Goal: Task Accomplishment & Management: Use online tool/utility

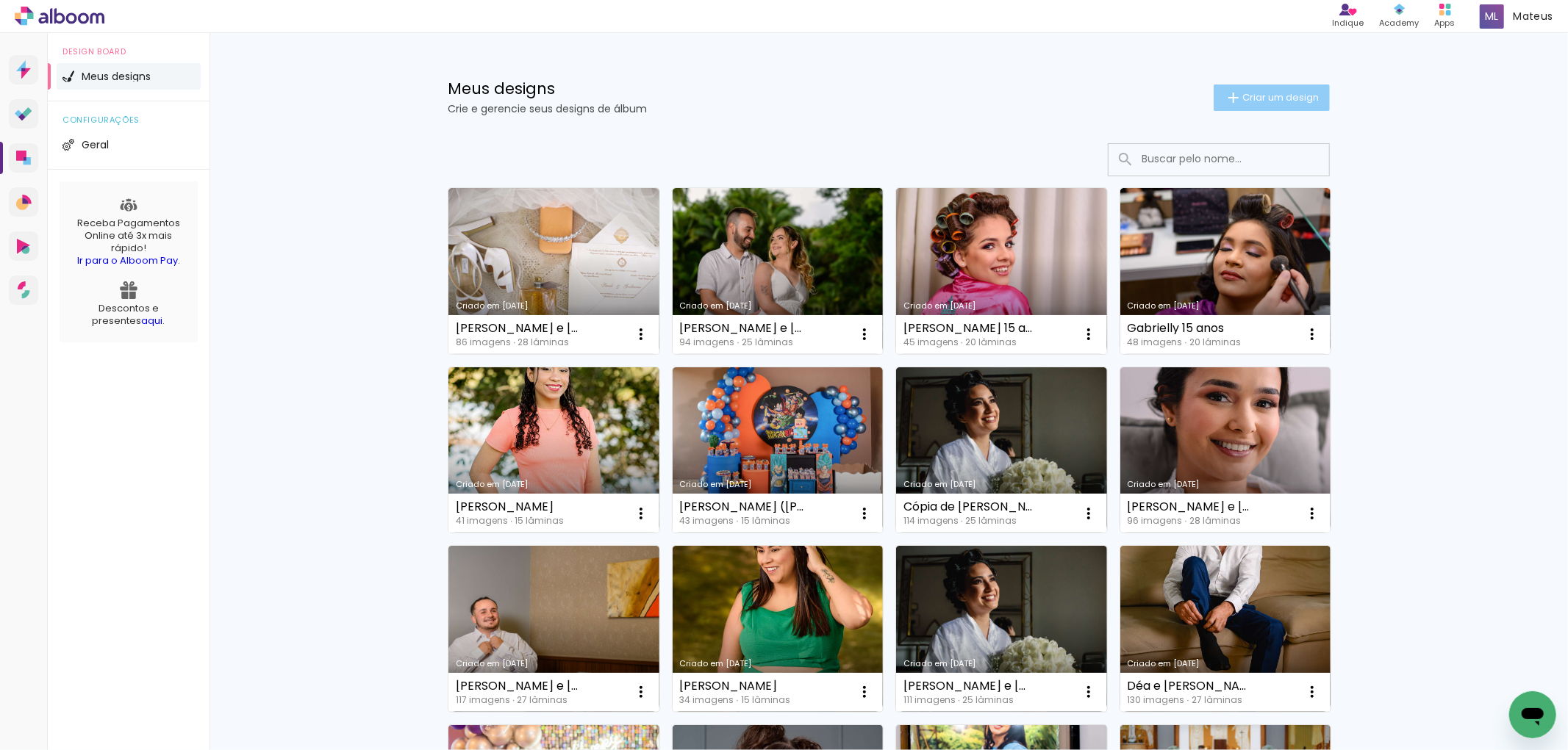
click at [1282, 99] on span "Criar um design" at bounding box center [1280, 97] width 76 height 9
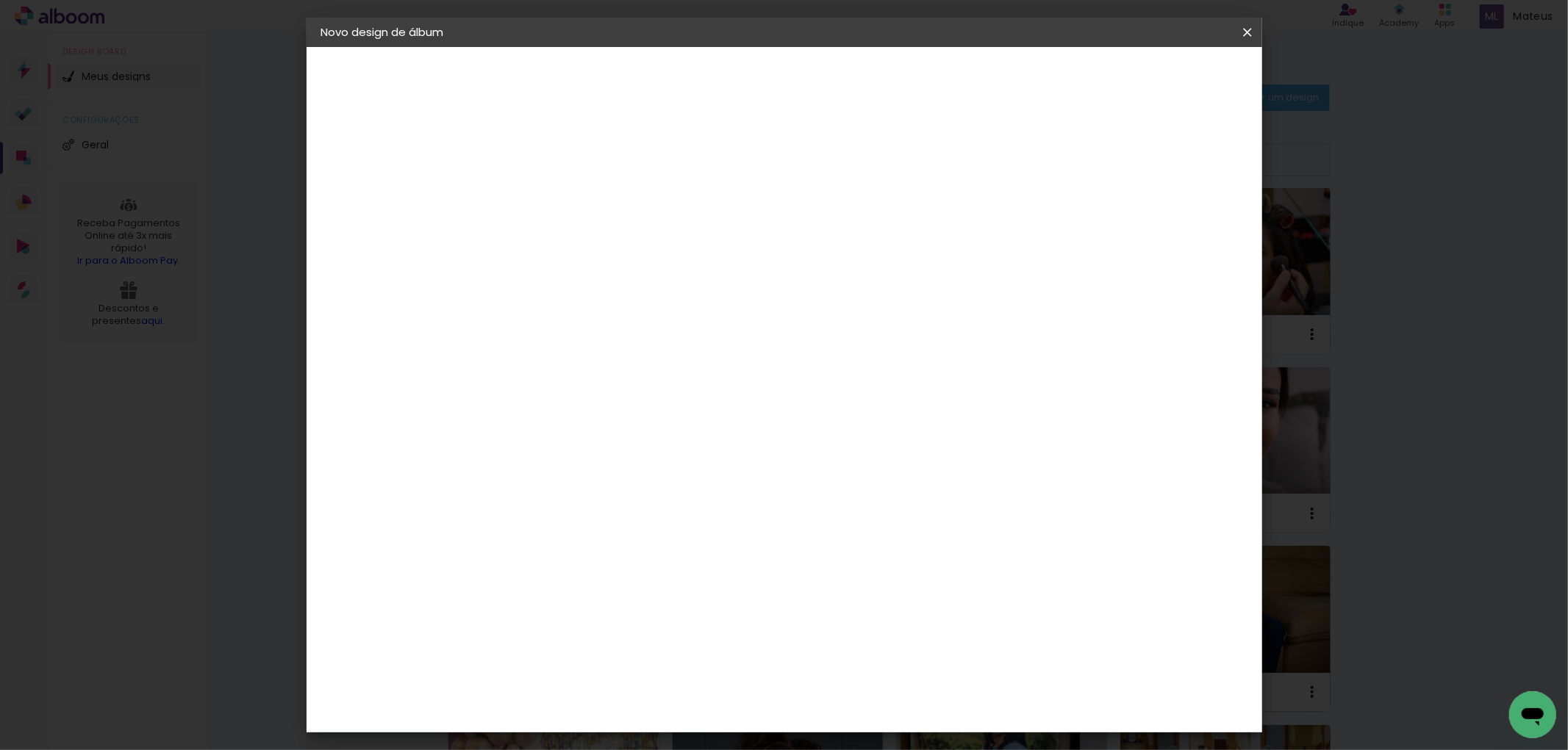
click at [561, 203] on input at bounding box center [561, 197] width 0 height 22
type input "[PERSON_NAME] e Thales"
type paper-input "[PERSON_NAME] e Thales"
click at [0, 0] on slot "Avançar" at bounding box center [0, 0] width 0 height 0
click at [673, 272] on input at bounding box center [598, 280] width 148 height 19
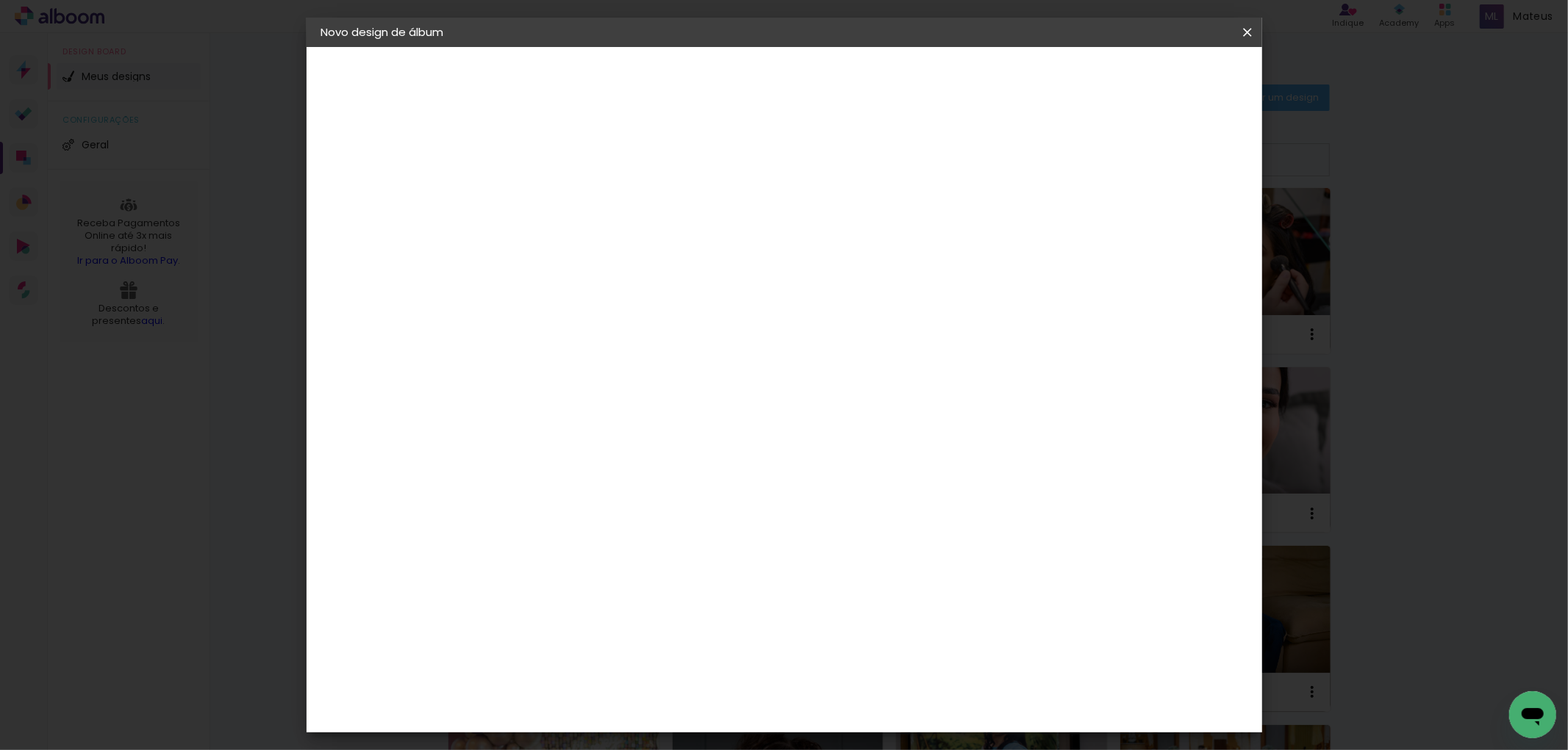
type input "cana"
type paper-input "cana"
click at [649, 338] on paper-item "Canaan Álbuns" at bounding box center [584, 334] width 130 height 38
click at [597, 333] on div "Canaan Álbuns" at bounding box center [573, 334] width 46 height 23
click at [797, 85] on paper-button "Avançar" at bounding box center [760, 77] width 72 height 25
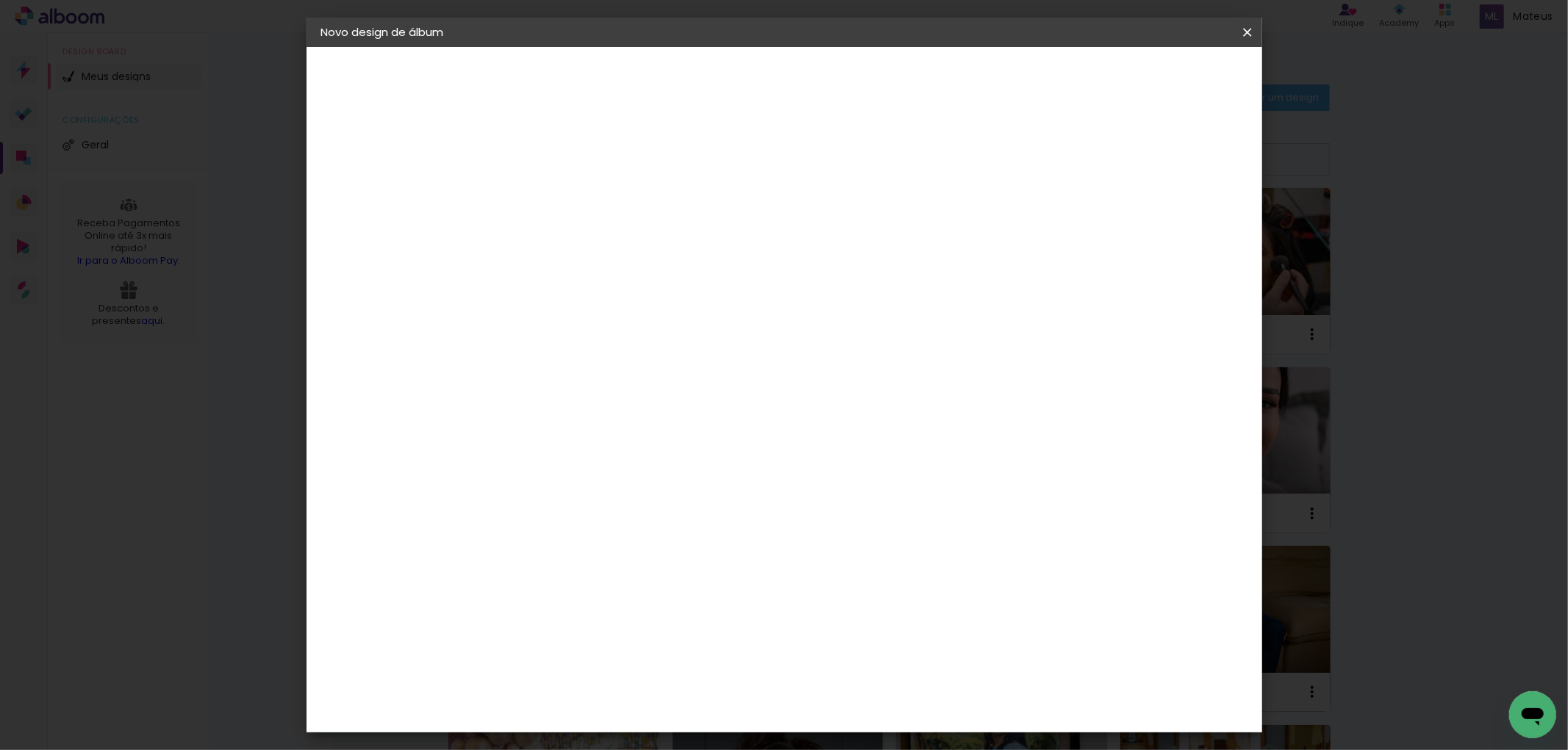
scroll to position [203, 0]
click at [661, 522] on span "30 × 30" at bounding box center [626, 537] width 68 height 30
click at [0, 0] on slot "Avançar" at bounding box center [0, 0] width 0 height 0
click at [1154, 81] on span "Iniciar design" at bounding box center [1121, 77] width 67 height 10
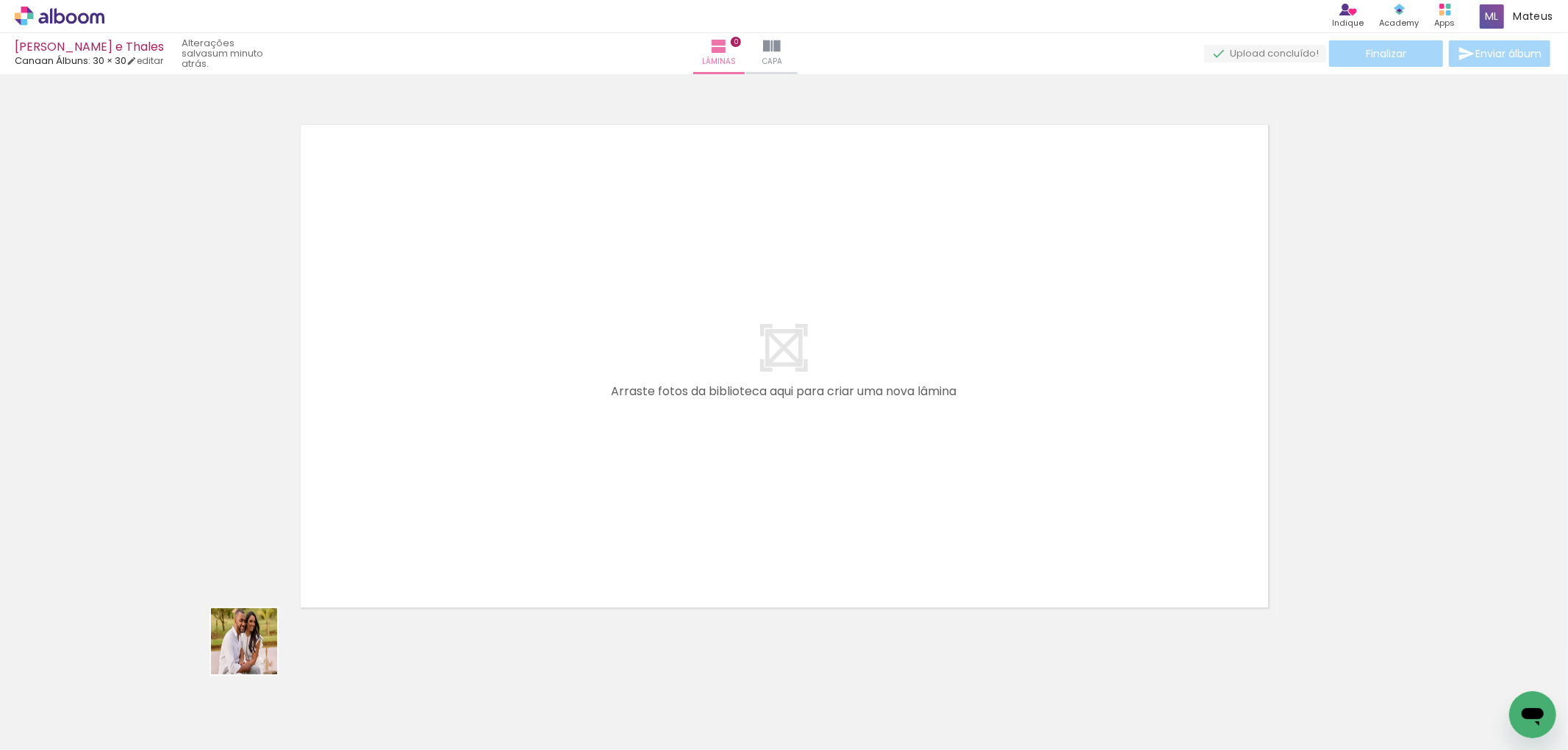
drag, startPoint x: 144, startPoint y: 716, endPoint x: 397, endPoint y: 563, distance: 295.7
click at [469, 456] on quentale-workspace at bounding box center [784, 375] width 1568 height 750
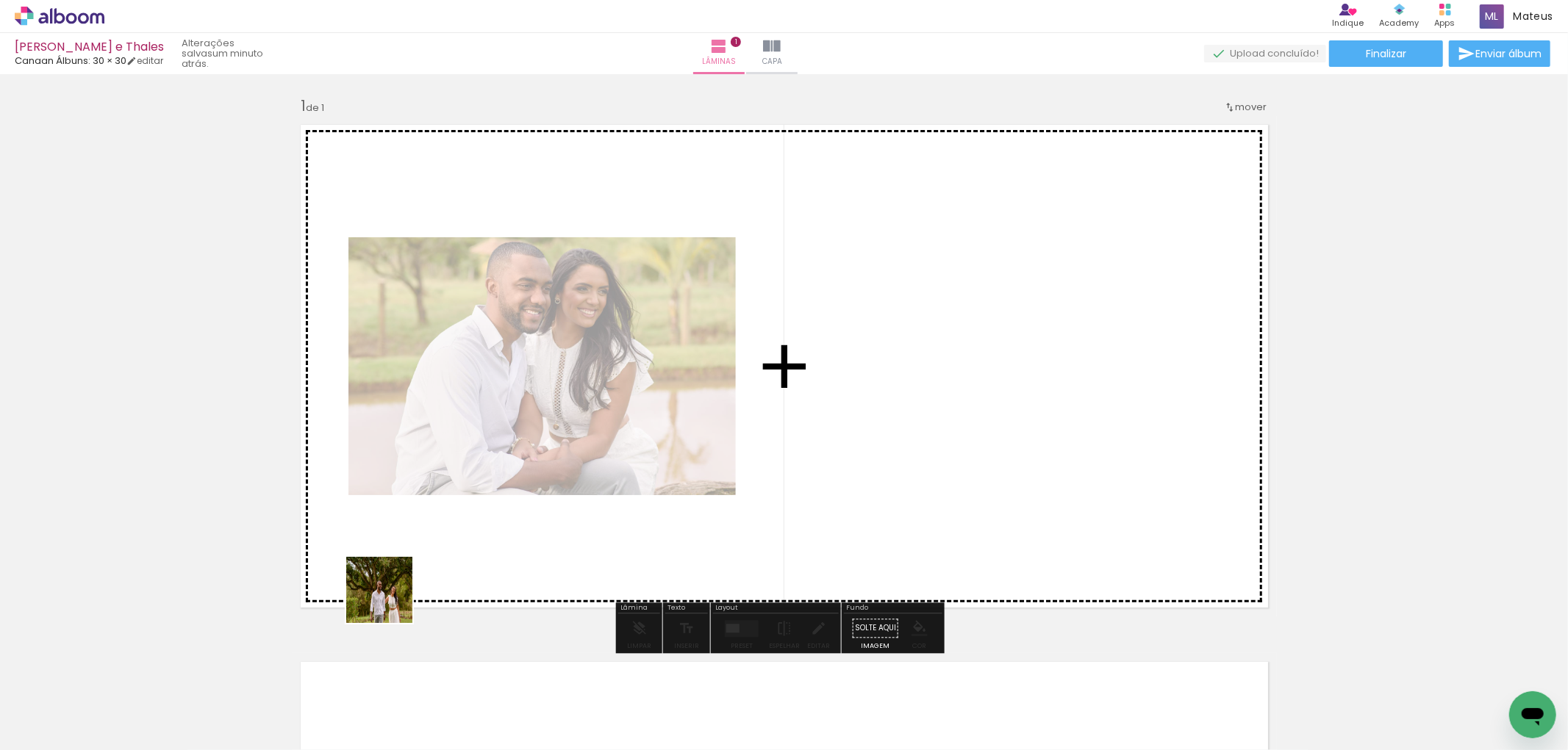
drag, startPoint x: 227, startPoint y: 695, endPoint x: 511, endPoint y: 540, distance: 323.5
click at [515, 515] on quentale-workspace at bounding box center [784, 375] width 1568 height 750
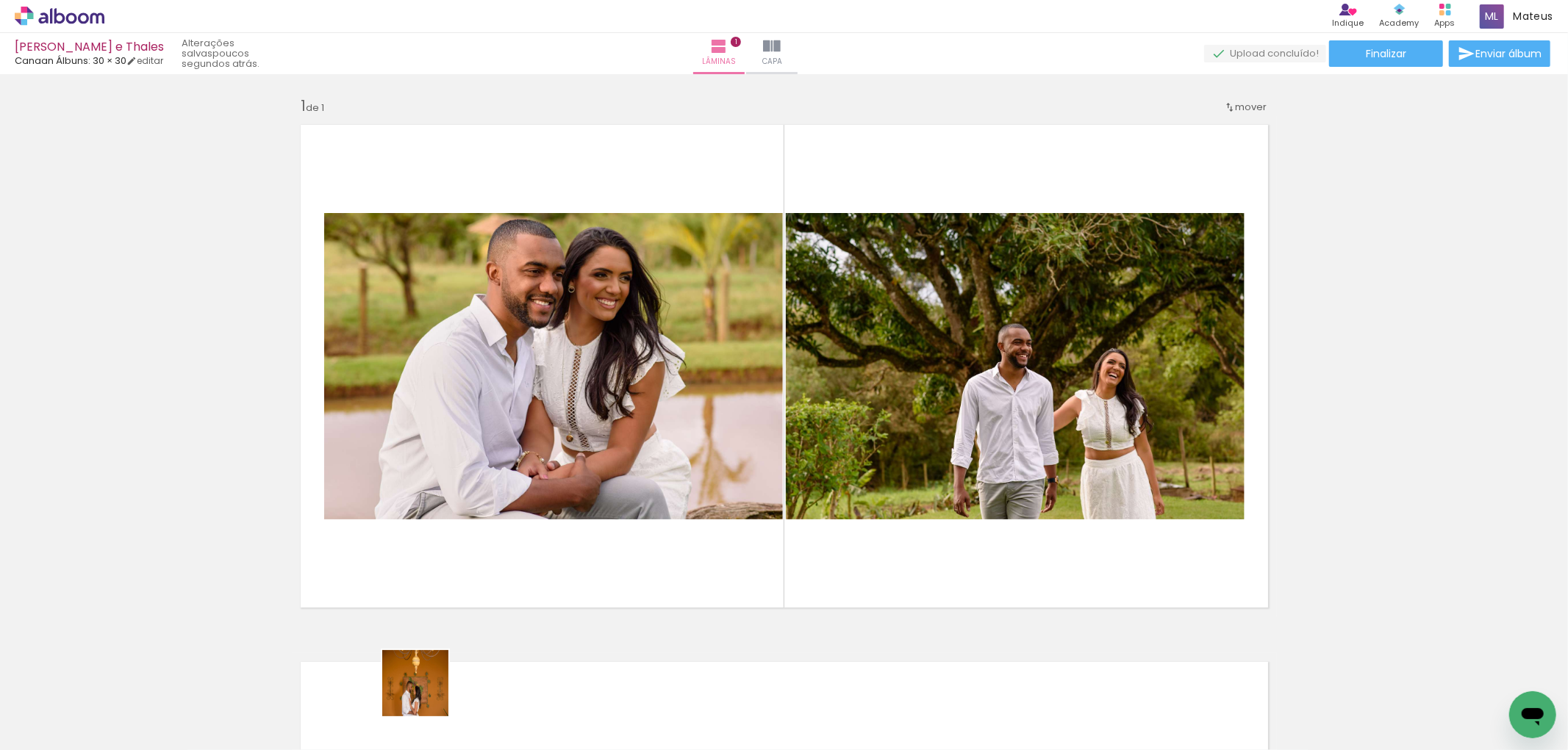
drag, startPoint x: 405, startPoint y: 711, endPoint x: 662, endPoint y: 533, distance: 312.6
click at [669, 529] on quentale-workspace at bounding box center [784, 375] width 1568 height 750
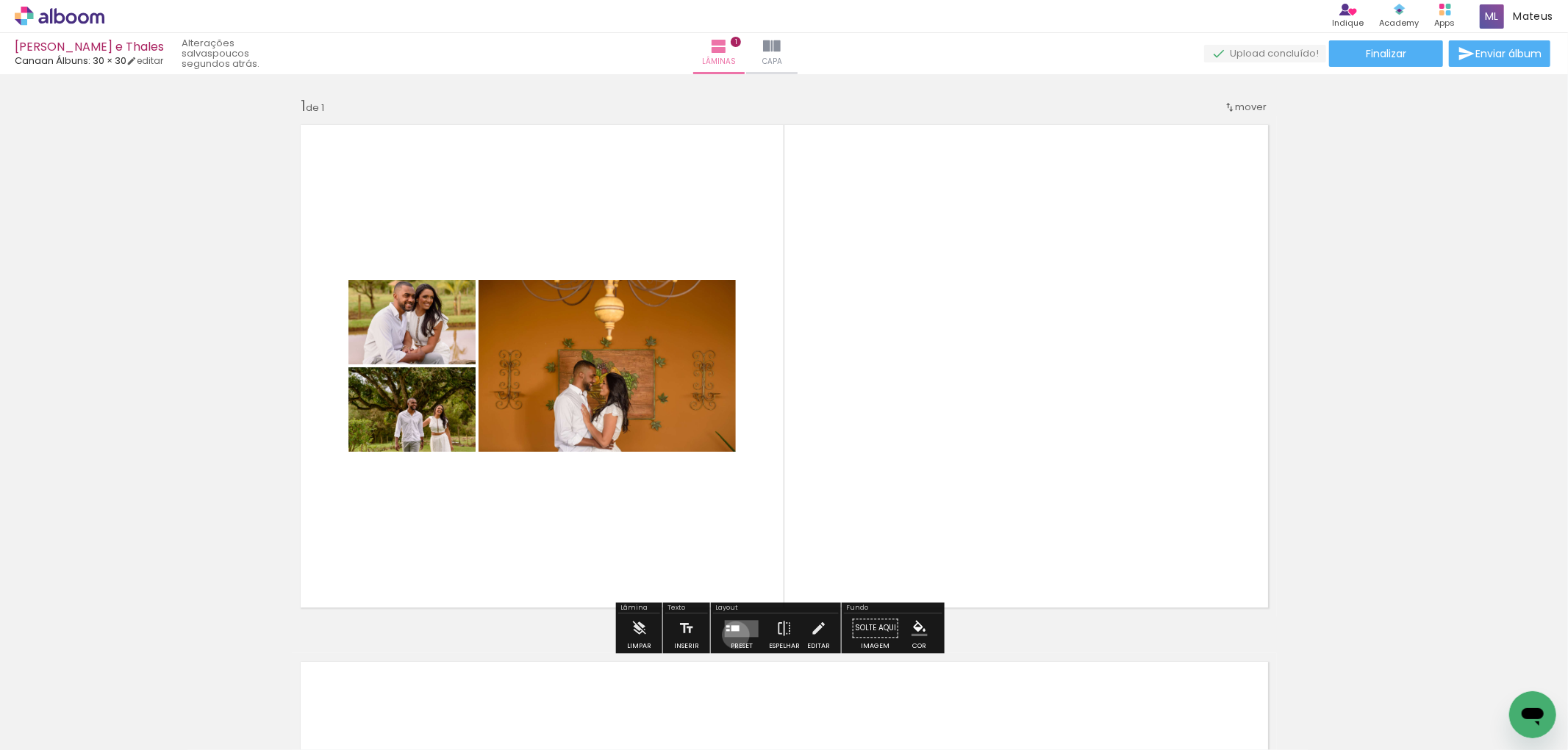
click at [732, 634] on quentale-layouter at bounding box center [741, 628] width 34 height 17
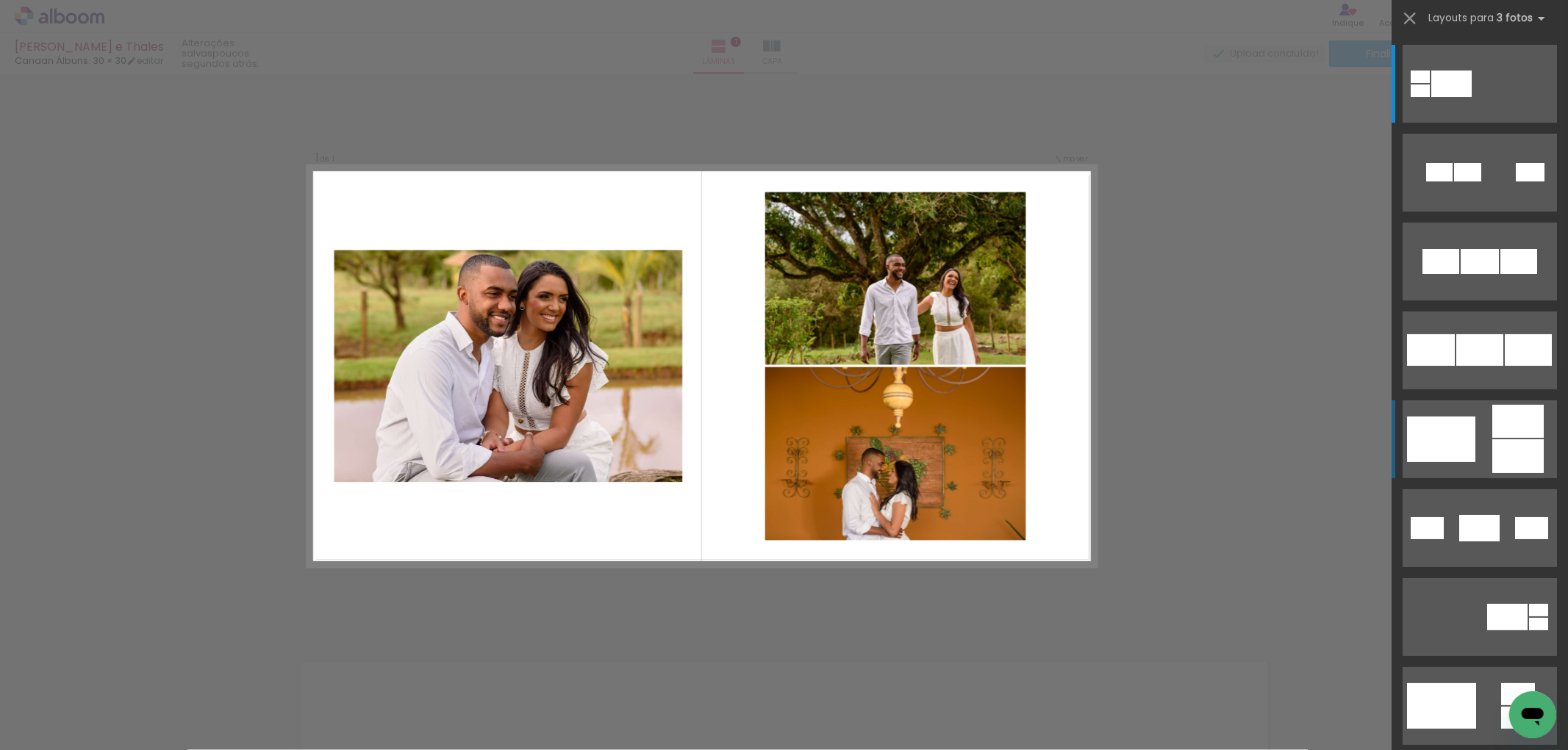
click at [1447, 437] on div at bounding box center [1440, 439] width 68 height 46
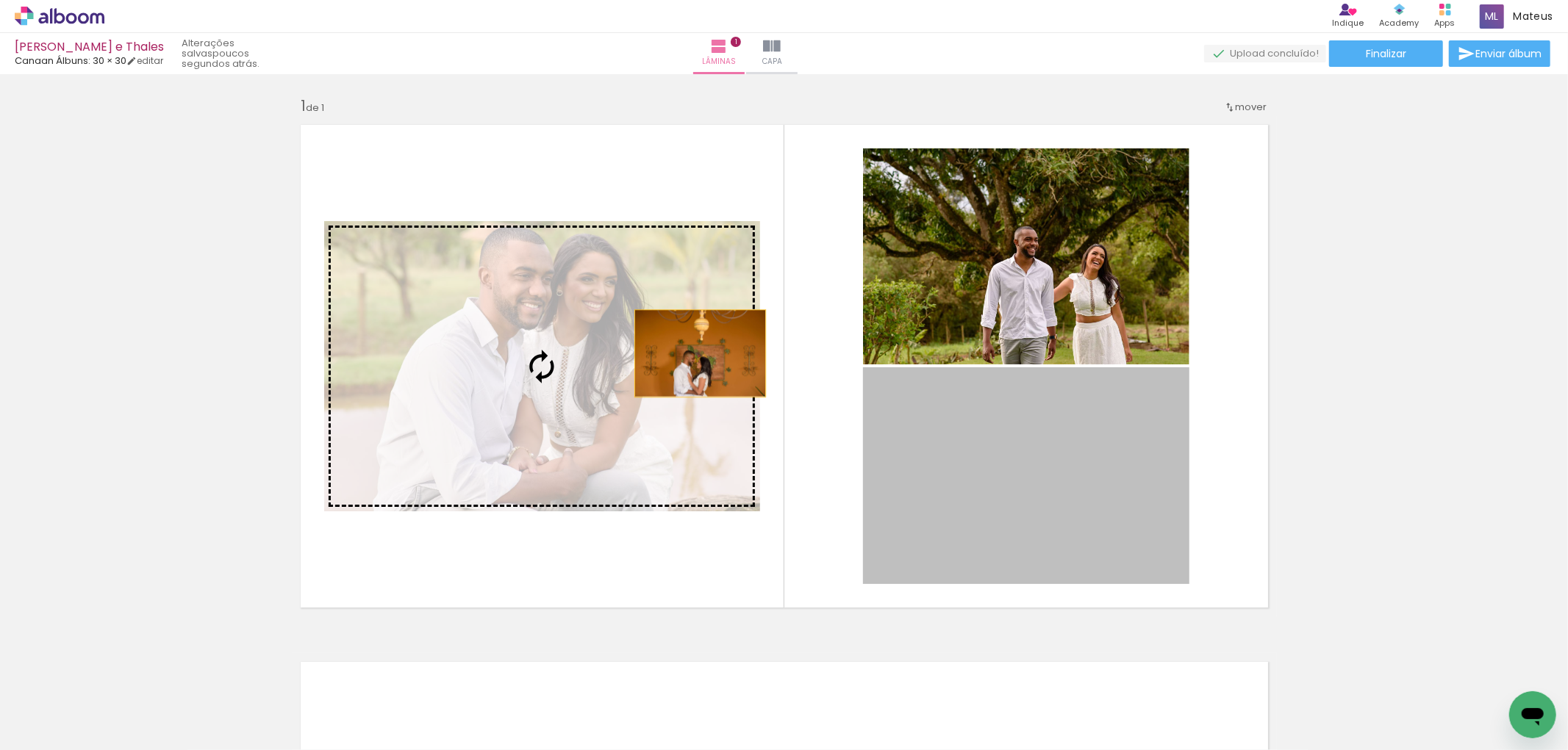
drag, startPoint x: 967, startPoint y: 454, endPoint x: 694, endPoint y: 353, distance: 291.1
click at [0, 0] on slot at bounding box center [0, 0] width 0 height 0
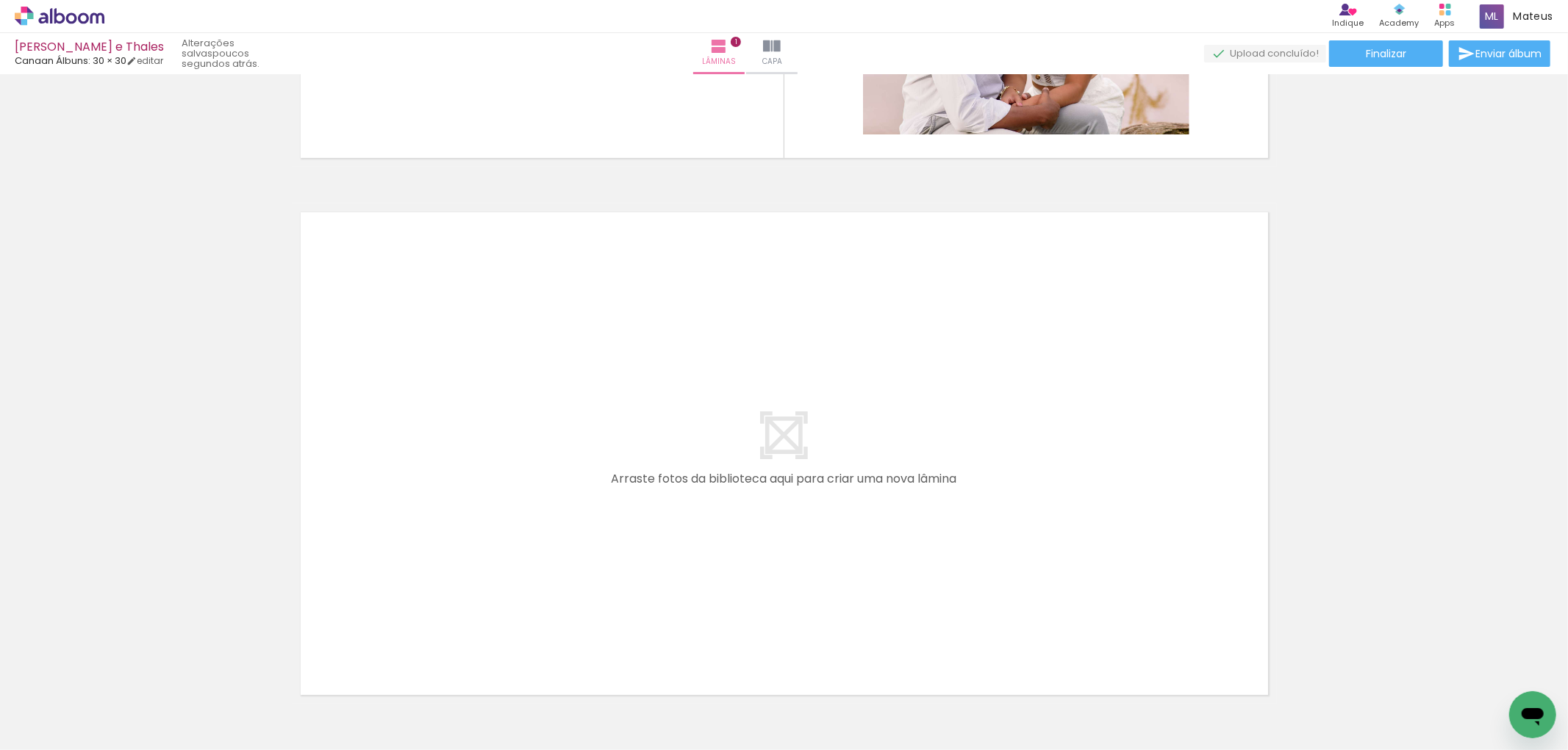
scroll to position [453, 0]
drag, startPoint x: 484, startPoint y: 714, endPoint x: 480, endPoint y: 567, distance: 147.1
click at [480, 567] on quentale-workspace at bounding box center [784, 375] width 1568 height 750
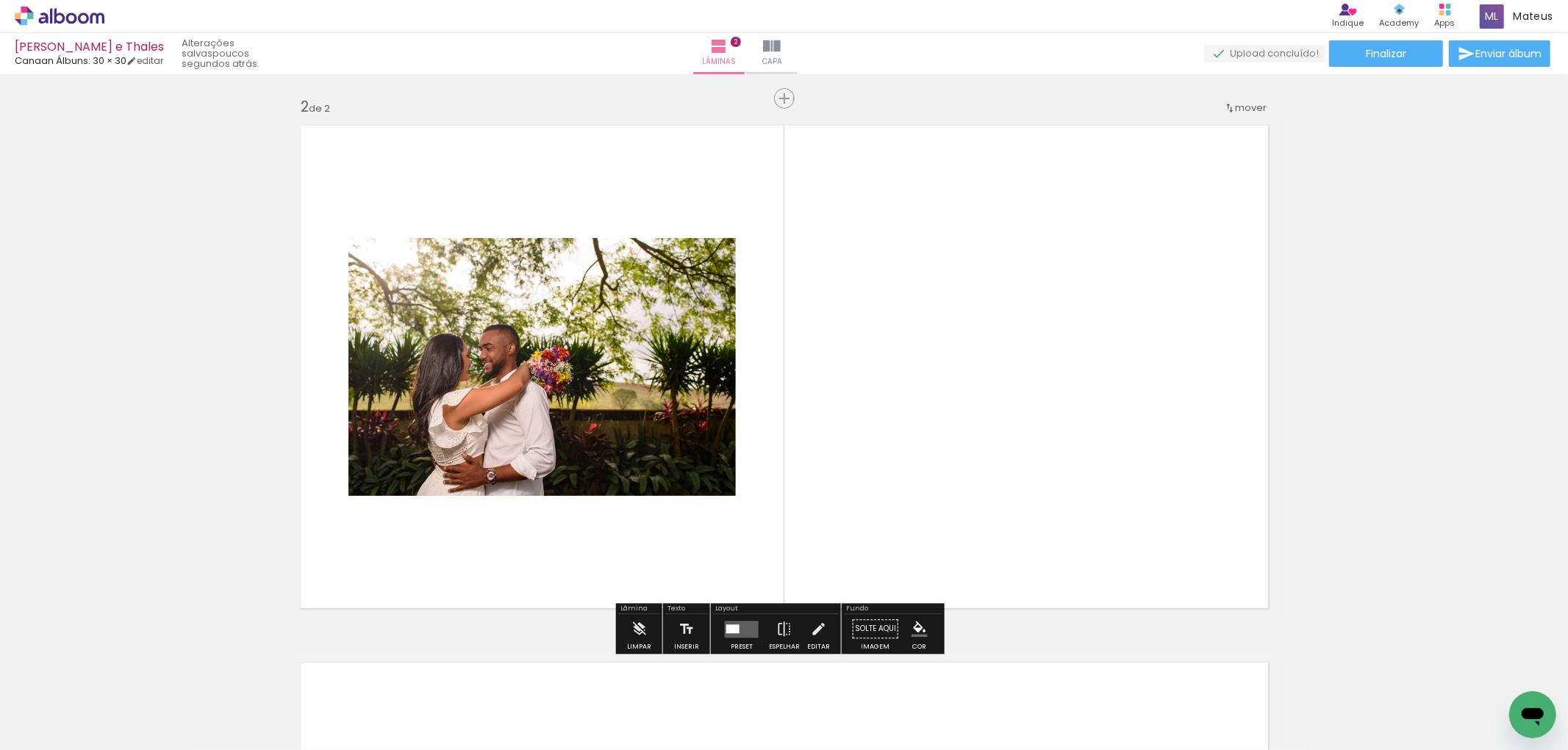
scroll to position [538, 0]
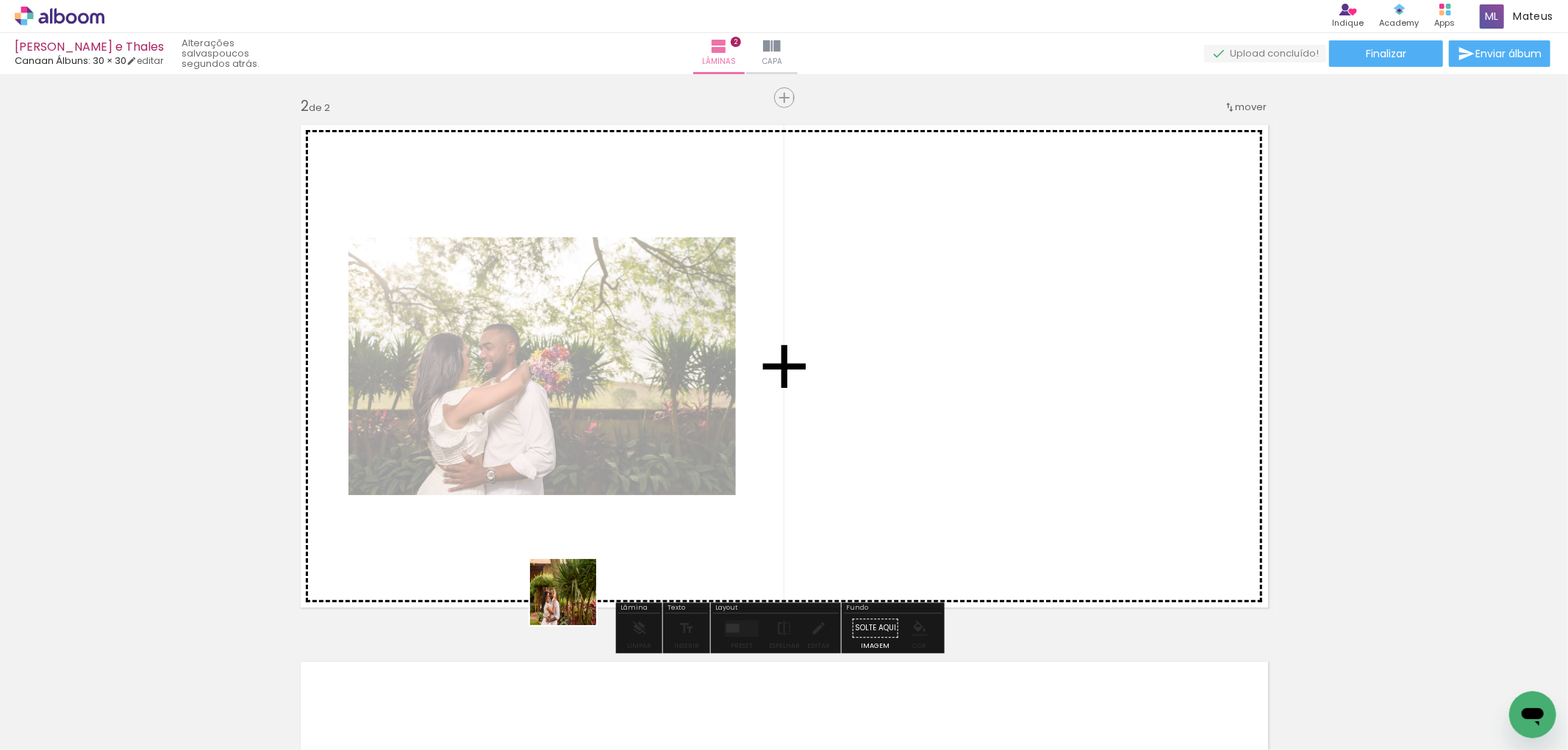
drag, startPoint x: 553, startPoint y: 698, endPoint x: 571, endPoint y: 633, distance: 67.4
click at [554, 553] on quentale-workspace at bounding box center [784, 375] width 1568 height 750
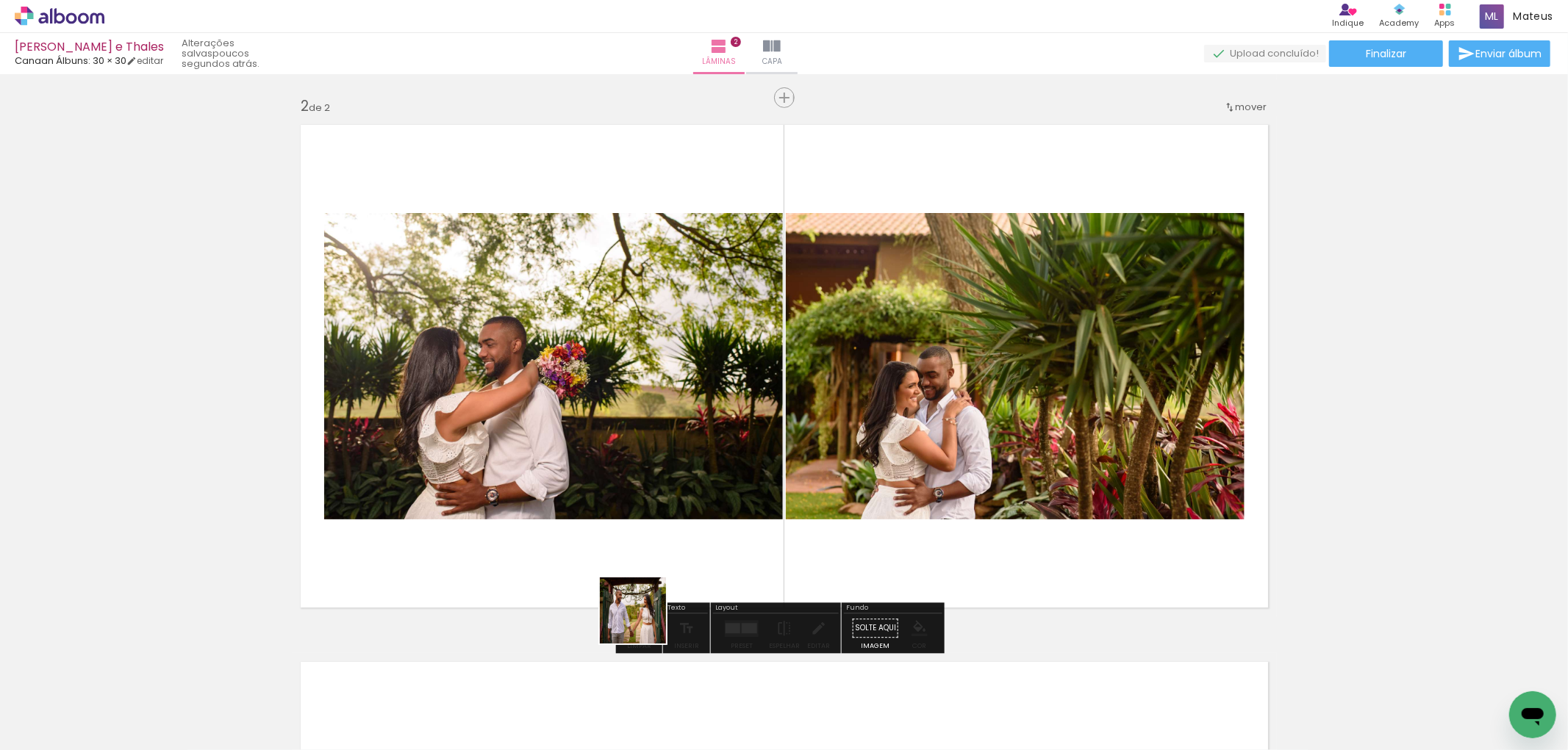
drag, startPoint x: 641, startPoint y: 648, endPoint x: 636, endPoint y: 567, distance: 81.2
click at [644, 556] on quentale-workspace at bounding box center [784, 375] width 1568 height 750
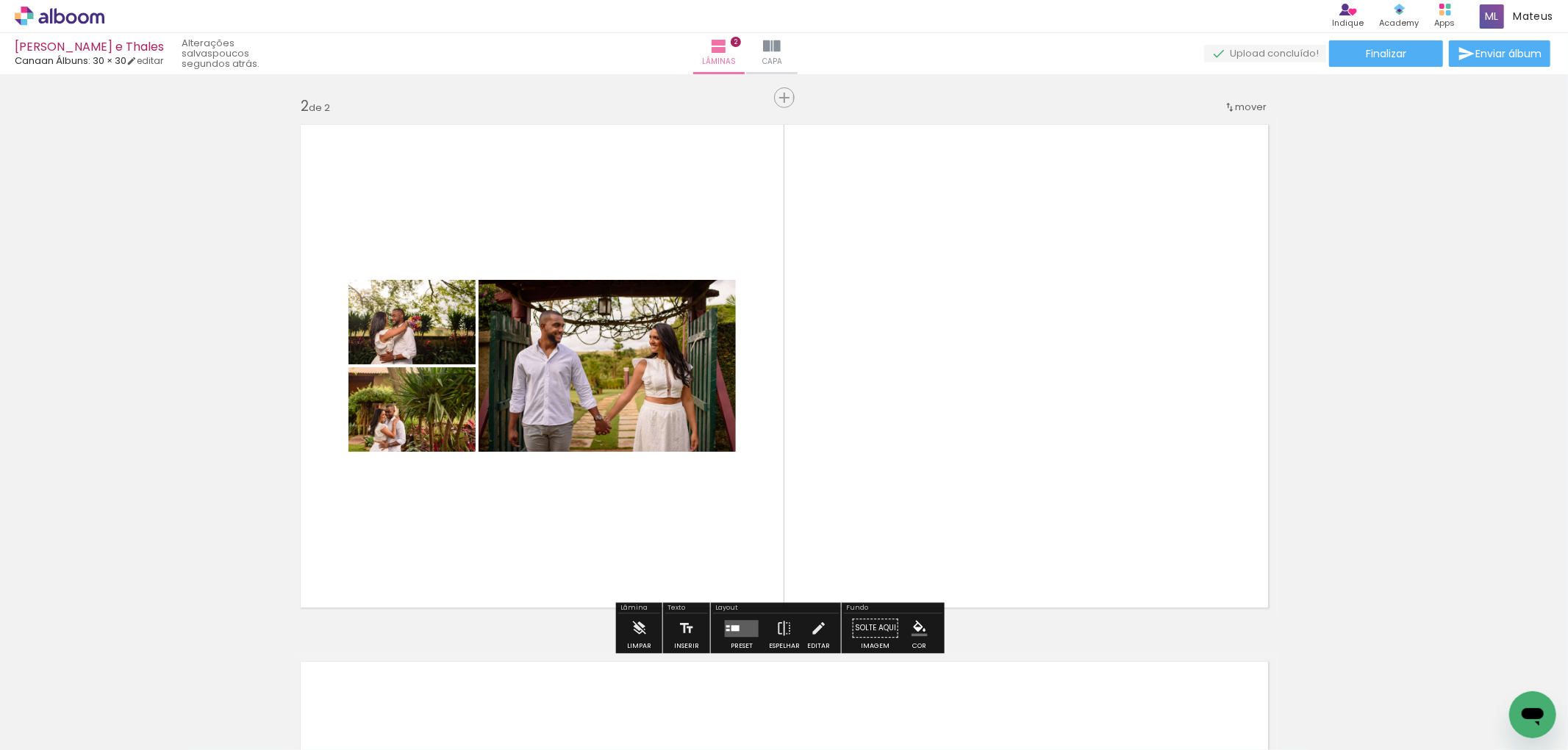
click at [745, 620] on quentale-layouter at bounding box center [741, 628] width 34 height 17
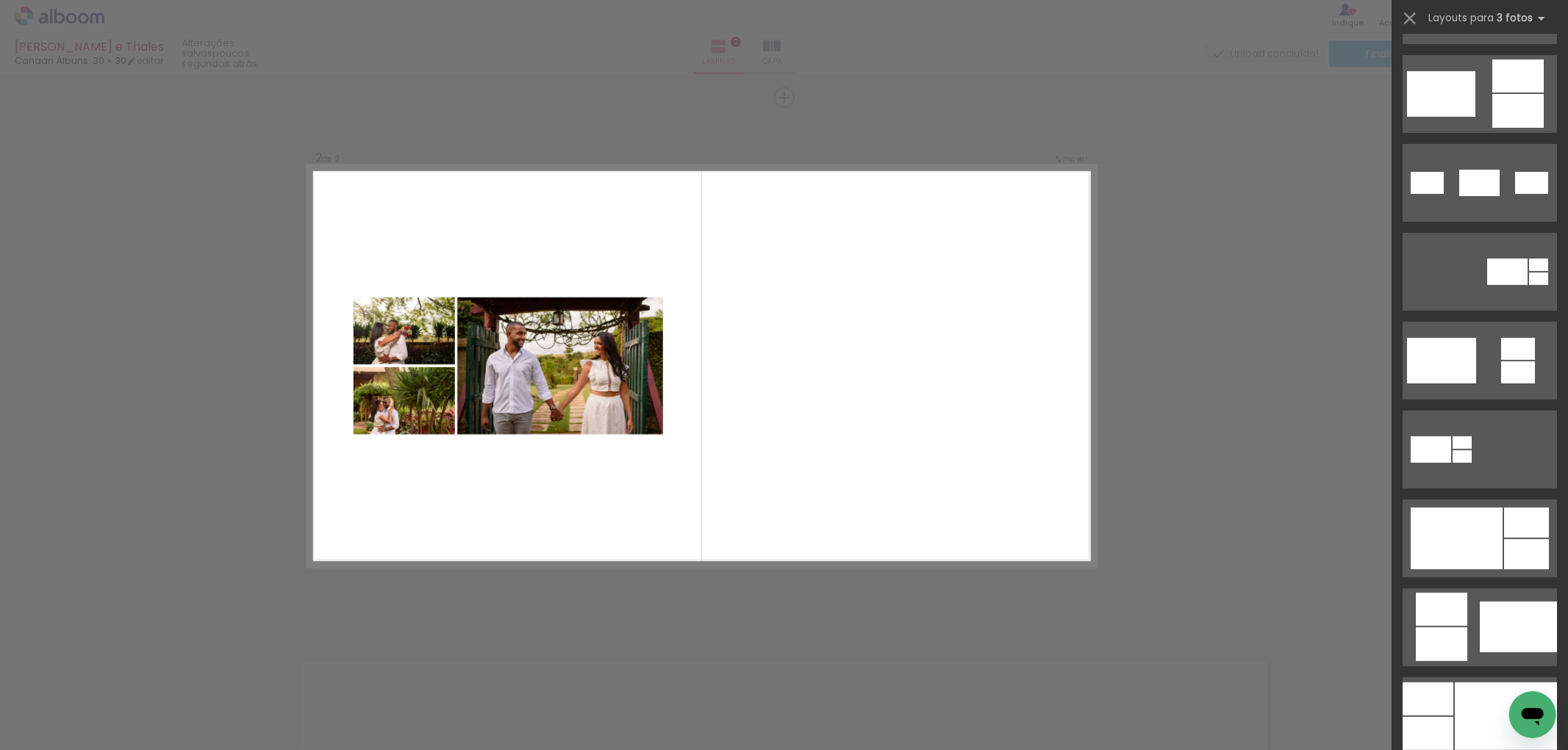
scroll to position [390, 0]
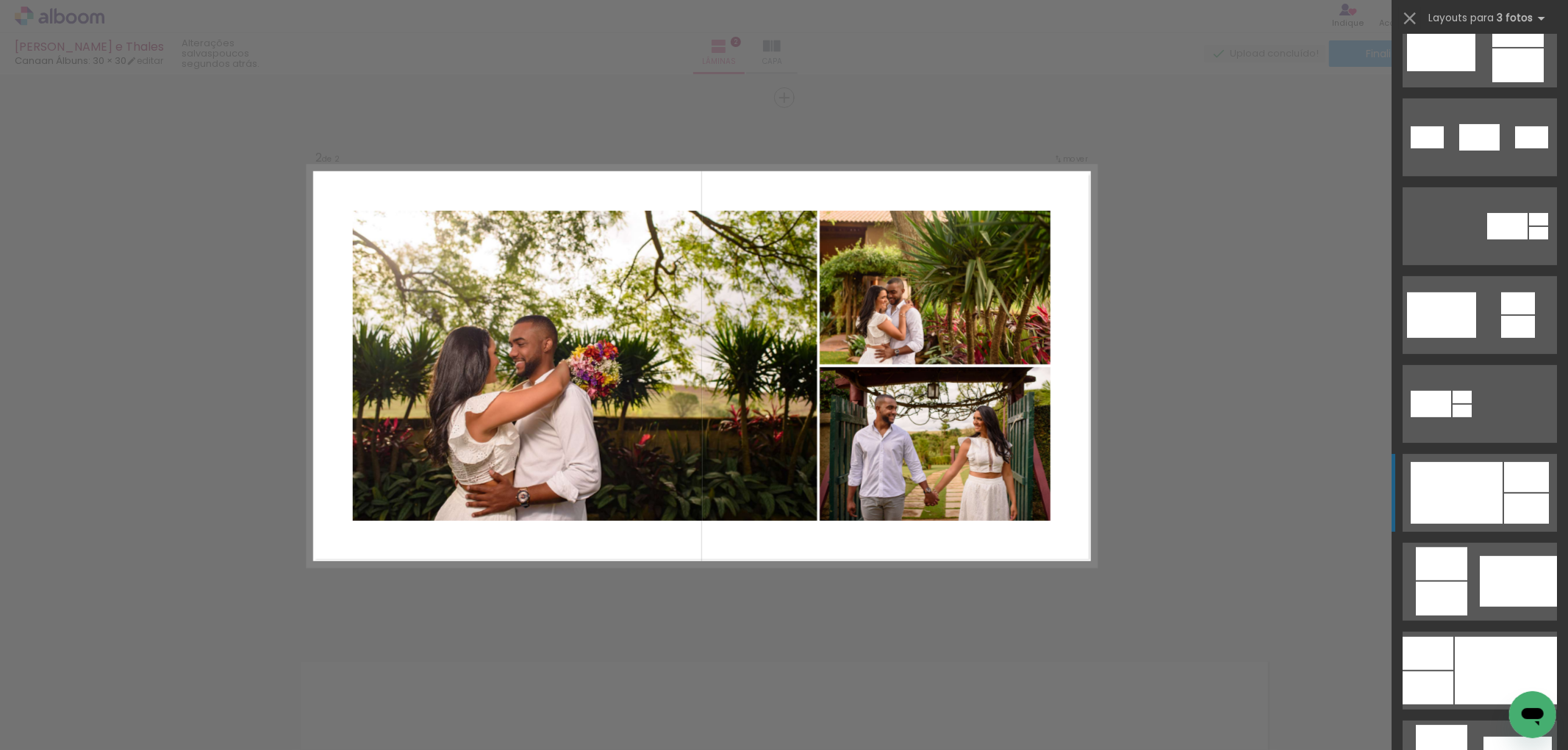
click at [1475, 477] on div at bounding box center [1456, 493] width 92 height 61
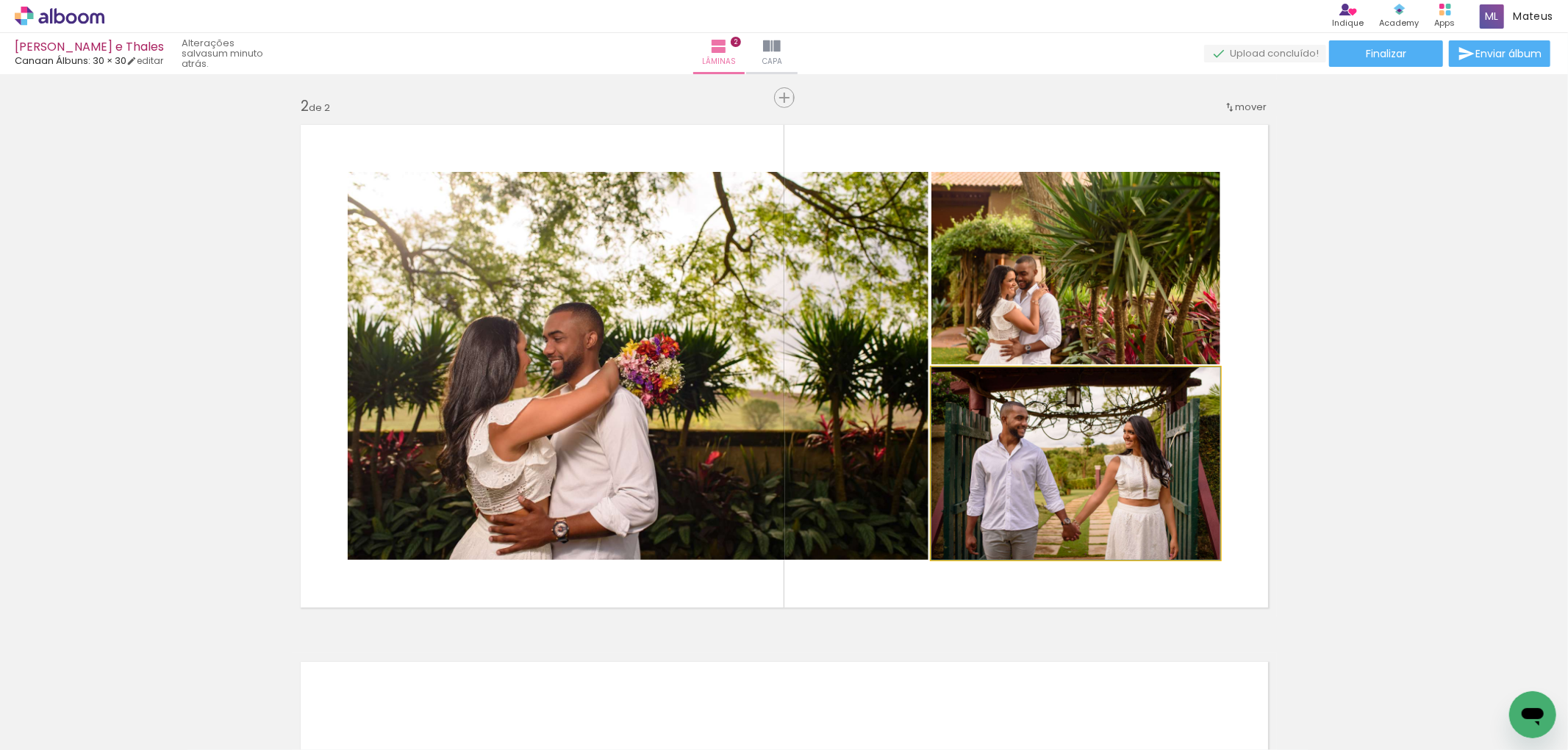
drag, startPoint x: 1040, startPoint y: 454, endPoint x: 820, endPoint y: 424, distance: 222.0
click at [0, 0] on slot at bounding box center [0, 0] width 0 height 0
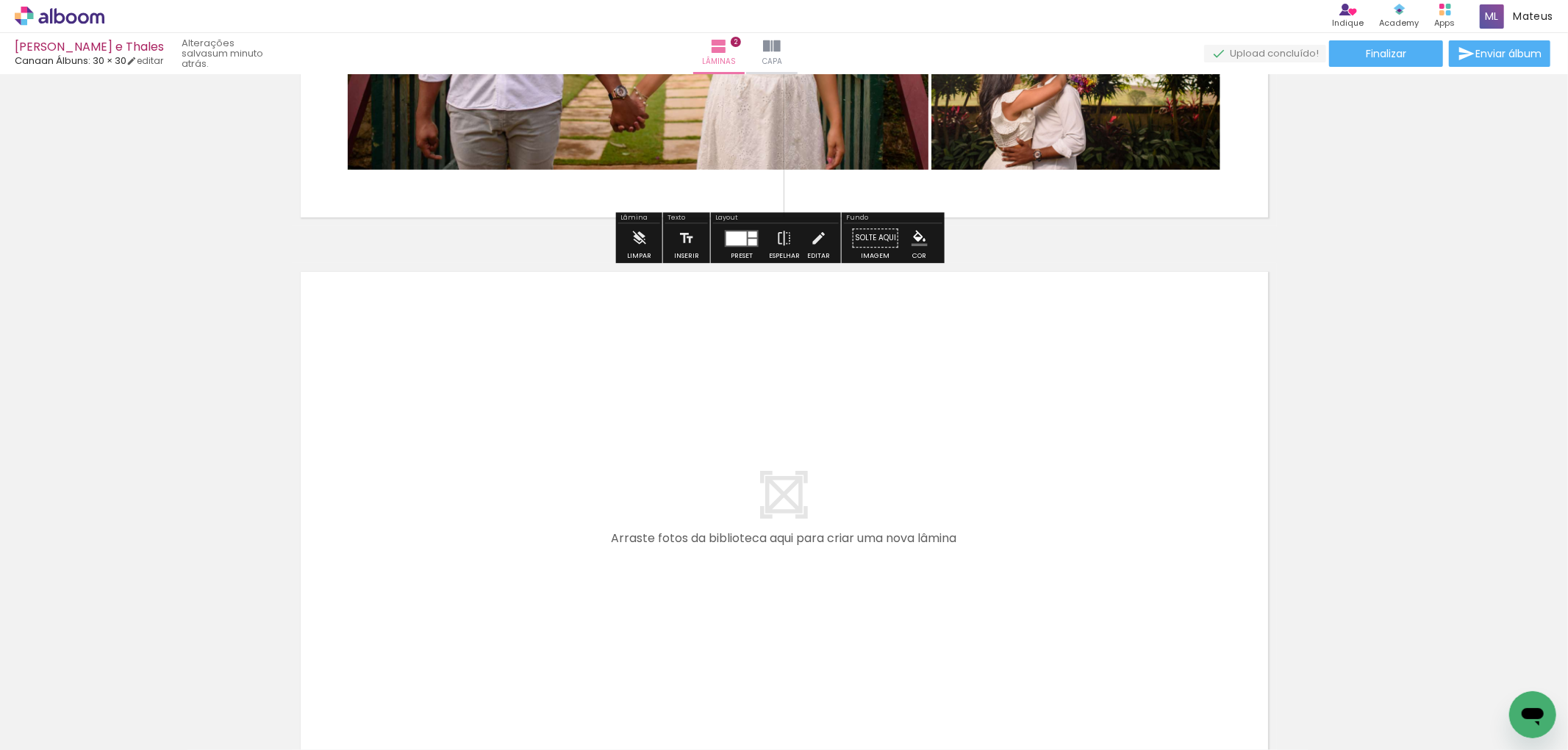
scroll to position [992, 0]
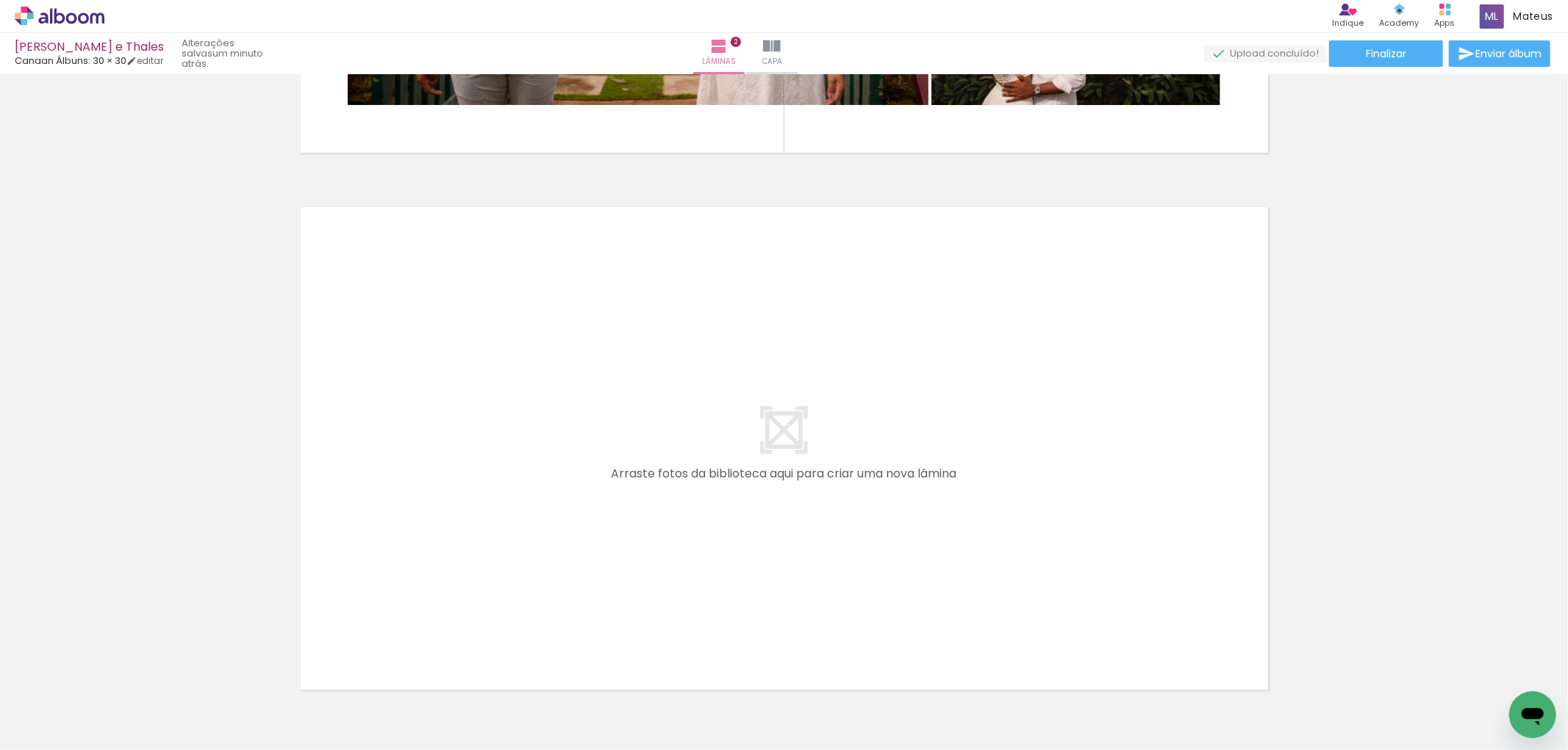
drag, startPoint x: 724, startPoint y: 702, endPoint x: 799, endPoint y: 679, distance: 78.4
click at [681, 543] on quentale-workspace at bounding box center [784, 375] width 1568 height 750
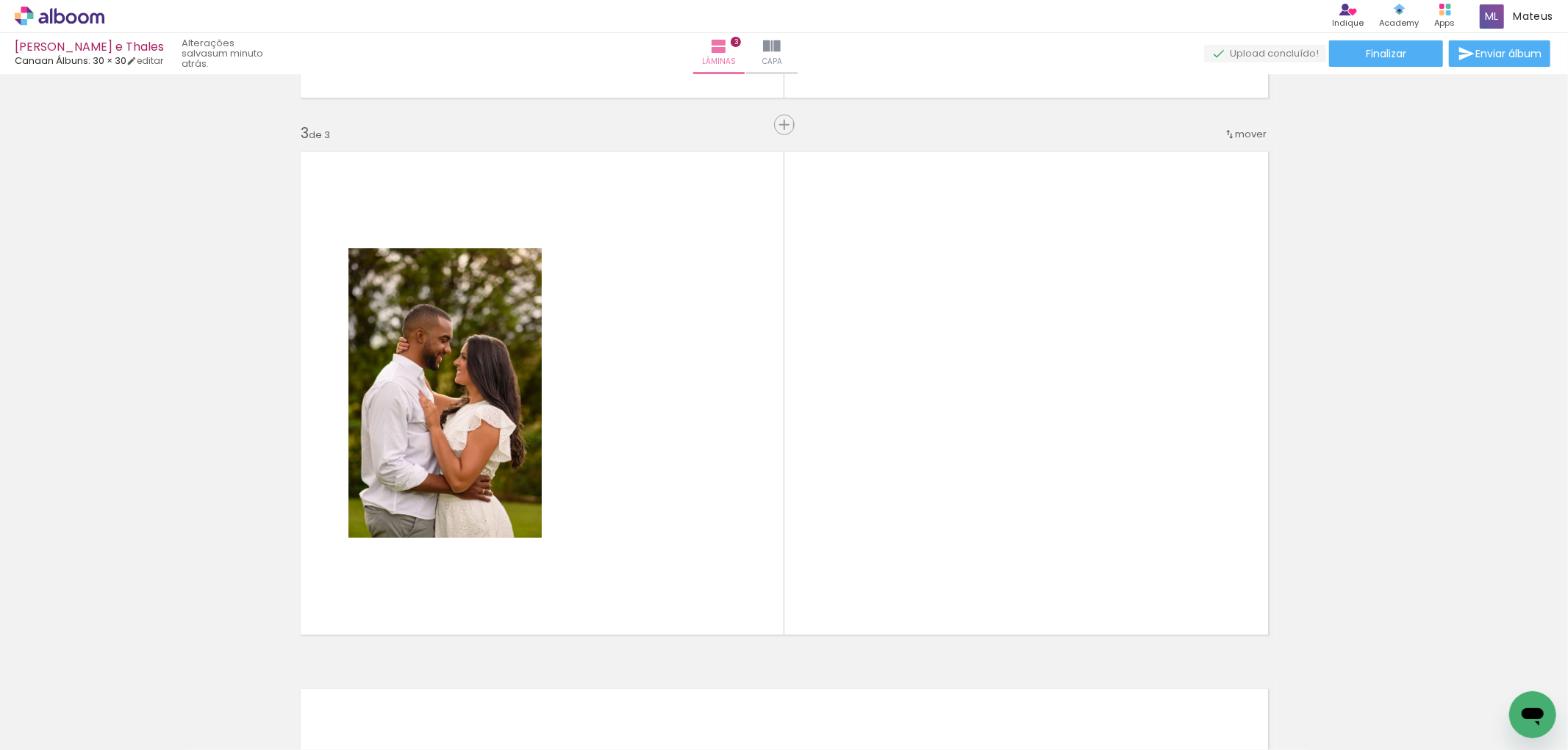
scroll to position [1075, 0]
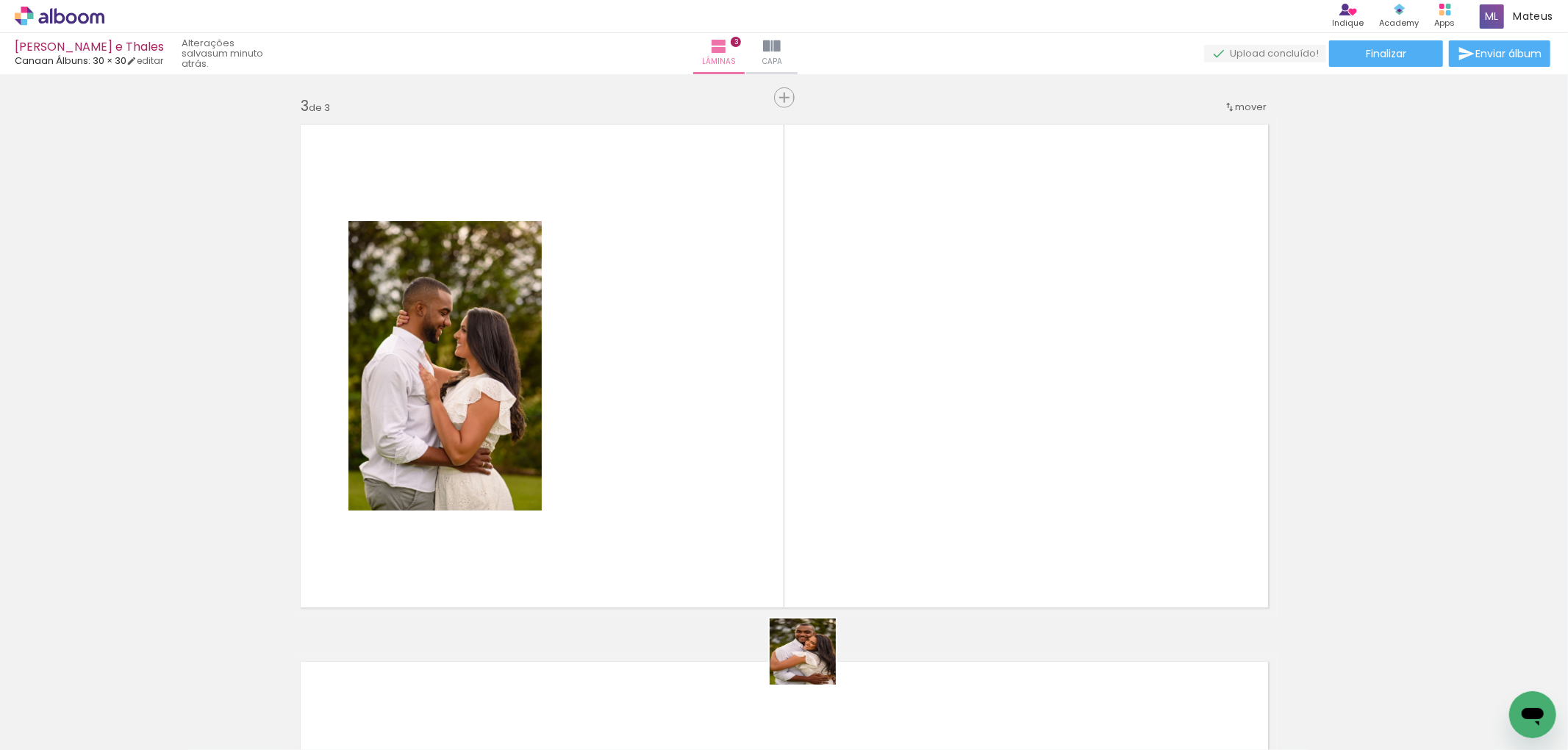
drag, startPoint x: 818, startPoint y: 700, endPoint x: 898, endPoint y: 611, distance: 119.7
click at [747, 464] on quentale-workspace at bounding box center [784, 375] width 1568 height 750
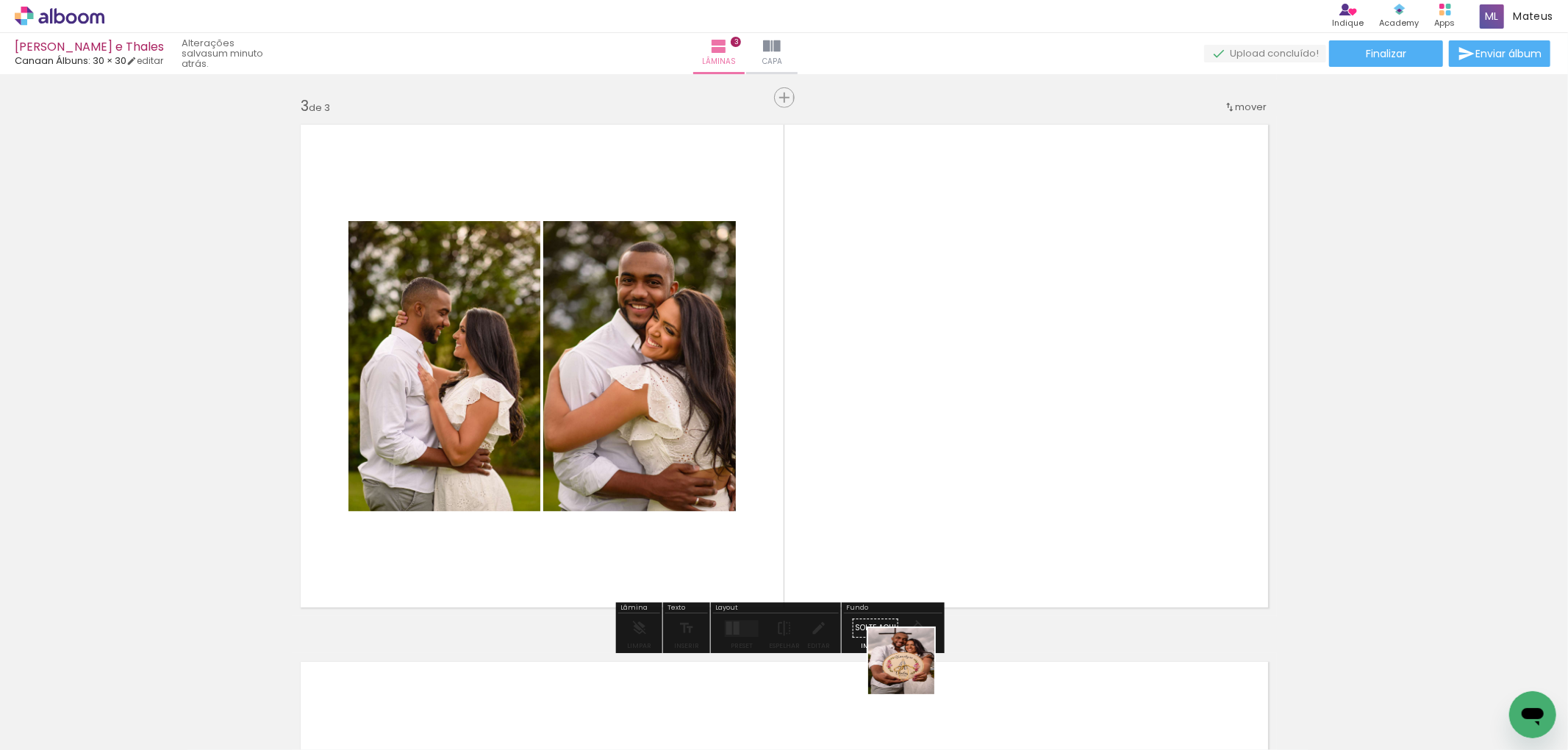
drag, startPoint x: 895, startPoint y: 696, endPoint x: 909, endPoint y: 461, distance: 235.4
click at [920, 458] on quentale-workspace at bounding box center [784, 375] width 1568 height 750
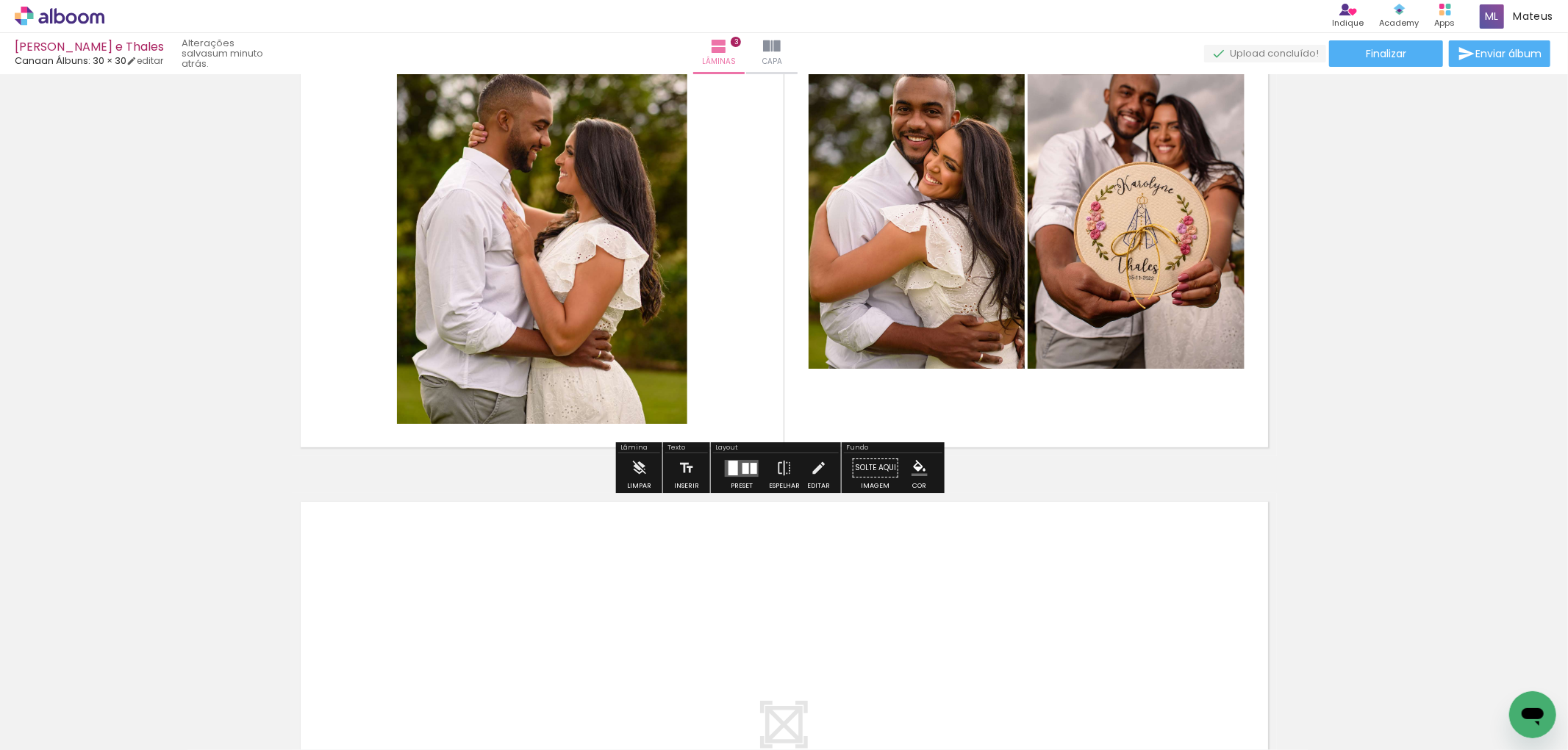
scroll to position [1425, 0]
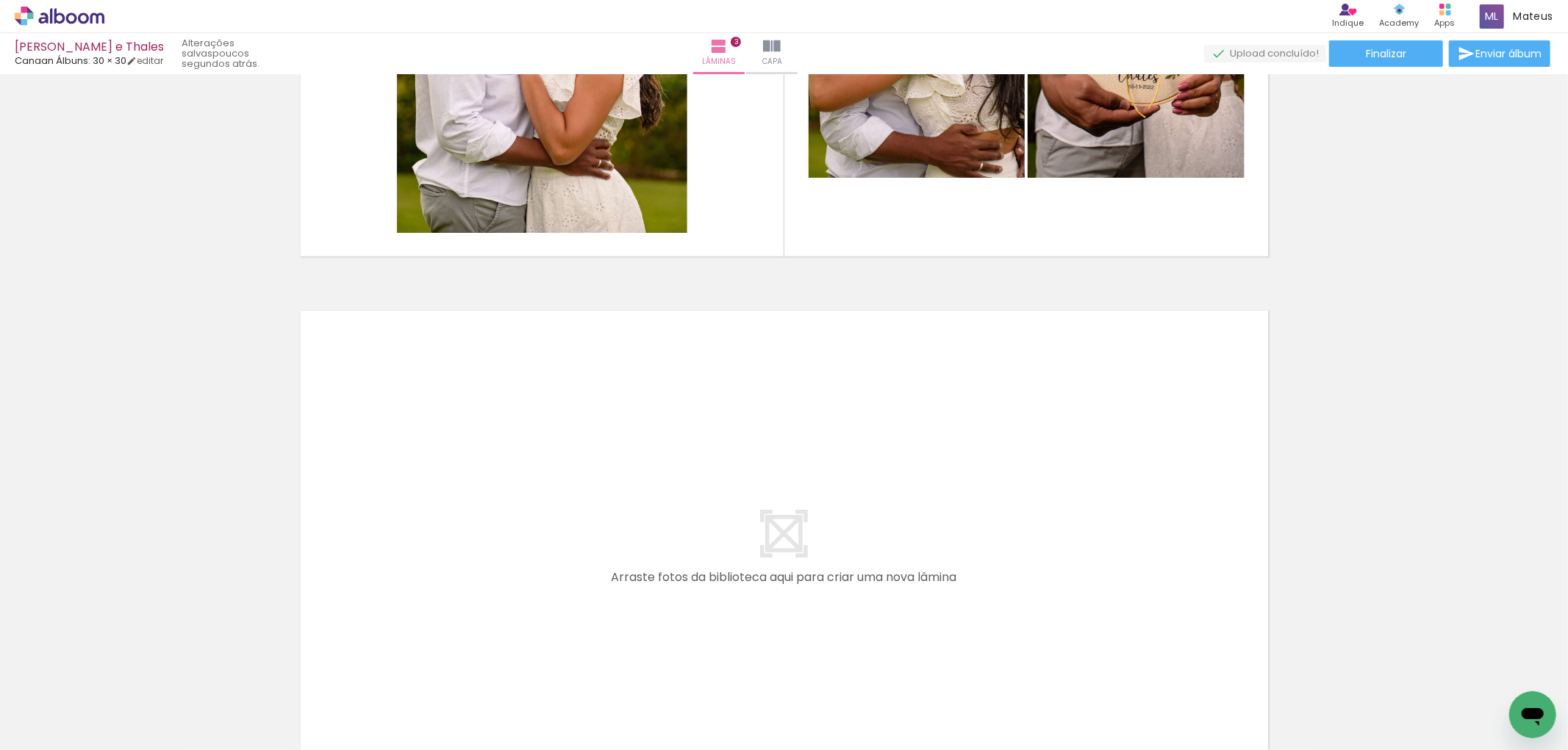
drag, startPoint x: 970, startPoint y: 716, endPoint x: 936, endPoint y: 676, distance: 52.5
click at [760, 546] on quentale-workspace at bounding box center [784, 375] width 1568 height 750
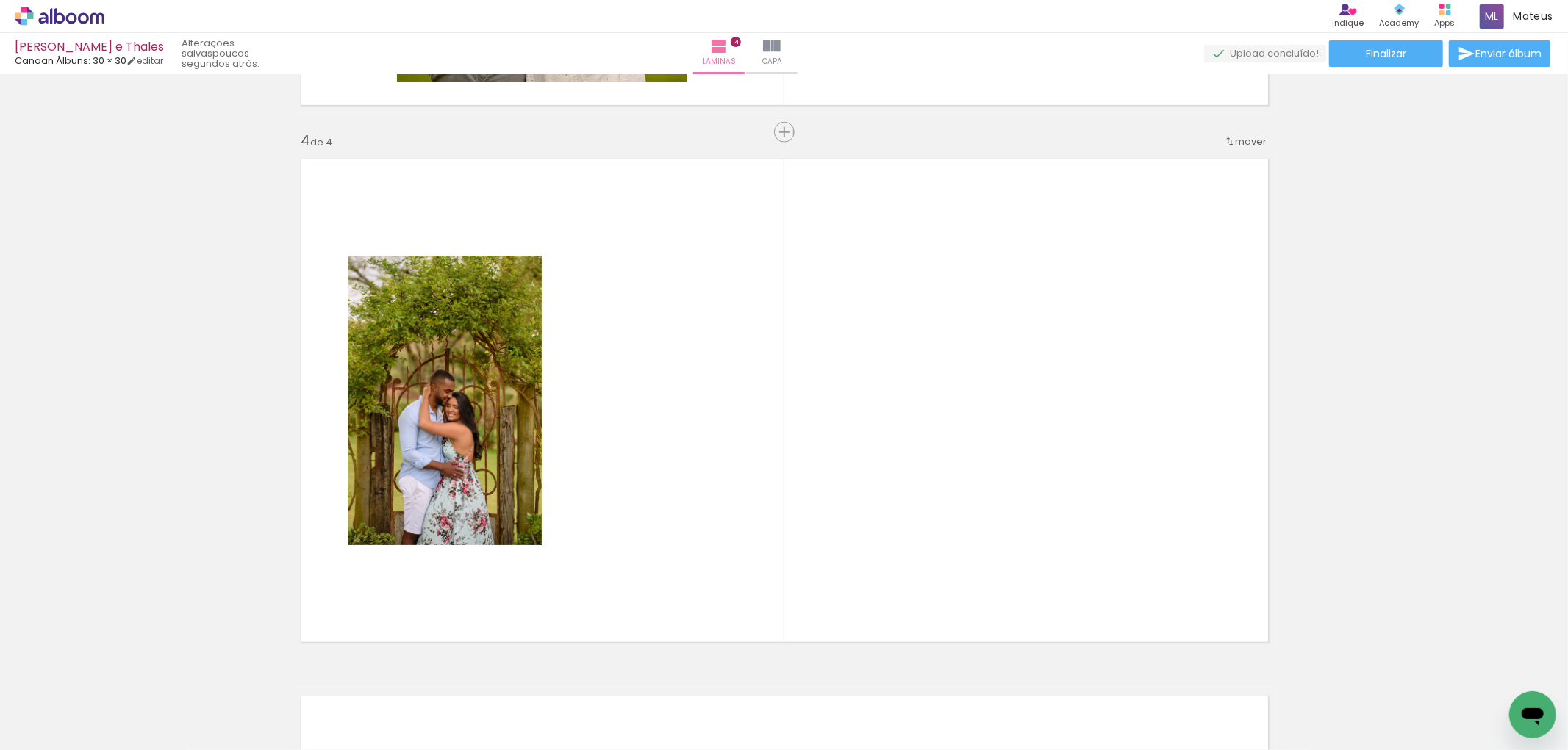
scroll to position [1611, 0]
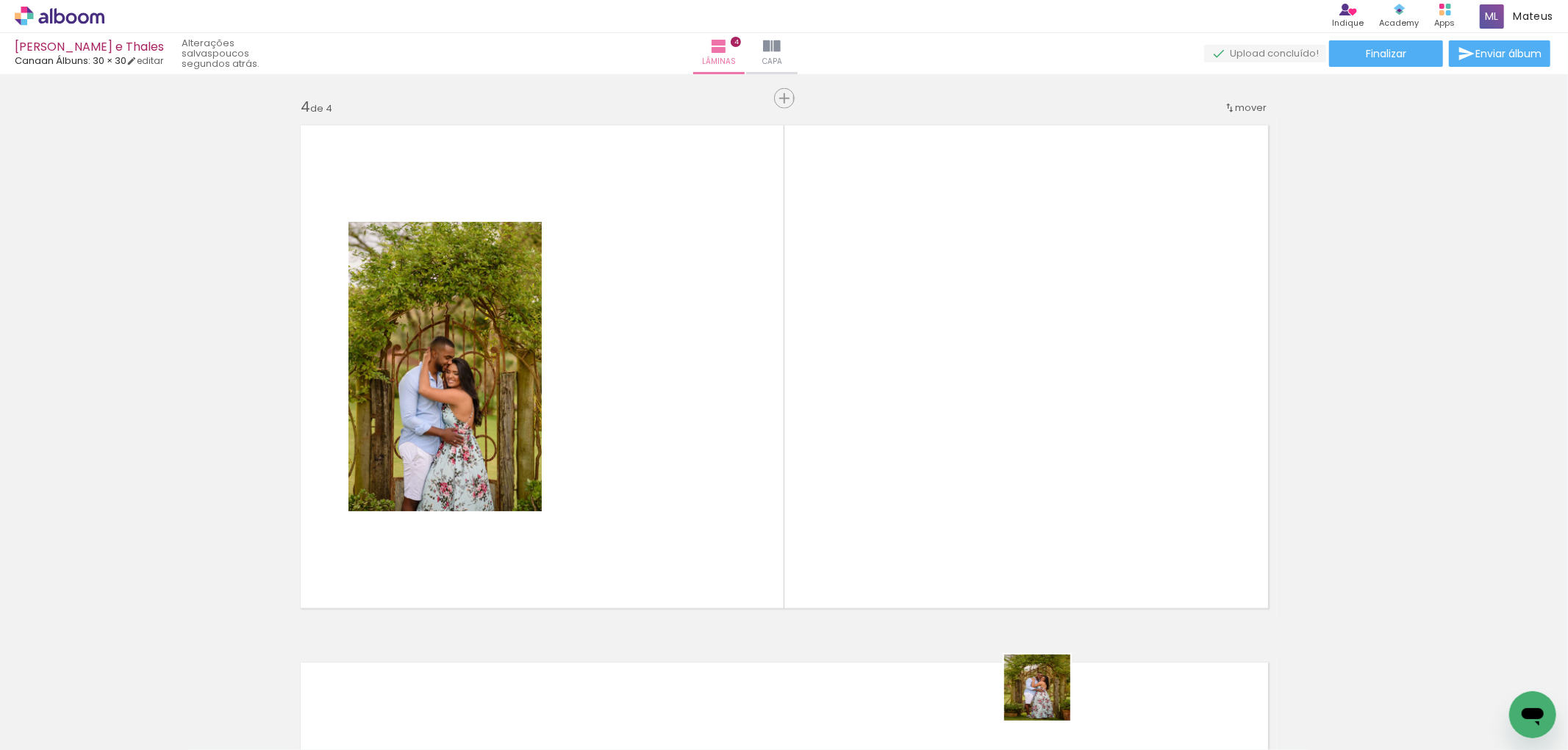
drag, startPoint x: 1050, startPoint y: 710, endPoint x: 842, endPoint y: 532, distance: 273.8
click at [811, 496] on quentale-workspace at bounding box center [784, 375] width 1568 height 750
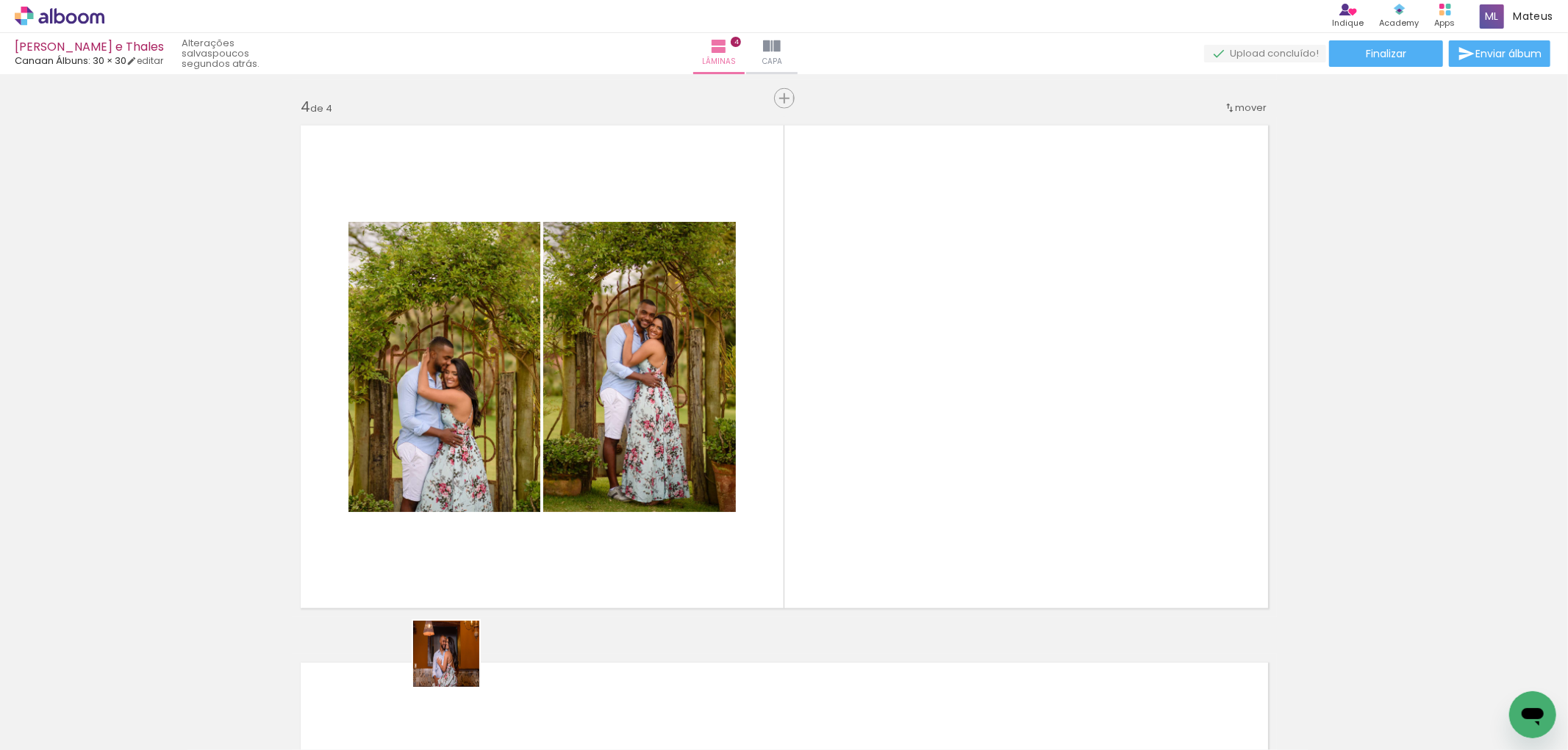
drag, startPoint x: 319, startPoint y: 700, endPoint x: 814, endPoint y: 436, distance: 561.0
click at [814, 436] on quentale-workspace at bounding box center [784, 375] width 1568 height 750
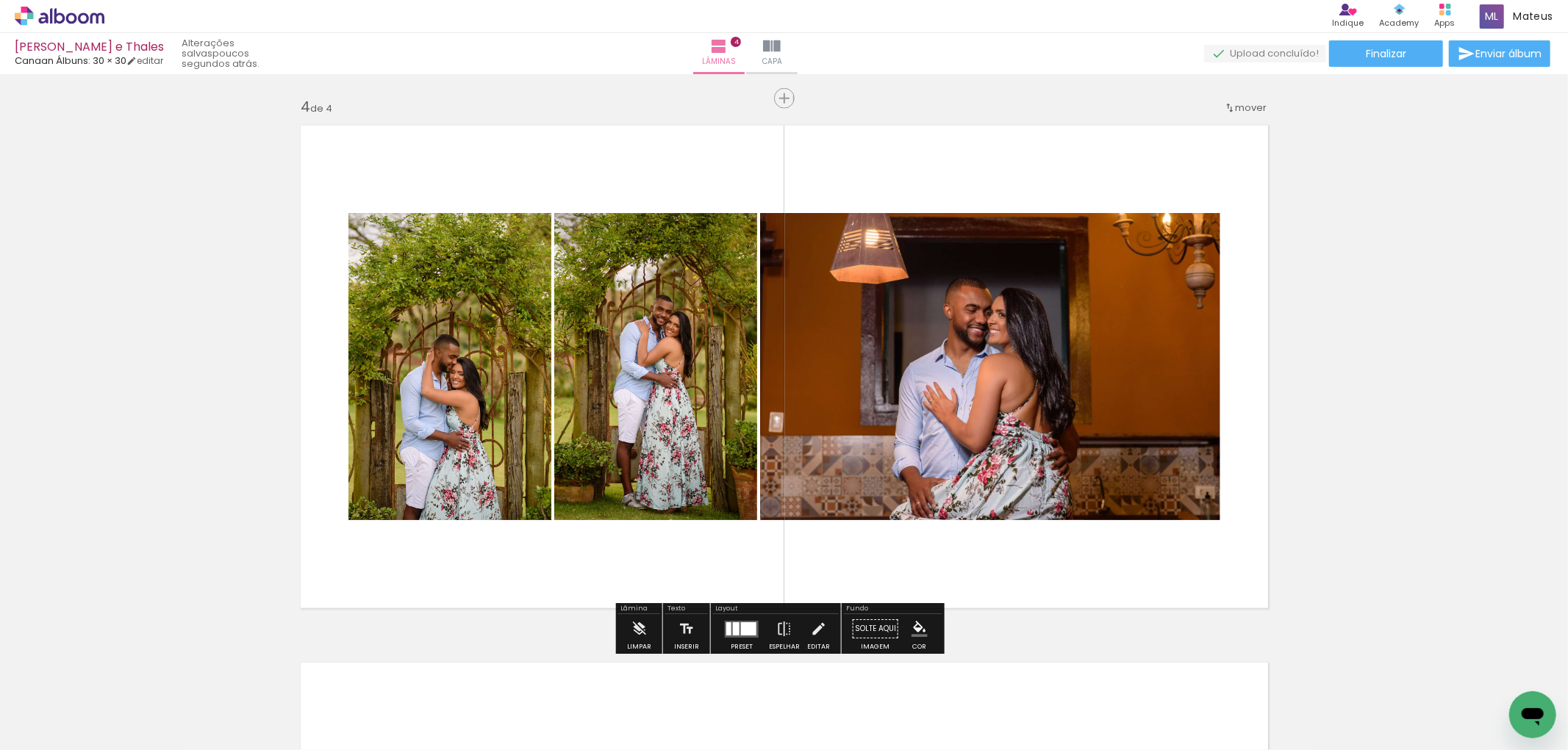
drag, startPoint x: 1460, startPoint y: 723, endPoint x: 1125, endPoint y: 516, distance: 393.8
click at [1125, 516] on quentale-workspace at bounding box center [784, 375] width 1568 height 750
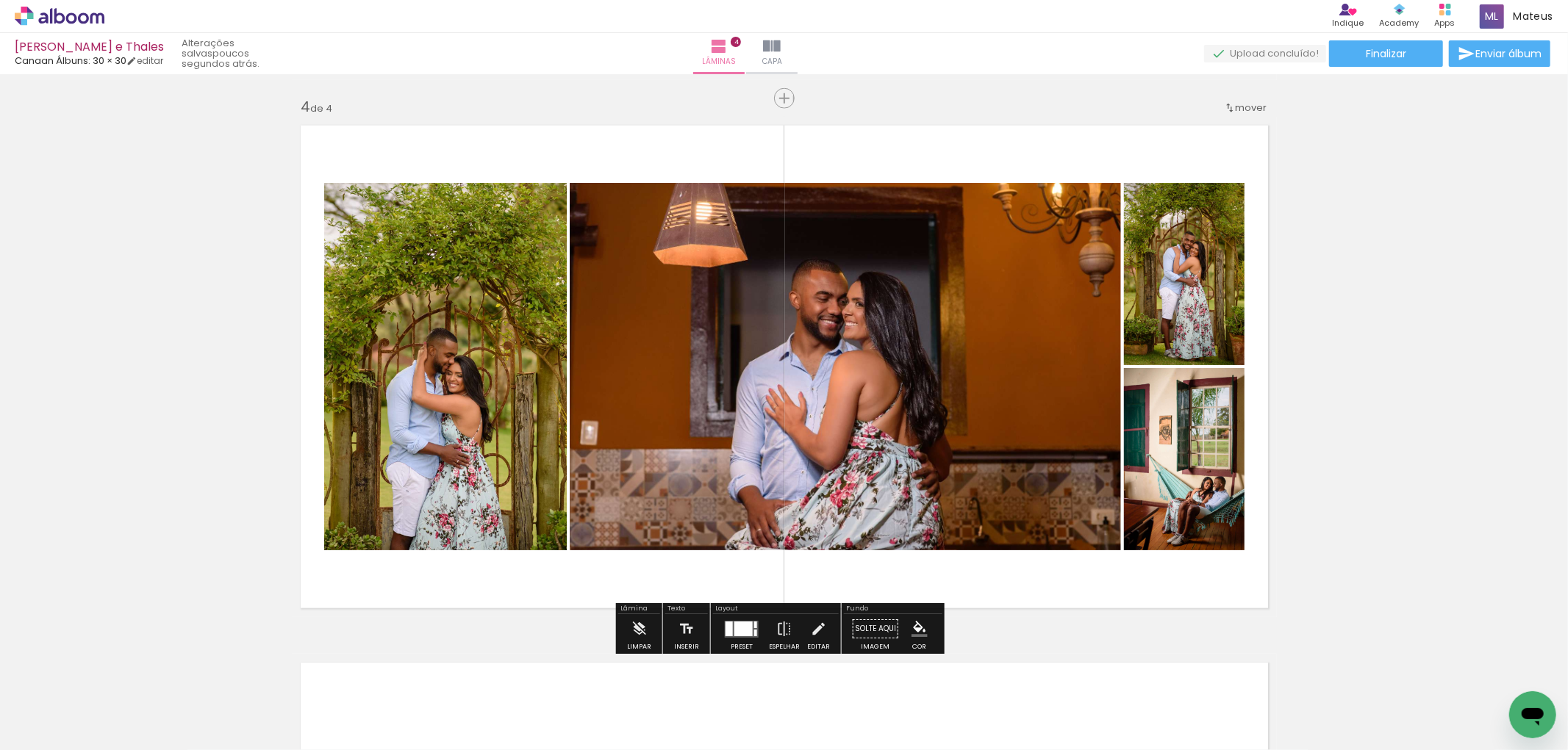
click at [746, 626] on div at bounding box center [744, 629] width 19 height 15
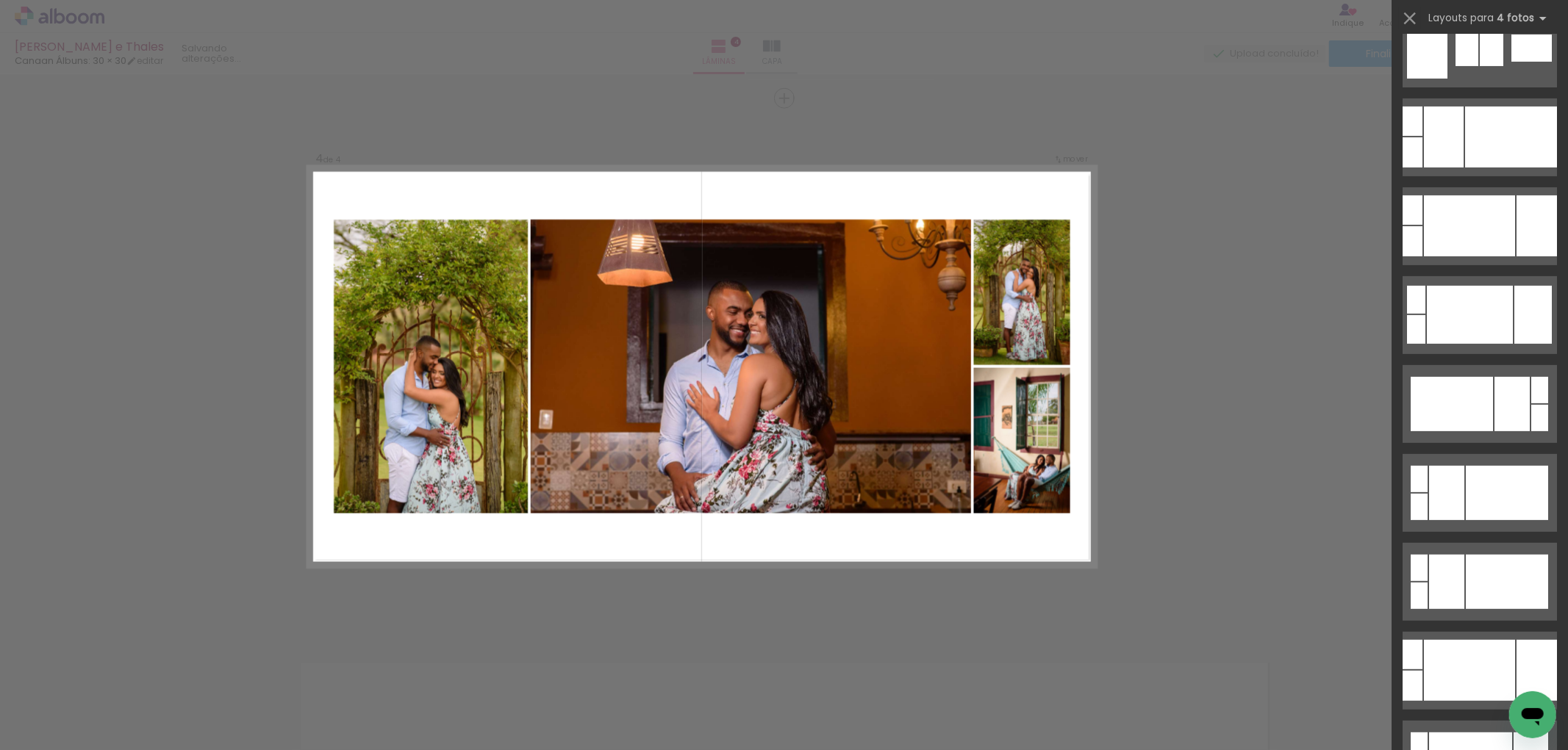
scroll to position [0, 0]
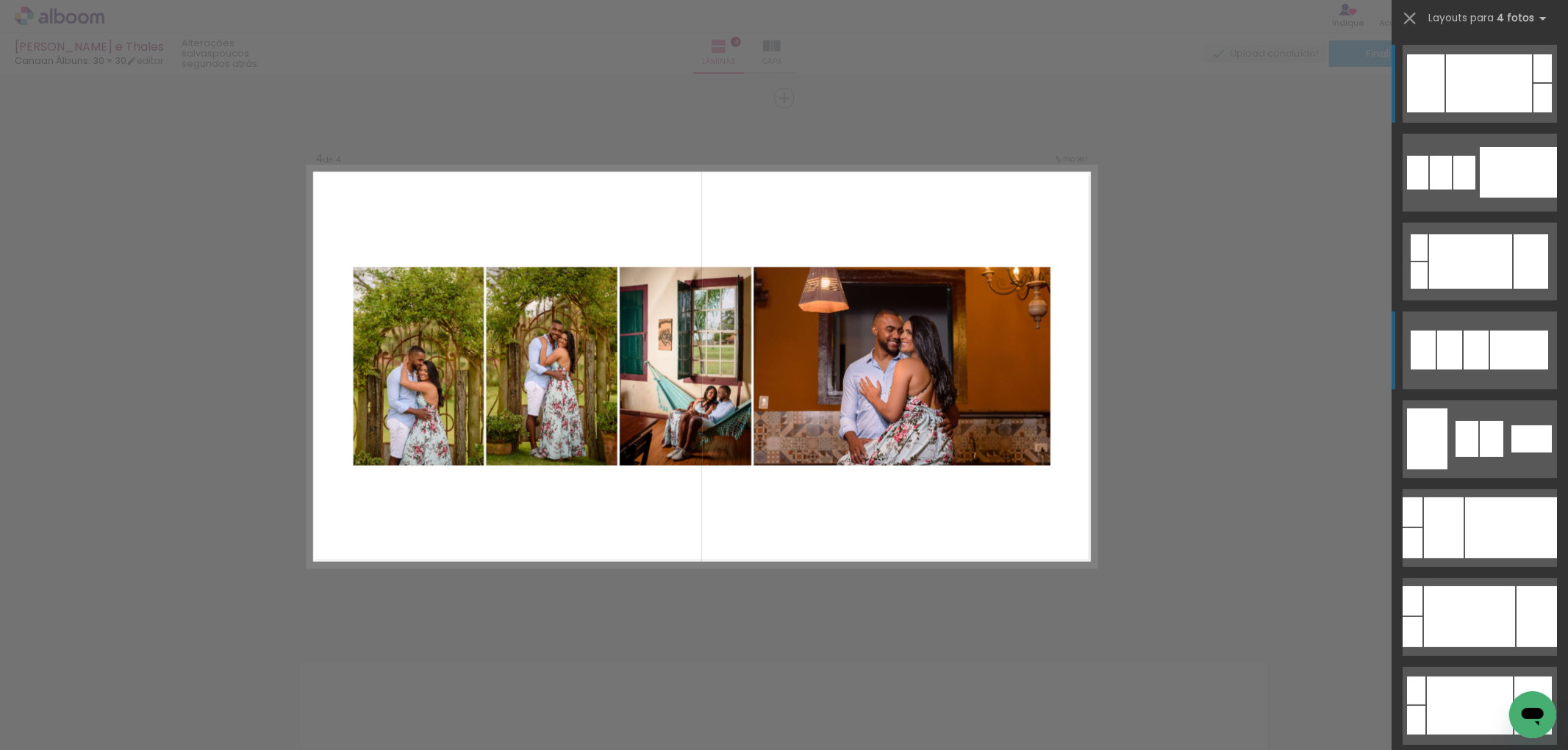
click at [1481, 362] on div at bounding box center [1476, 350] width 25 height 39
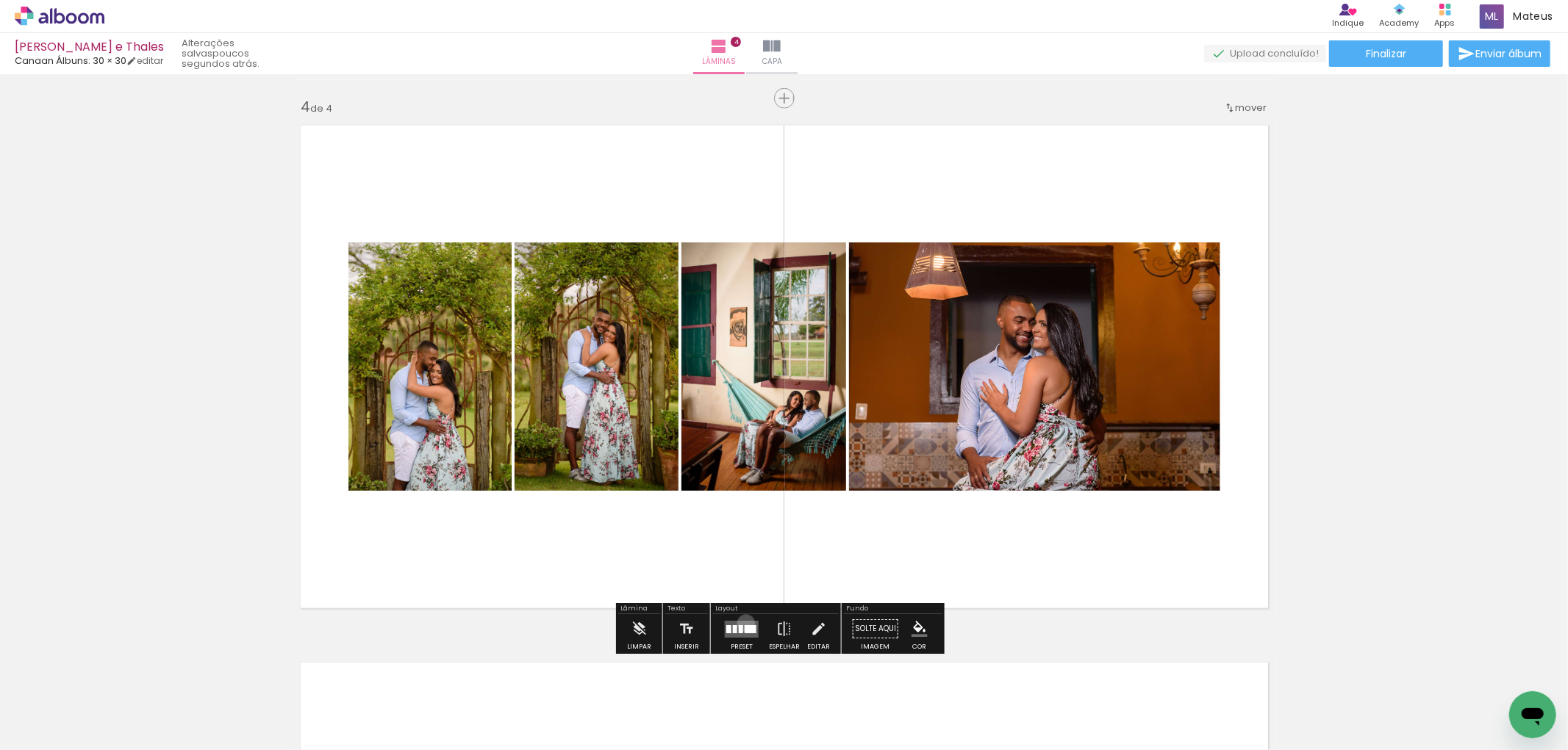
click at [742, 623] on quentale-layouter at bounding box center [741, 629] width 34 height 17
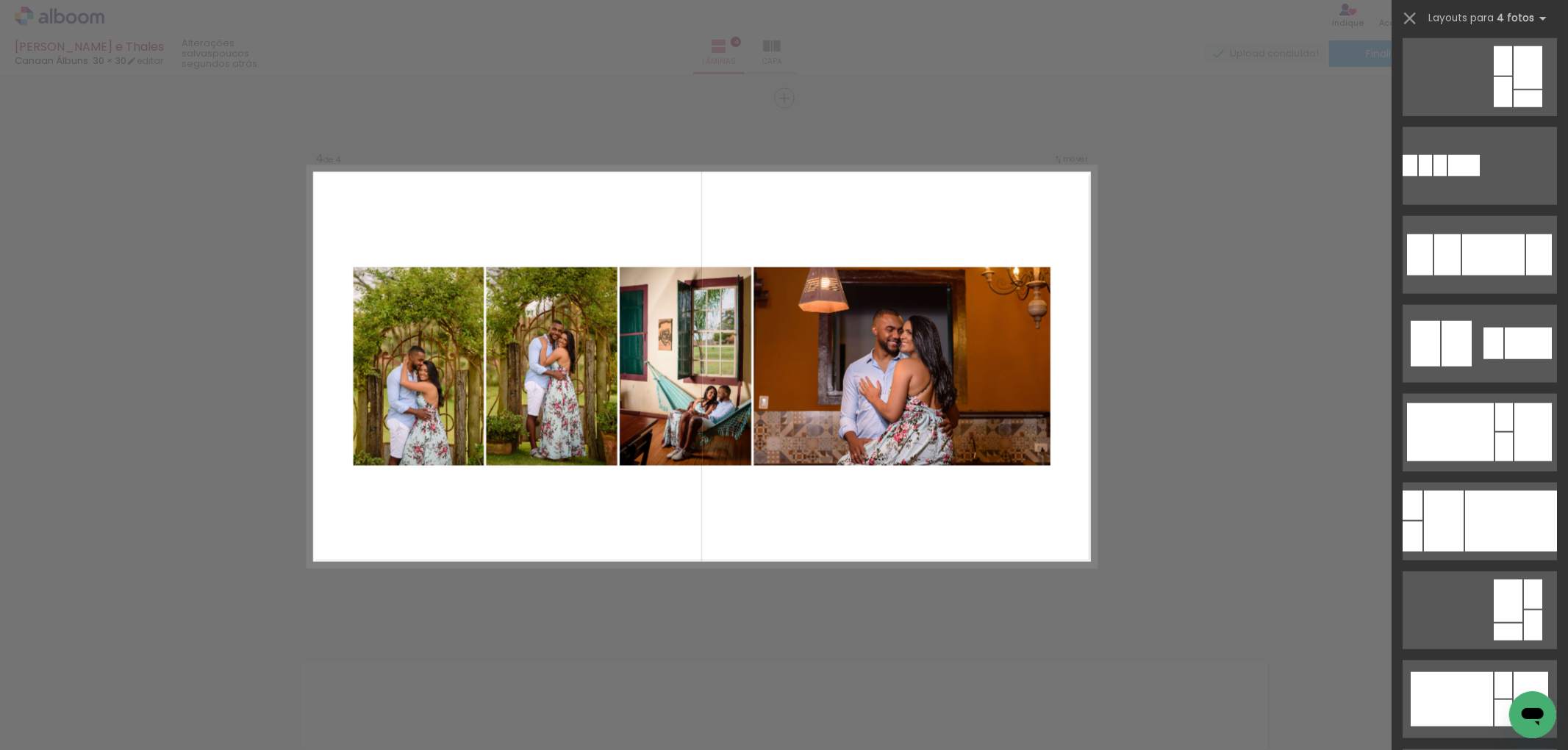
scroll to position [1330, 0]
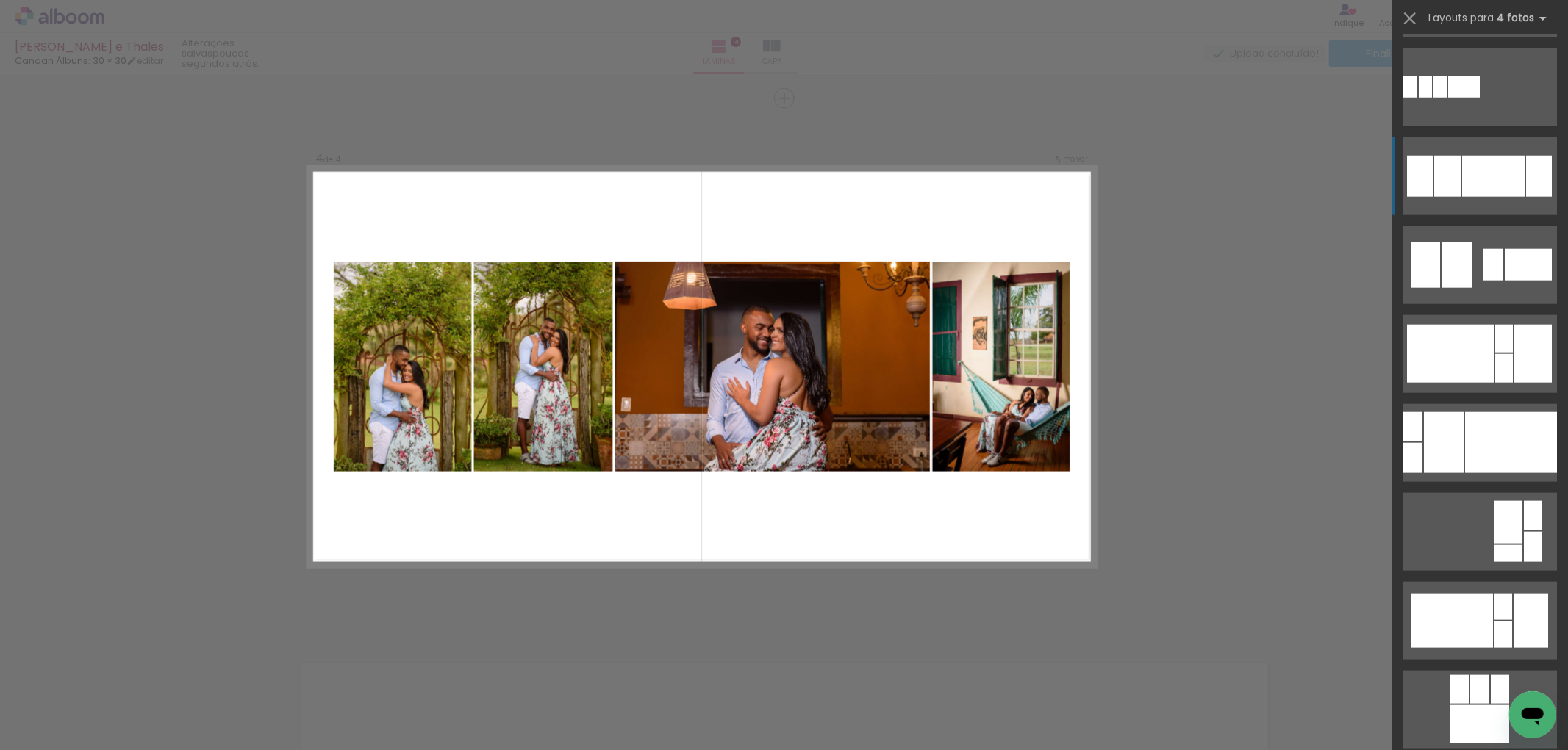
click at [1513, 170] on div at bounding box center [1492, 176] width 62 height 41
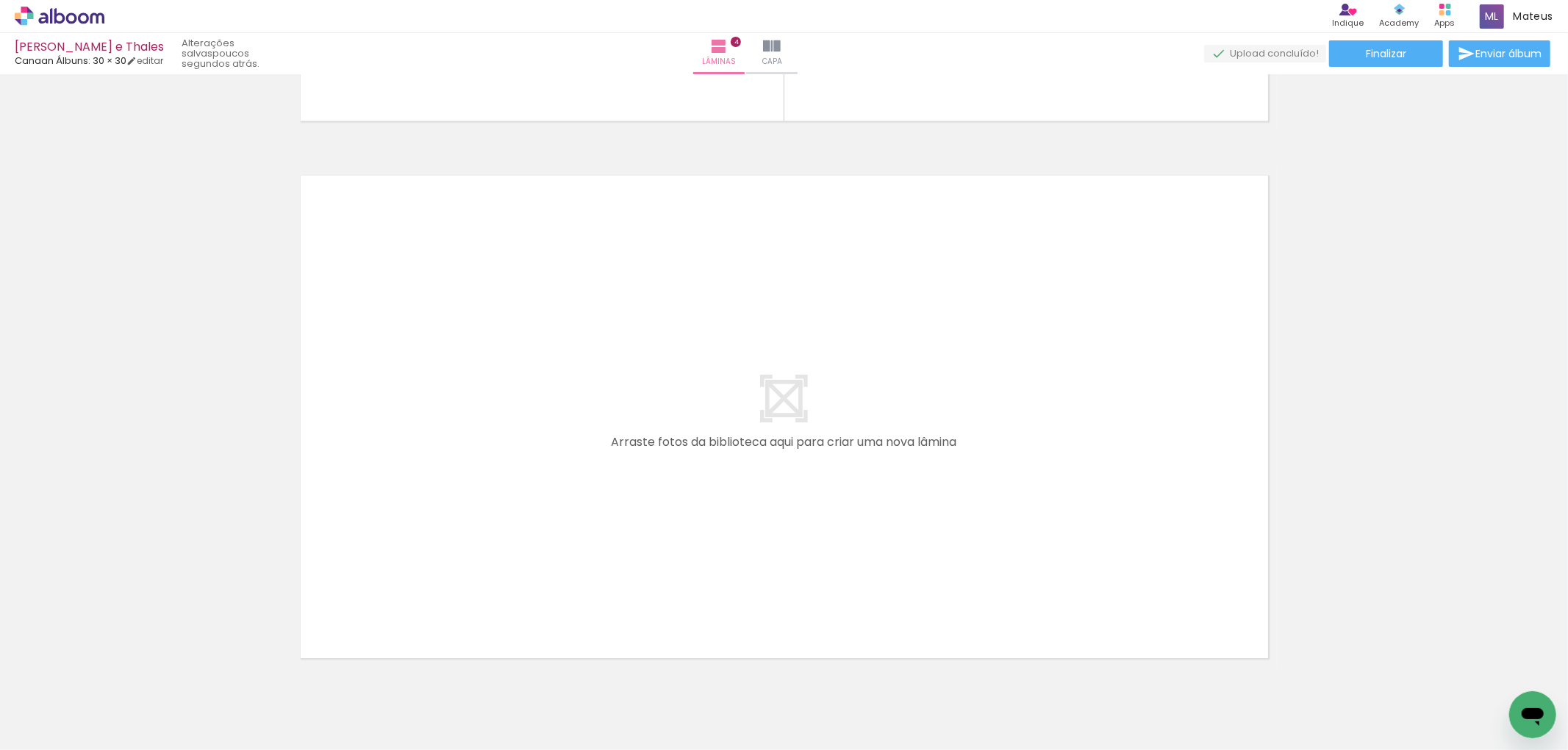
scroll to position [2105, 0]
drag, startPoint x: 1139, startPoint y: 695, endPoint x: 909, endPoint y: 539, distance: 277.9
click at [909, 539] on quentale-workspace at bounding box center [784, 375] width 1568 height 750
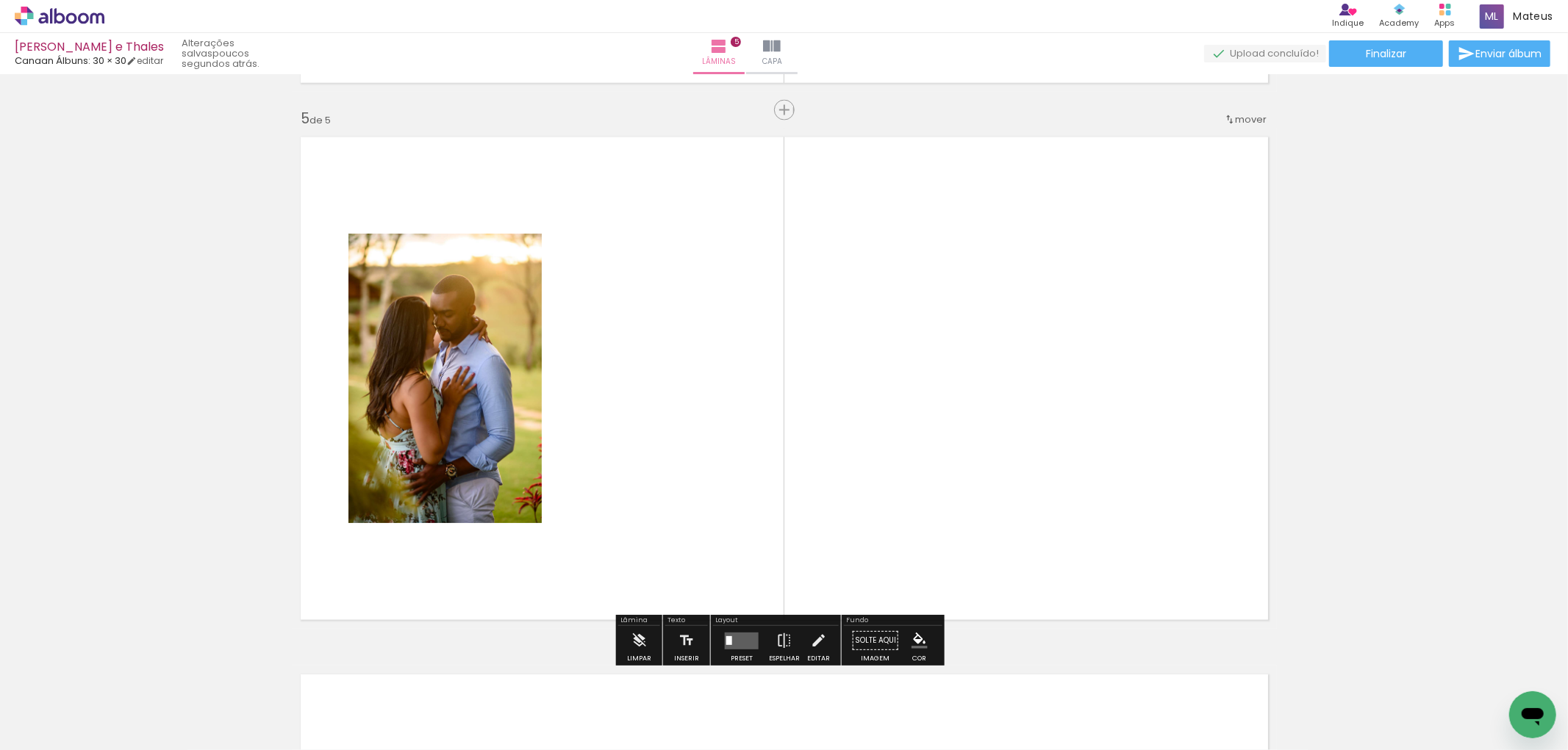
scroll to position [2148, 0]
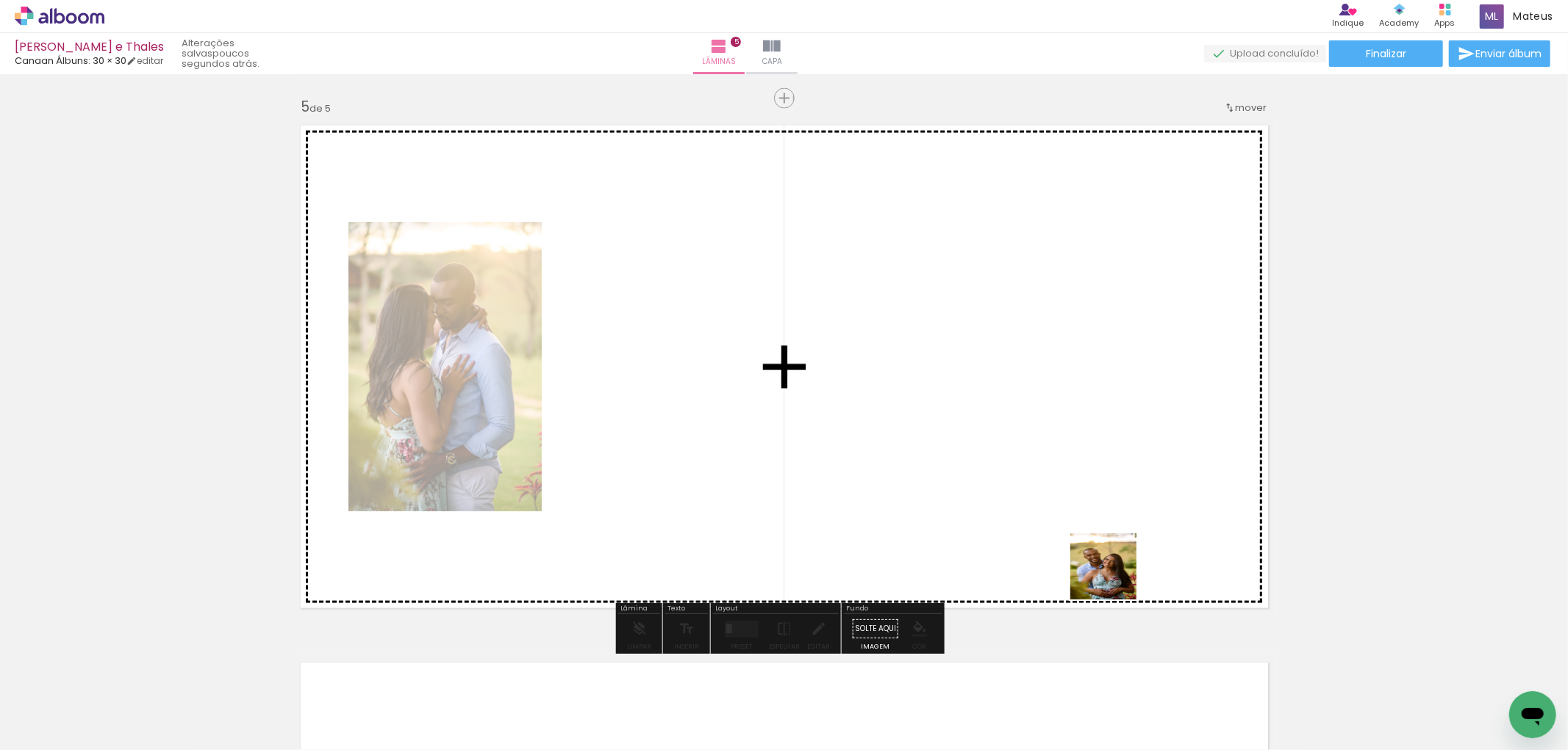
drag, startPoint x: 1210, startPoint y: 675, endPoint x: 1067, endPoint y: 577, distance: 173.4
click at [934, 479] on quentale-workspace at bounding box center [784, 375] width 1568 height 750
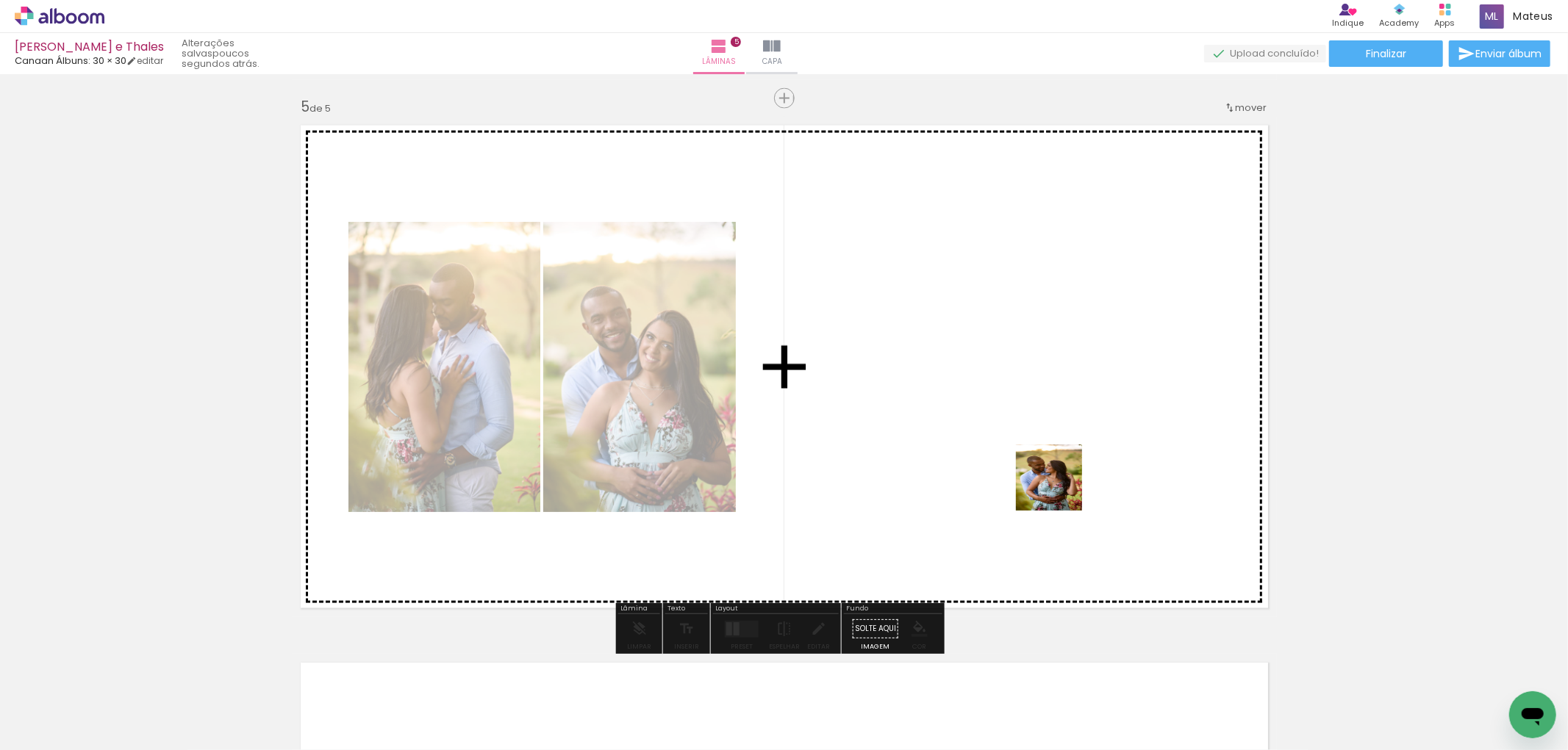
drag, startPoint x: 1301, startPoint y: 698, endPoint x: 1060, endPoint y: 488, distance: 319.7
click at [1060, 488] on quentale-workspace at bounding box center [784, 375] width 1568 height 750
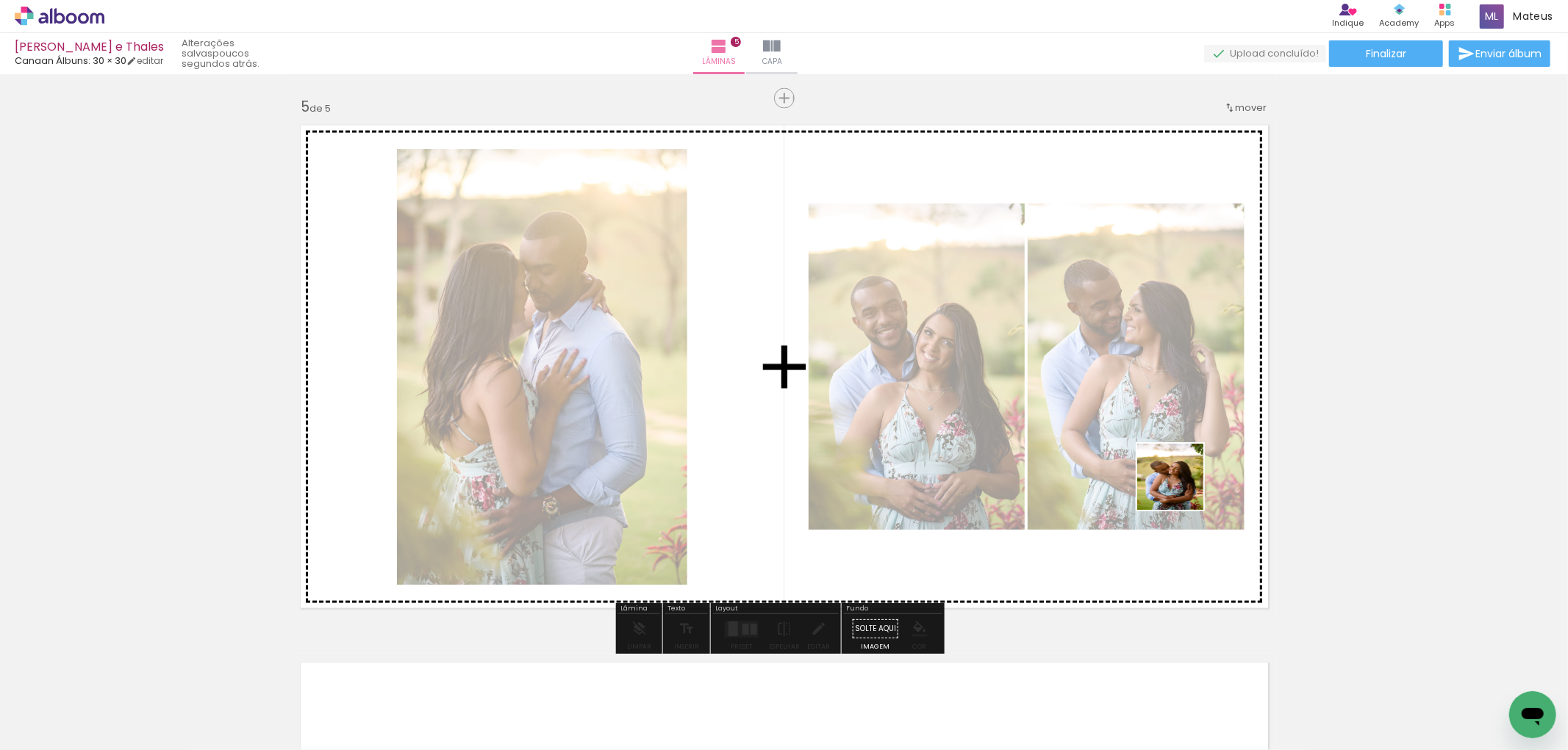
drag, startPoint x: 1381, startPoint y: 700, endPoint x: 1181, endPoint y: 488, distance: 291.5
click at [1181, 488] on quentale-workspace at bounding box center [784, 375] width 1568 height 750
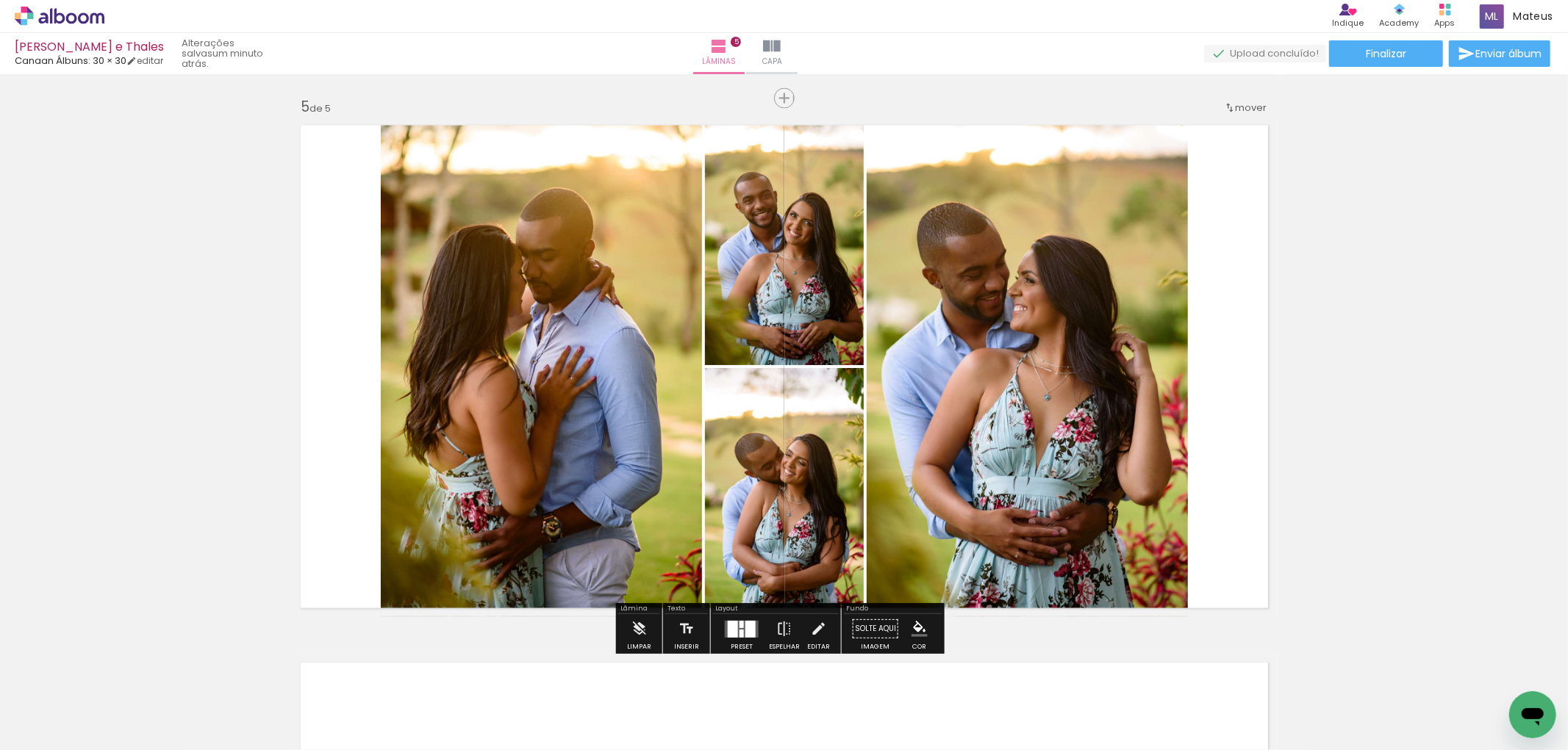
click at [732, 629] on div at bounding box center [733, 629] width 10 height 17
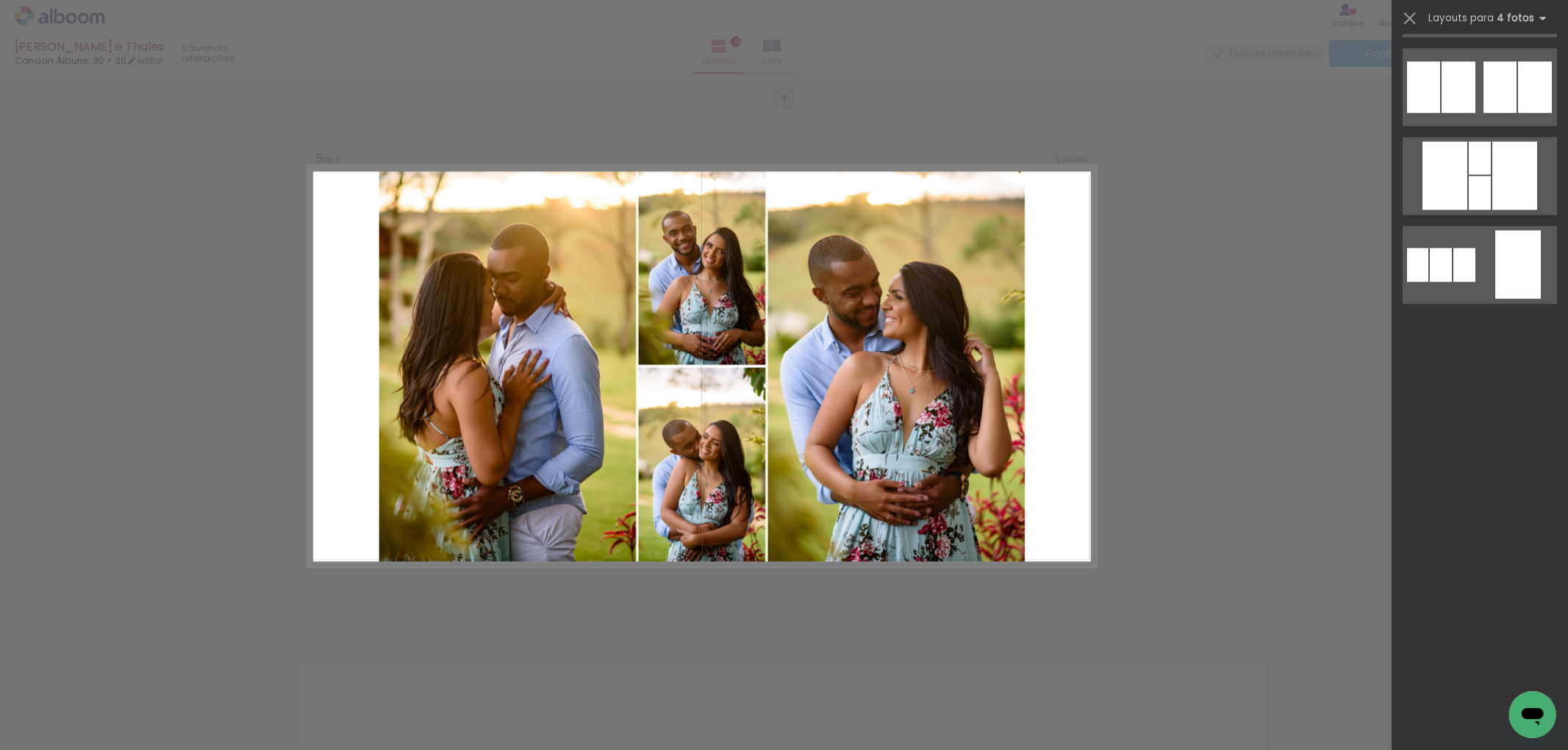
scroll to position [0, 0]
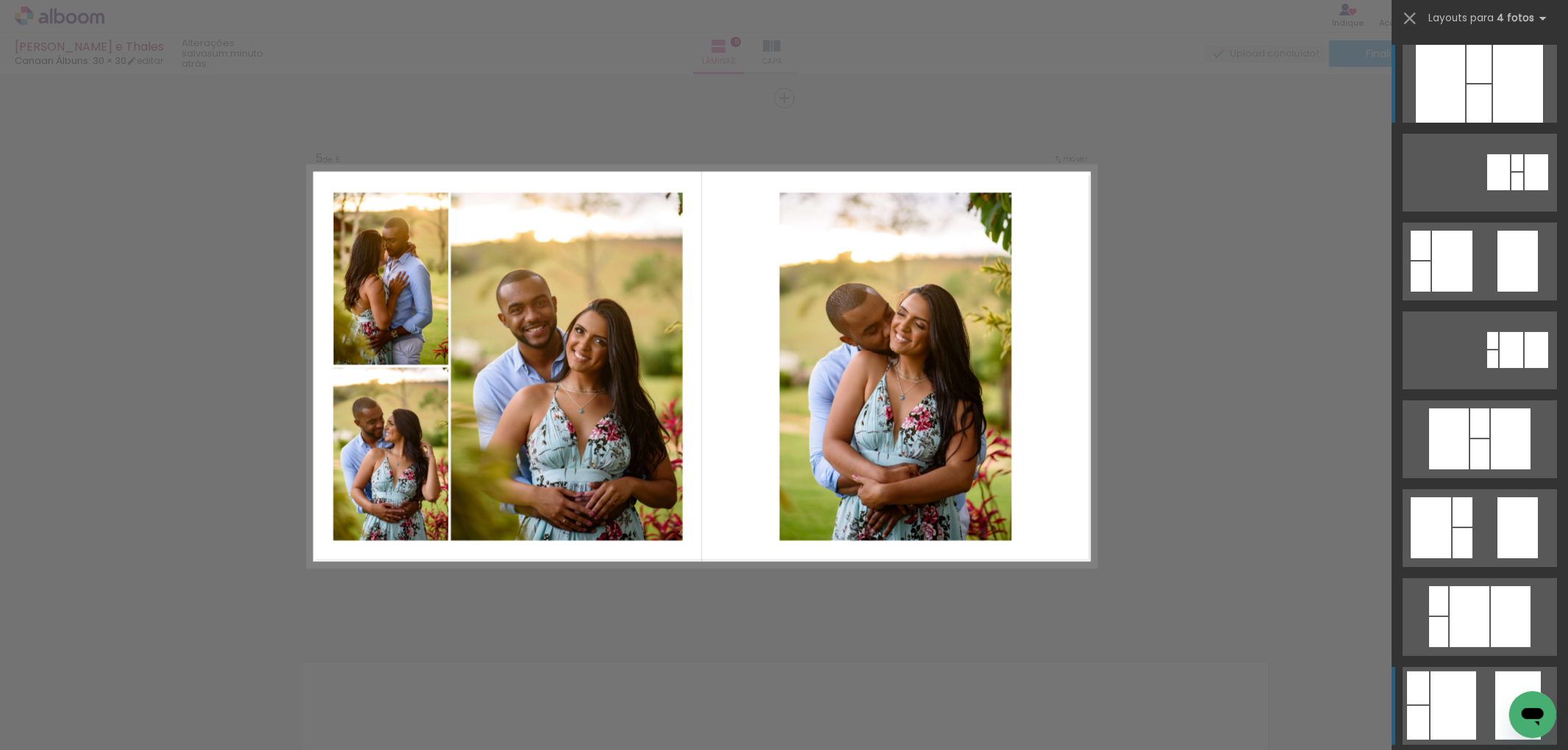
click at [1453, 714] on div at bounding box center [1452, 705] width 46 height 68
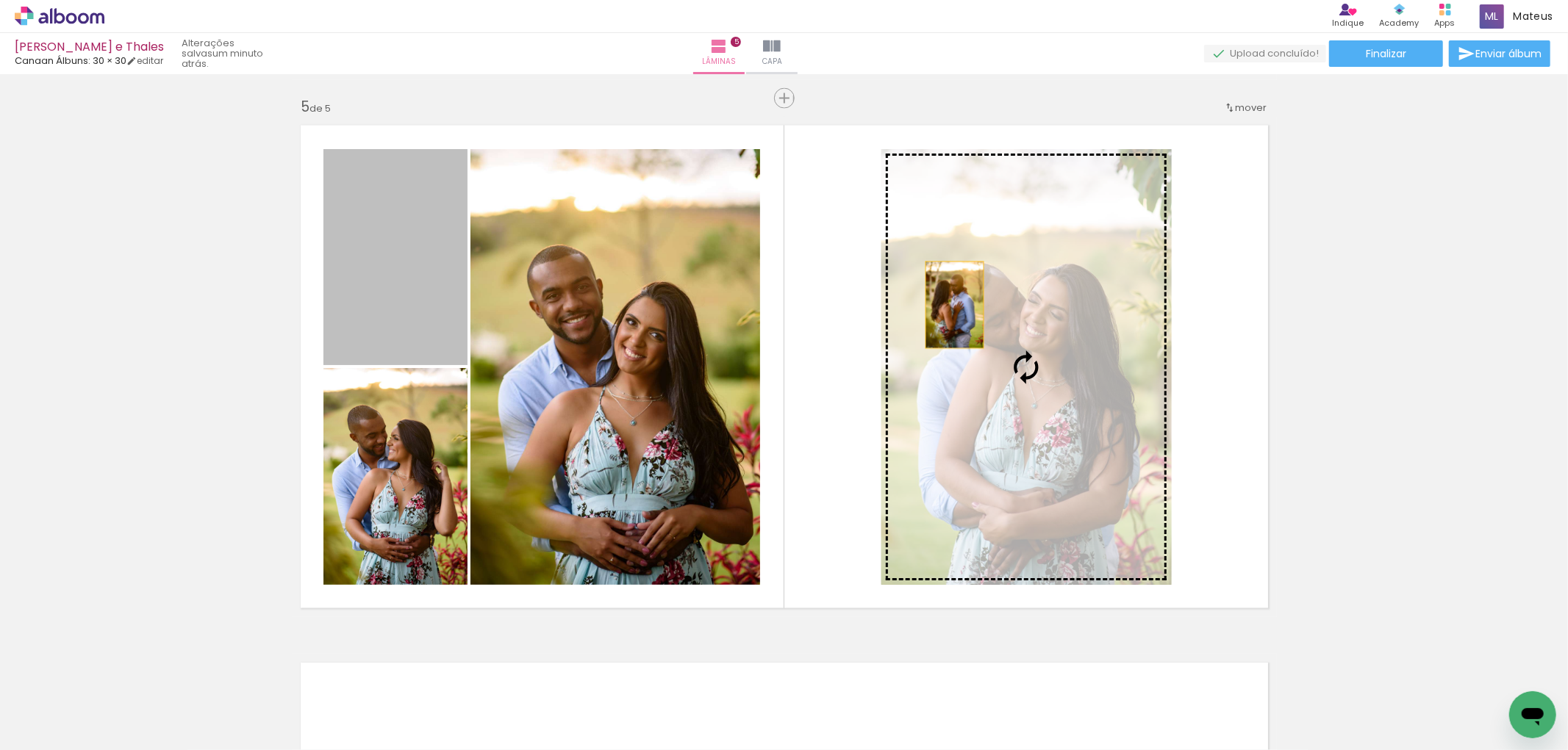
drag, startPoint x: 399, startPoint y: 281, endPoint x: 948, endPoint y: 305, distance: 549.5
click at [0, 0] on slot at bounding box center [0, 0] width 0 height 0
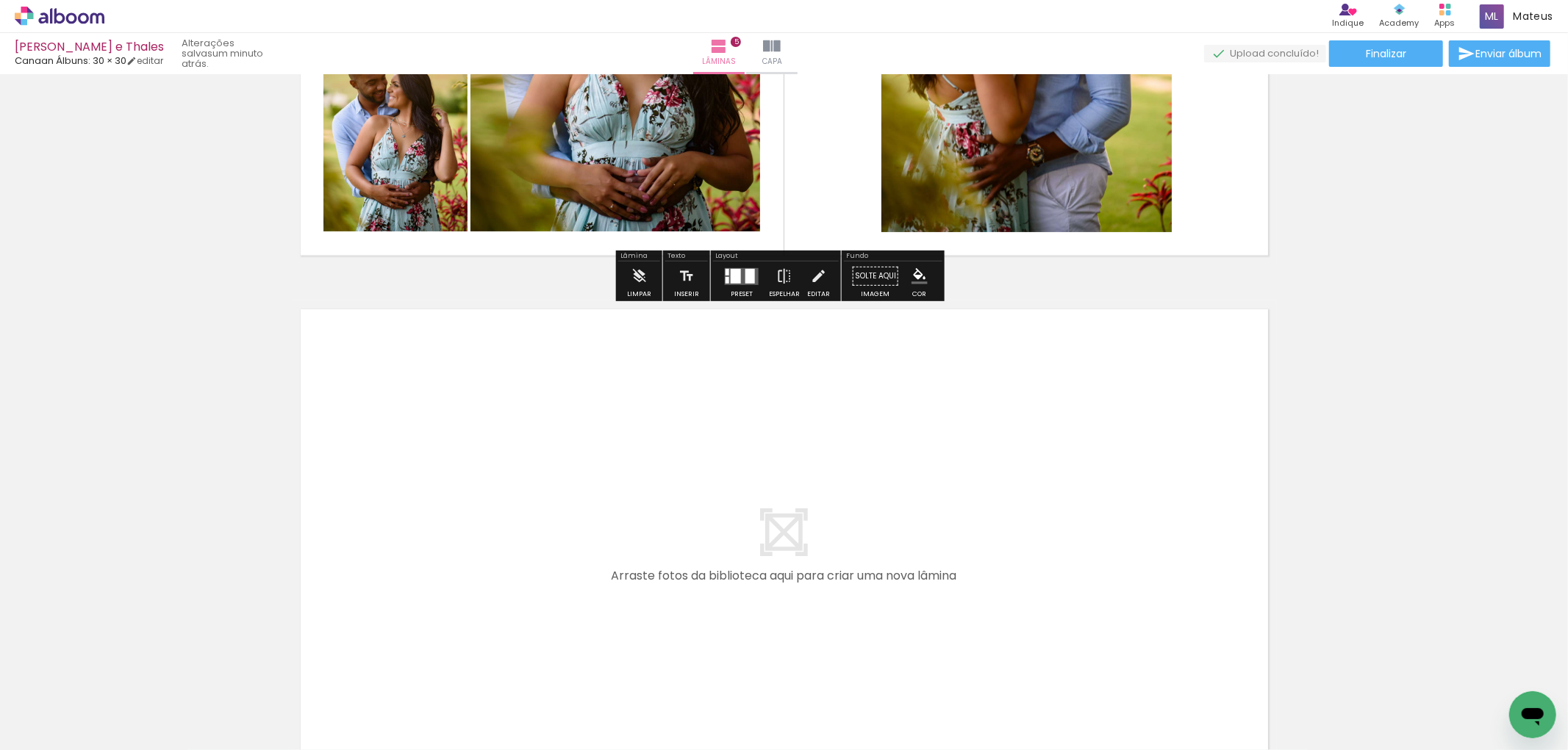
scroll to position [2518, 0]
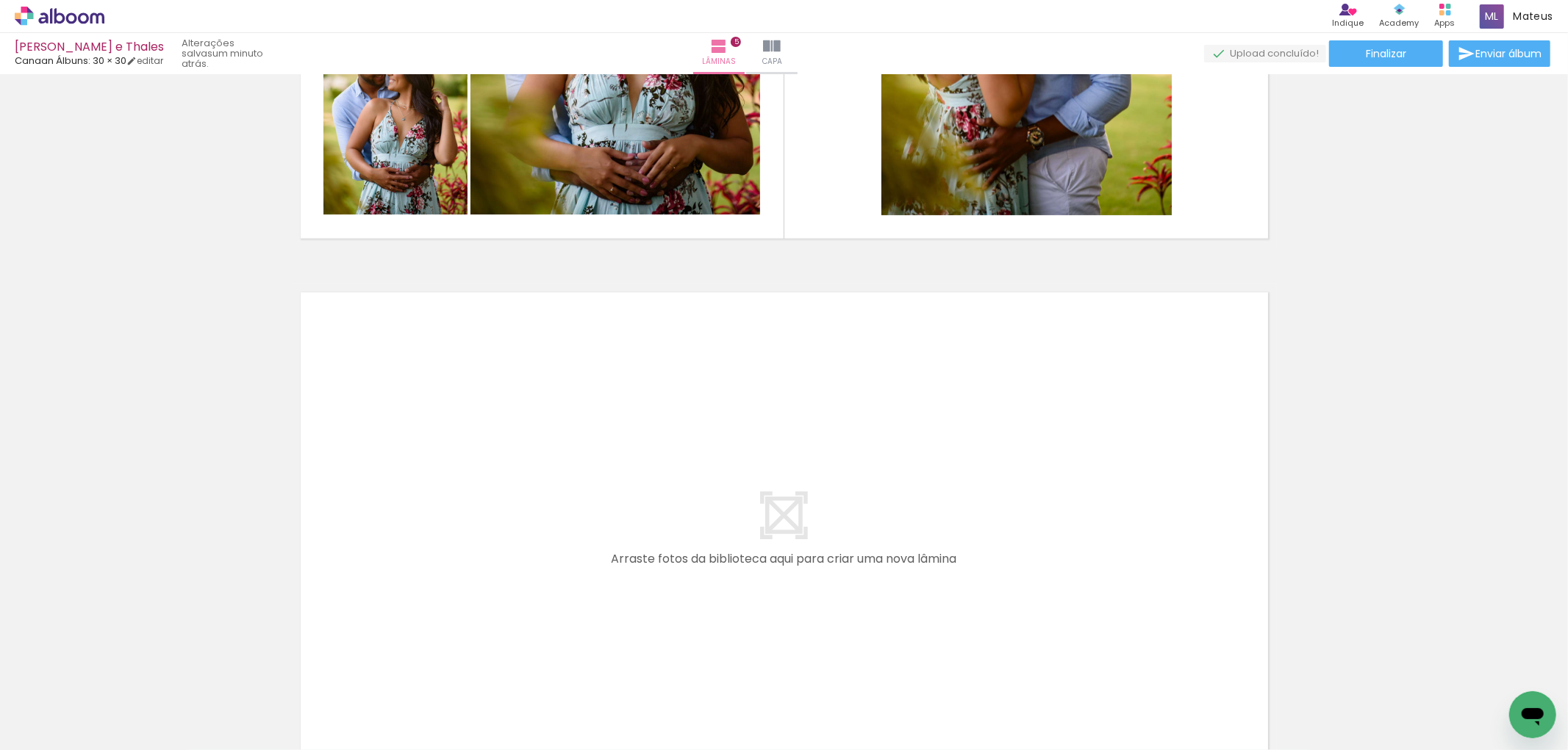
click at [68, 702] on input "Todas as fotos" at bounding box center [41, 705] width 56 height 12
click at [0, 0] on slot "Não utilizadas" at bounding box center [0, 0] width 0 height 0
type input "Não utilizadas"
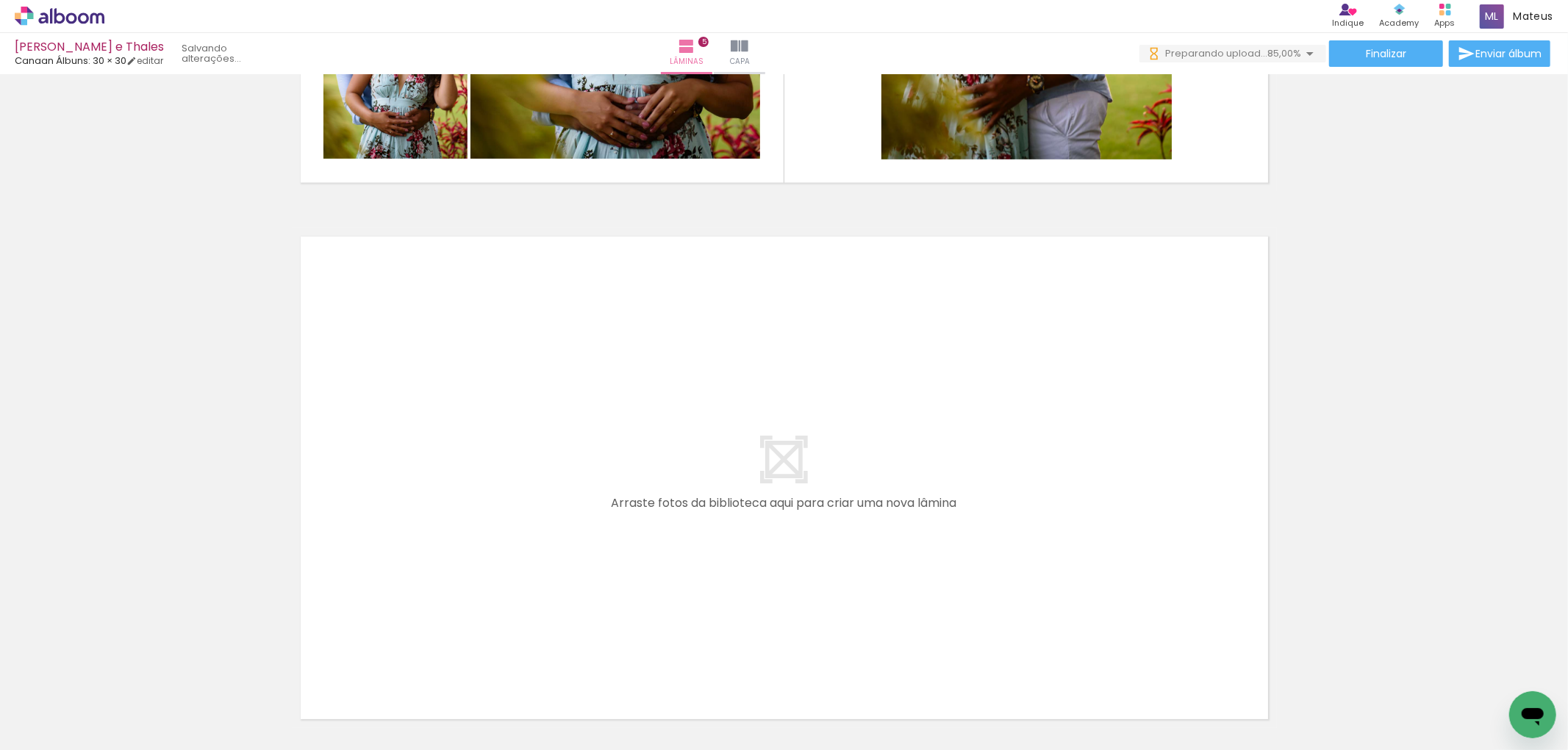
scroll to position [0, 0]
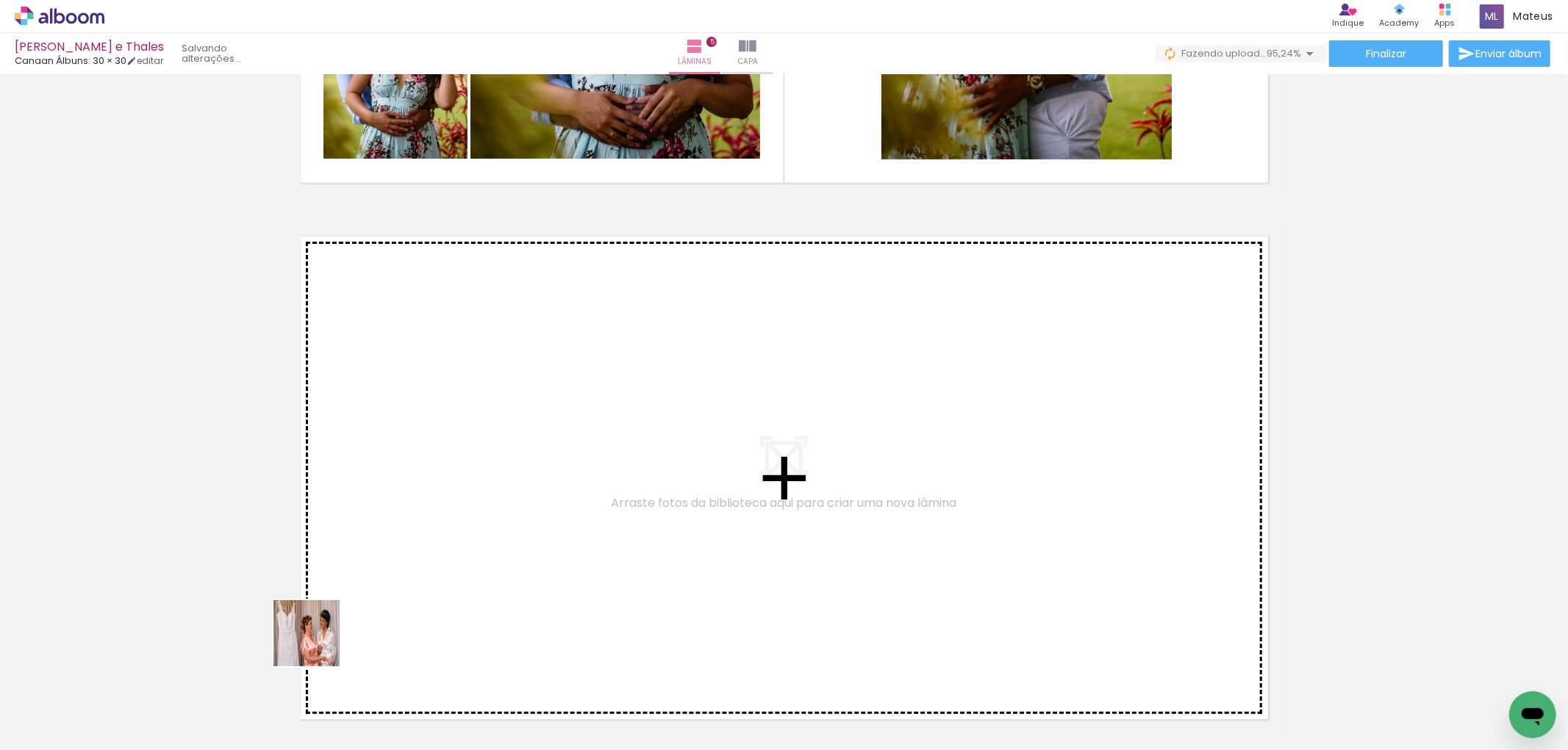
drag, startPoint x: 158, startPoint y: 707, endPoint x: 351, endPoint y: 661, distance: 198.4
click at [473, 522] on quentale-workspace at bounding box center [784, 375] width 1568 height 750
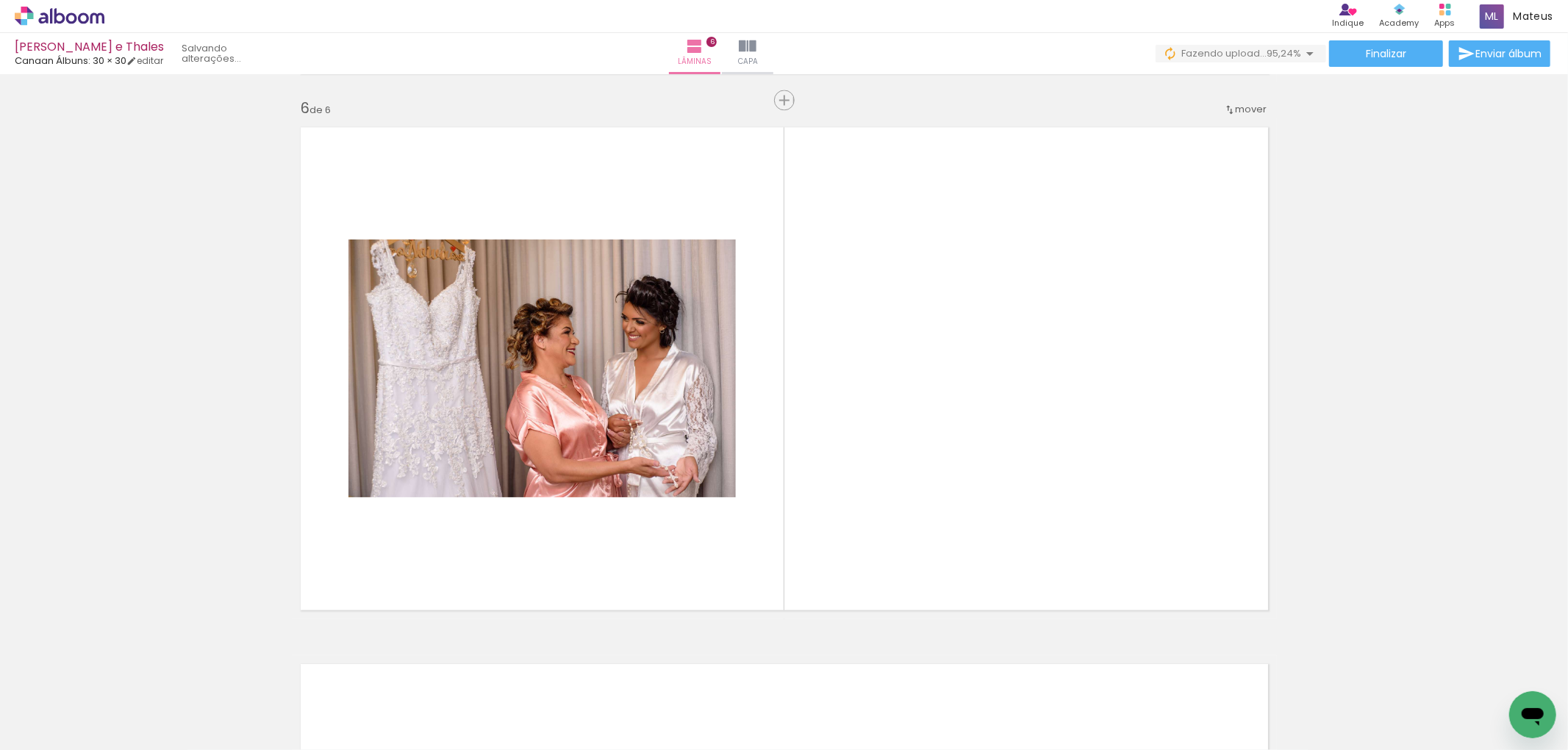
scroll to position [2685, 0]
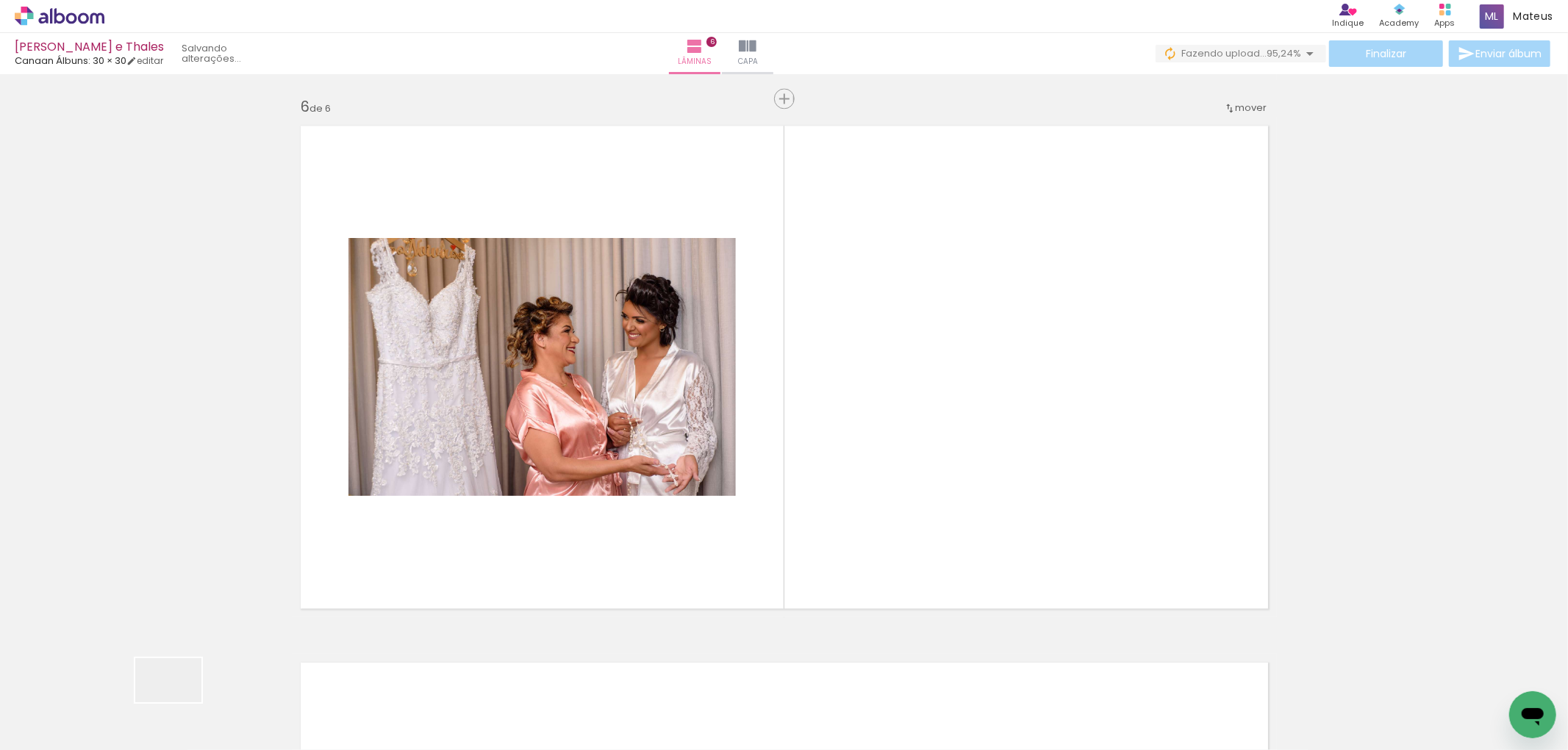
drag, startPoint x: 172, startPoint y: 710, endPoint x: 448, endPoint y: 606, distance: 294.9
click at [485, 552] on quentale-workspace at bounding box center [784, 375] width 1568 height 750
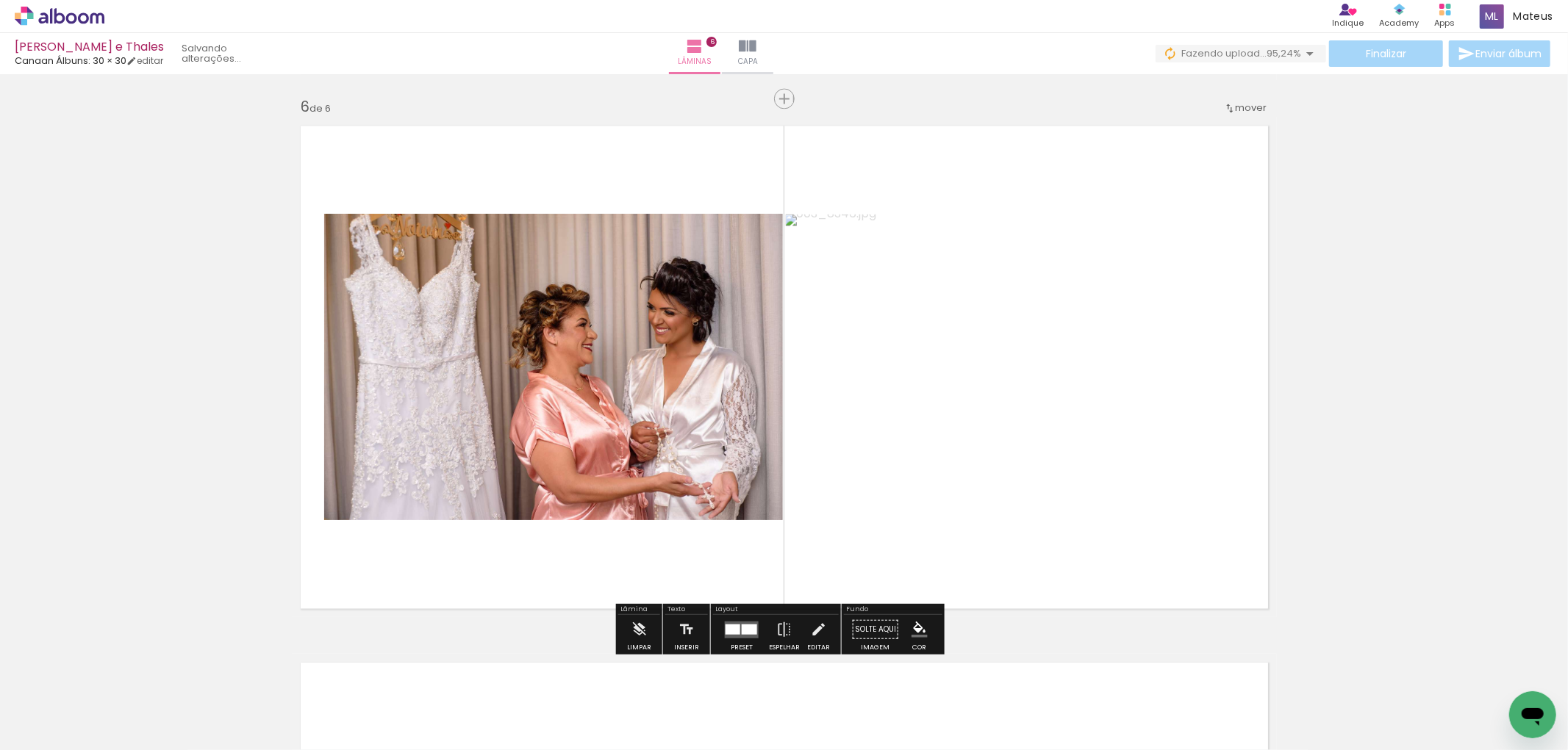
drag, startPoint x: 147, startPoint y: 709, endPoint x: 414, endPoint y: 568, distance: 301.9
click at [373, 574] on quentale-workspace at bounding box center [784, 375] width 1568 height 750
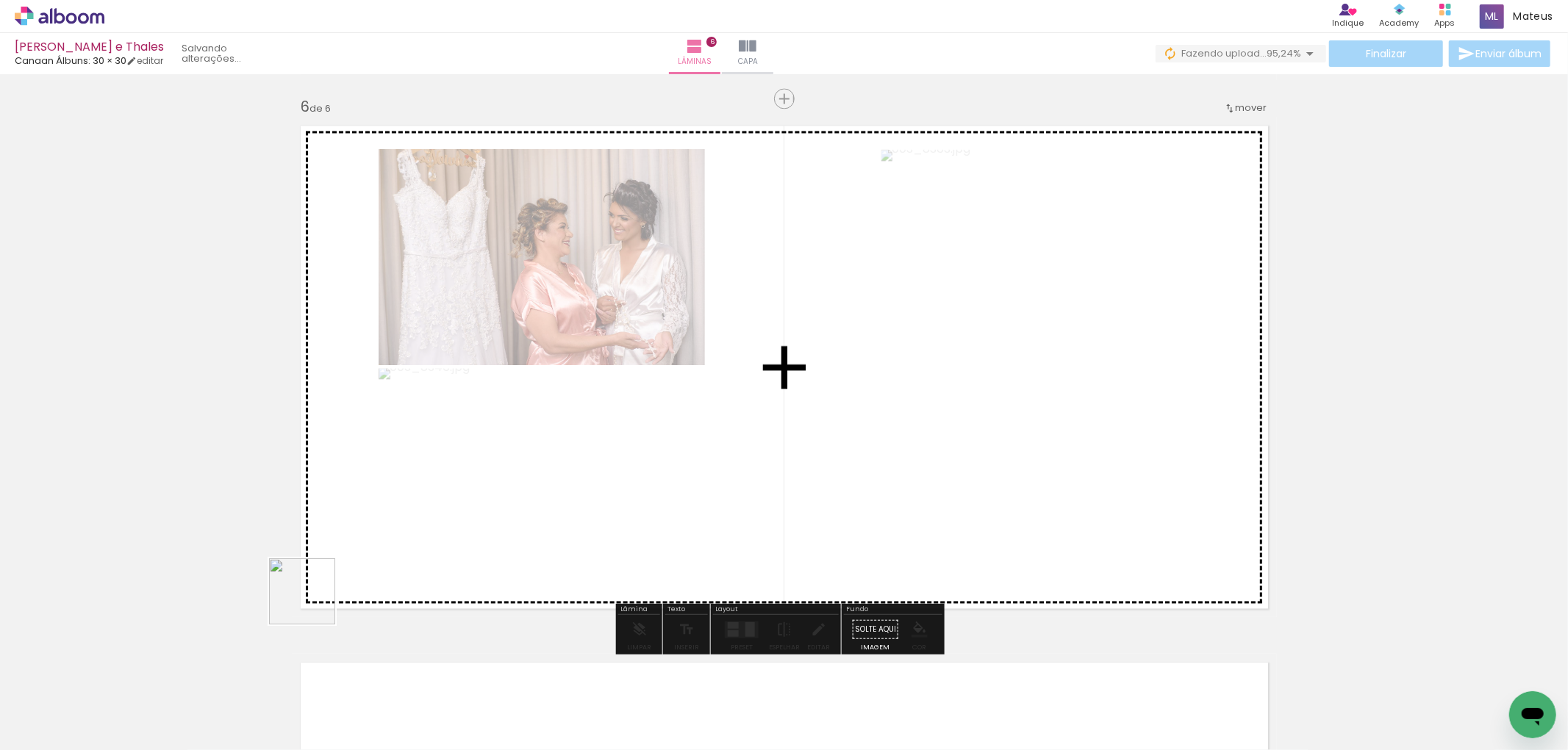
drag, startPoint x: 221, startPoint y: 671, endPoint x: 368, endPoint y: 562, distance: 183.0
click at [370, 560] on quentale-workspace at bounding box center [784, 375] width 1568 height 750
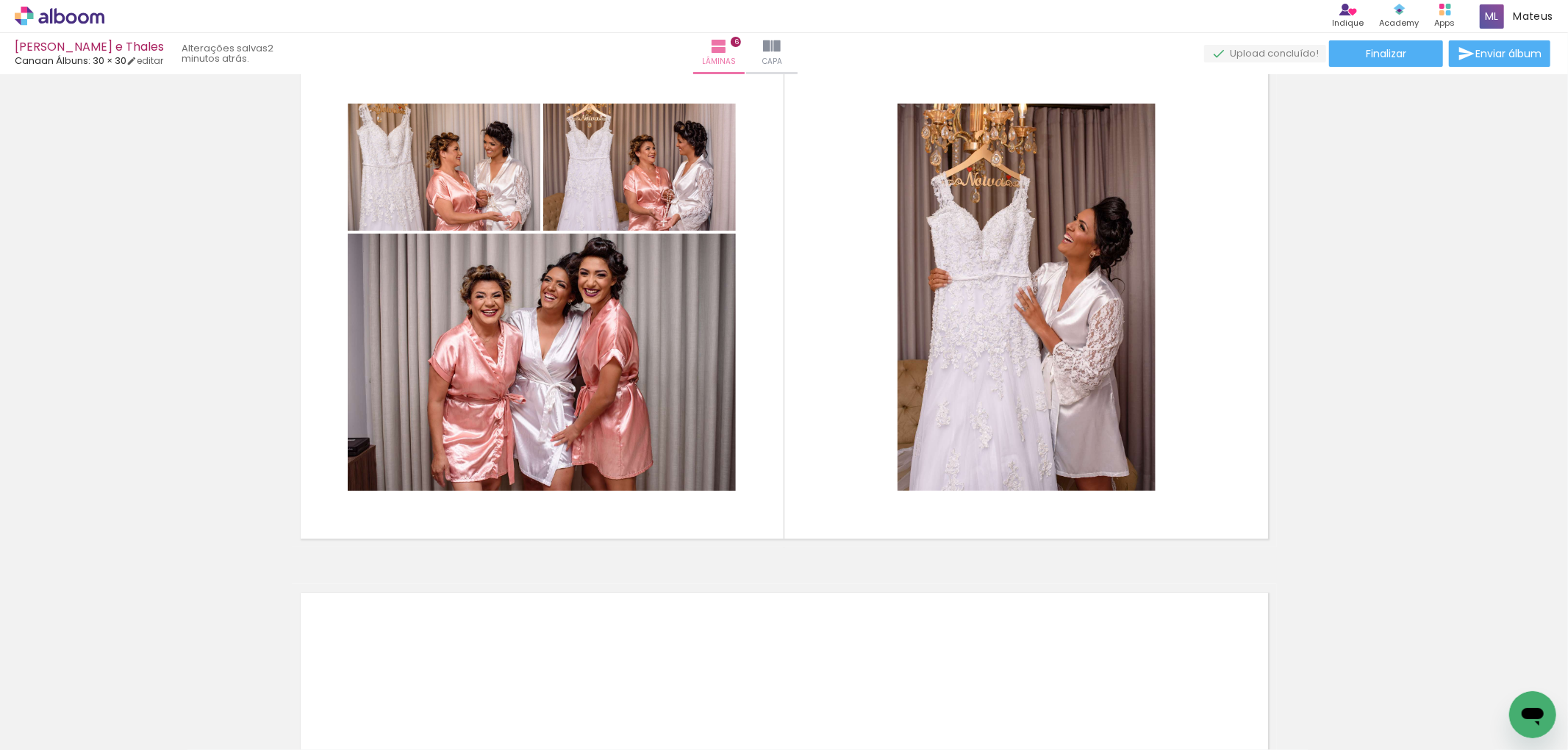
scroll to position [2759, 0]
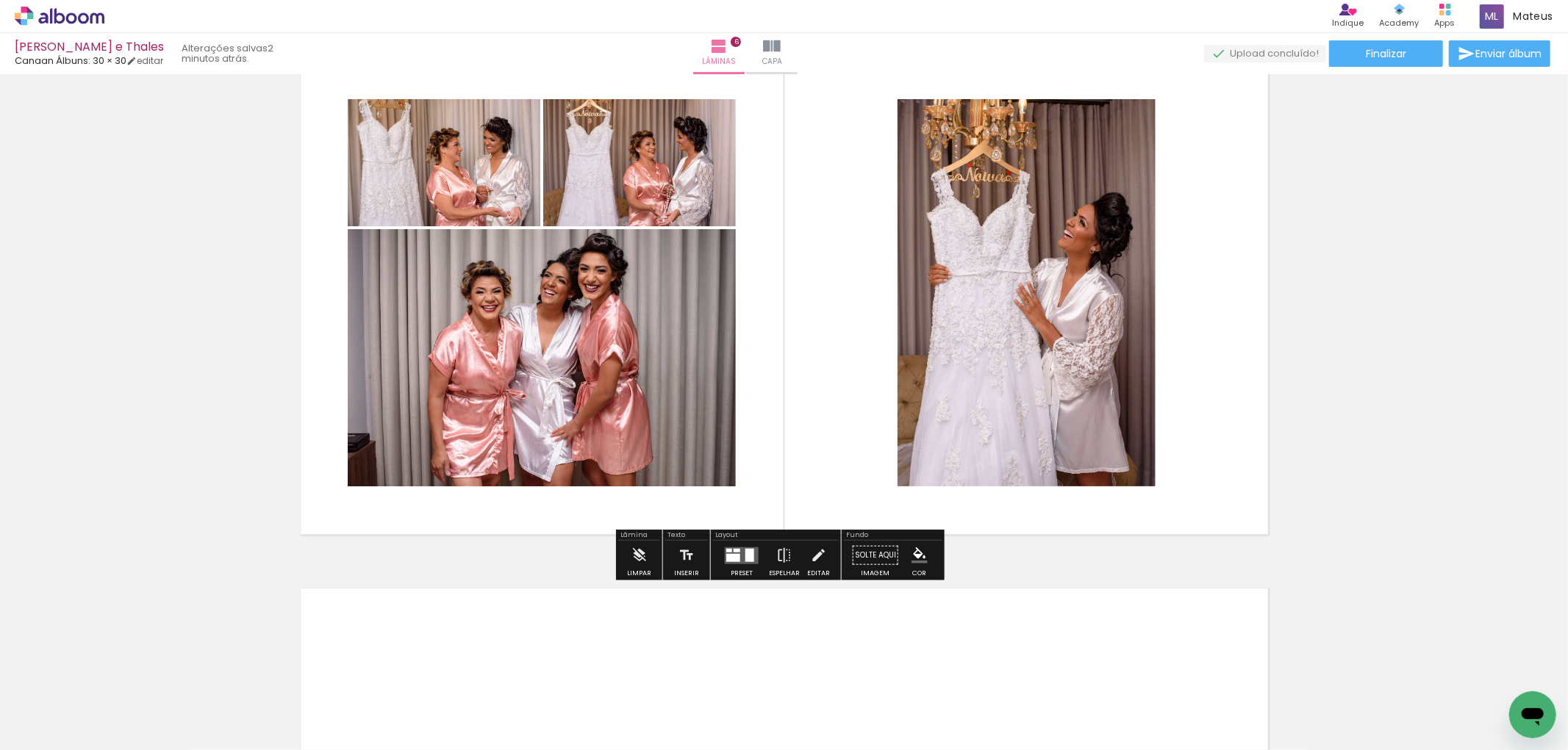
drag, startPoint x: 748, startPoint y: 549, endPoint x: 895, endPoint y: 459, distance: 172.4
click at [748, 549] on div at bounding box center [749, 554] width 8 height 13
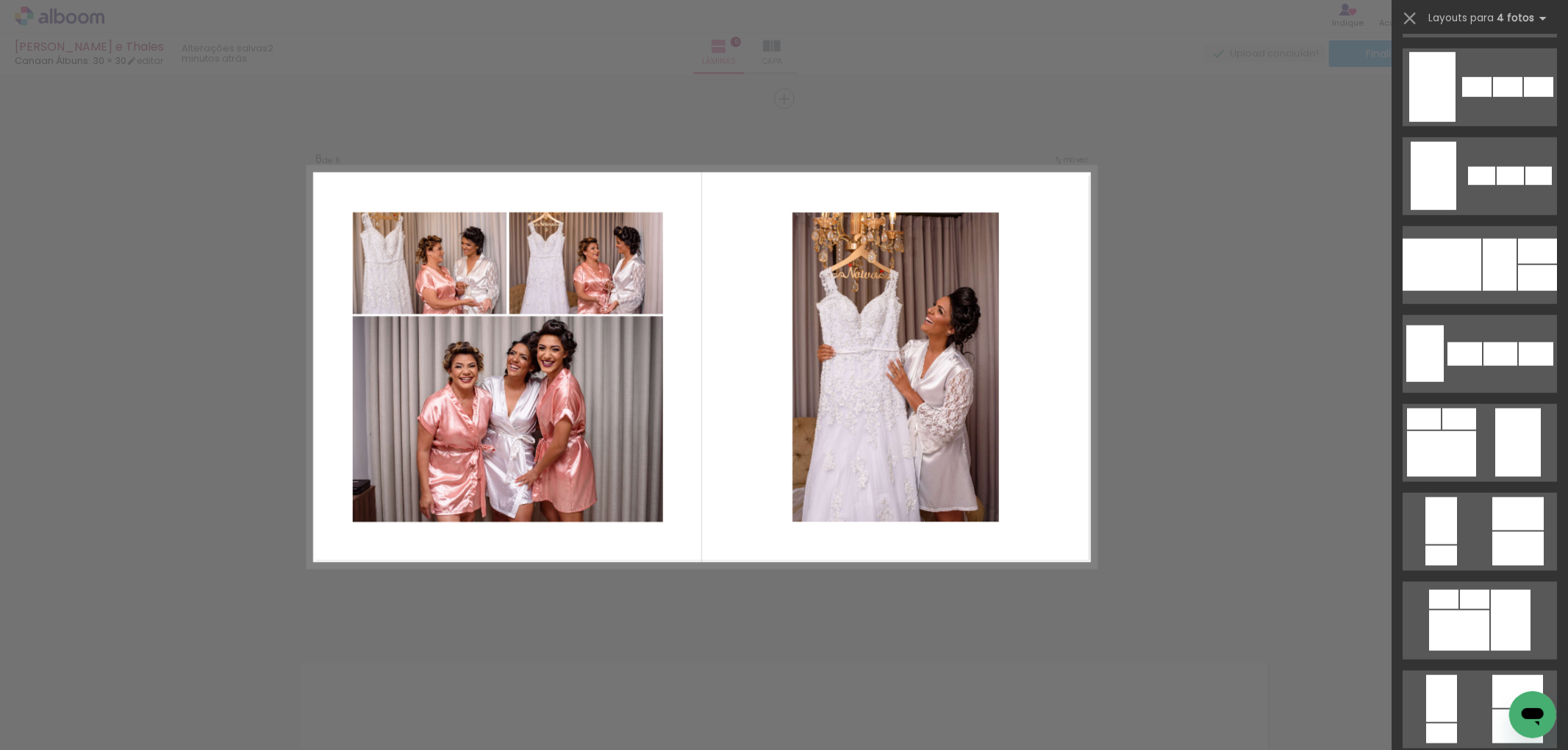
scroll to position [1180, 0]
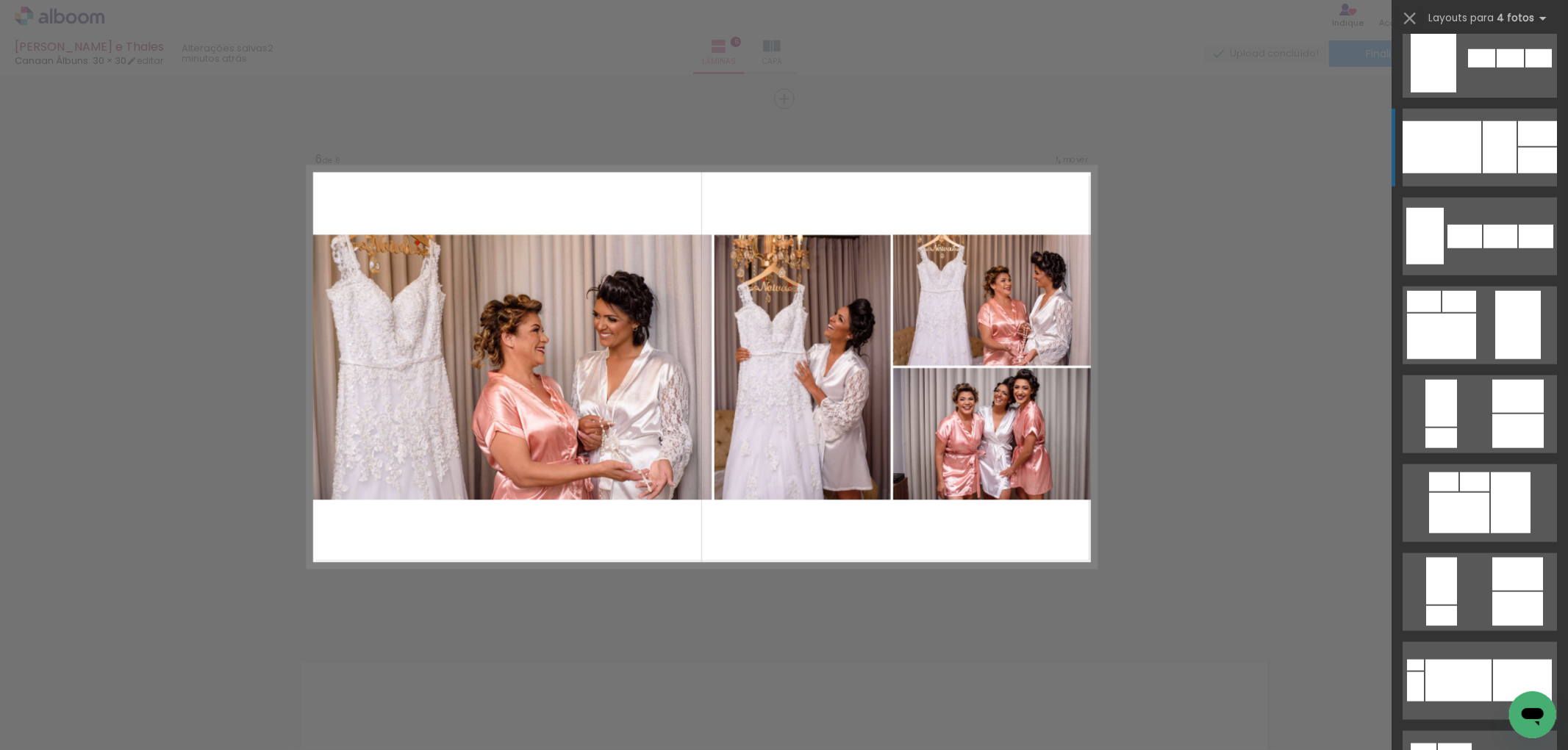
click at [1518, 132] on div at bounding box center [1537, 133] width 39 height 25
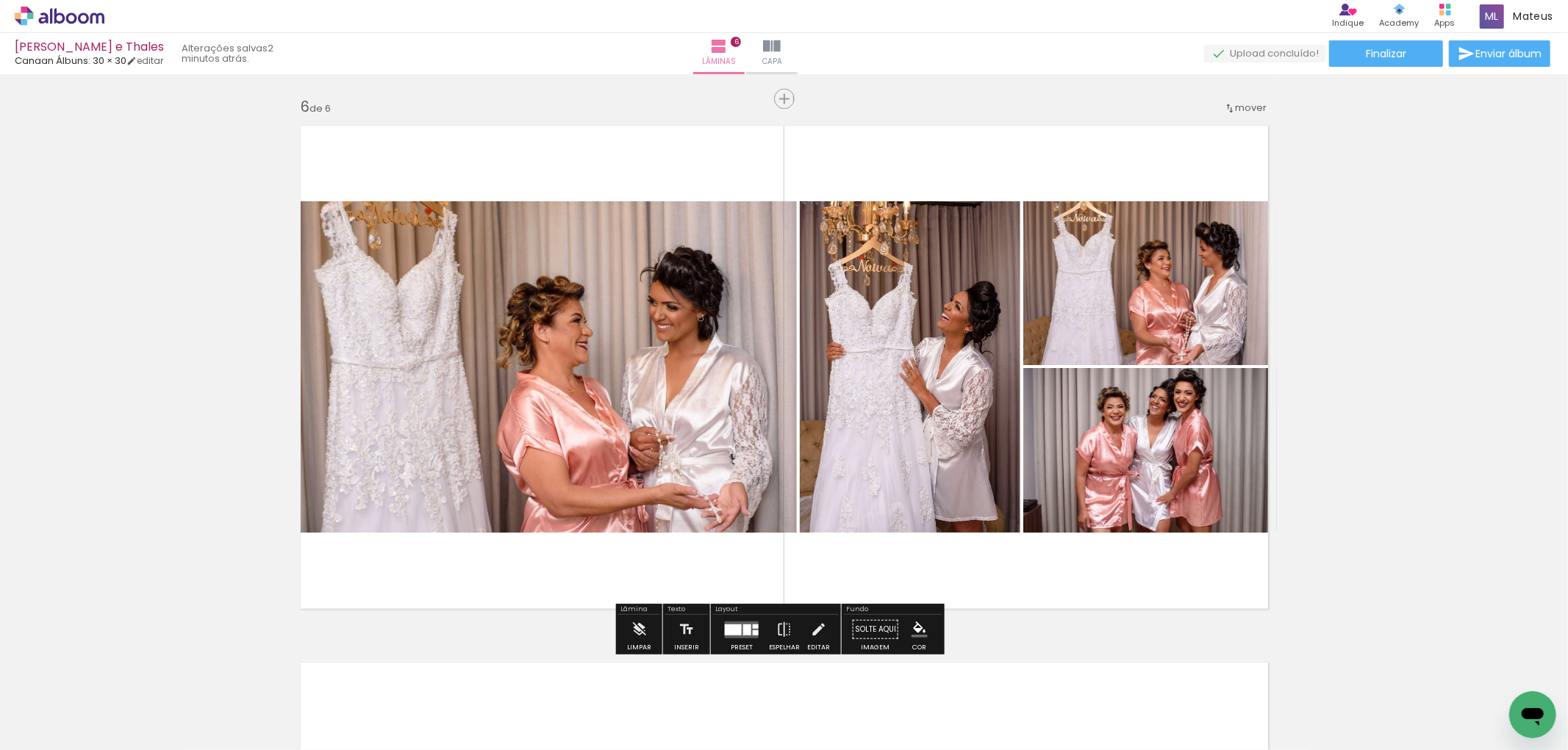
click at [736, 634] on quentale-layouter at bounding box center [741, 629] width 34 height 17
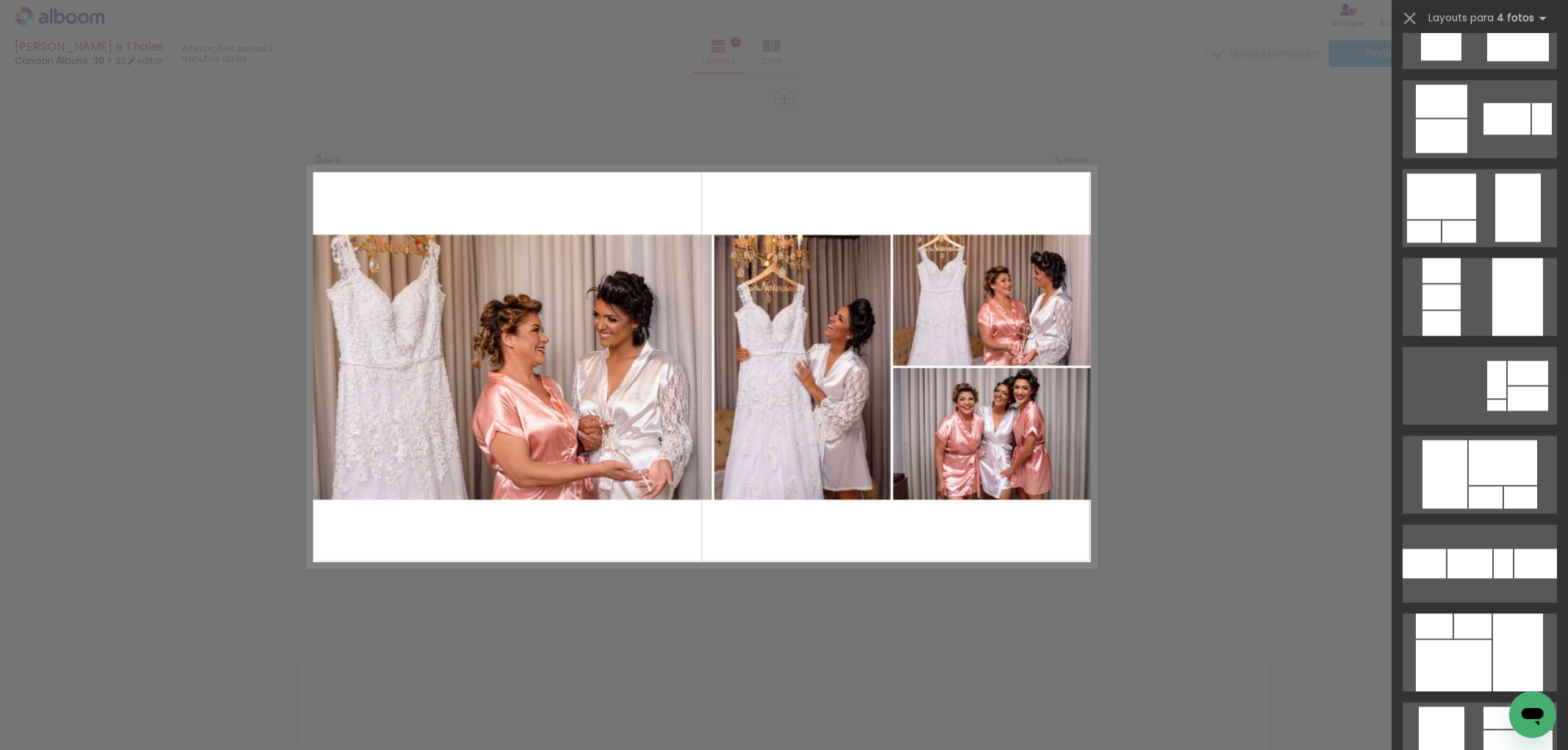
scroll to position [2937, 0]
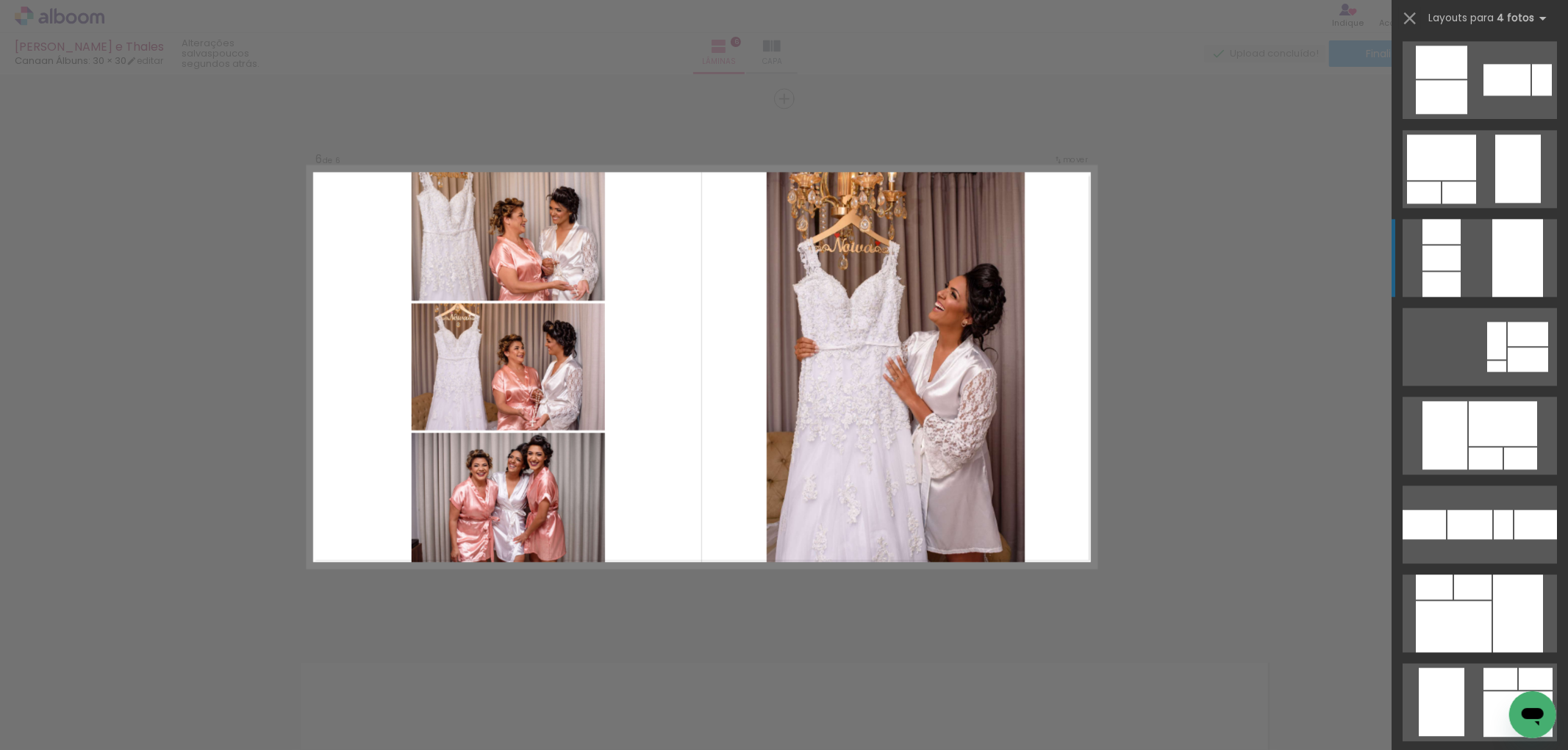
click at [1492, 231] on div at bounding box center [1518, 258] width 50 height 78
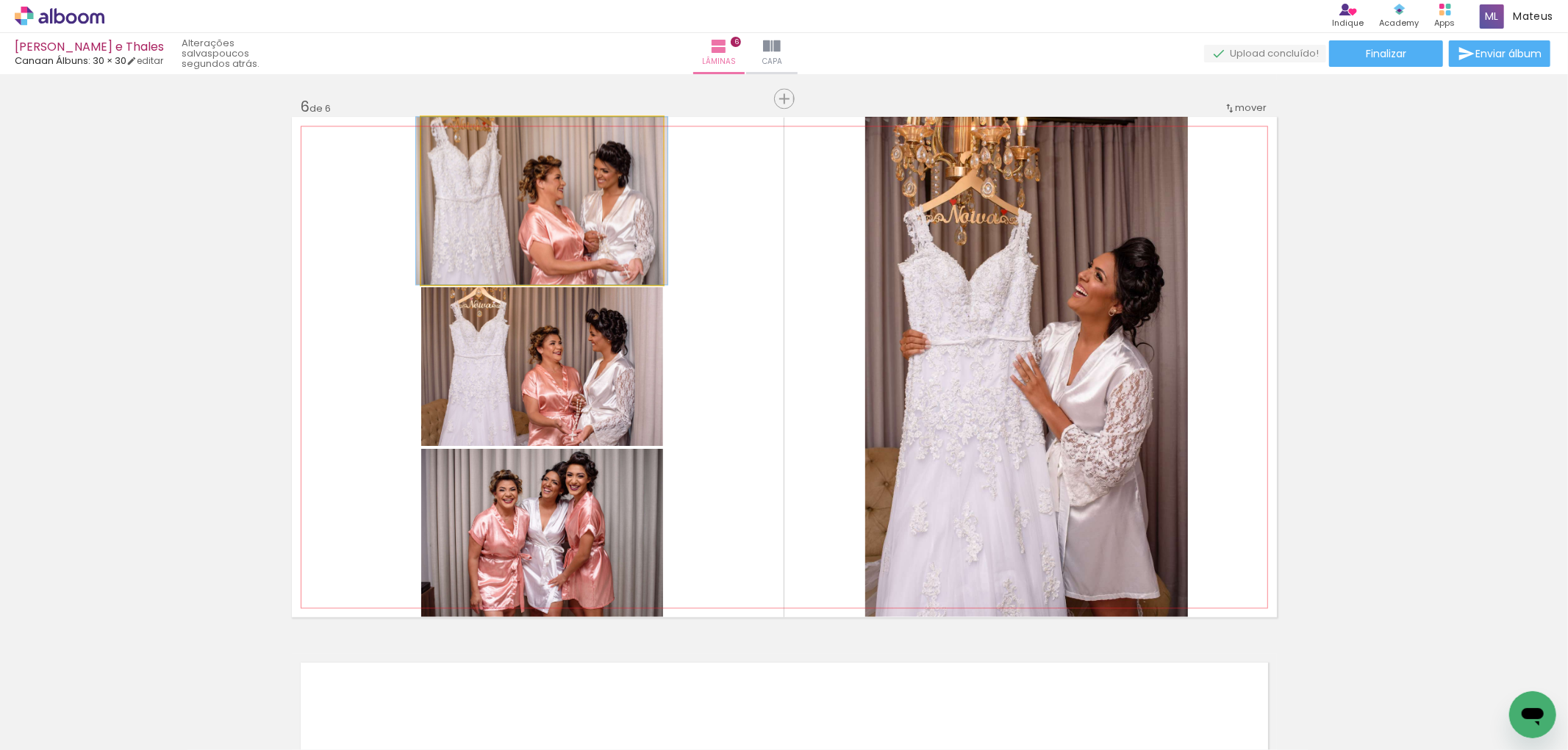
click at [578, 203] on quentale-photo at bounding box center [542, 200] width 241 height 168
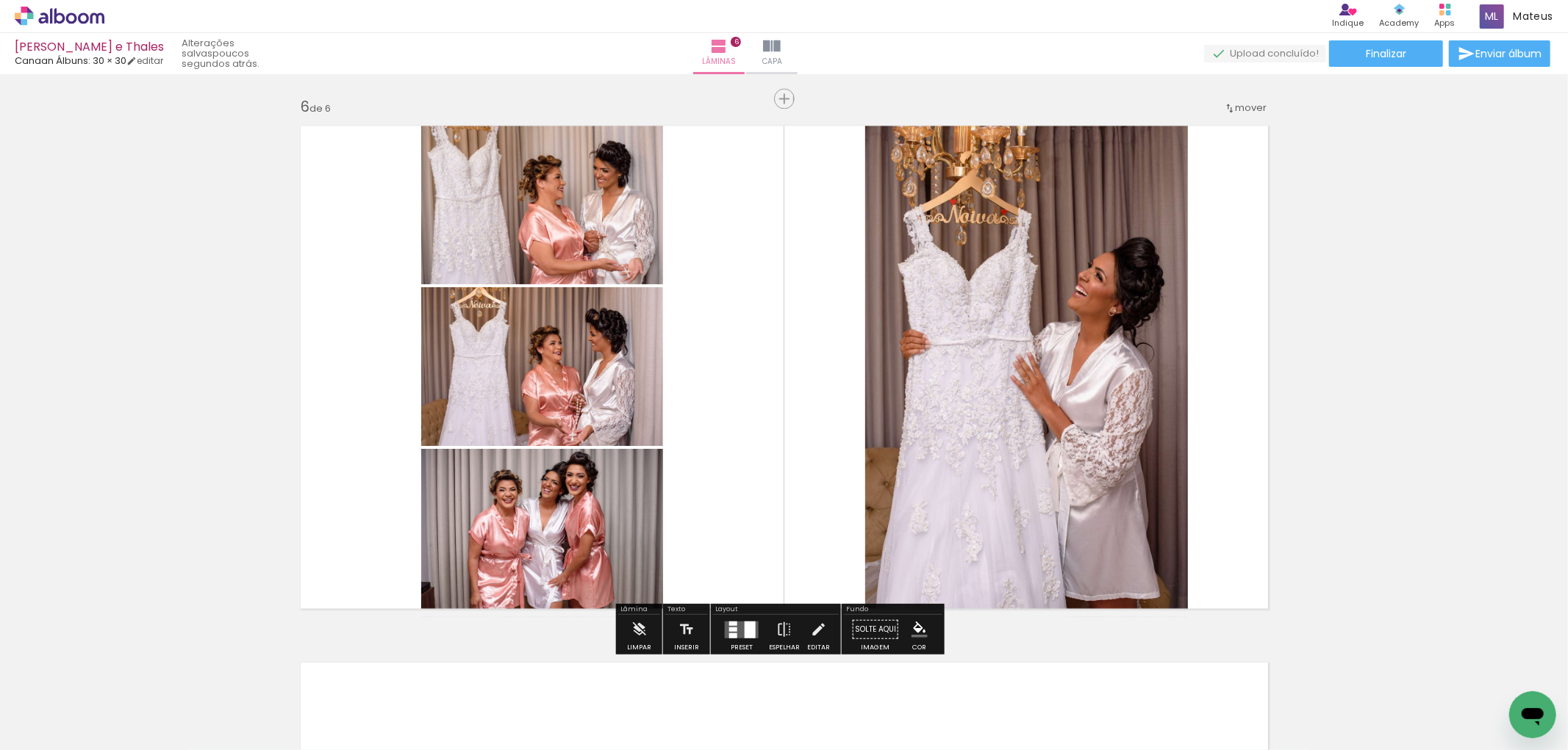
click at [737, 640] on div at bounding box center [741, 629] width 40 height 30
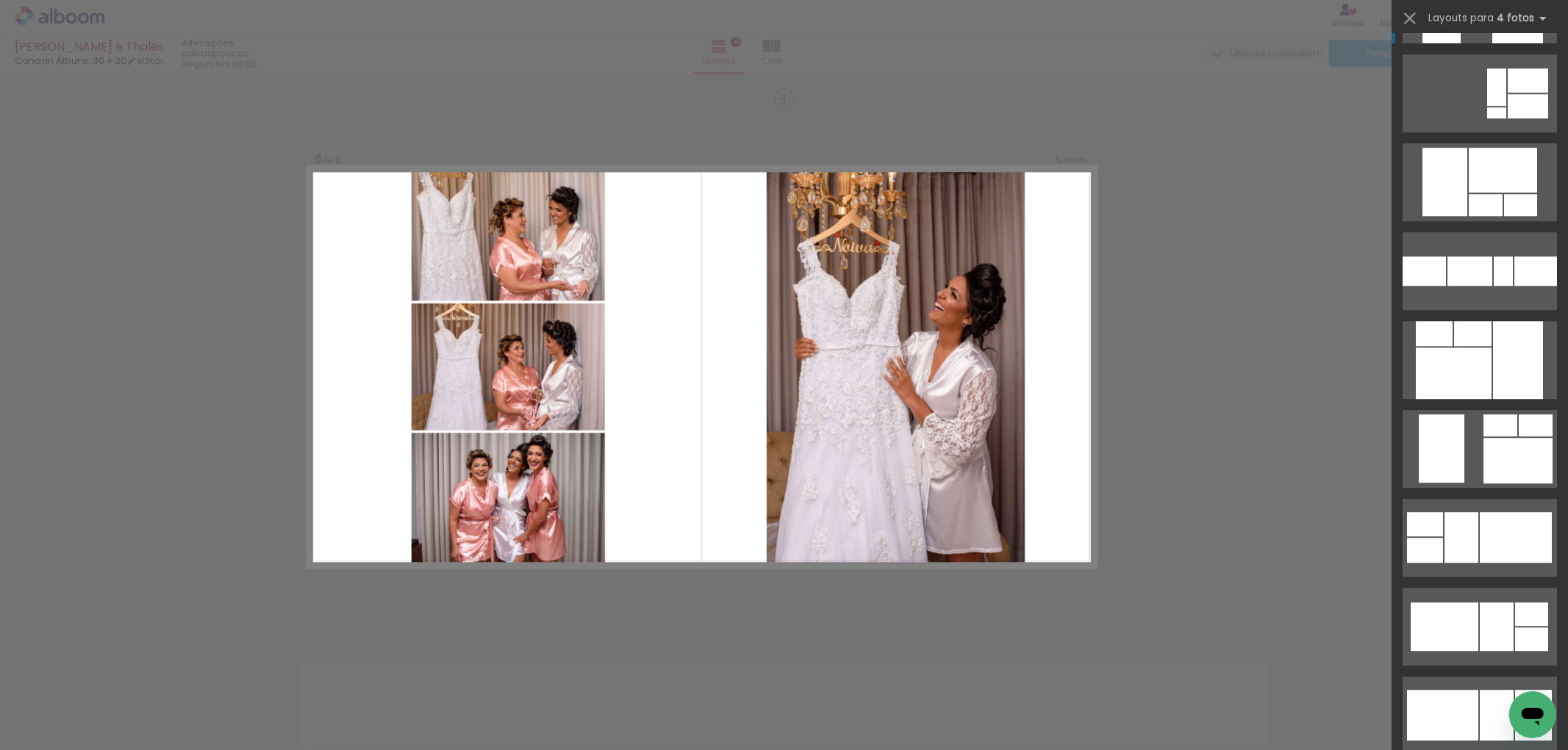
scroll to position [3269, 0]
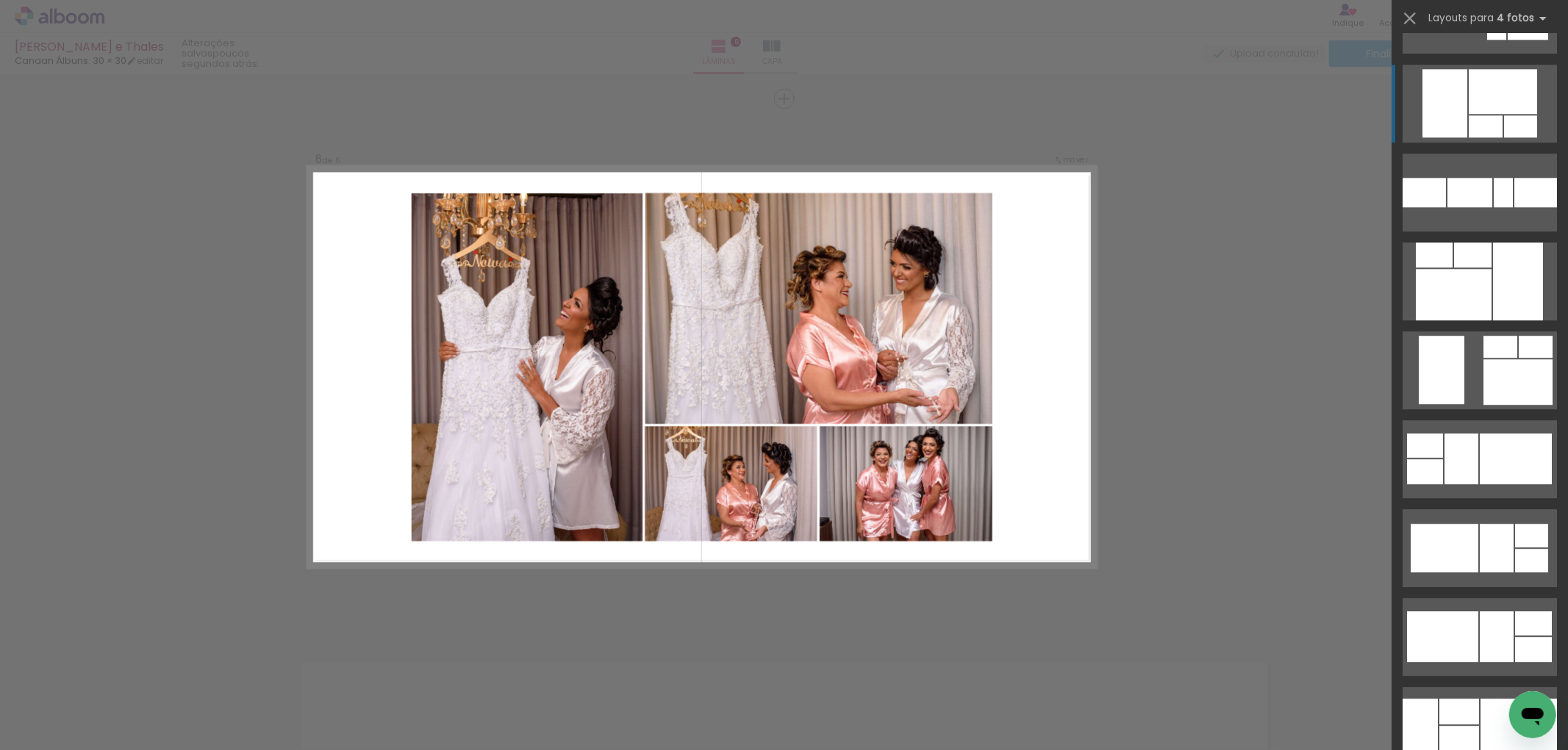
click at [1504, 127] on div at bounding box center [1520, 127] width 33 height 22
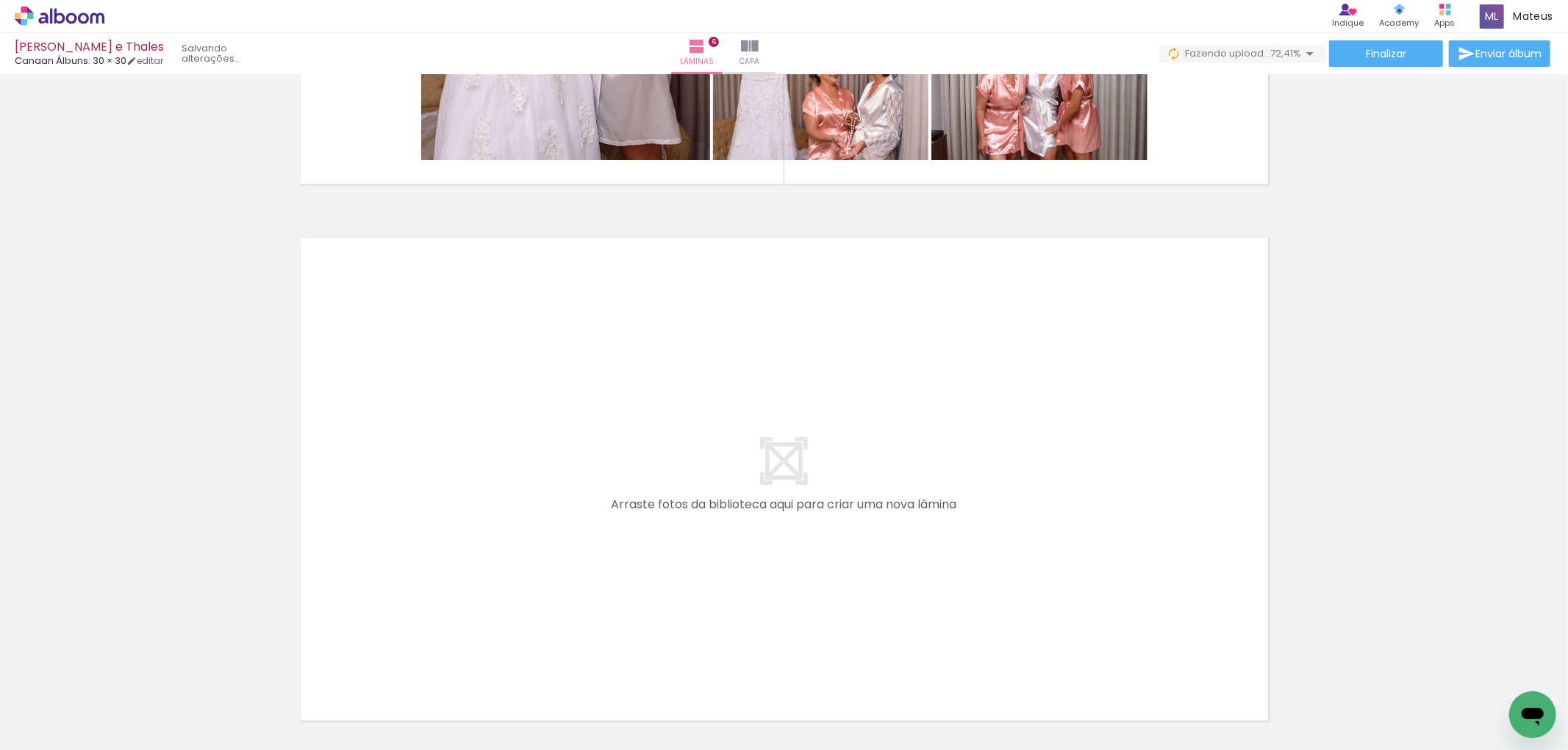
scroll to position [3193, 0]
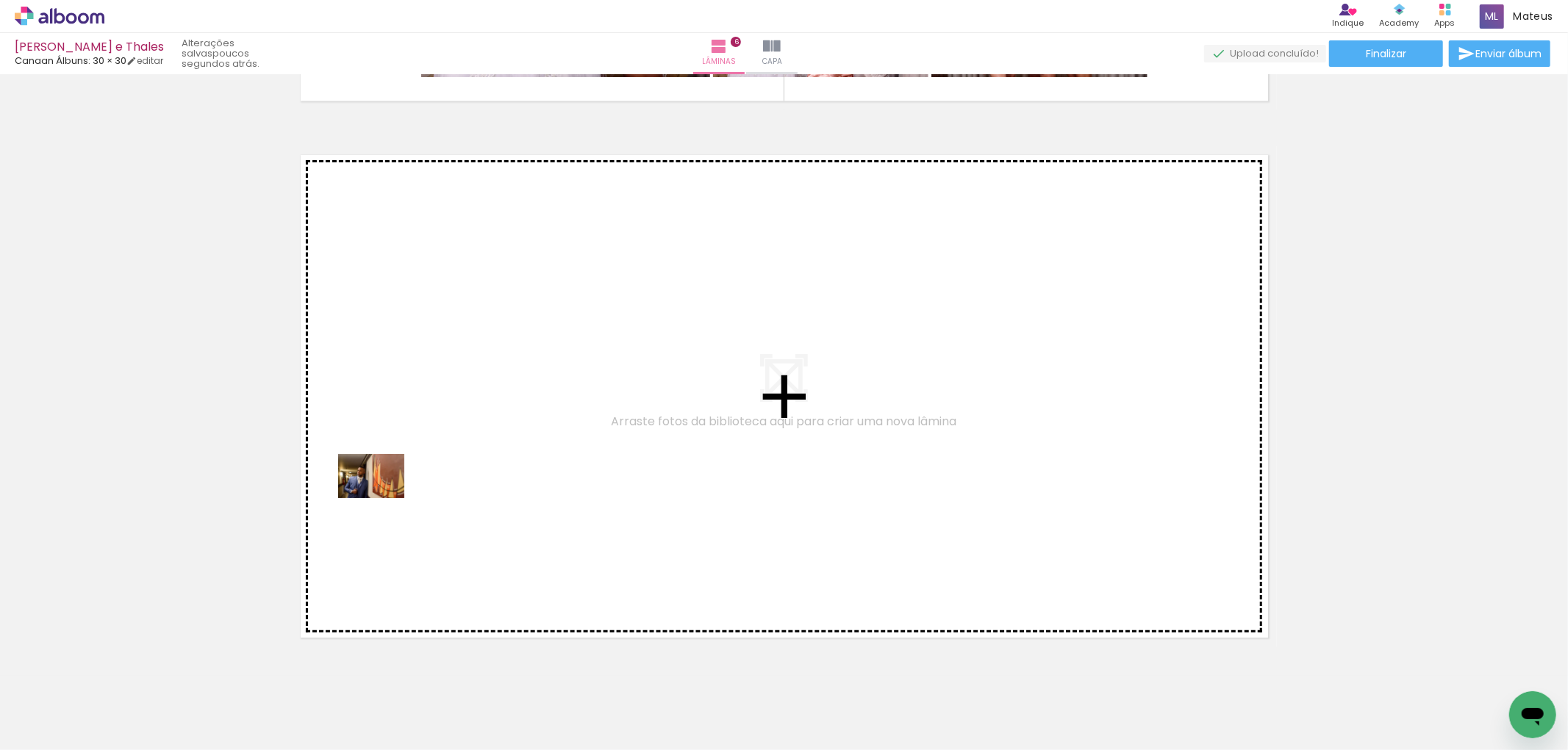
drag, startPoint x: 133, startPoint y: 709, endPoint x: 282, endPoint y: 649, distance: 160.6
click at [380, 498] on quentale-workspace at bounding box center [784, 375] width 1568 height 750
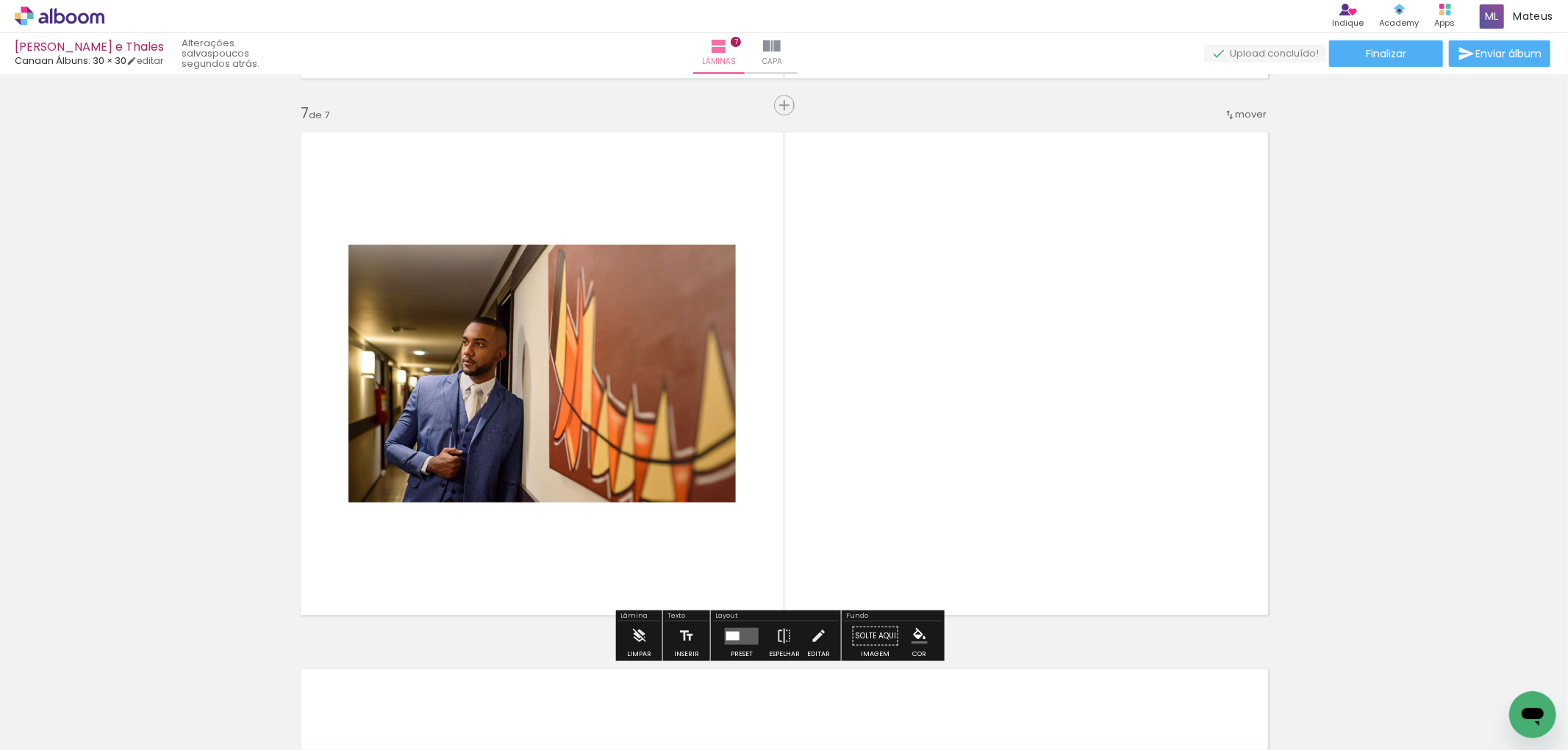
scroll to position [3222, 0]
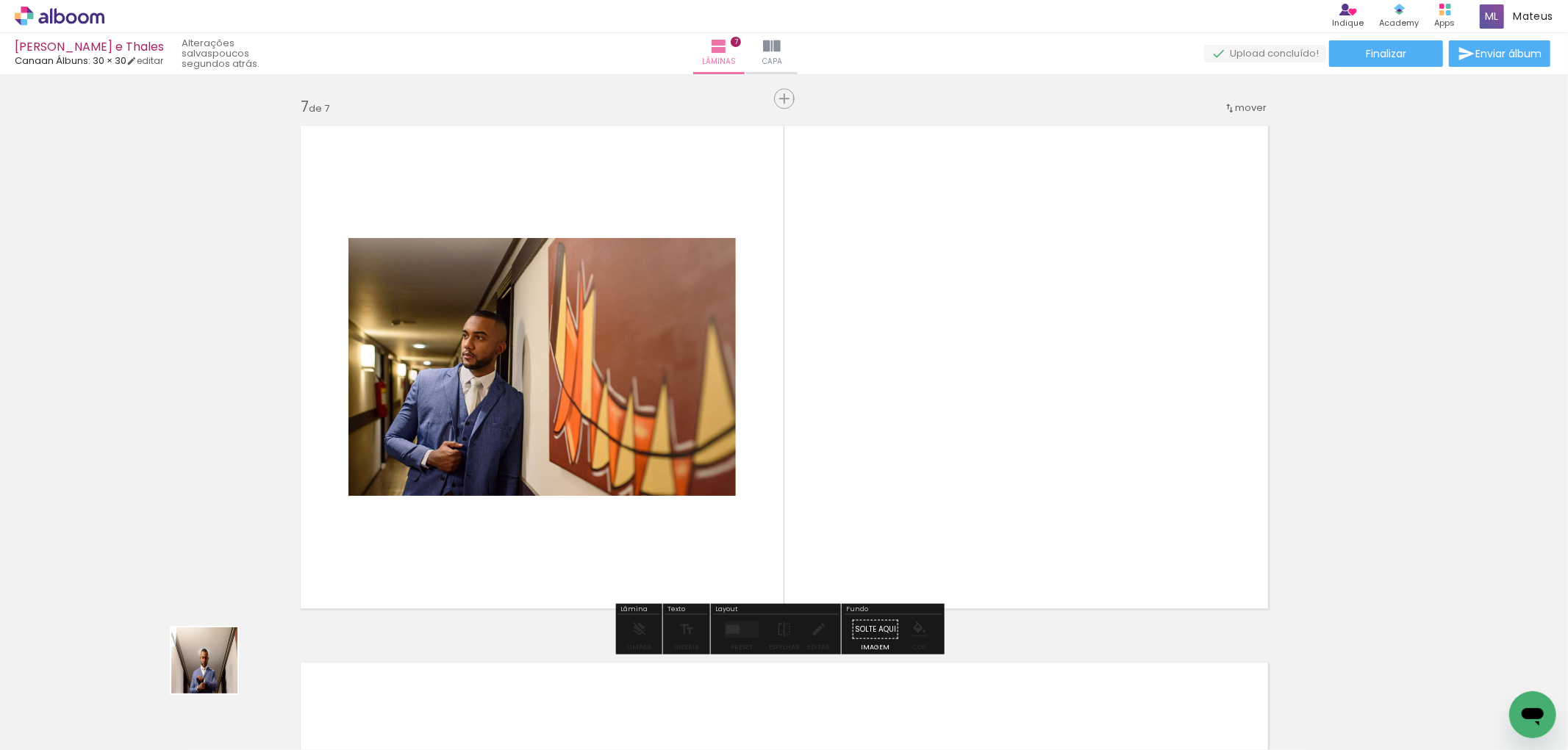
drag, startPoint x: 172, startPoint y: 700, endPoint x: 359, endPoint y: 578, distance: 223.3
click at [361, 558] on quentale-workspace at bounding box center [784, 375] width 1568 height 750
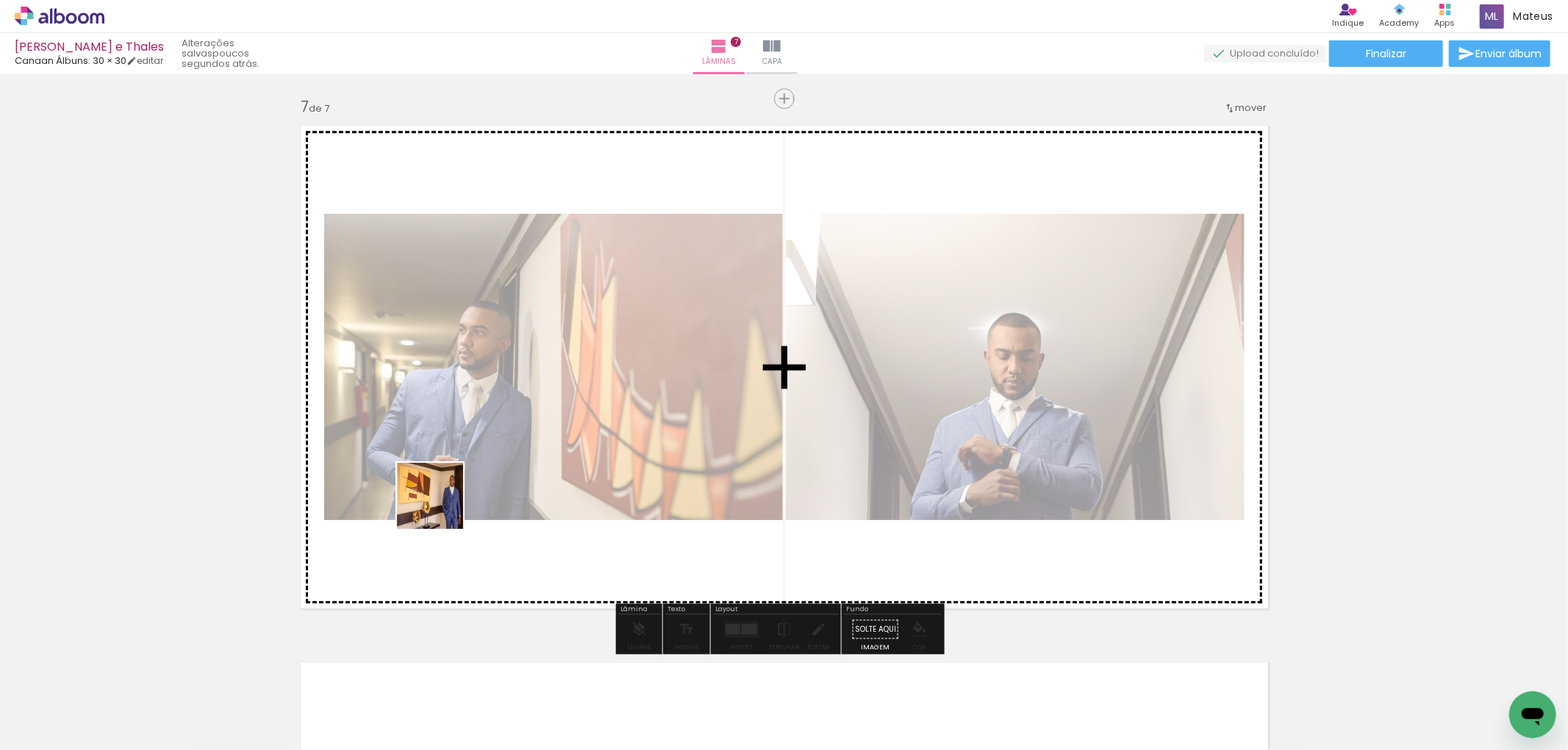
drag, startPoint x: 173, startPoint y: 709, endPoint x: 441, endPoint y: 507, distance: 335.6
click at [441, 507] on quentale-workspace at bounding box center [784, 375] width 1568 height 750
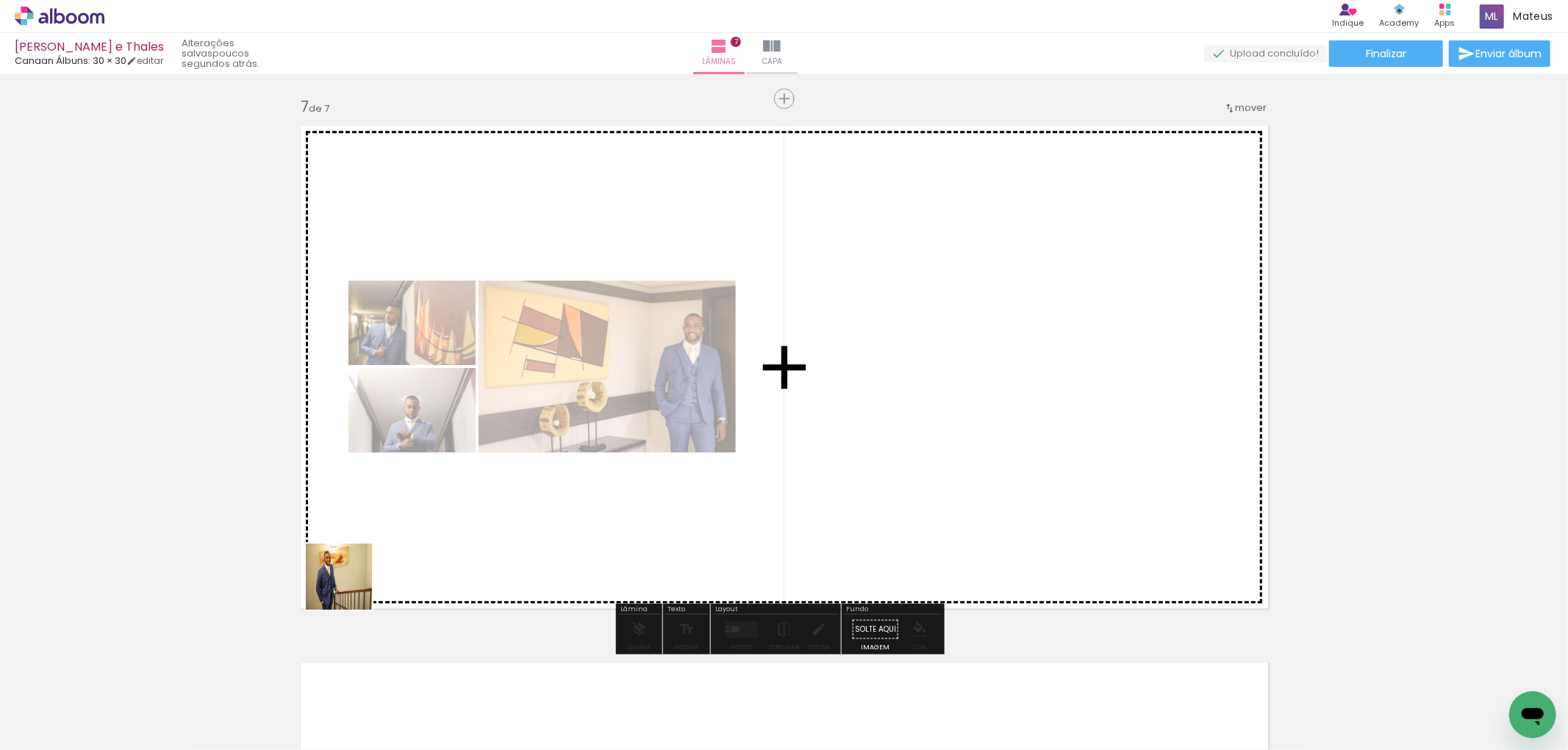
drag, startPoint x: 159, startPoint y: 705, endPoint x: 438, endPoint y: 530, distance: 329.3
click at [422, 533] on quentale-workspace at bounding box center [784, 375] width 1568 height 750
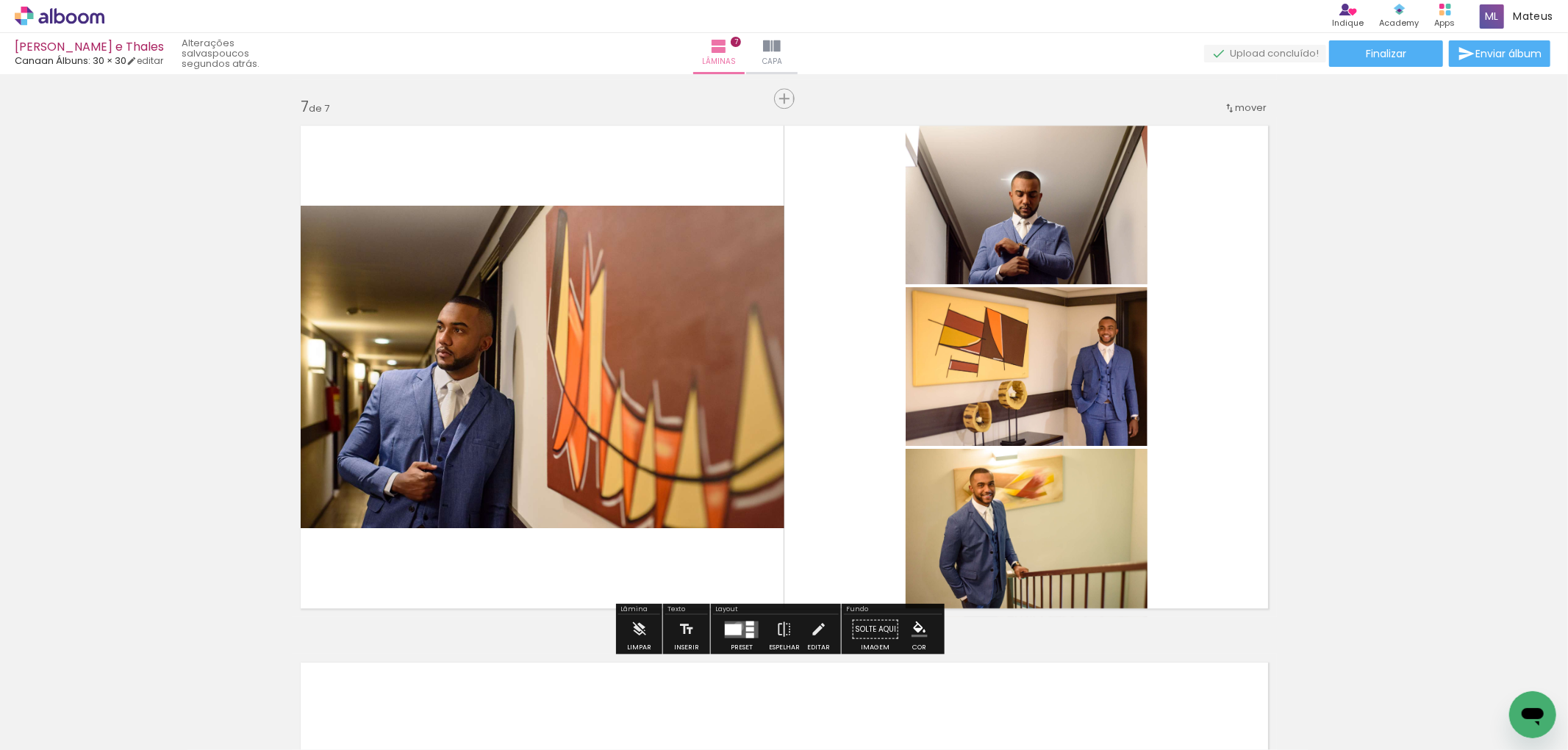
click at [735, 626] on div at bounding box center [733, 629] width 17 height 11
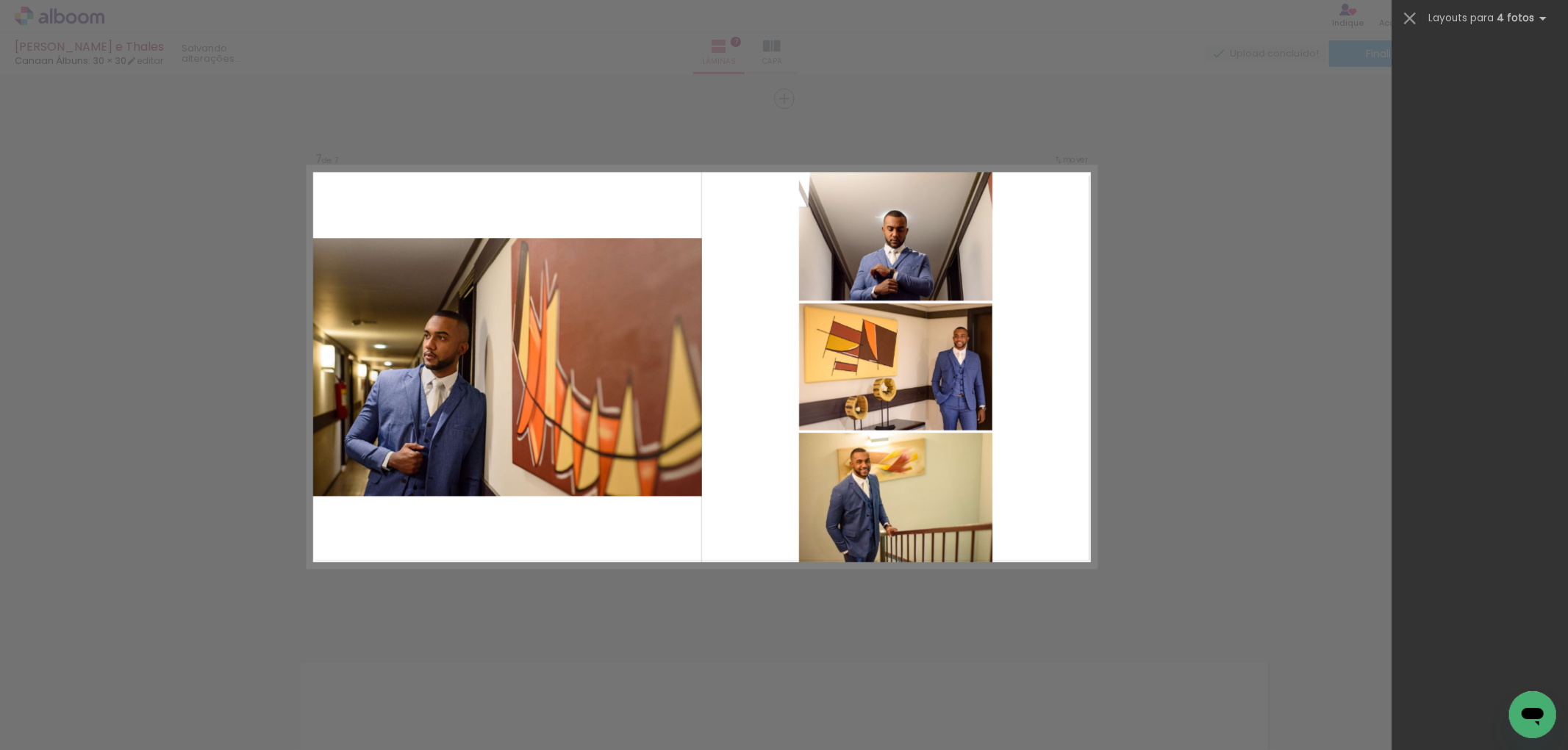
scroll to position [0, 0]
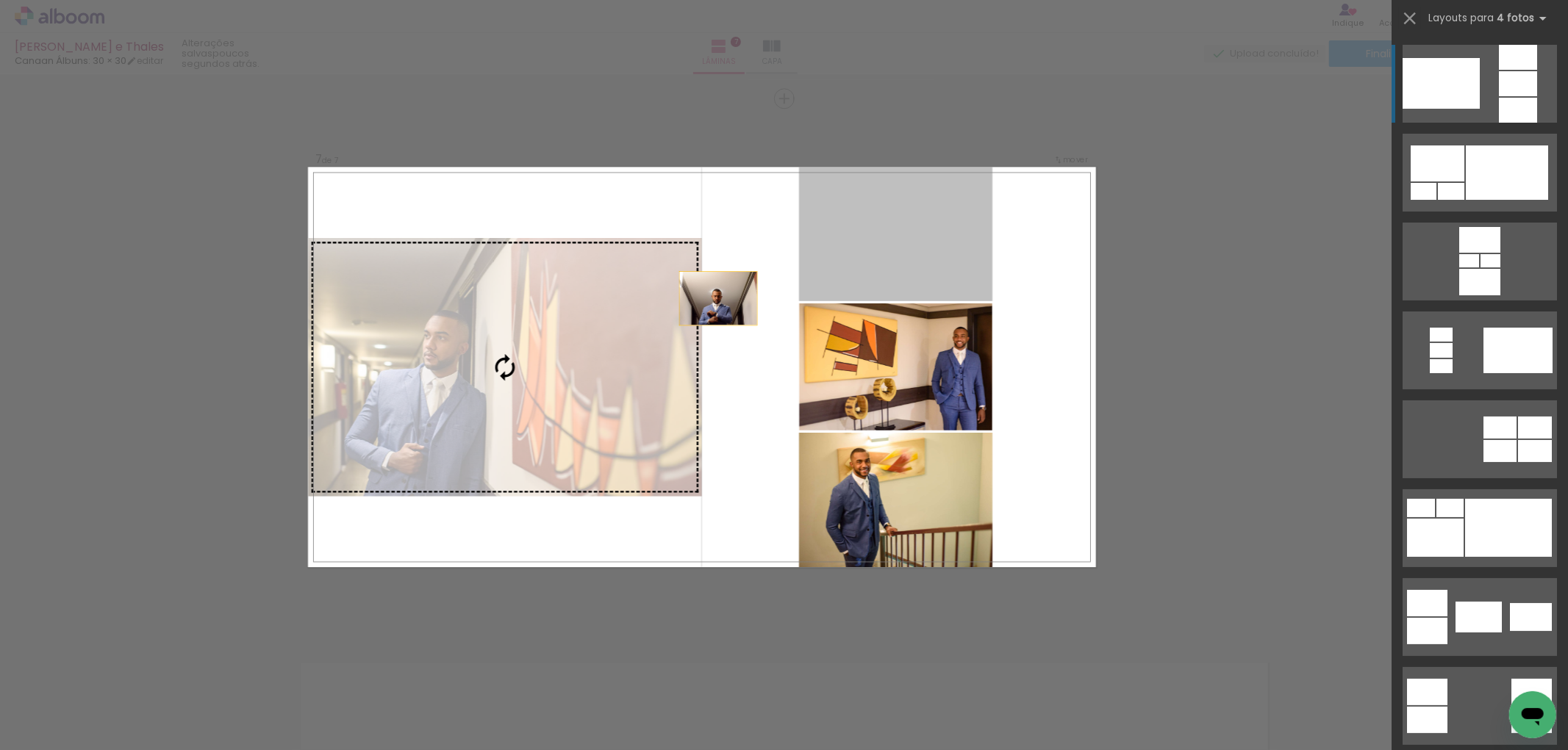
drag, startPoint x: 907, startPoint y: 257, endPoint x: 605, endPoint y: 365, distance: 320.7
click at [0, 0] on slot at bounding box center [0, 0] width 0 height 0
drag, startPoint x: 863, startPoint y: 248, endPoint x: 532, endPoint y: 321, distance: 339.0
click at [0, 0] on slot at bounding box center [0, 0] width 0 height 0
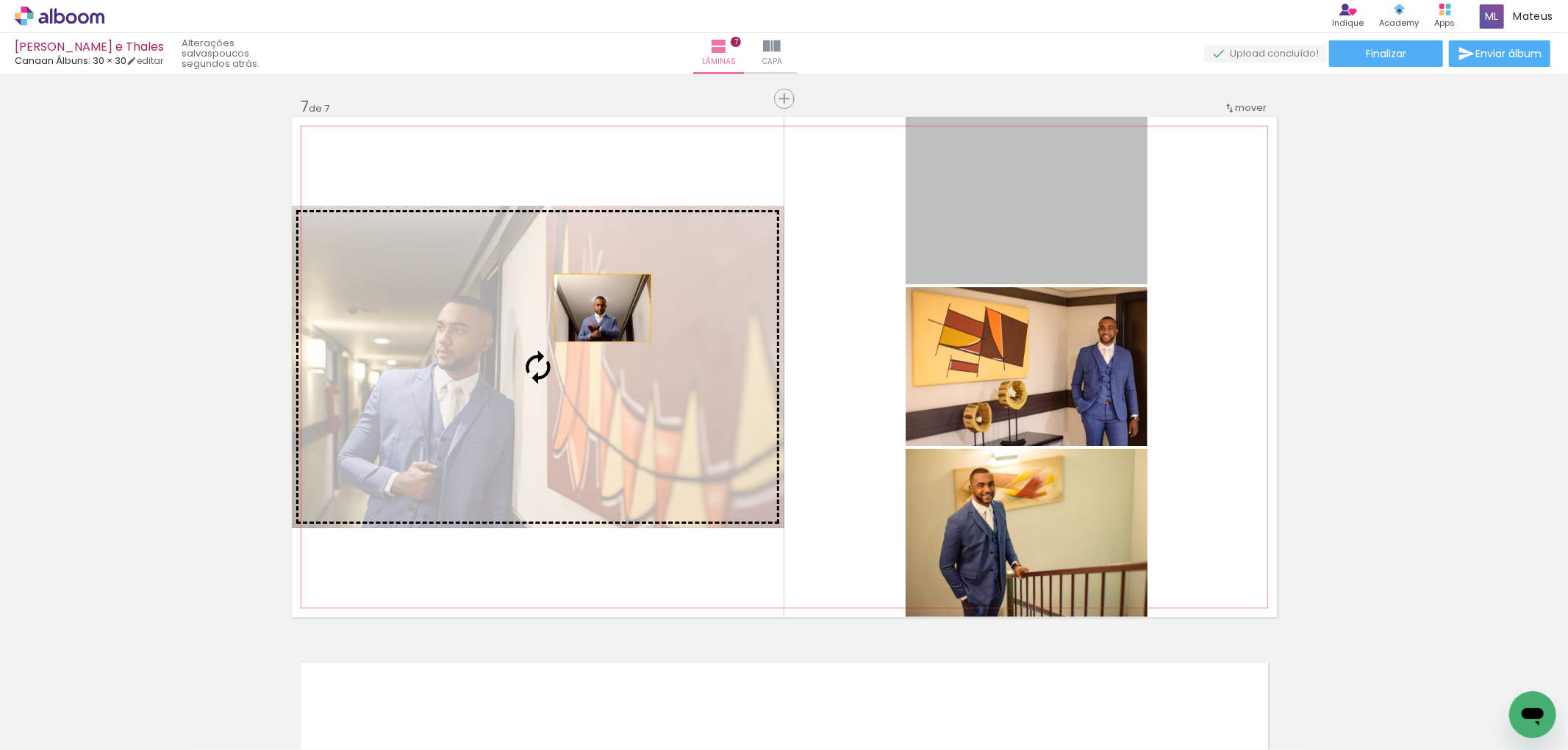
drag, startPoint x: 983, startPoint y: 213, endPoint x: 596, endPoint y: 307, distance: 398.3
click at [0, 0] on slot at bounding box center [0, 0] width 0 height 0
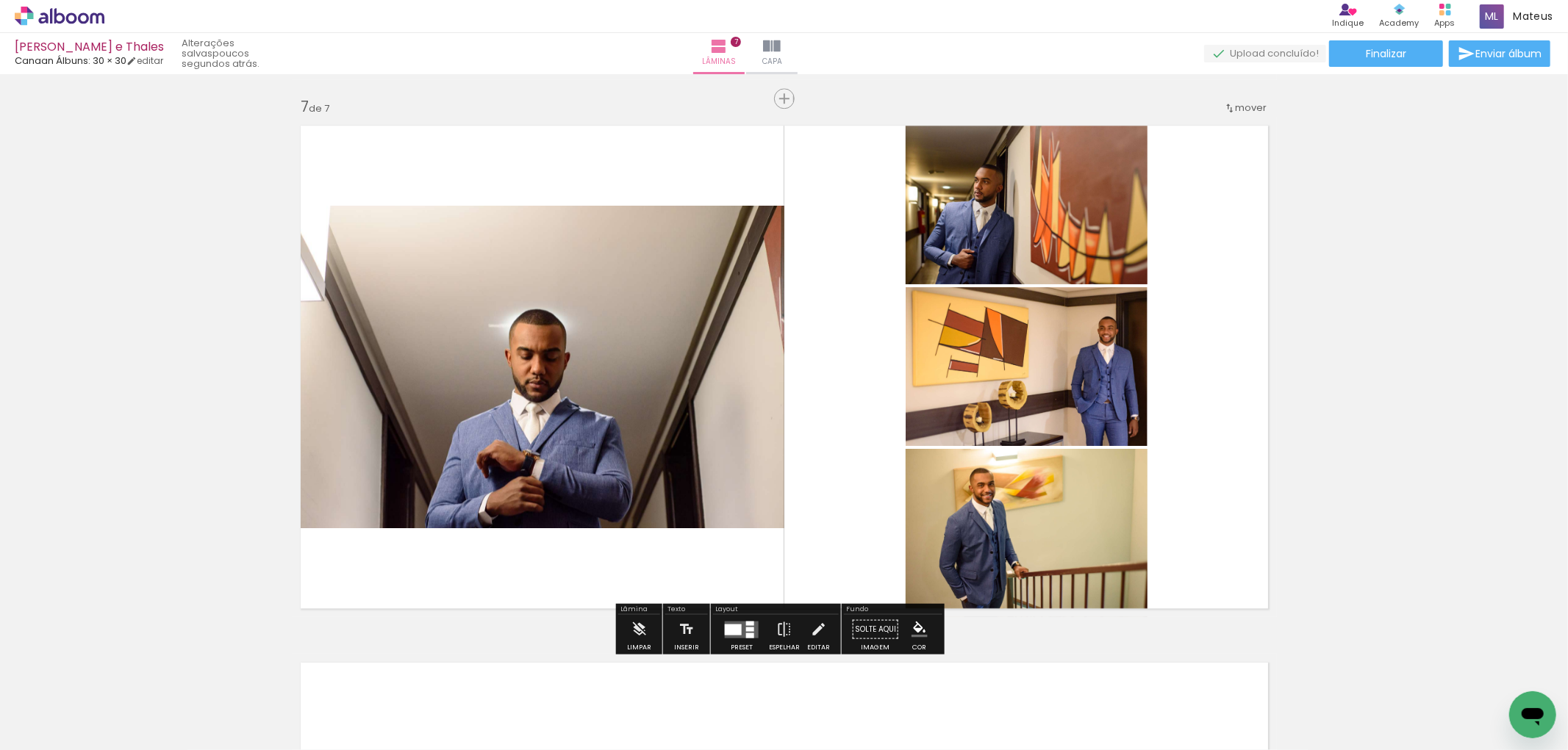
click at [750, 623] on div at bounding box center [750, 622] width 8 height 5
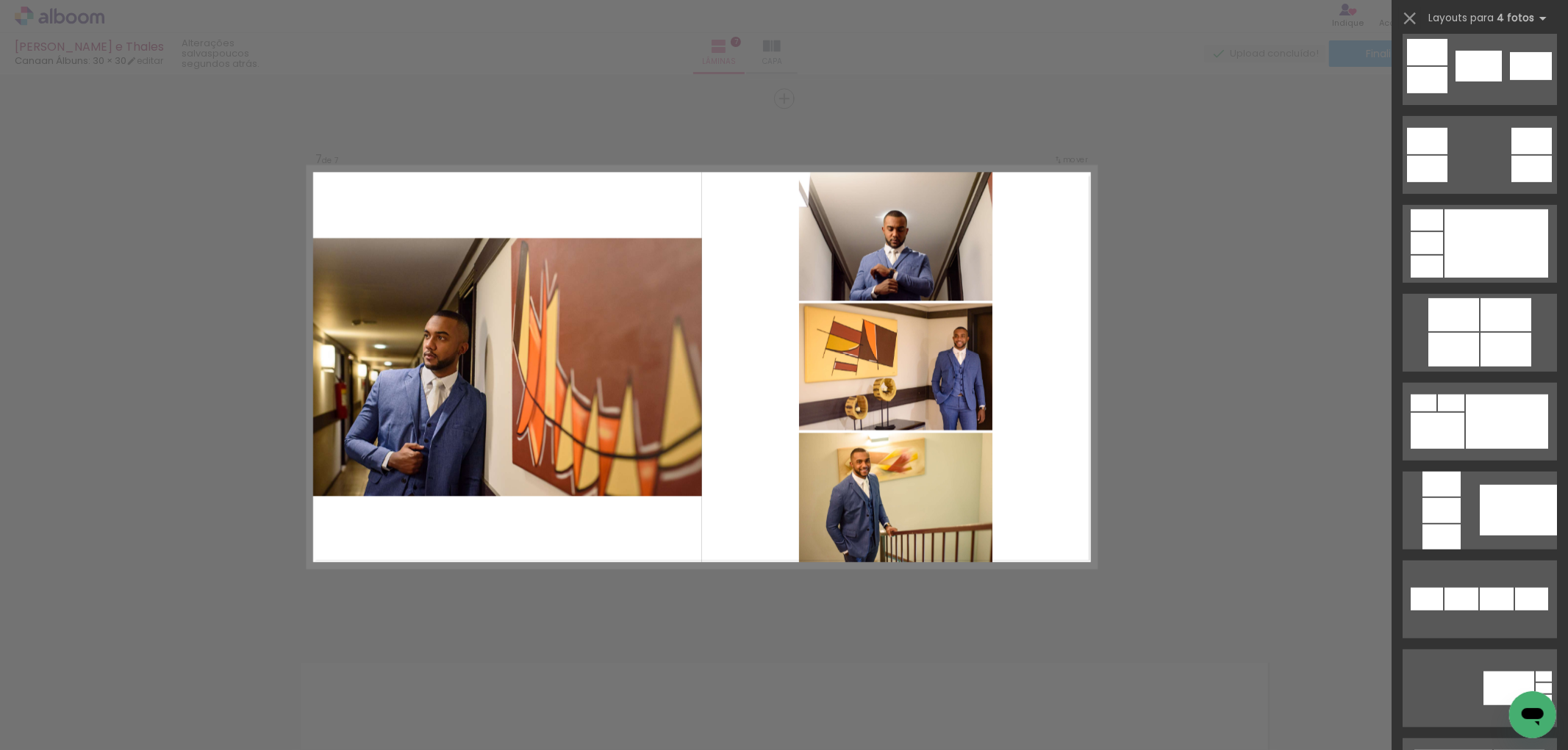
scroll to position [591, 0]
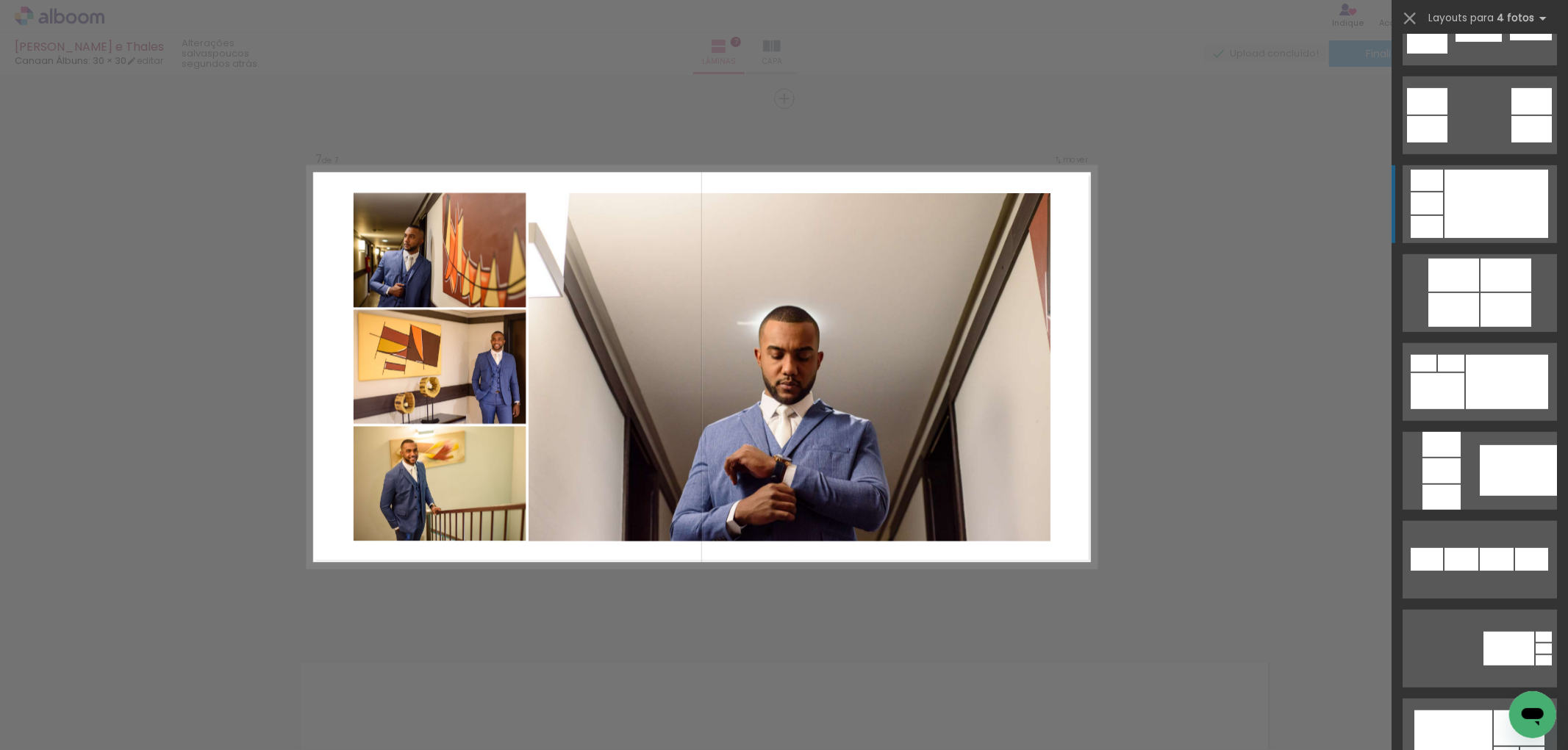
click at [1491, 191] on div at bounding box center [1495, 203] width 103 height 68
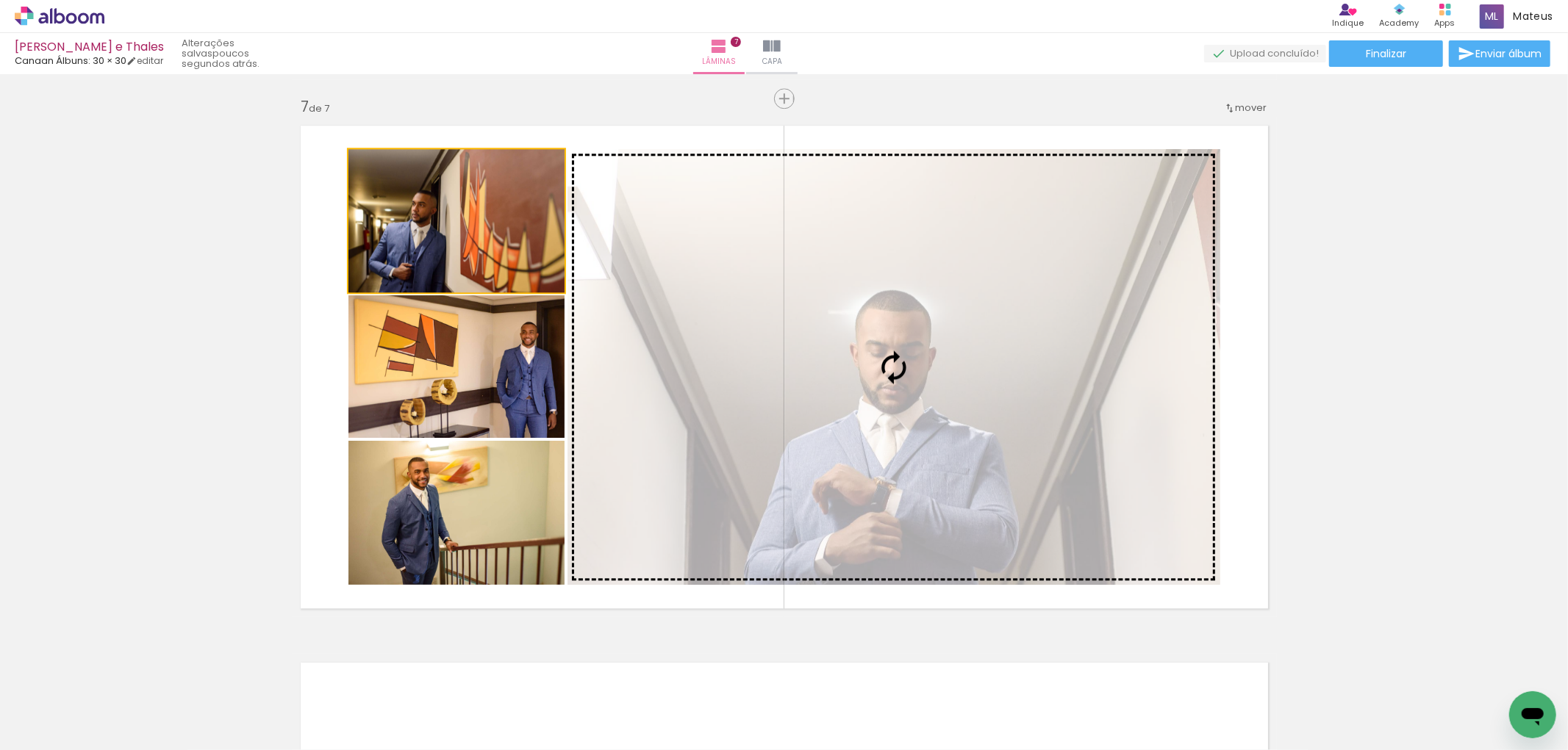
drag, startPoint x: 505, startPoint y: 235, endPoint x: 777, endPoint y: 343, distance: 292.7
click at [0, 0] on slot at bounding box center [0, 0] width 0 height 0
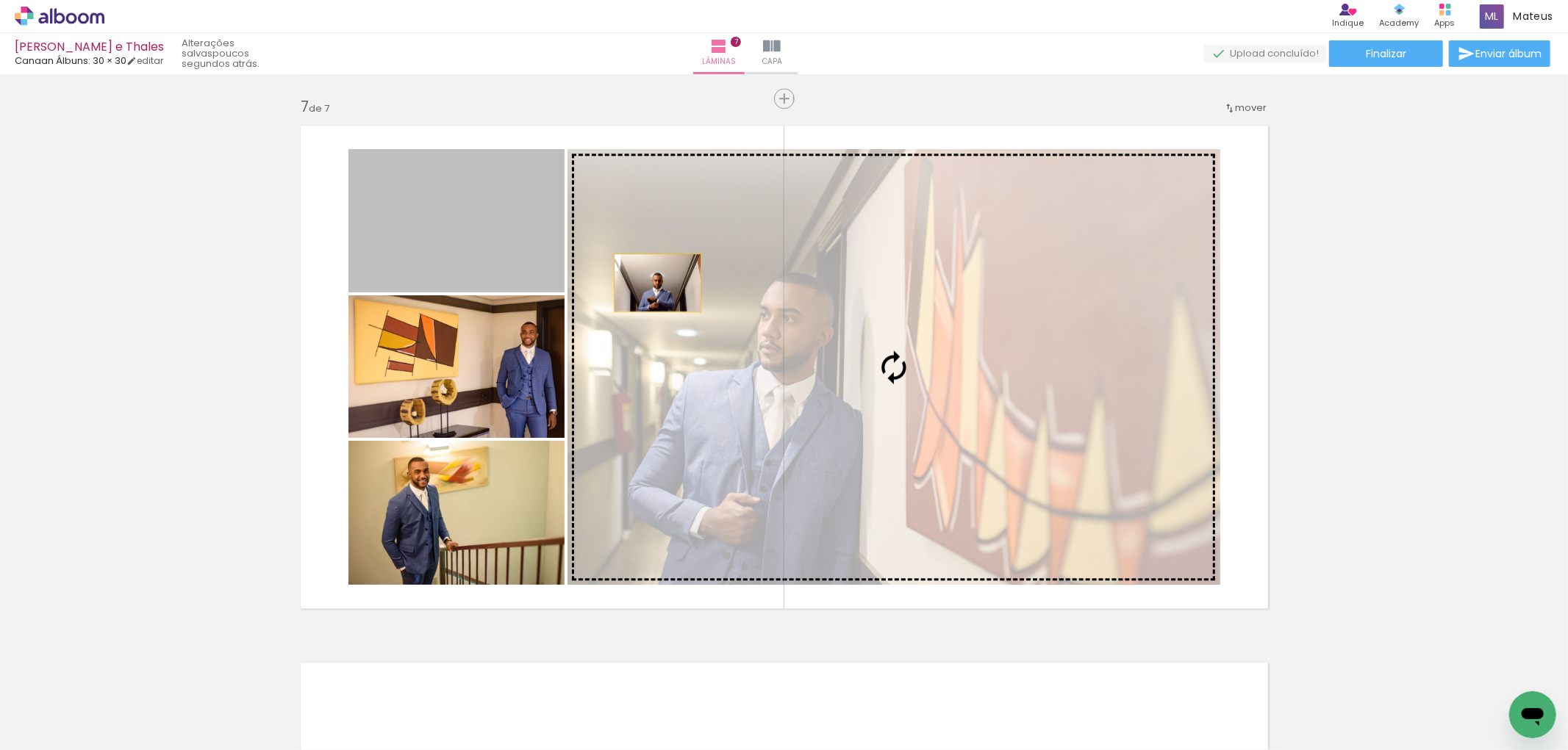
drag, startPoint x: 487, startPoint y: 237, endPoint x: 652, endPoint y: 282, distance: 171.0
click at [0, 0] on slot at bounding box center [0, 0] width 0 height 0
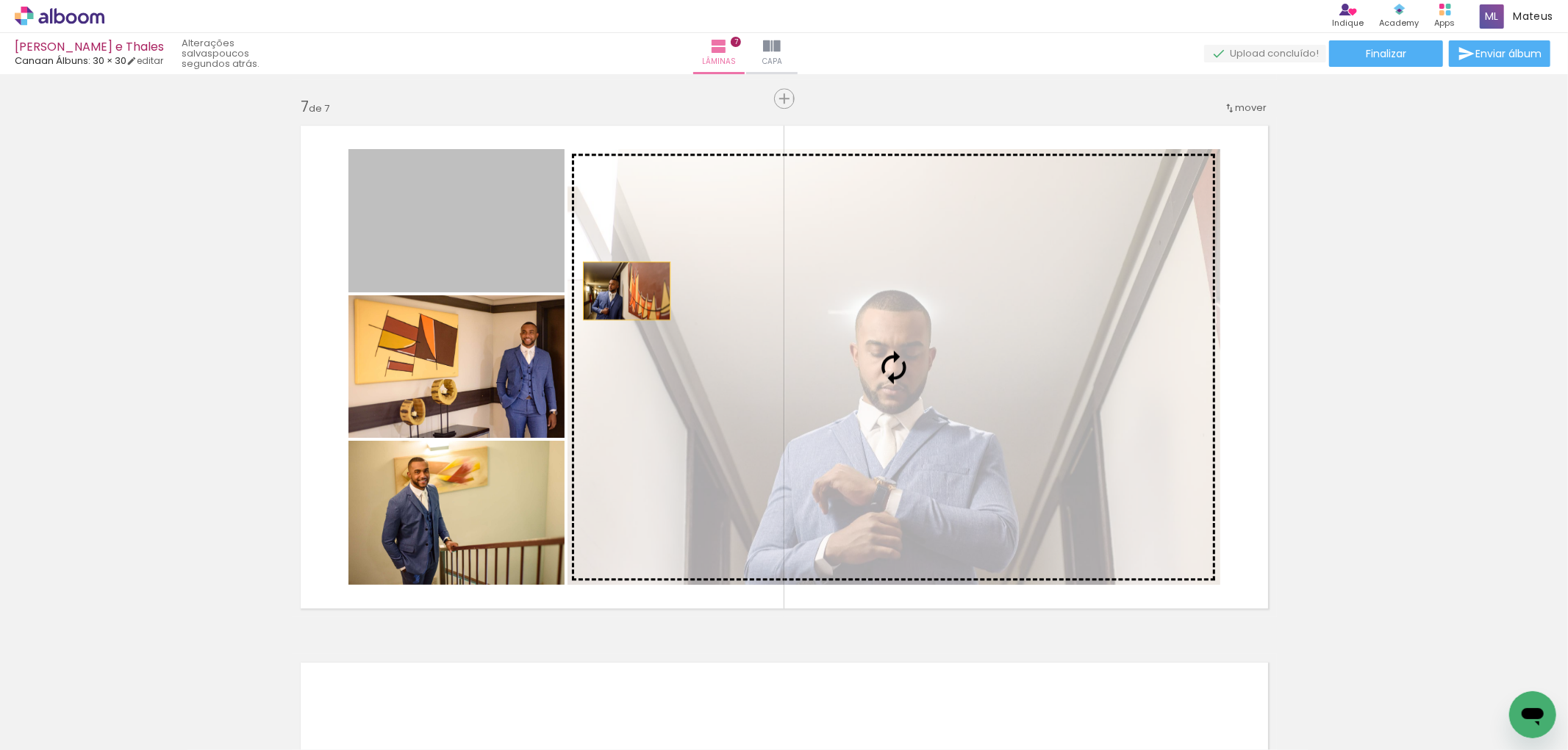
drag, startPoint x: 484, startPoint y: 238, endPoint x: 671, endPoint y: 297, distance: 196.1
click at [0, 0] on slot at bounding box center [0, 0] width 0 height 0
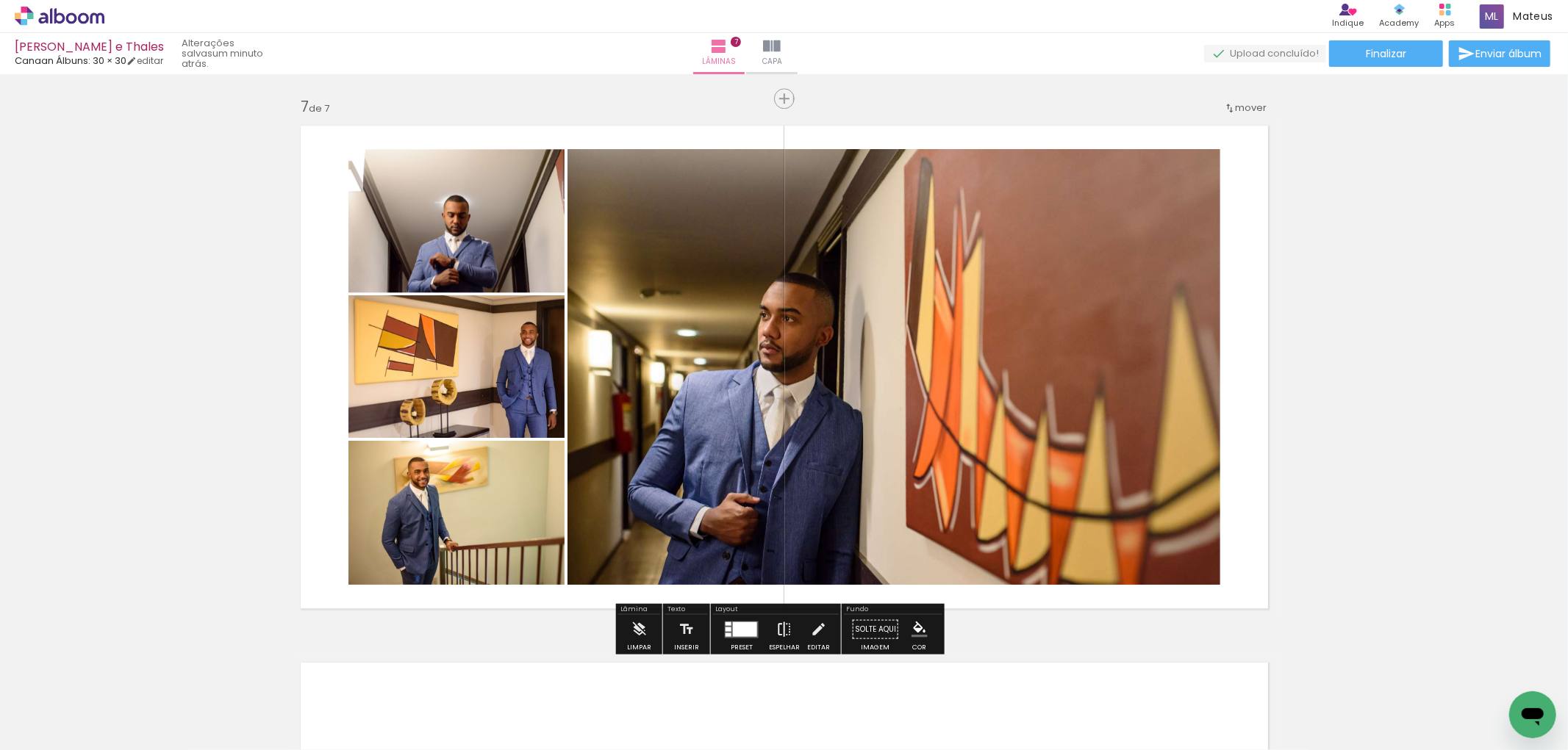
click at [777, 630] on iron-icon at bounding box center [784, 629] width 16 height 30
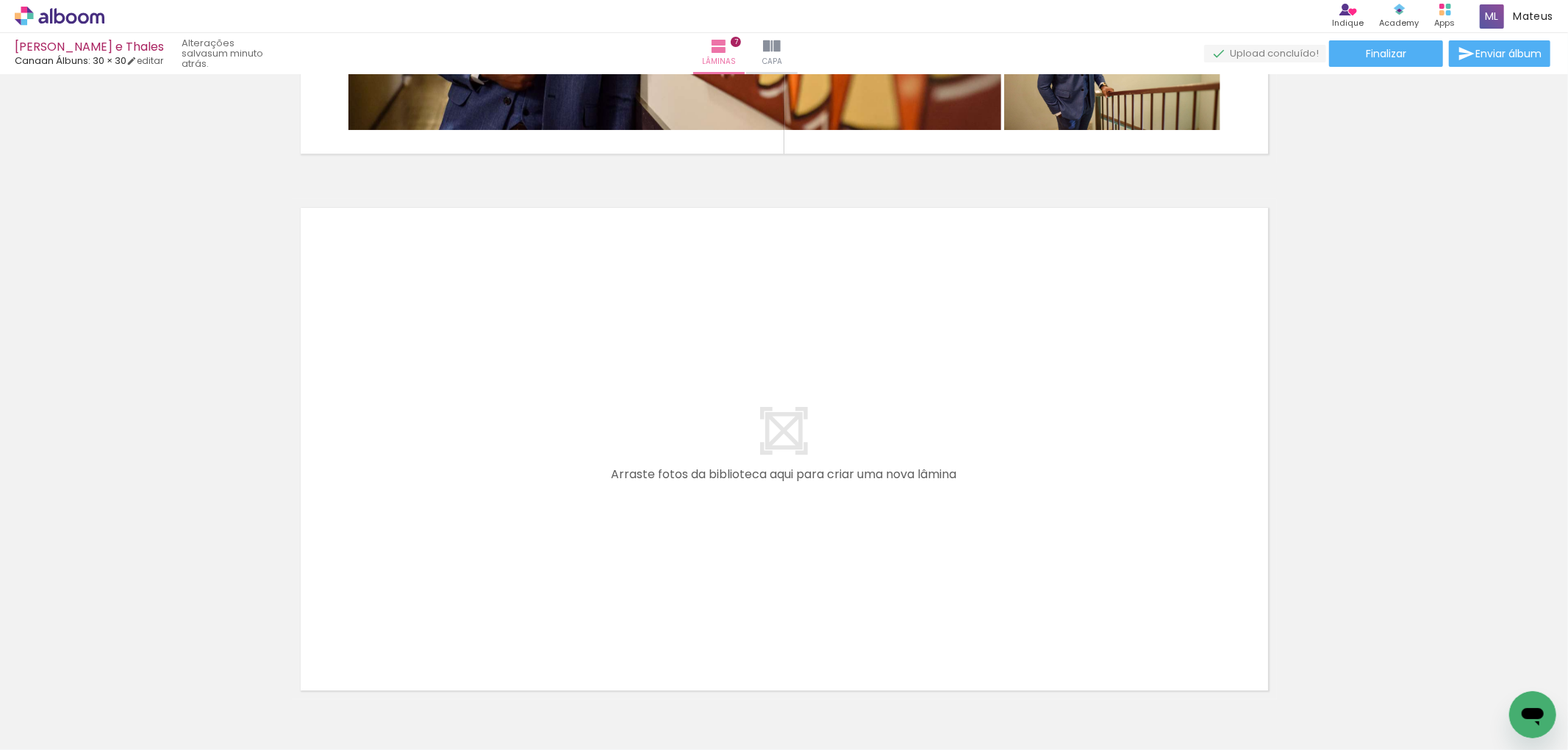
scroll to position [3689, 0]
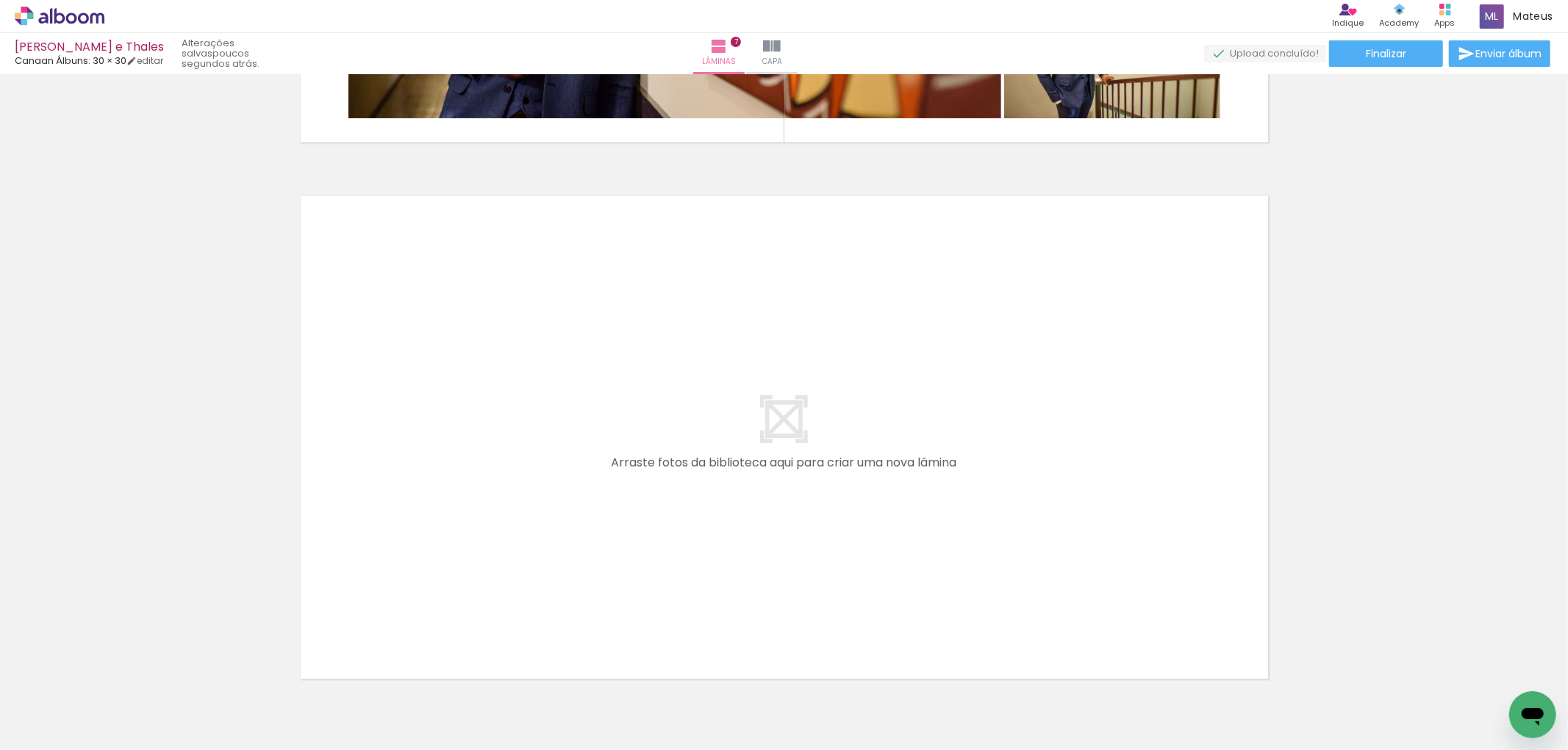
drag, startPoint x: 172, startPoint y: 706, endPoint x: 335, endPoint y: 658, distance: 169.9
click at [501, 492] on quentale-workspace at bounding box center [784, 375] width 1568 height 750
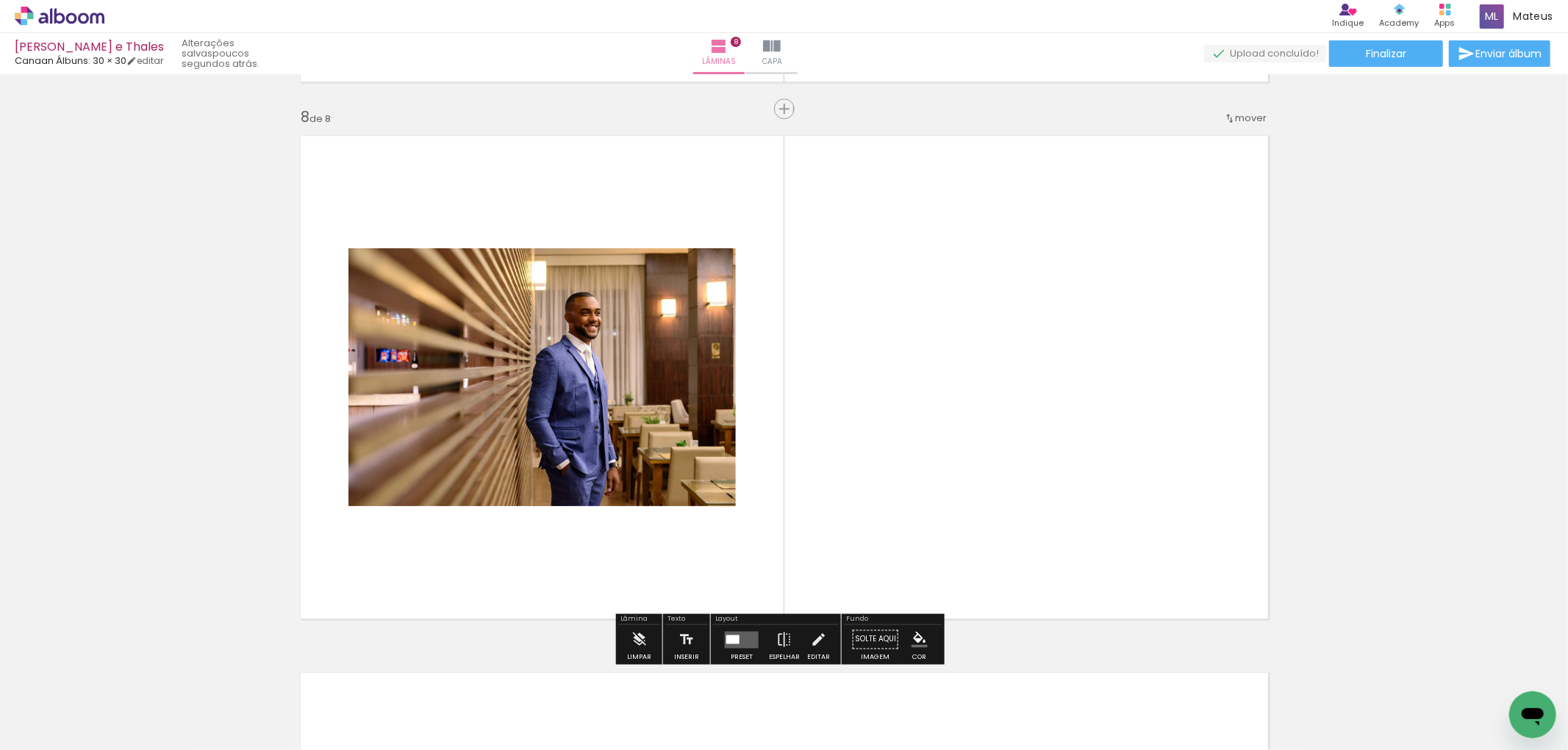
scroll to position [3758, 0]
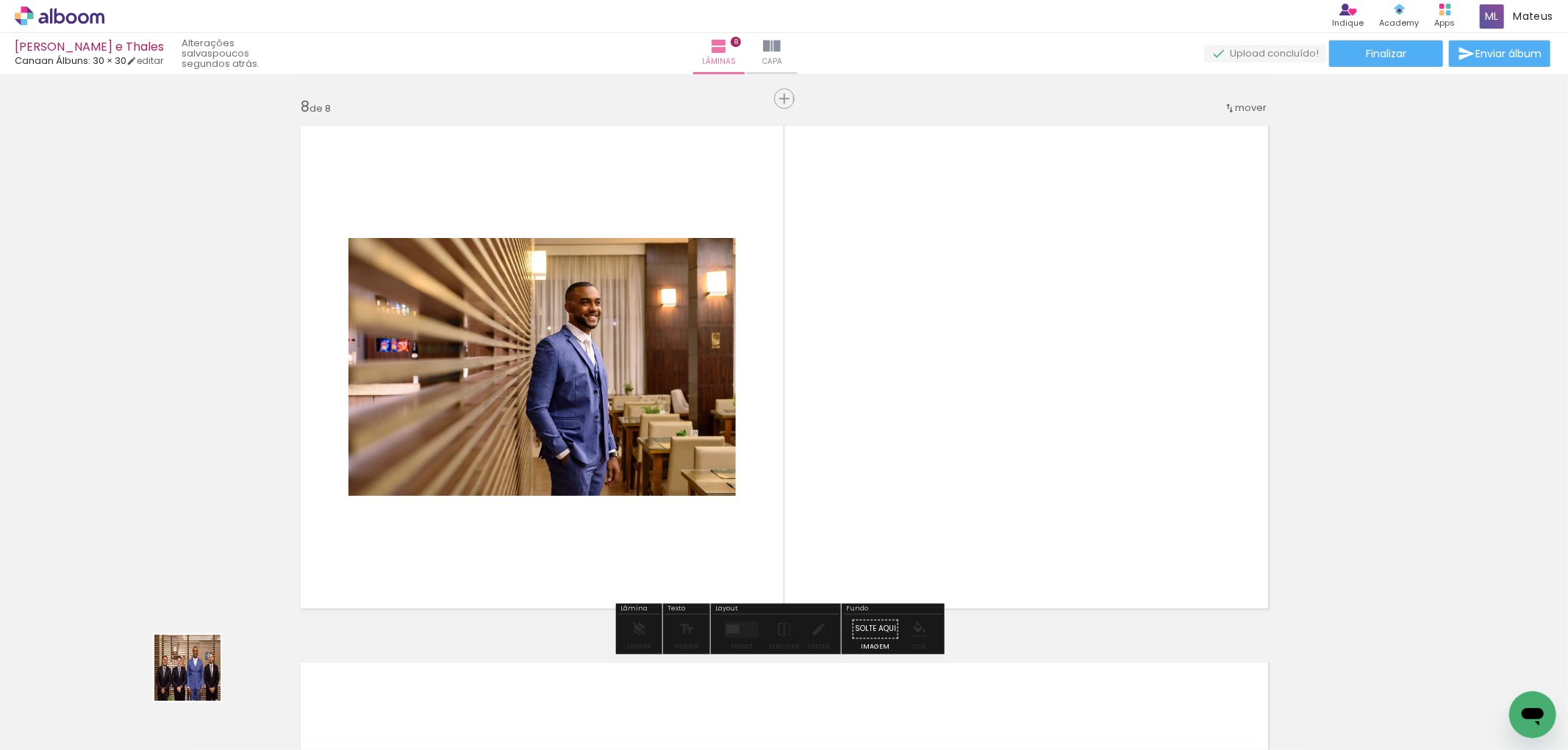
drag, startPoint x: 163, startPoint y: 706, endPoint x: 364, endPoint y: 620, distance: 218.6
click at [427, 507] on quentale-workspace at bounding box center [784, 375] width 1568 height 750
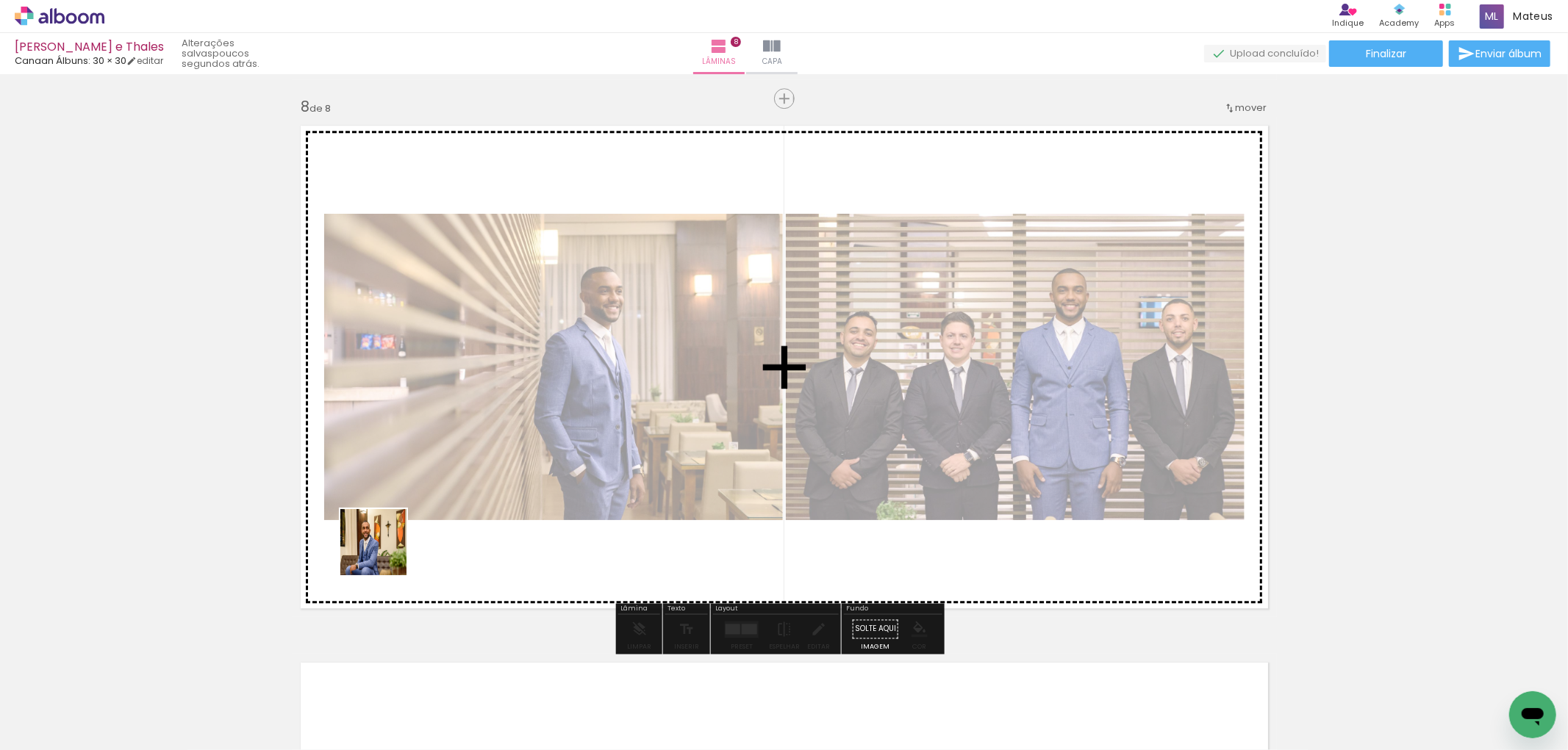
drag, startPoint x: 162, startPoint y: 696, endPoint x: 308, endPoint y: 644, distance: 155.0
click at [409, 538] on quentale-workspace at bounding box center [784, 375] width 1568 height 750
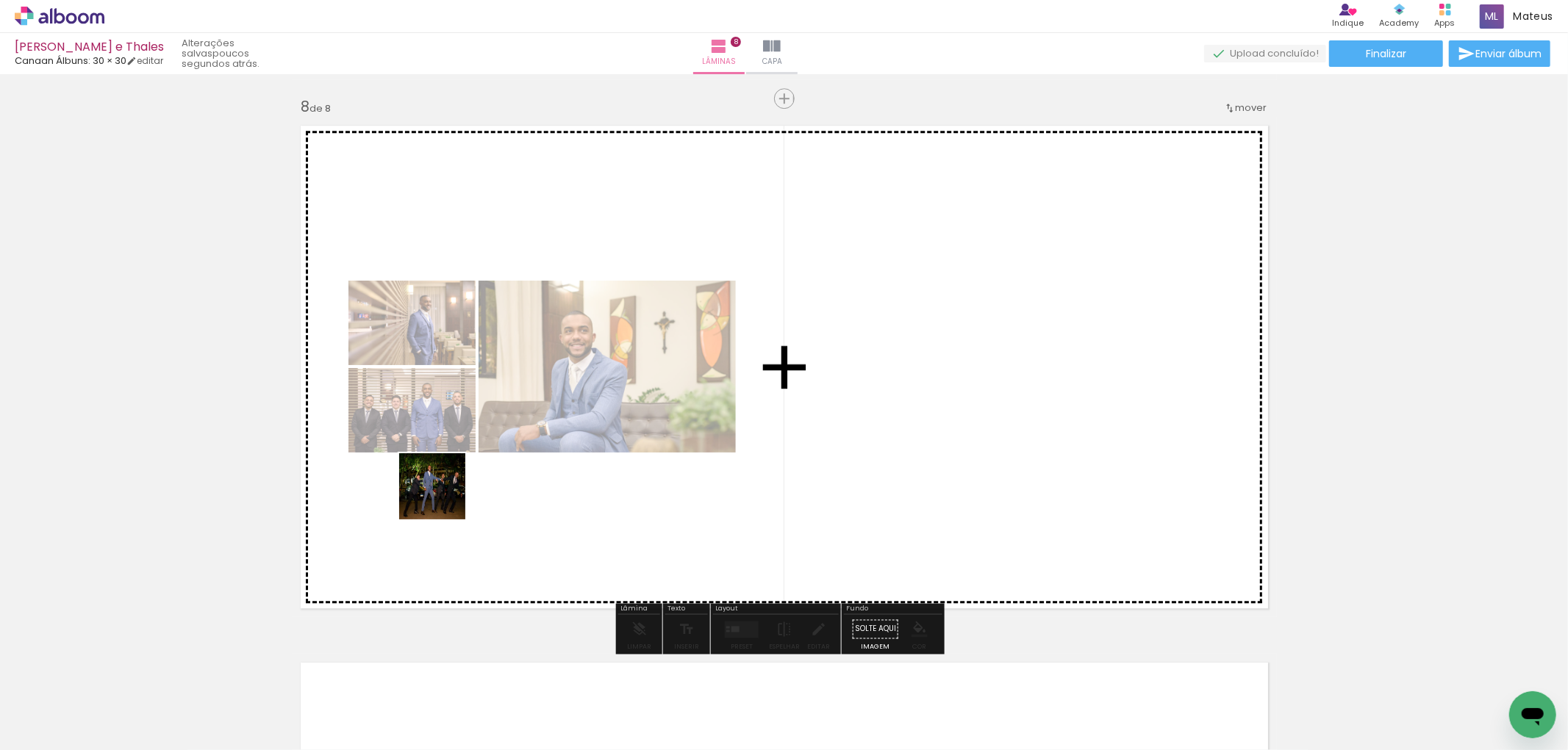
drag, startPoint x: 137, startPoint y: 698, endPoint x: 498, endPoint y: 474, distance: 424.8
click at [447, 492] on quentale-workspace at bounding box center [784, 375] width 1568 height 750
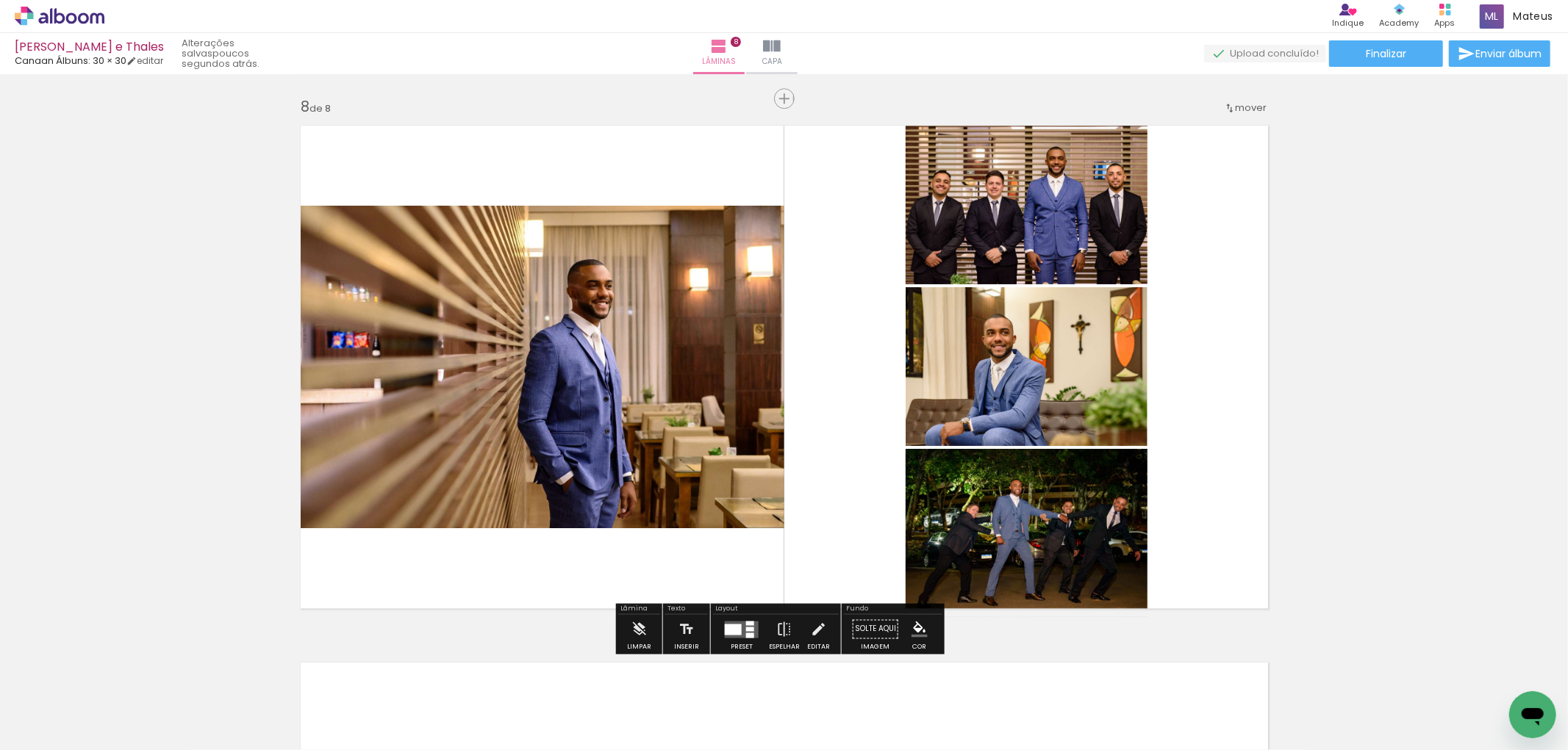
click at [736, 634] on div at bounding box center [733, 629] width 17 height 11
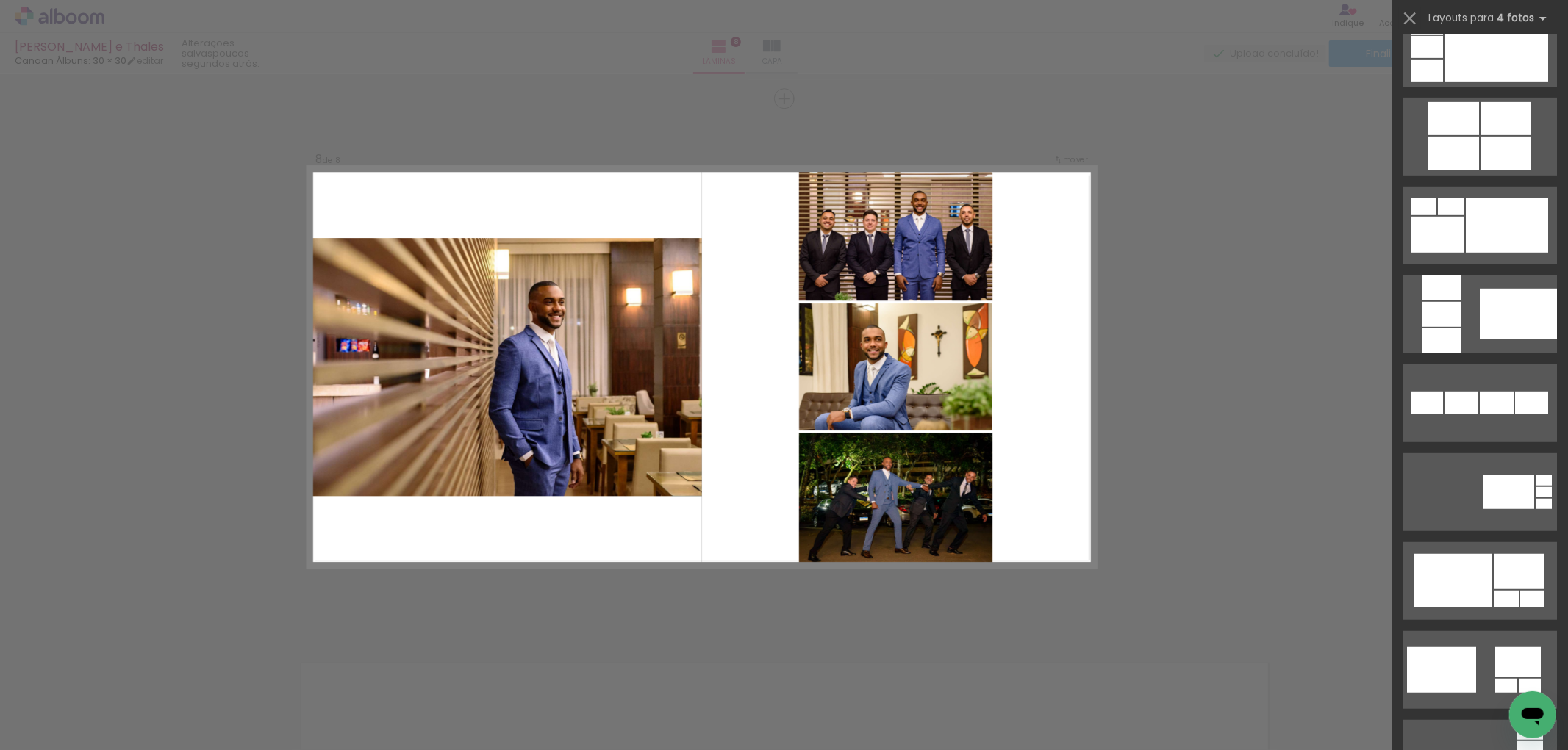
scroll to position [786, 0]
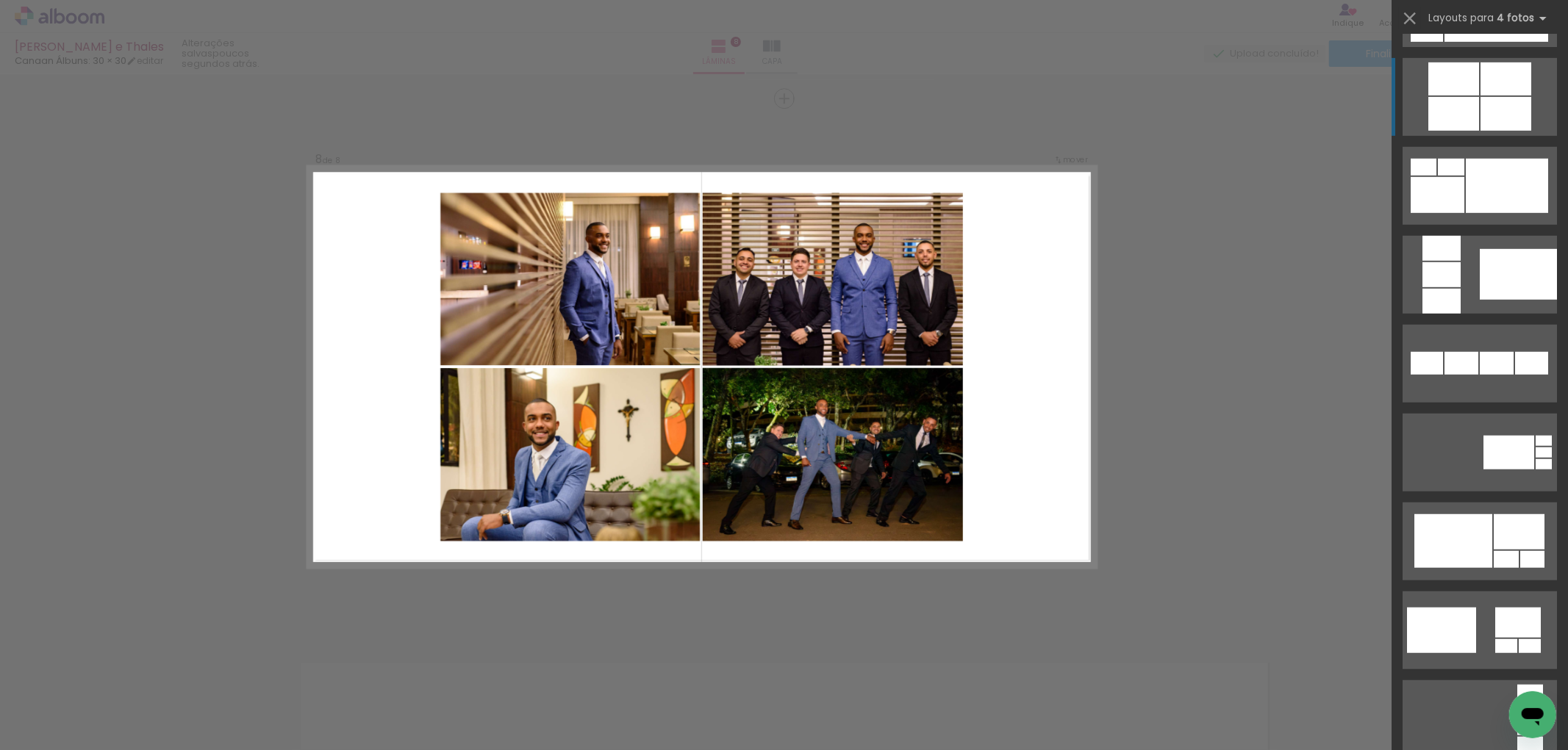
click at [1517, 92] on div at bounding box center [1506, 78] width 50 height 33
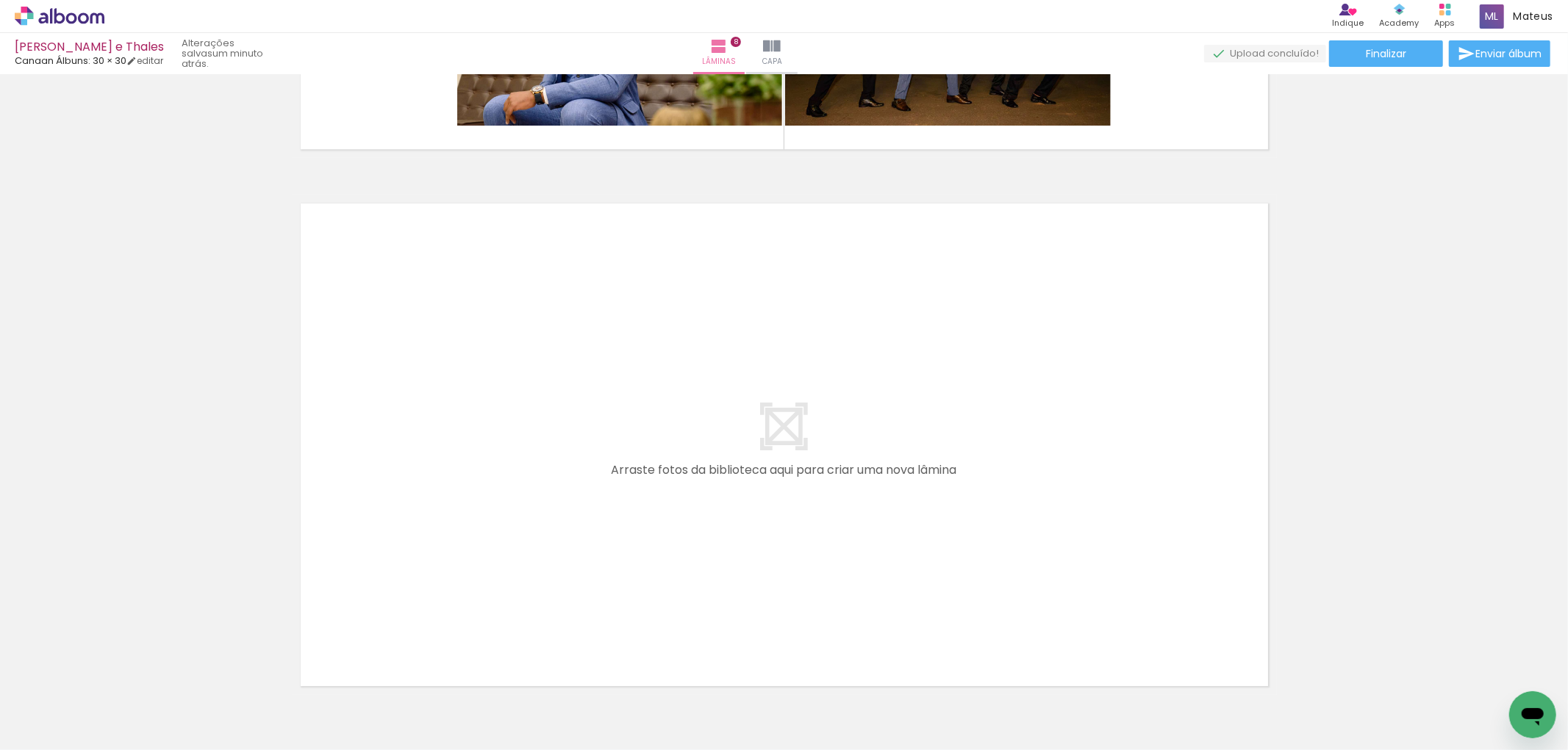
scroll to position [4249, 0]
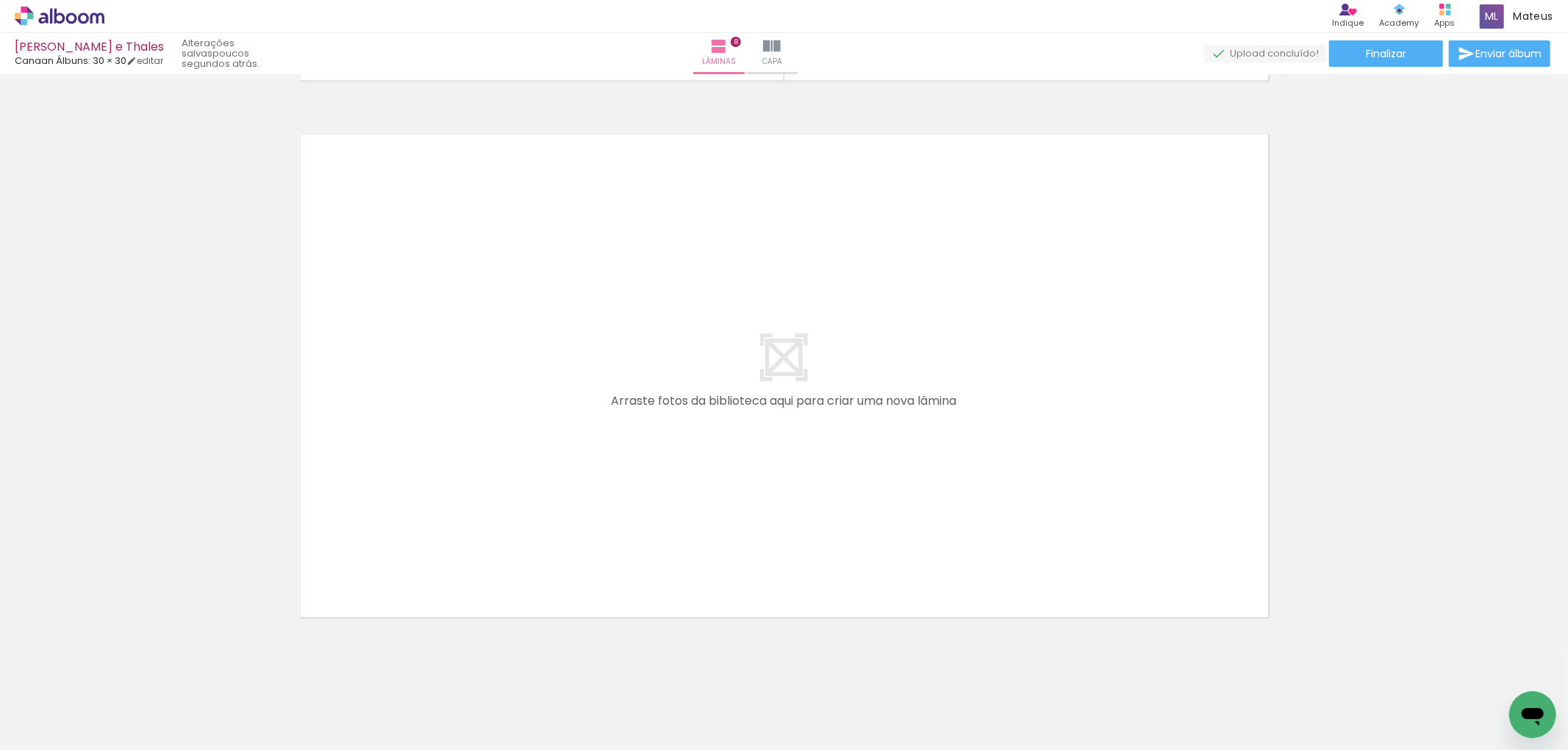
scroll to position [4293, 0]
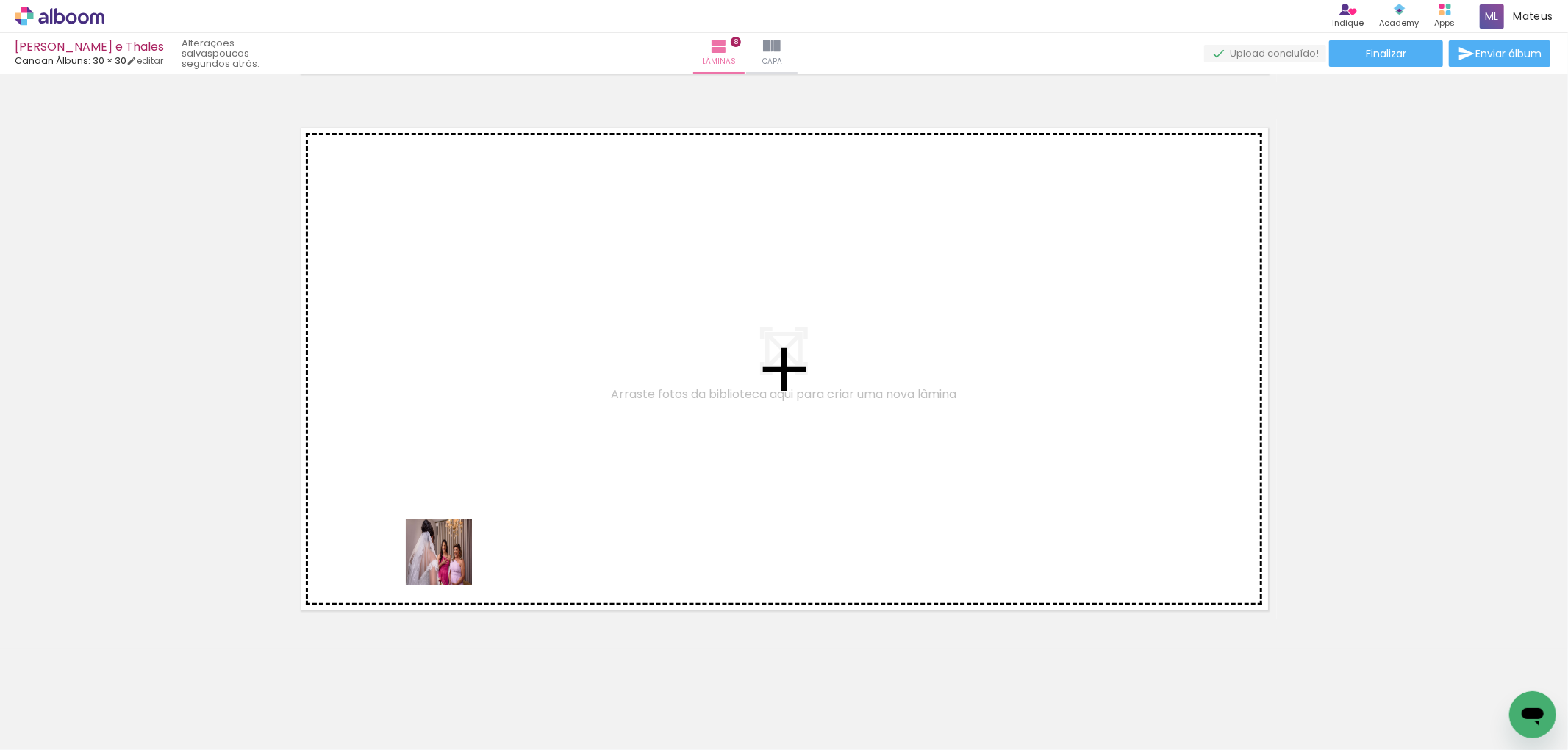
drag, startPoint x: 333, startPoint y: 705, endPoint x: 466, endPoint y: 496, distance: 247.7
click at [466, 496] on quentale-workspace at bounding box center [784, 375] width 1568 height 750
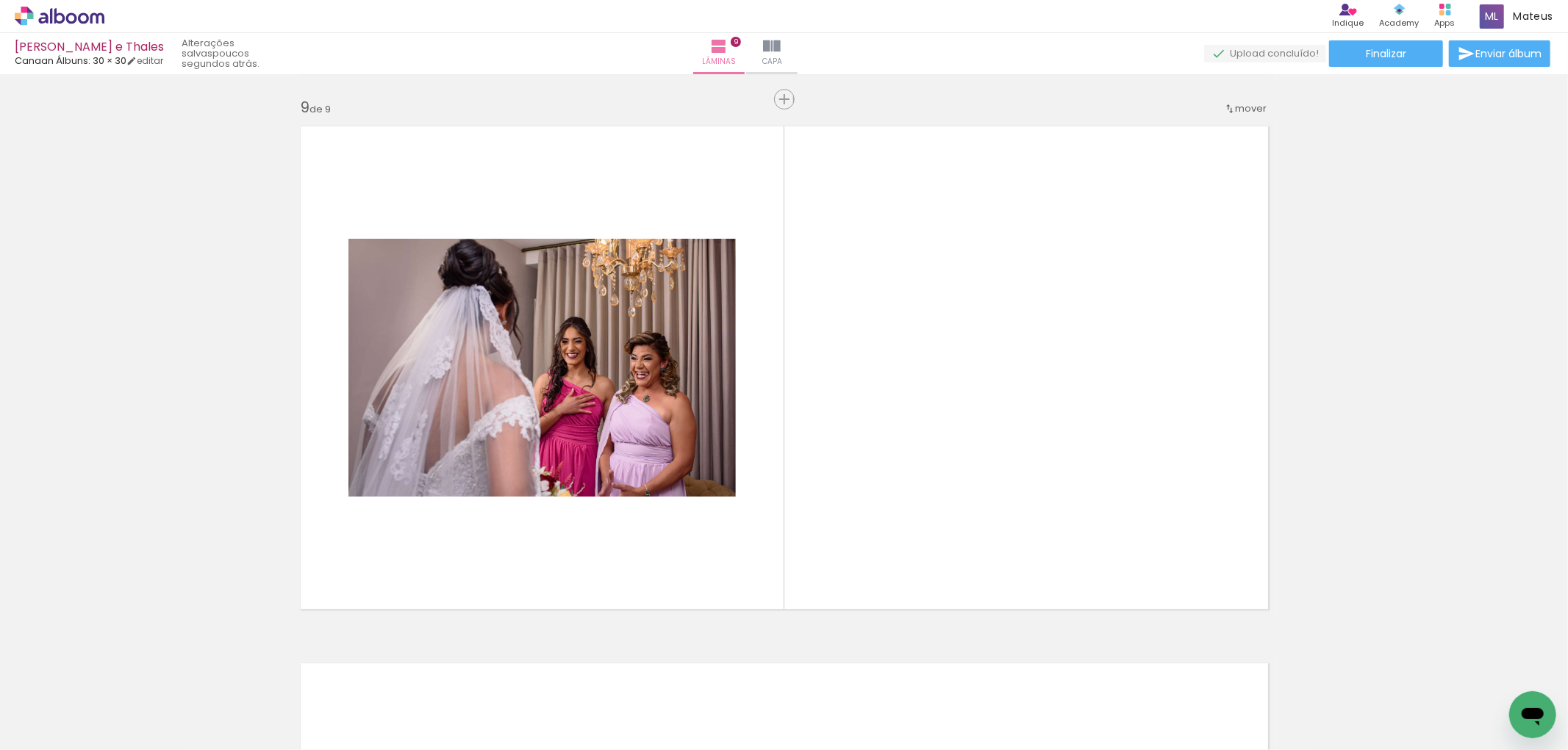
scroll to position [4296, 0]
drag, startPoint x: 322, startPoint y: 714, endPoint x: 423, endPoint y: 665, distance: 112.3
click at [480, 554] on quentale-workspace at bounding box center [784, 375] width 1568 height 750
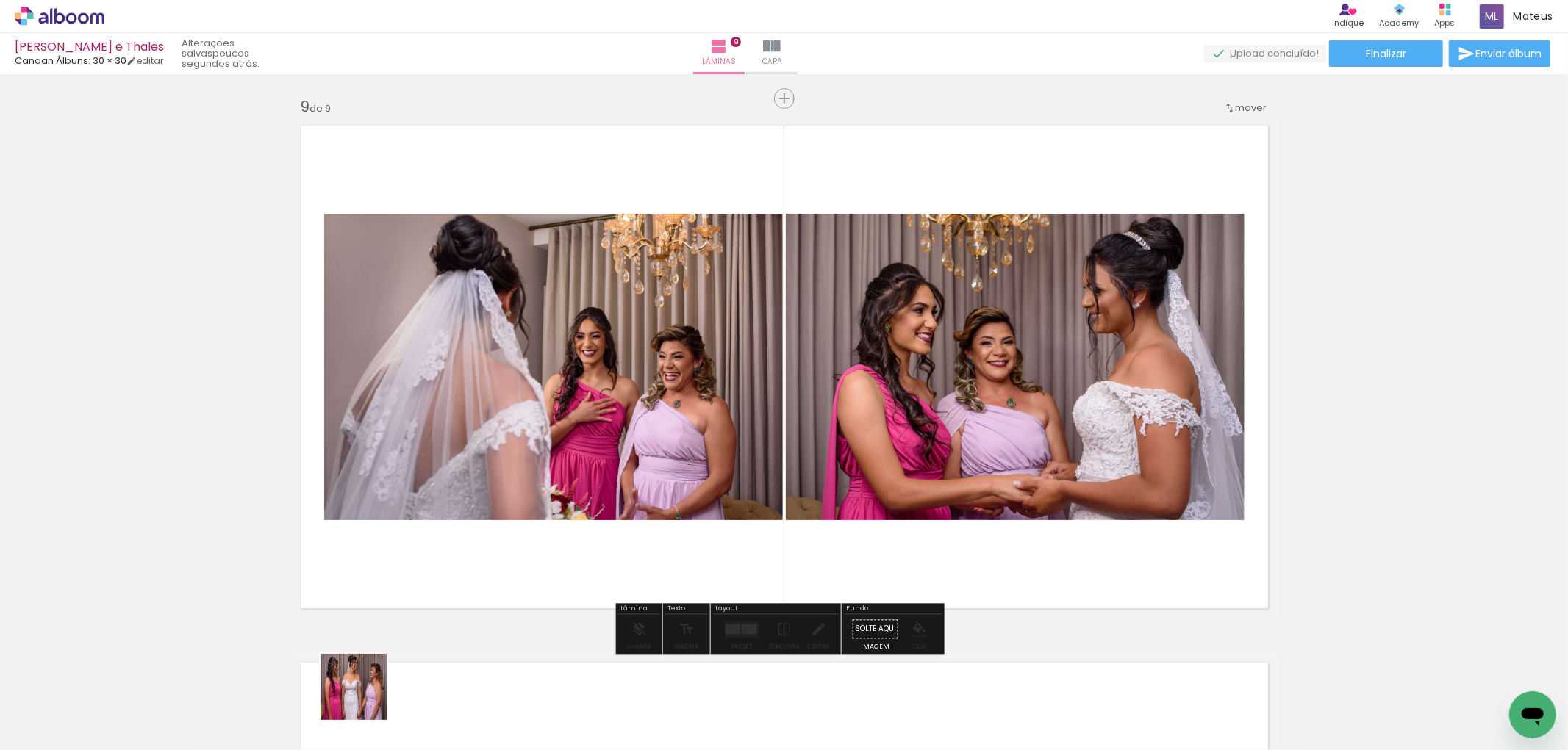
drag, startPoint x: 333, startPoint y: 705, endPoint x: 586, endPoint y: 551, distance: 296.2
click at [581, 547] on quentale-workspace at bounding box center [784, 375] width 1568 height 750
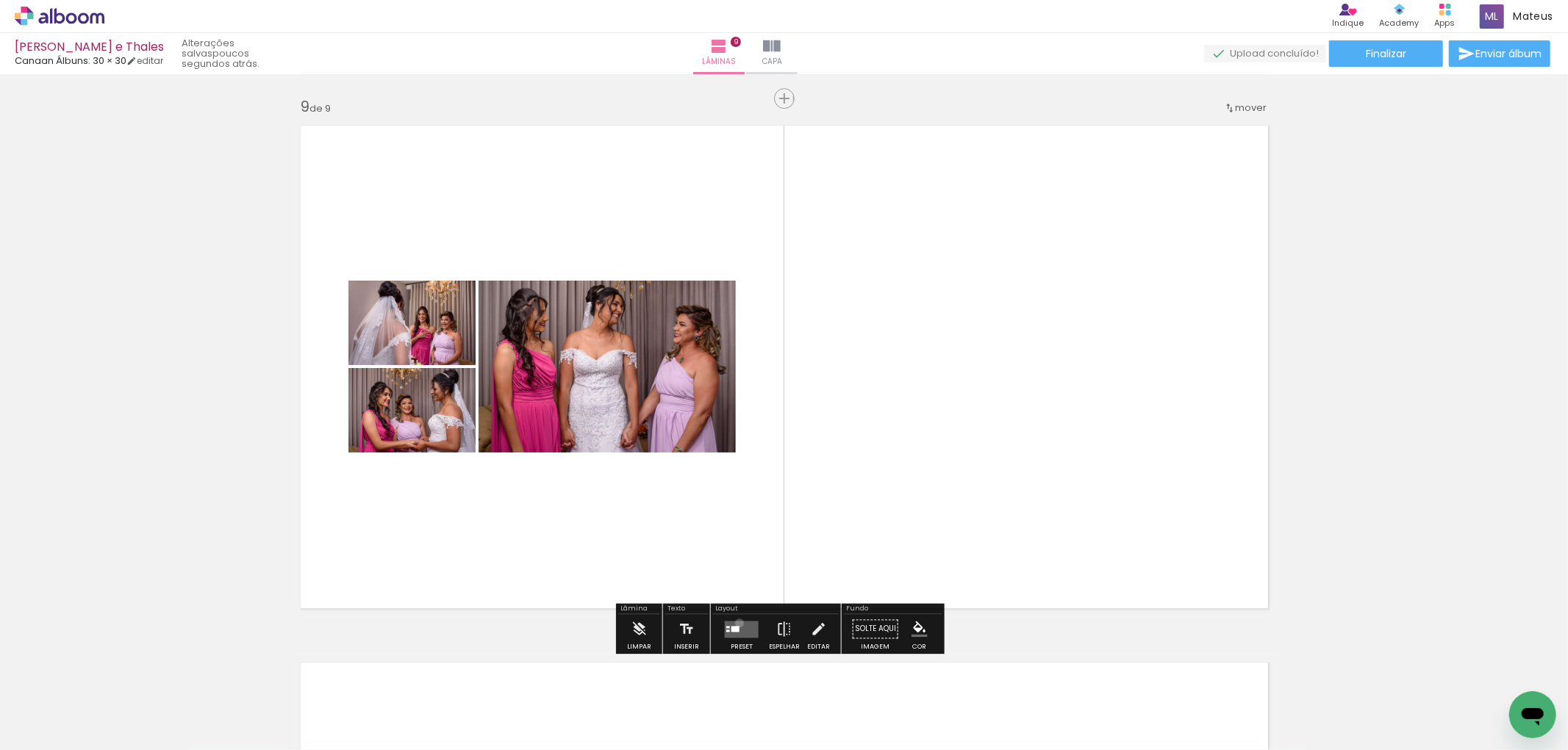
click at [736, 622] on quentale-layouter at bounding box center [741, 629] width 34 height 17
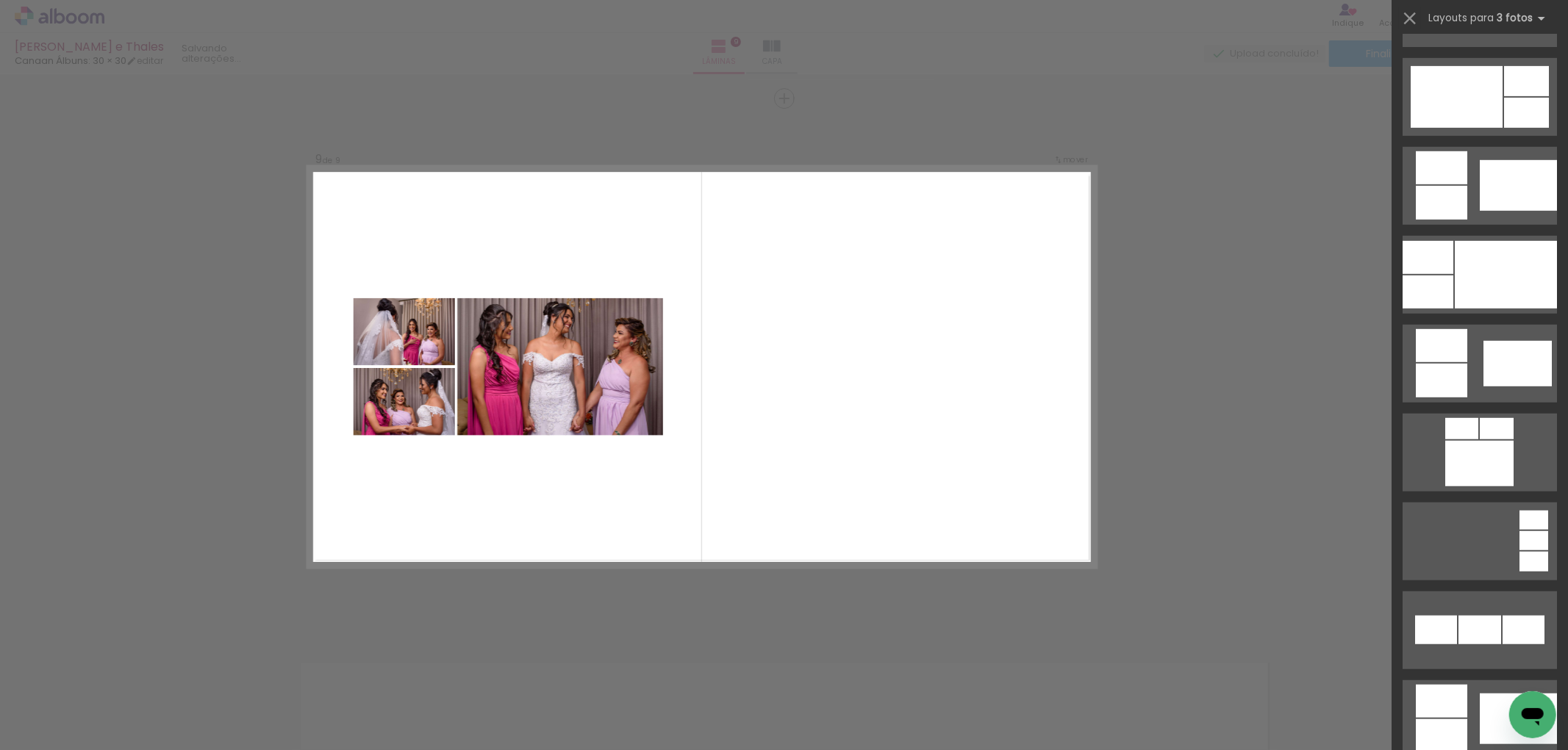
scroll to position [0, 0]
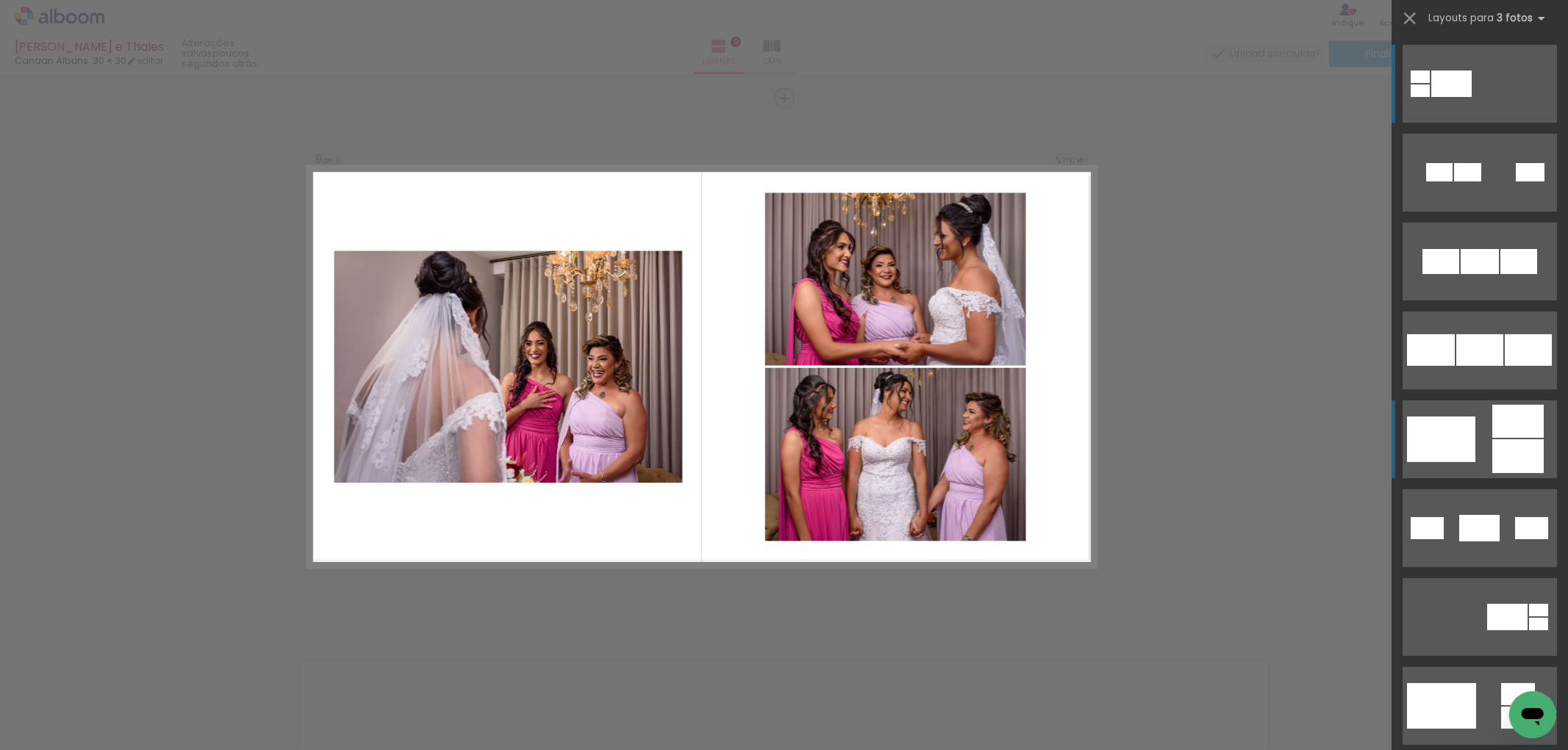
click at [1445, 451] on div at bounding box center [1440, 439] width 68 height 46
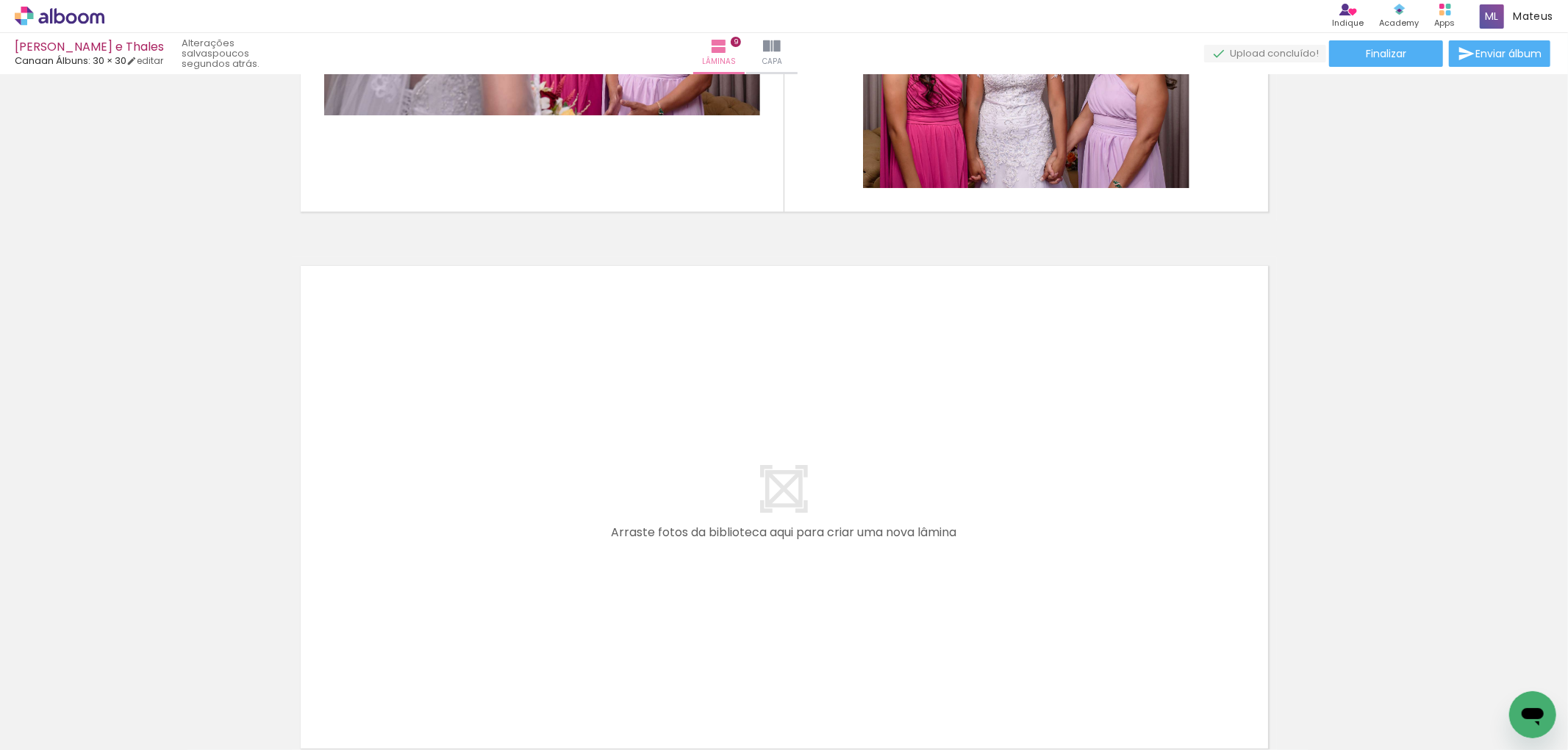
scroll to position [4749, 0]
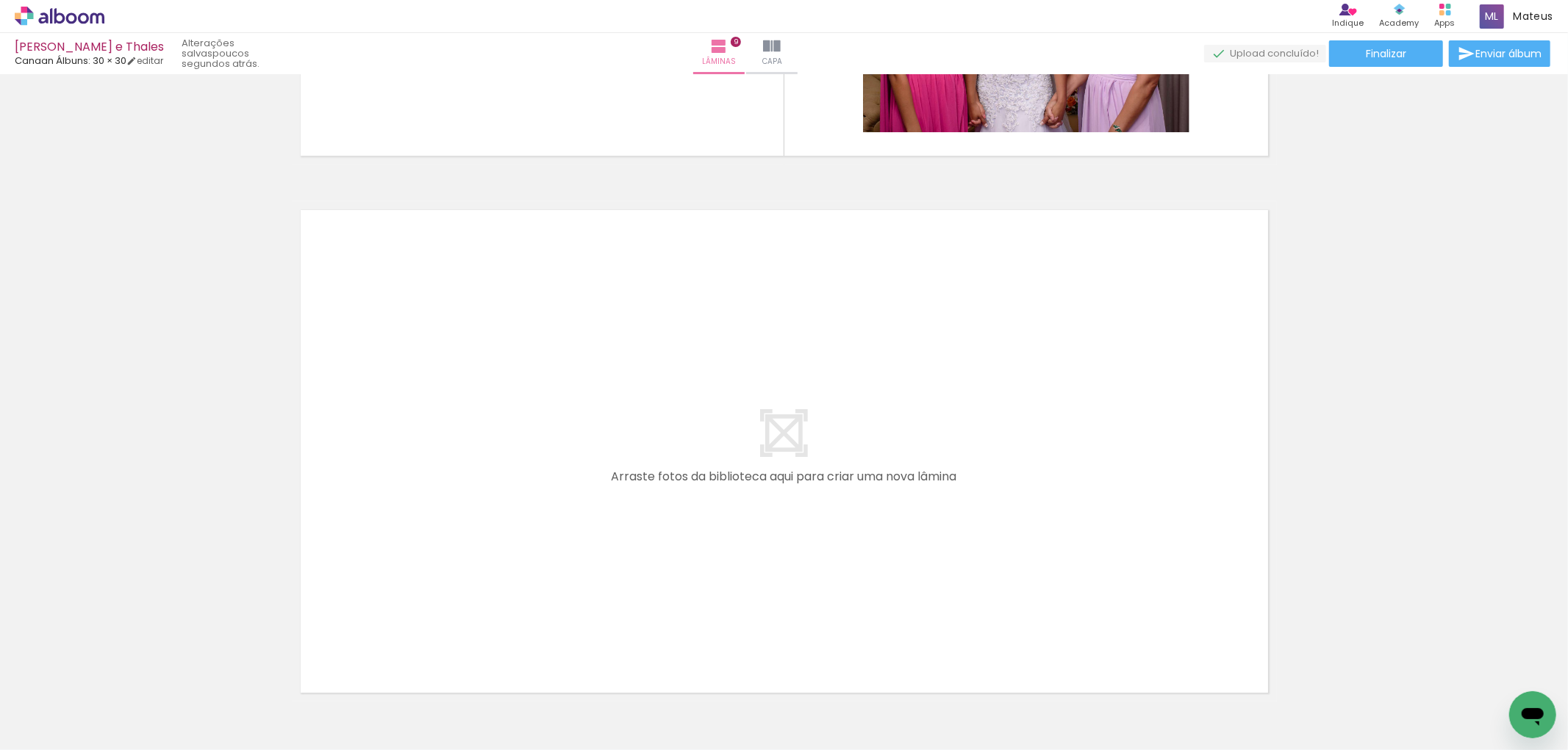
drag, startPoint x: 343, startPoint y: 683, endPoint x: 366, endPoint y: 690, distance: 24.0
click at [384, 592] on quentale-workspace at bounding box center [784, 375] width 1568 height 750
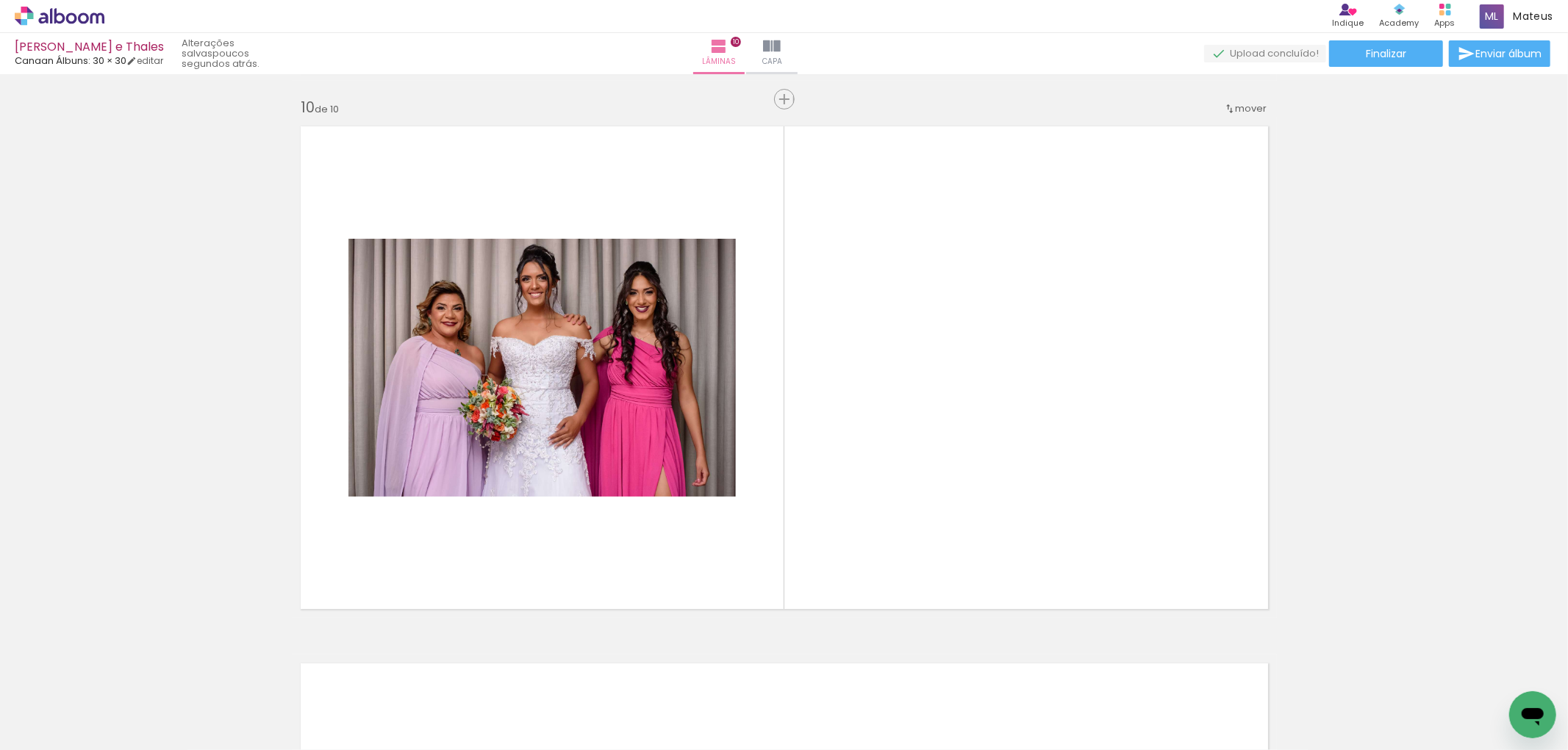
scroll to position [4834, 0]
drag, startPoint x: 353, startPoint y: 685, endPoint x: 428, endPoint y: 623, distance: 97.3
click at [447, 577] on quentale-workspace at bounding box center [784, 375] width 1568 height 750
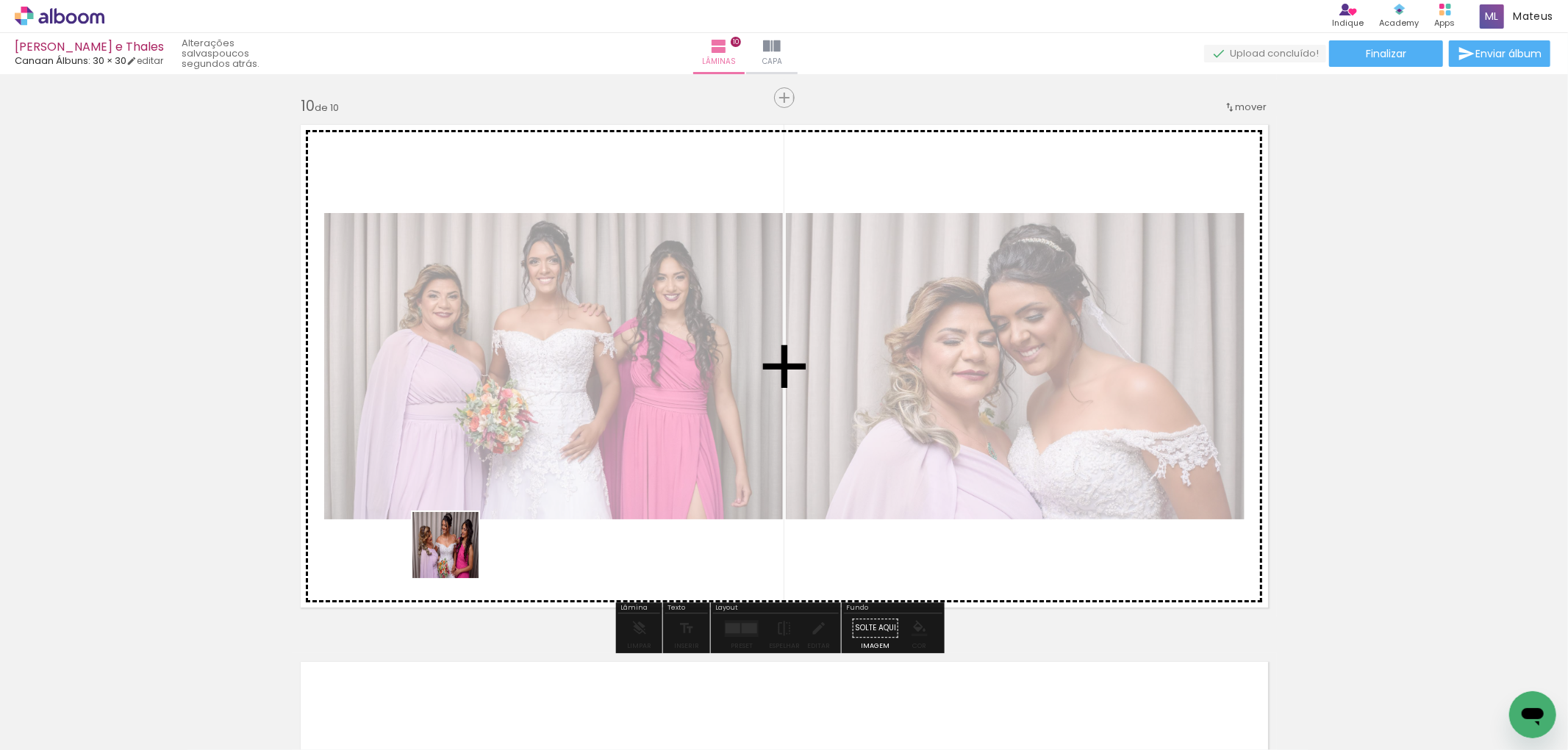
drag, startPoint x: 328, startPoint y: 703, endPoint x: 468, endPoint y: 543, distance: 212.6
click at [468, 543] on quentale-workspace at bounding box center [784, 375] width 1568 height 750
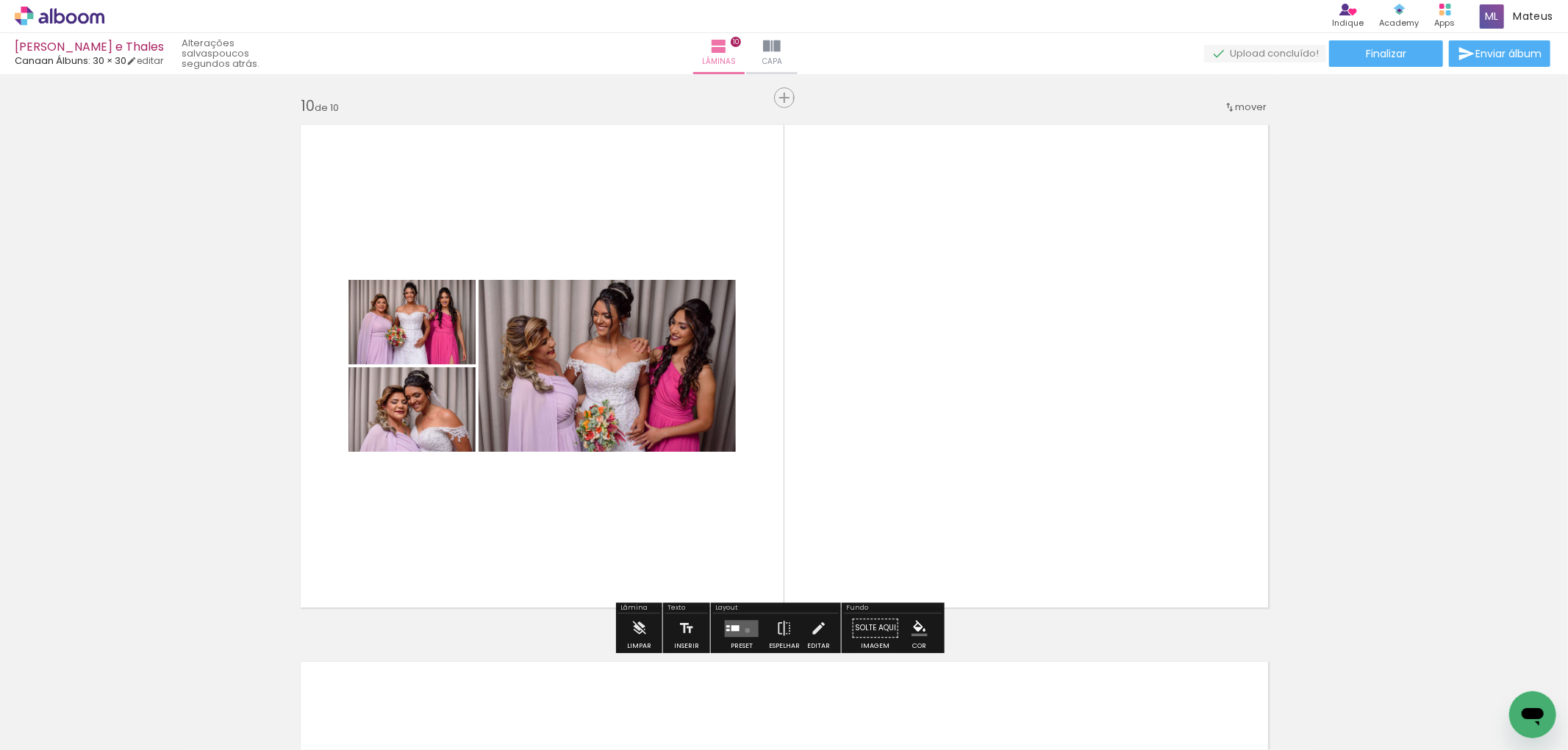
click at [744, 630] on quentale-layouter at bounding box center [741, 628] width 34 height 17
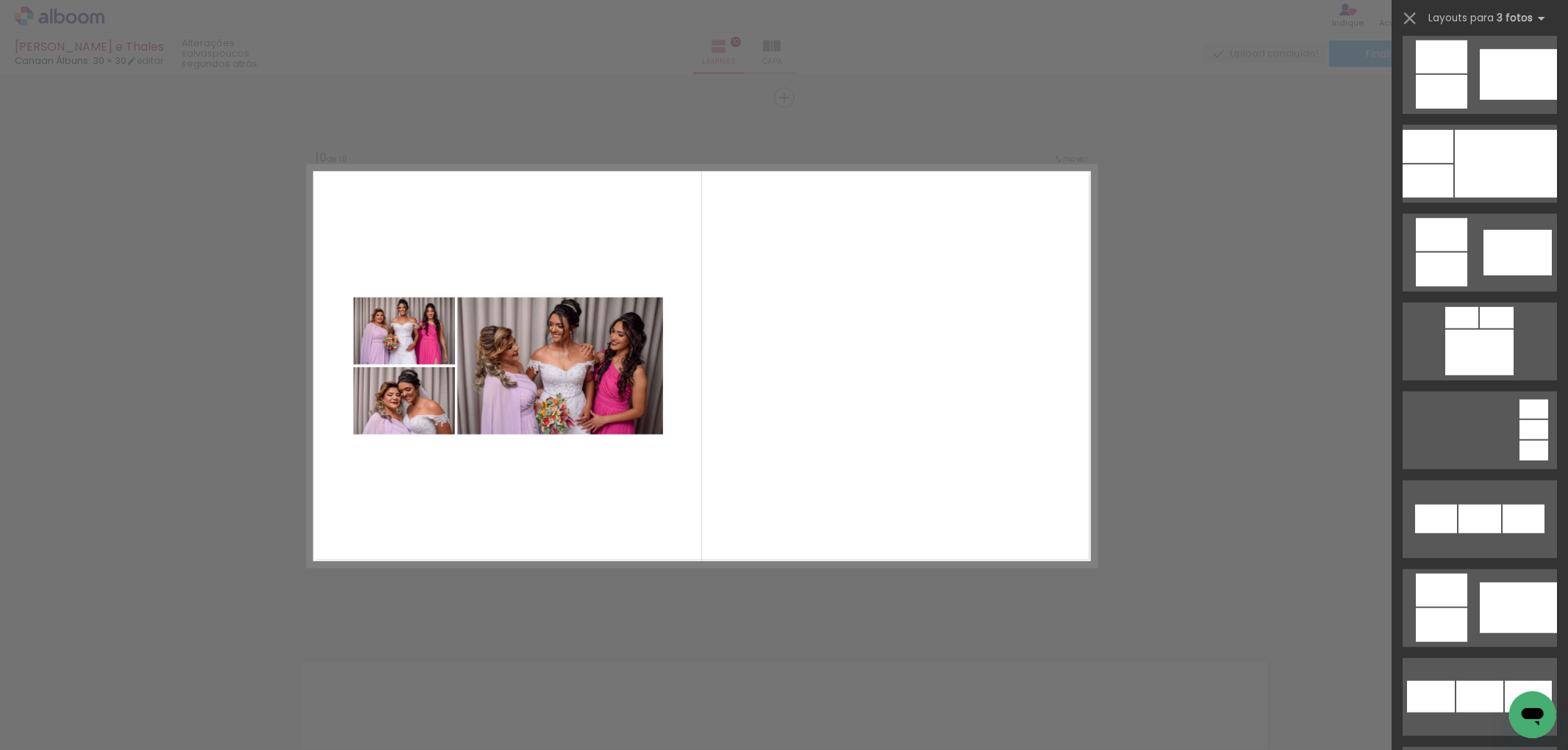
scroll to position [943, 0]
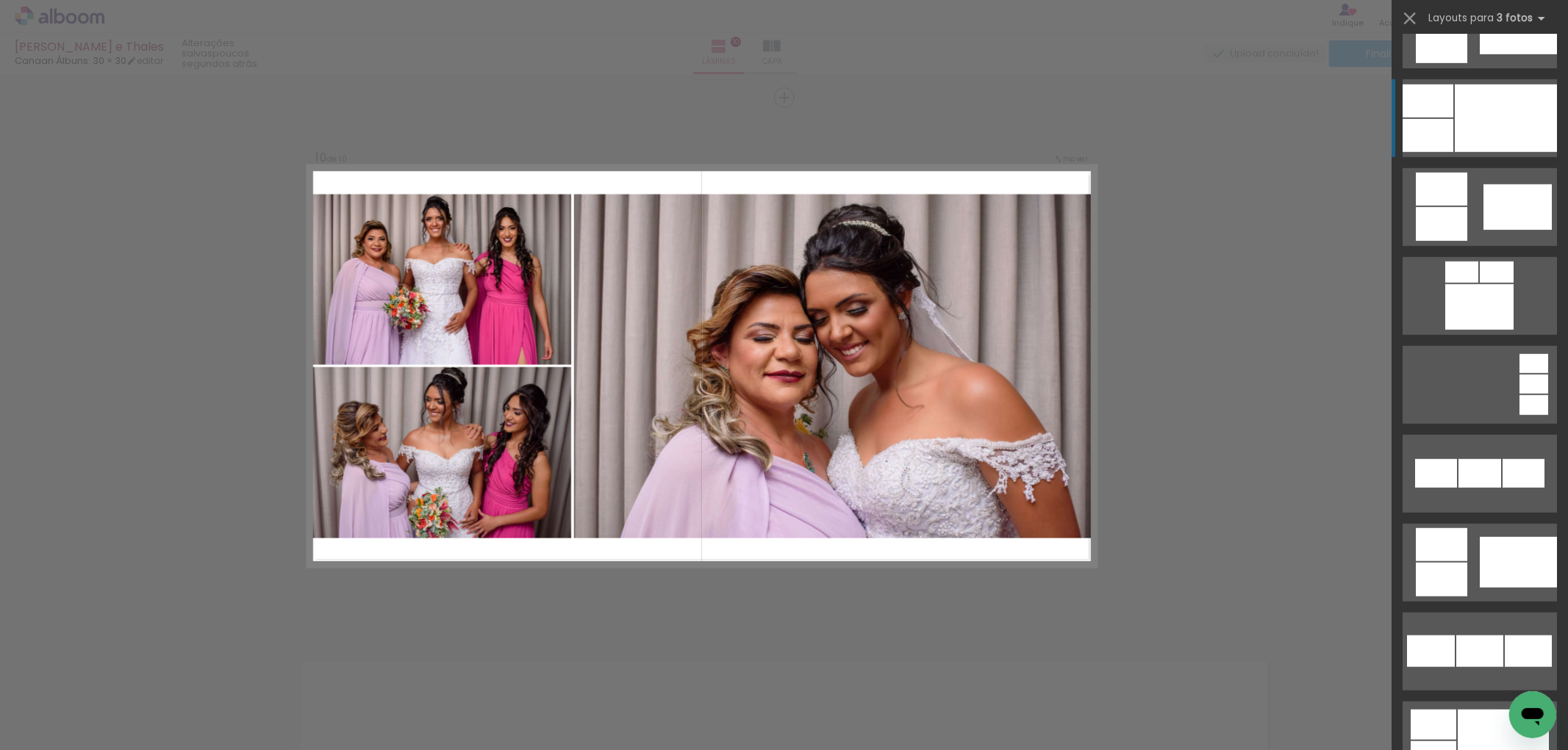
click at [1533, 114] on div at bounding box center [1506, 118] width 103 height 68
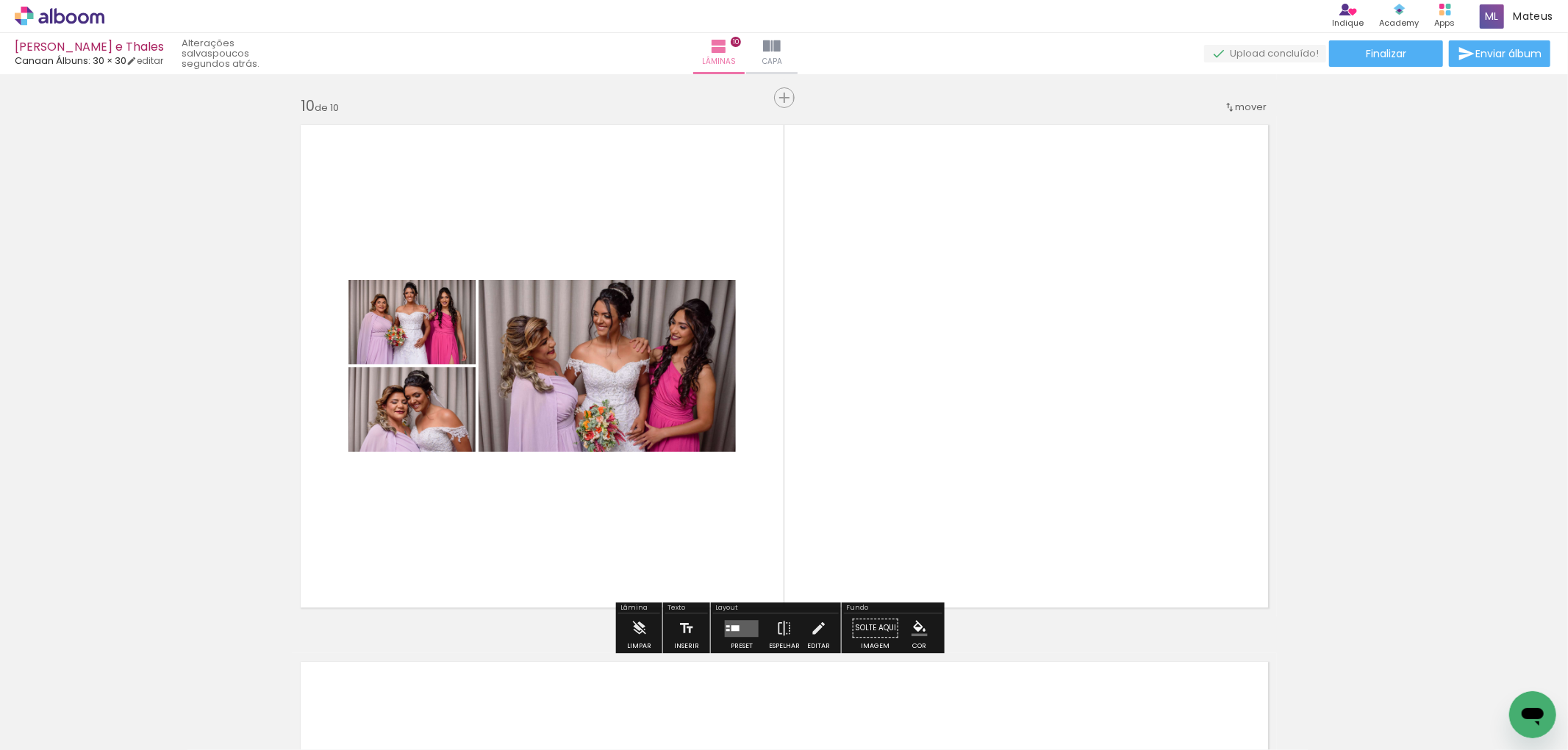
click at [732, 626] on div at bounding box center [736, 628] width 8 height 6
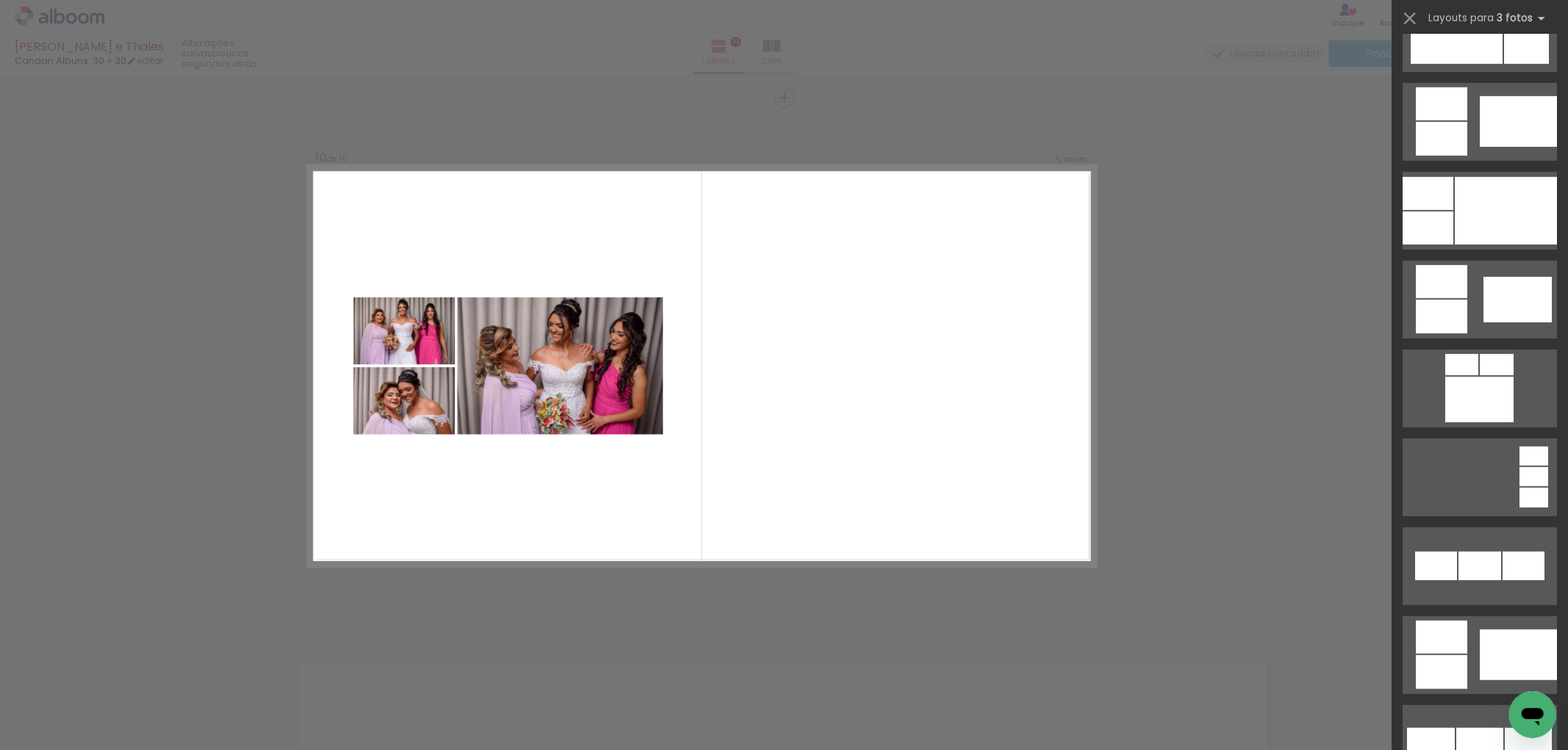
scroll to position [874, 0]
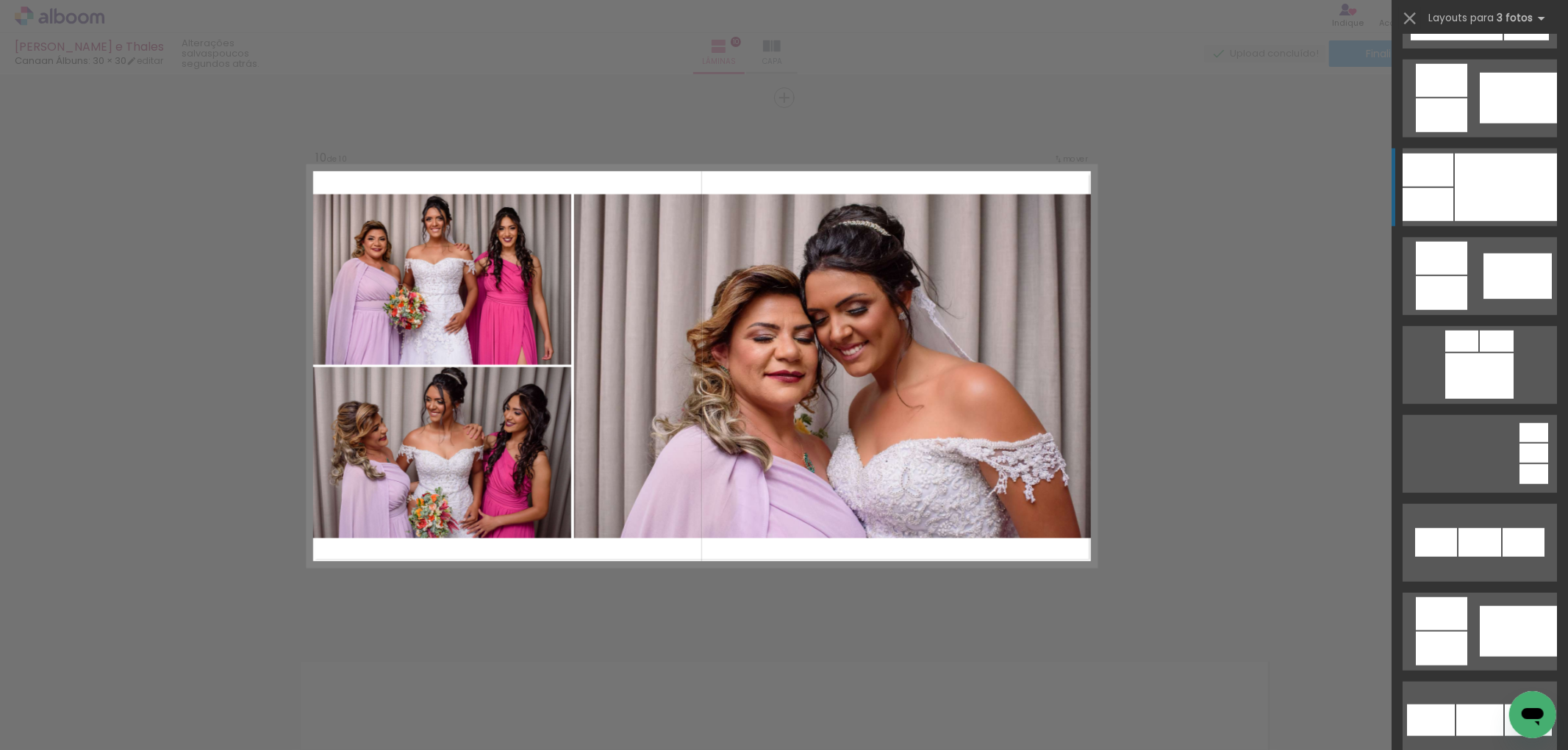
click at [1516, 166] on div at bounding box center [1506, 187] width 103 height 68
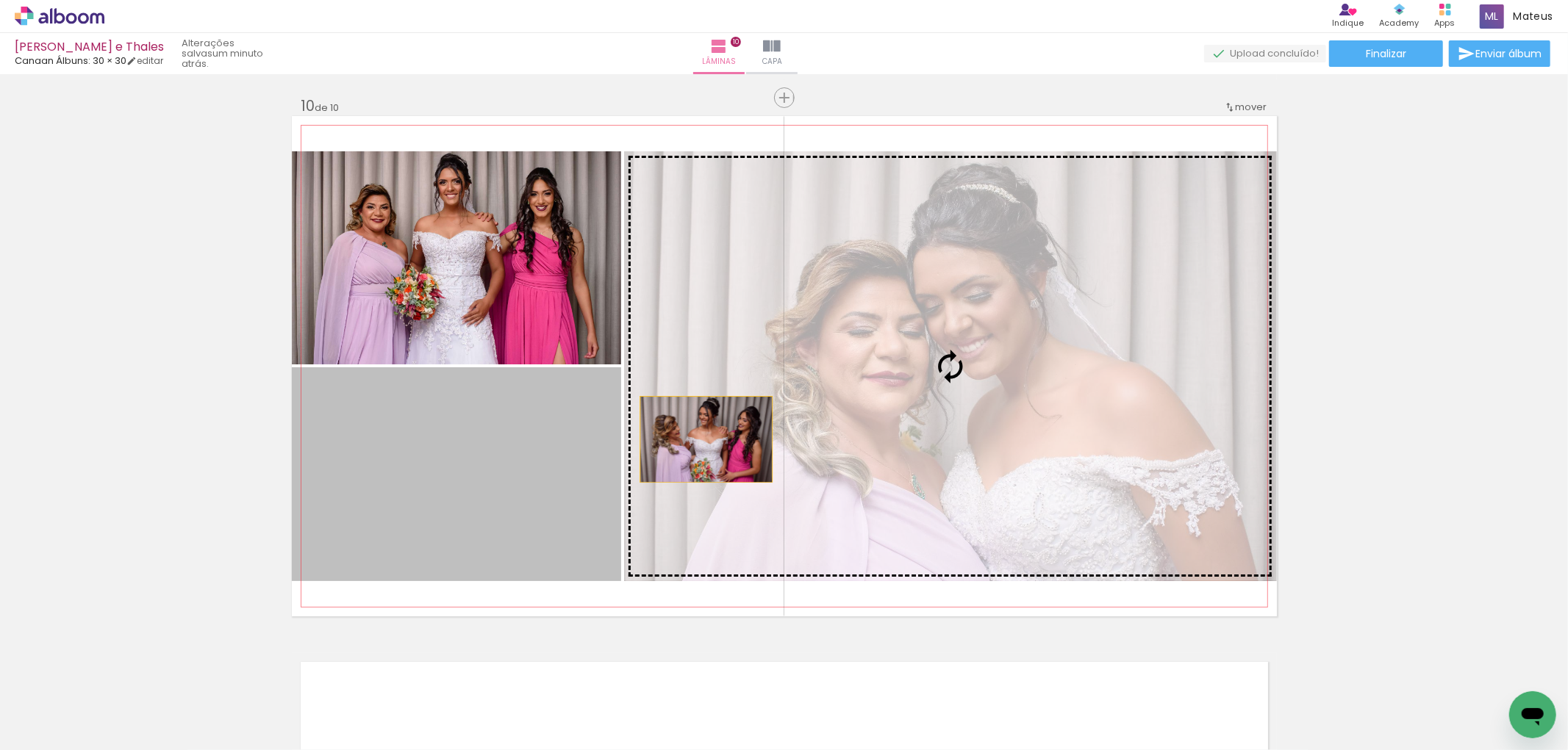
drag, startPoint x: 547, startPoint y: 445, endPoint x: 752, endPoint y: 422, distance: 206.3
click at [0, 0] on slot at bounding box center [0, 0] width 0 height 0
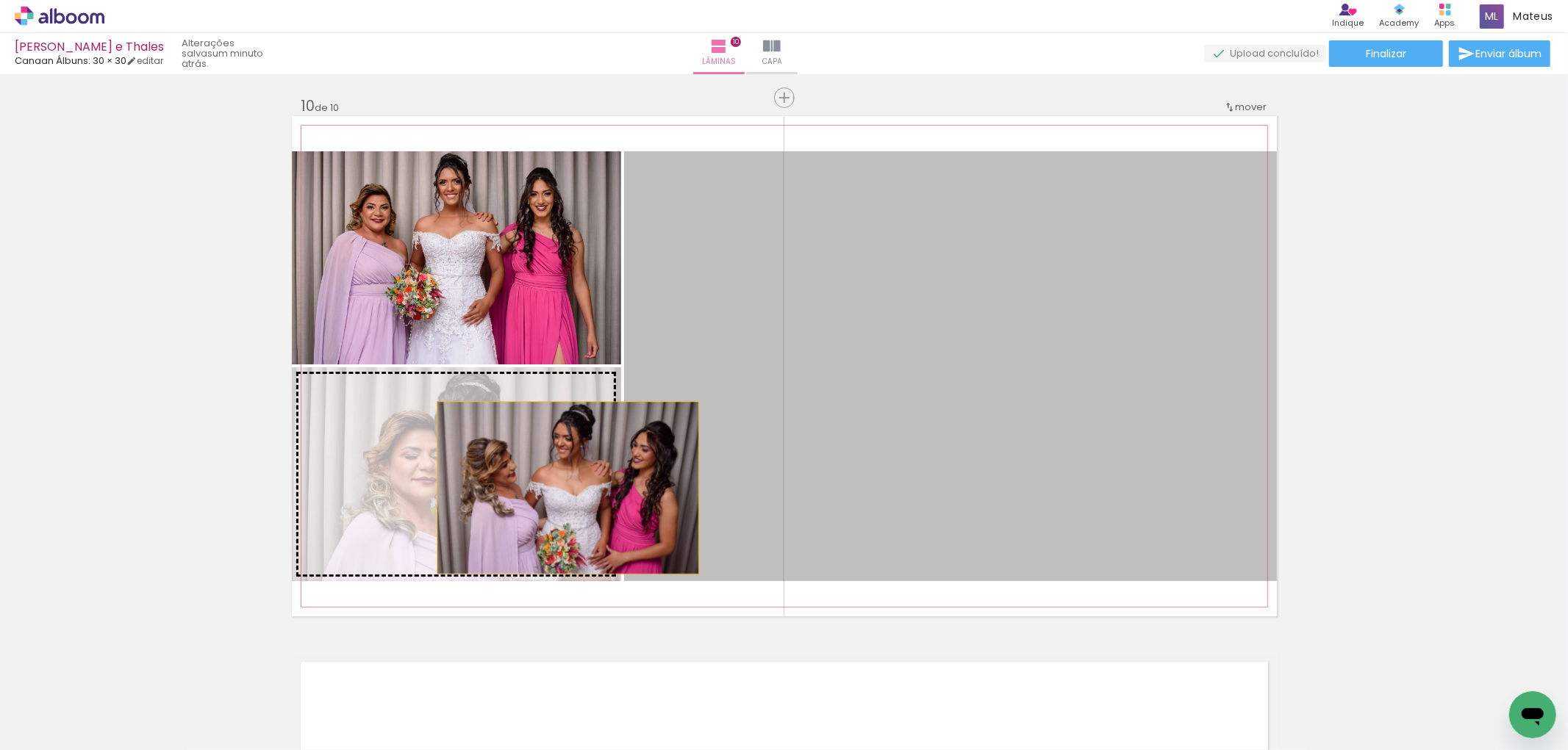
drag, startPoint x: 774, startPoint y: 420, endPoint x: 513, endPoint y: 477, distance: 267.2
click at [0, 0] on slot at bounding box center [0, 0] width 0 height 0
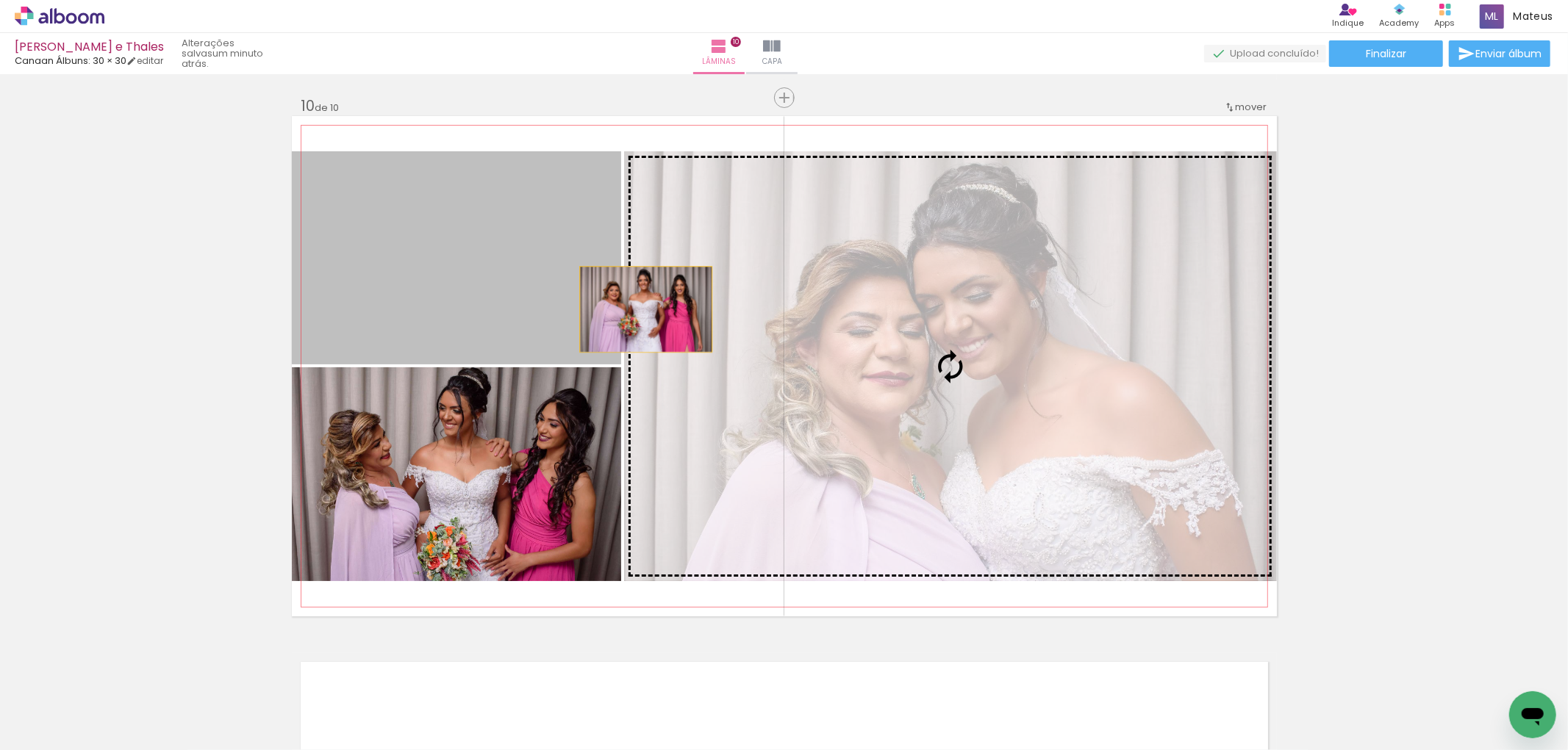
drag, startPoint x: 516, startPoint y: 265, endPoint x: 767, endPoint y: 309, distance: 254.8
click at [0, 0] on slot at bounding box center [0, 0] width 0 height 0
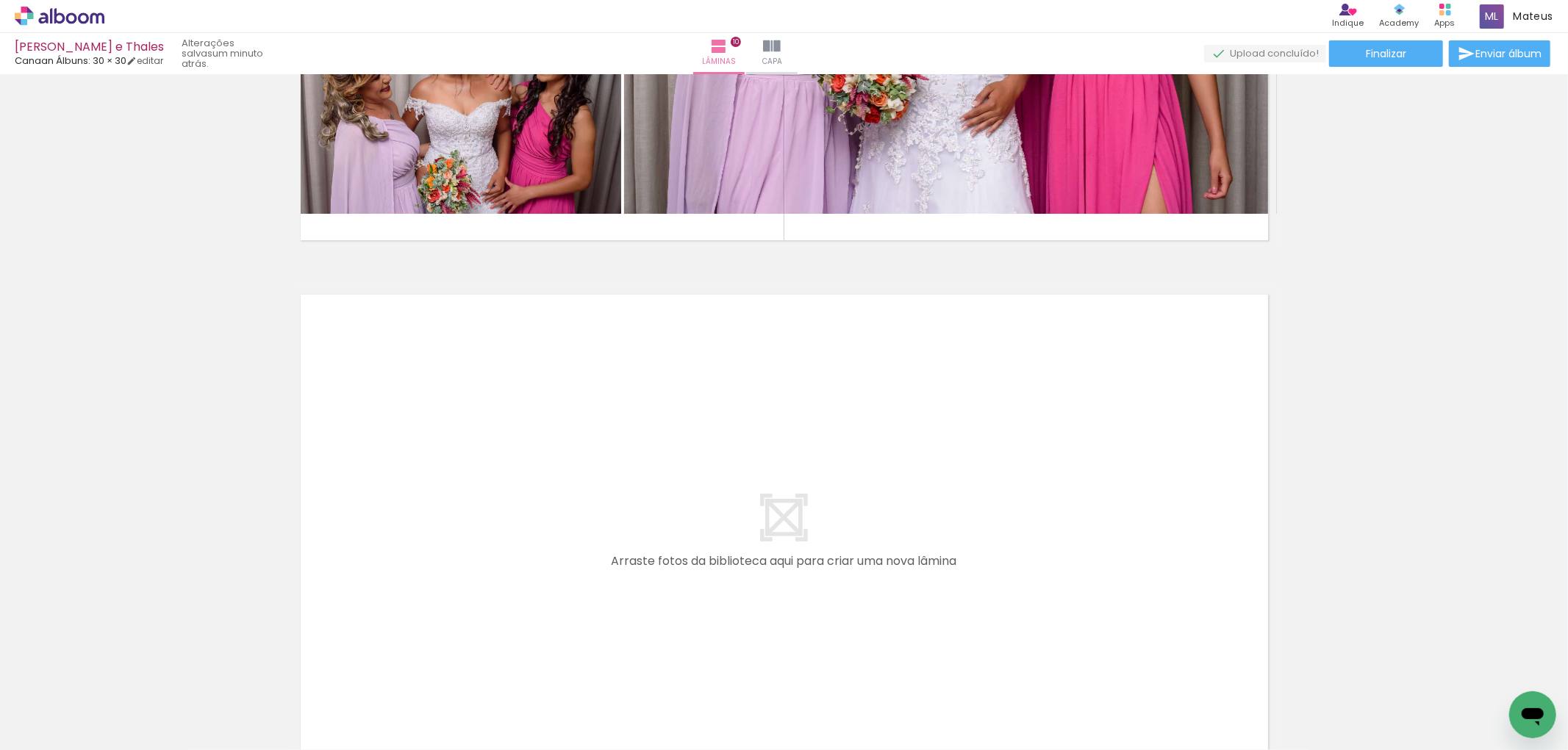
scroll to position [5246, 0]
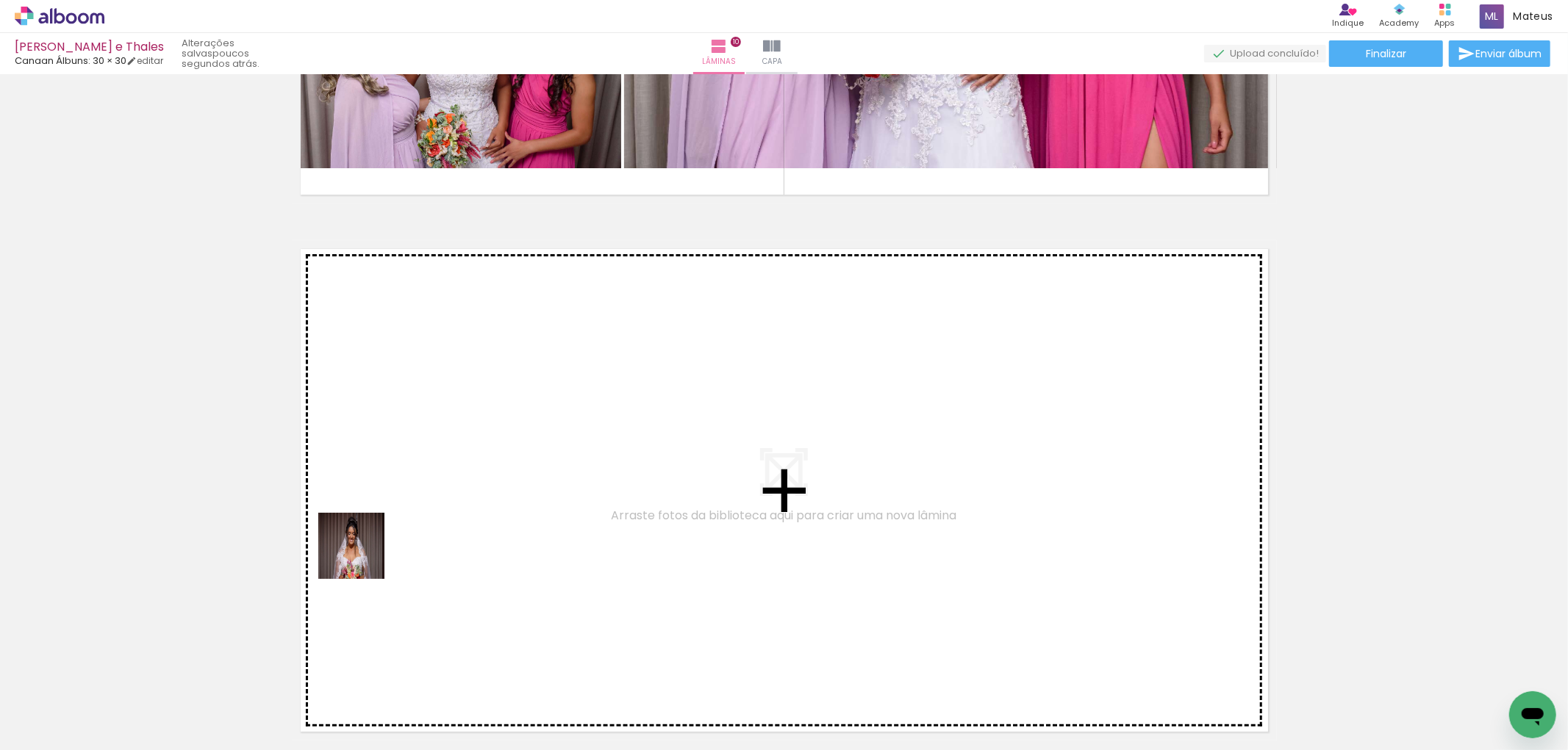
drag, startPoint x: 143, startPoint y: 696, endPoint x: 225, endPoint y: 659, distance: 90.0
click at [408, 523] on quentale-workspace at bounding box center [784, 375] width 1568 height 750
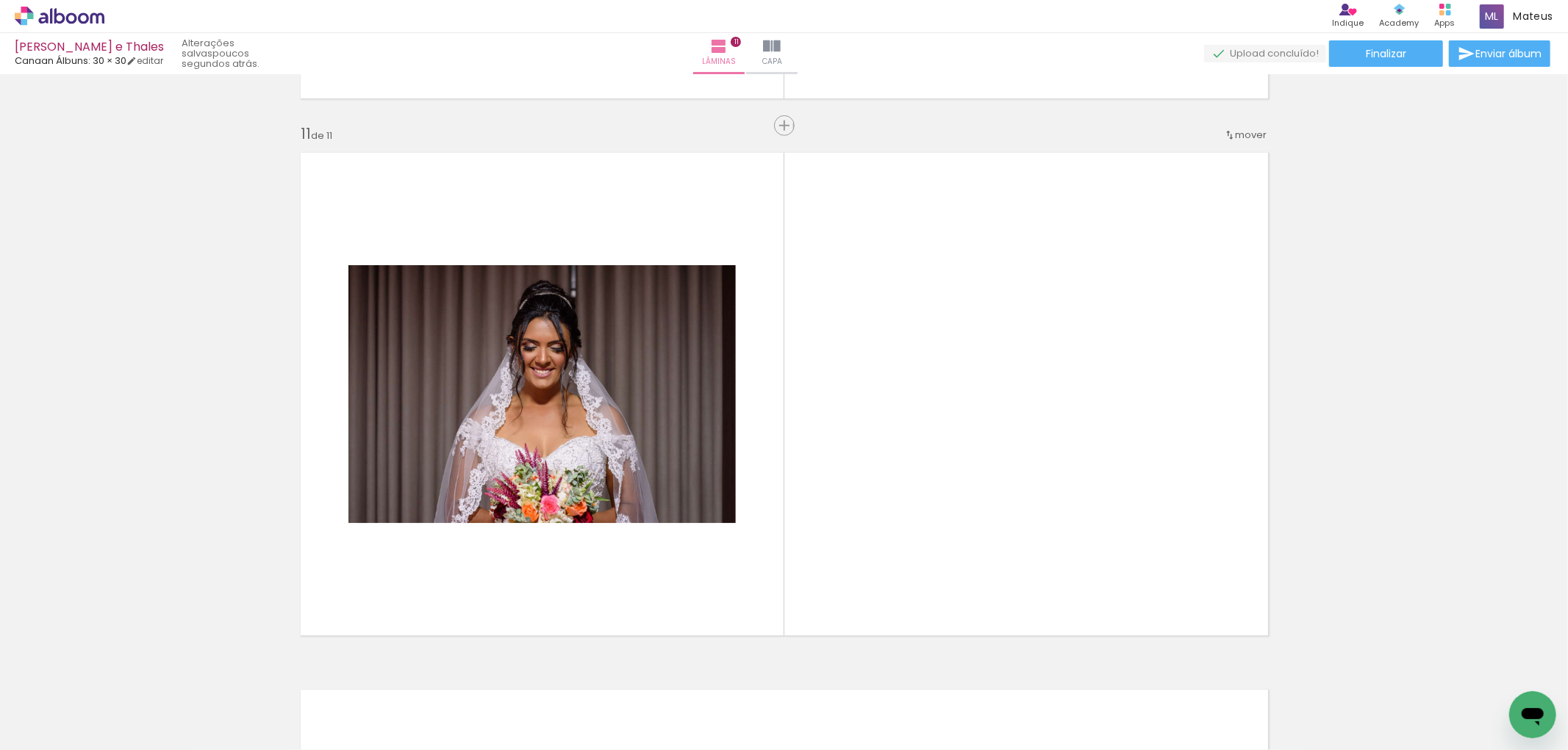
scroll to position [5370, 0]
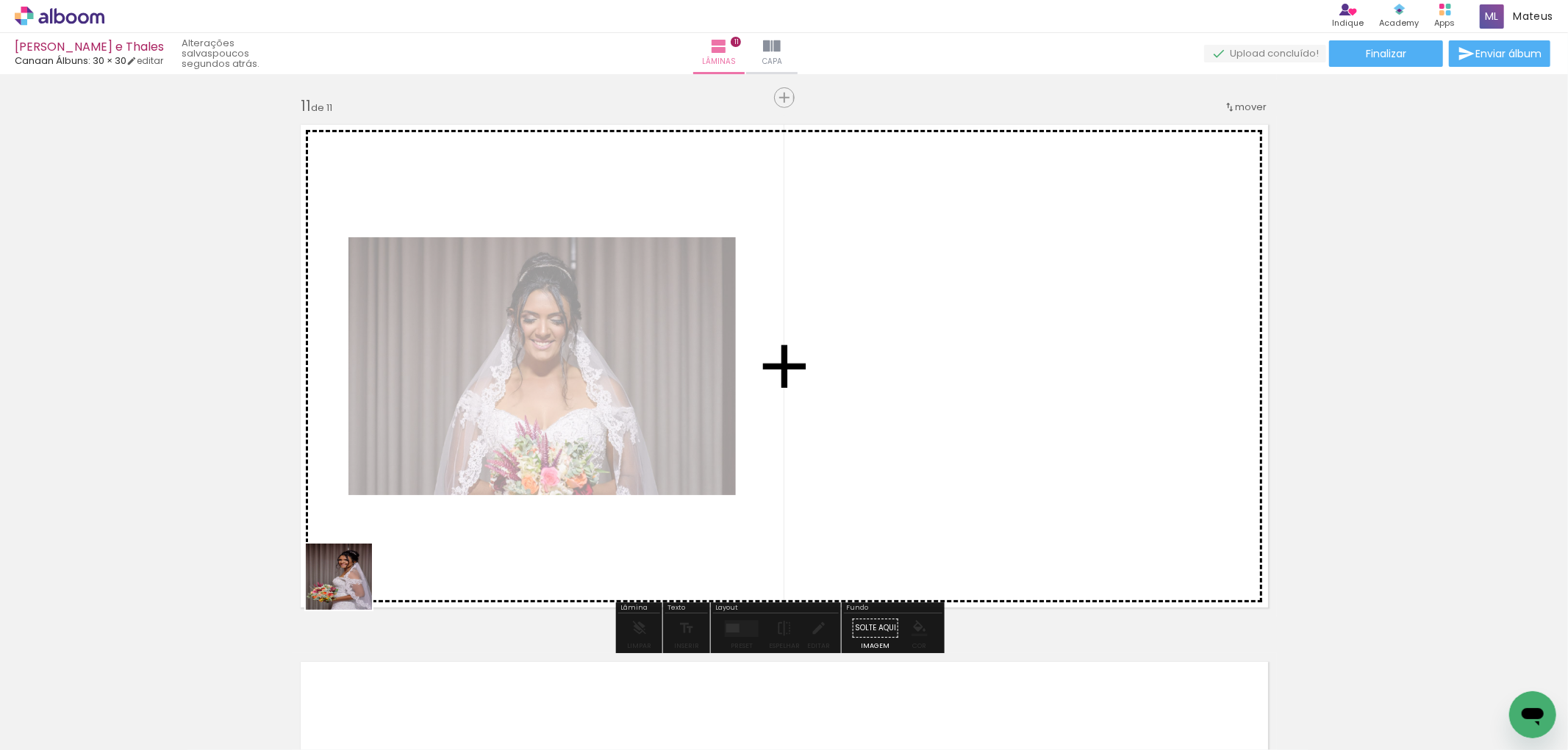
drag, startPoint x: 179, startPoint y: 686, endPoint x: 388, endPoint y: 553, distance: 247.7
click at [388, 553] on quentale-workspace at bounding box center [784, 375] width 1568 height 750
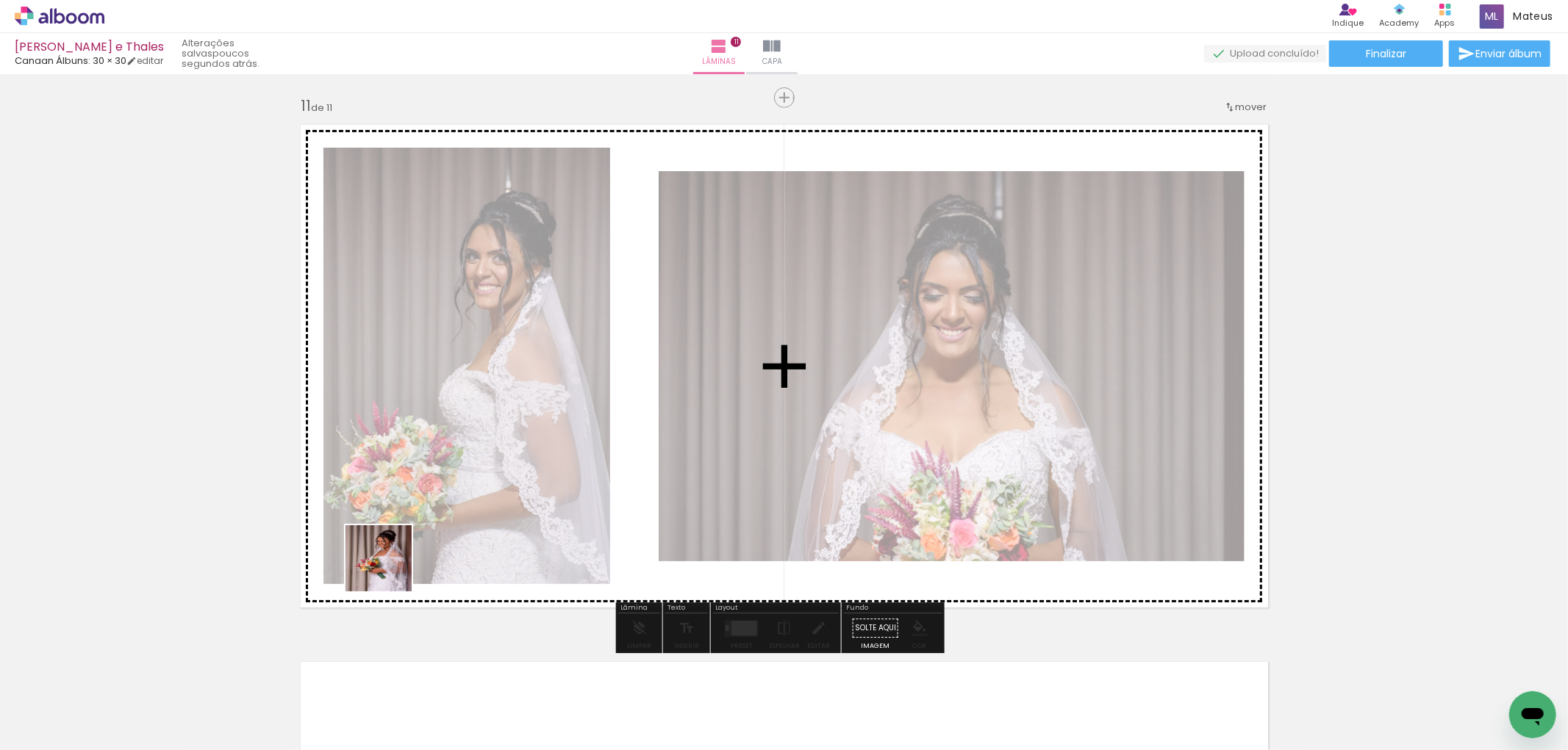
drag, startPoint x: 147, startPoint y: 703, endPoint x: 317, endPoint y: 720, distance: 170.8
click at [398, 561] on quentale-workspace at bounding box center [784, 375] width 1568 height 750
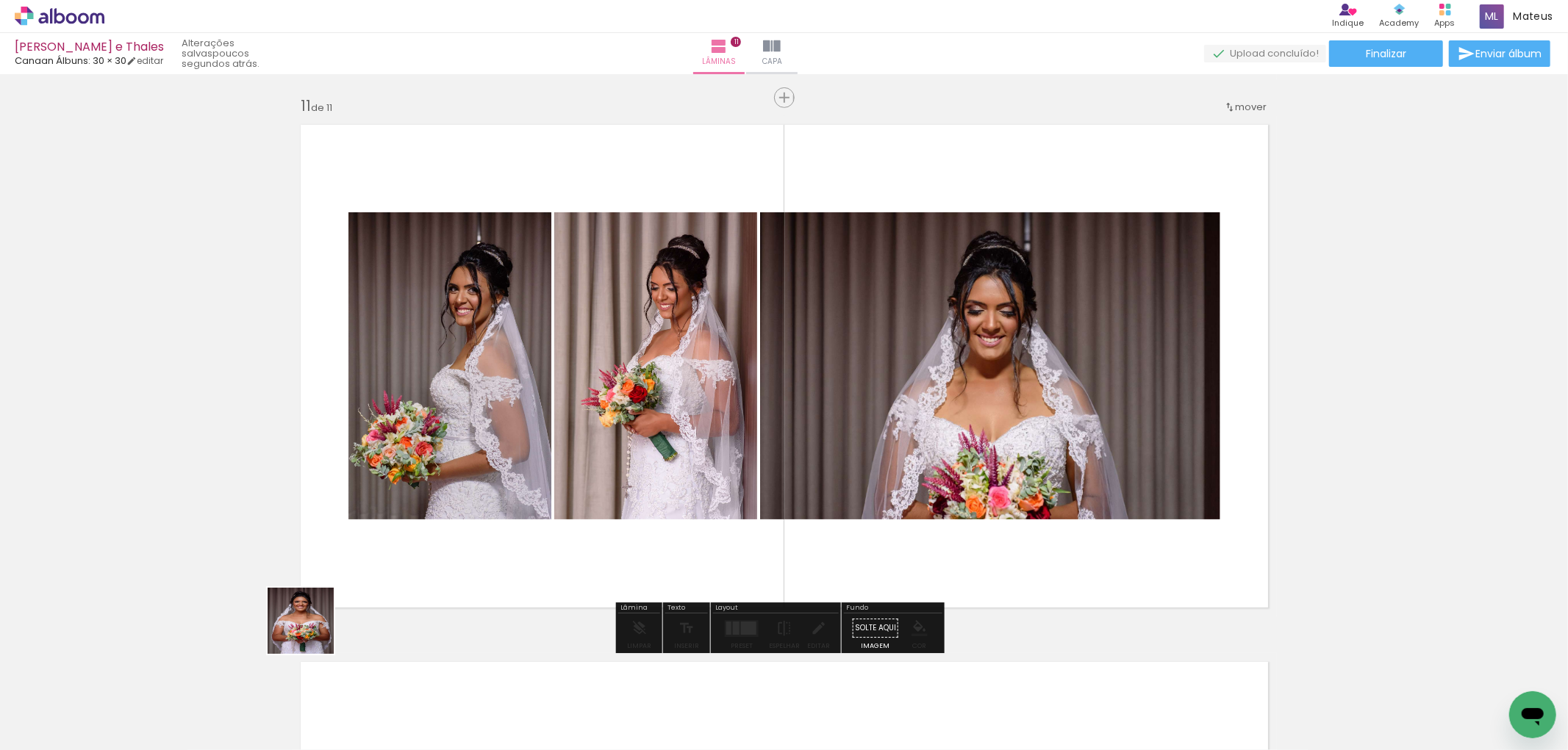
drag, startPoint x: 158, startPoint y: 707, endPoint x: 489, endPoint y: 565, distance: 360.2
click at [513, 540] on quentale-workspace at bounding box center [784, 375] width 1568 height 750
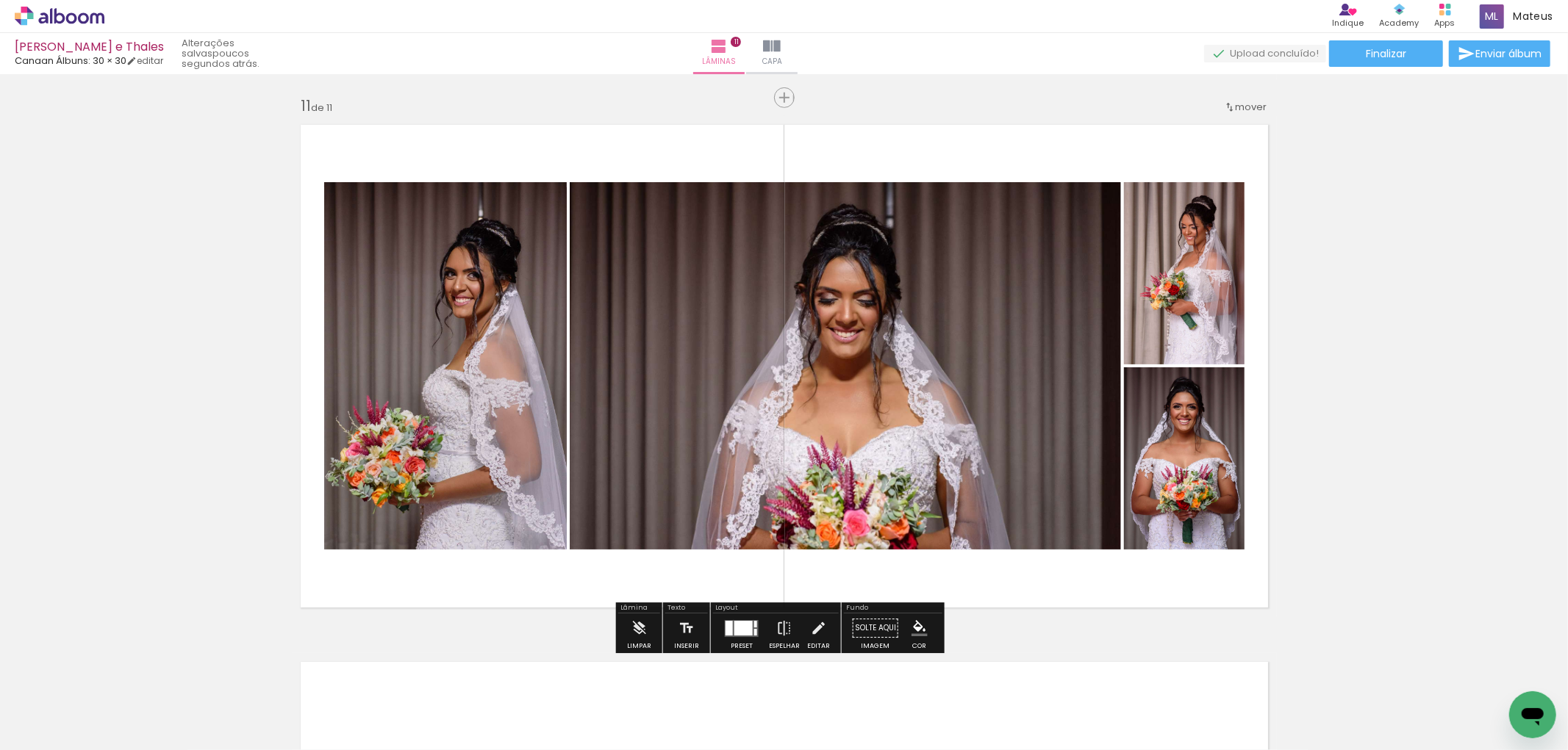
click at [736, 630] on div at bounding box center [744, 628] width 19 height 15
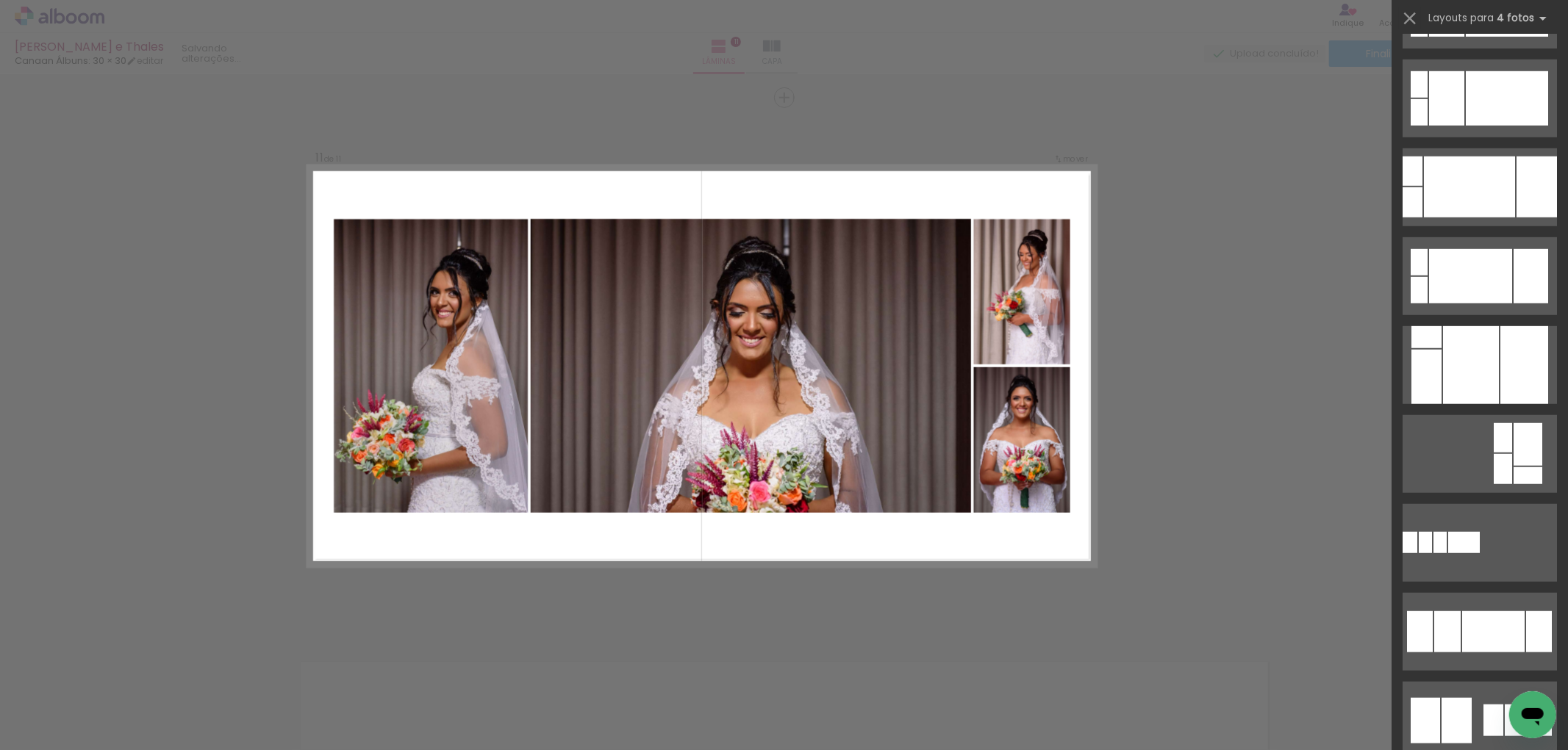
scroll to position [0, 0]
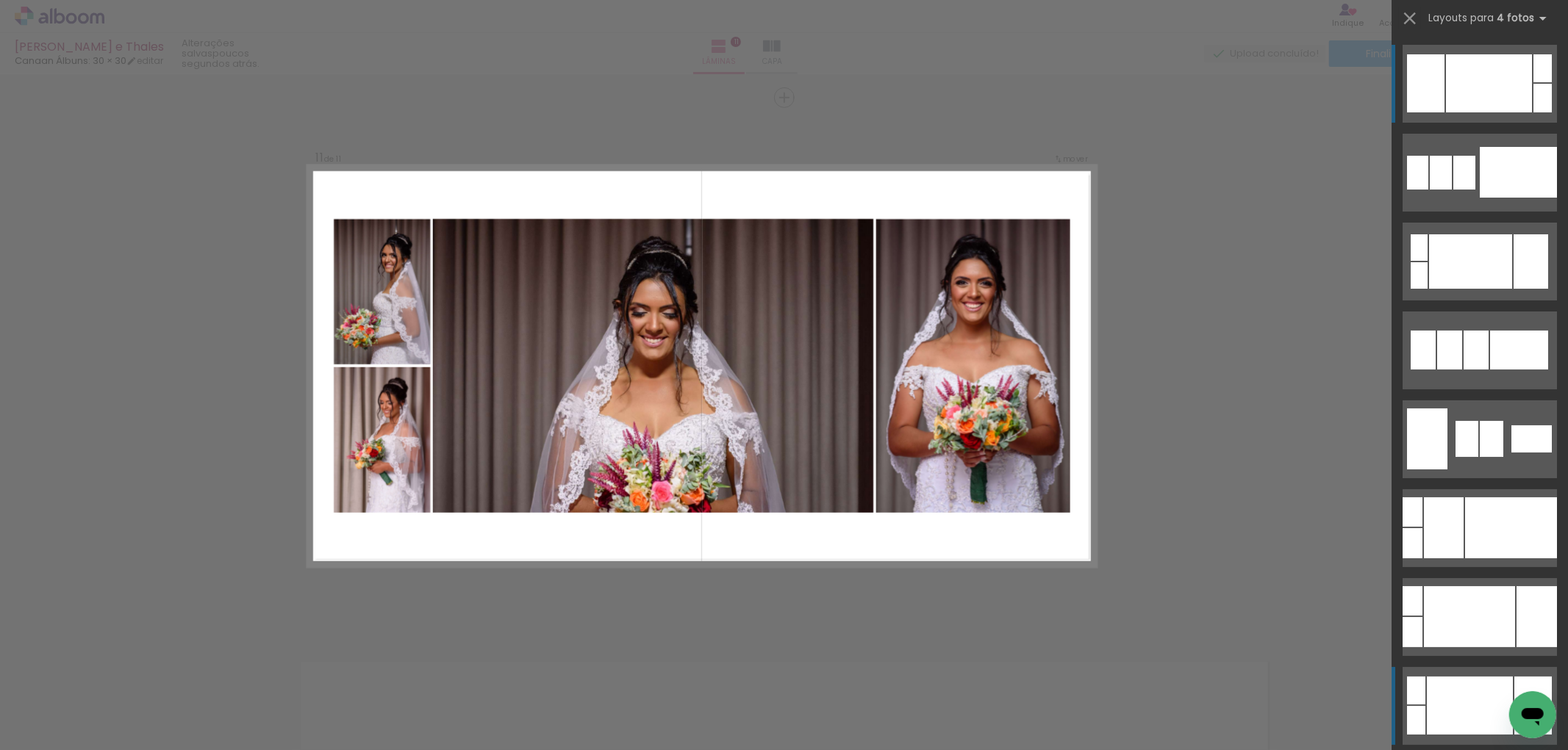
click at [1436, 706] on div at bounding box center [1469, 705] width 86 height 58
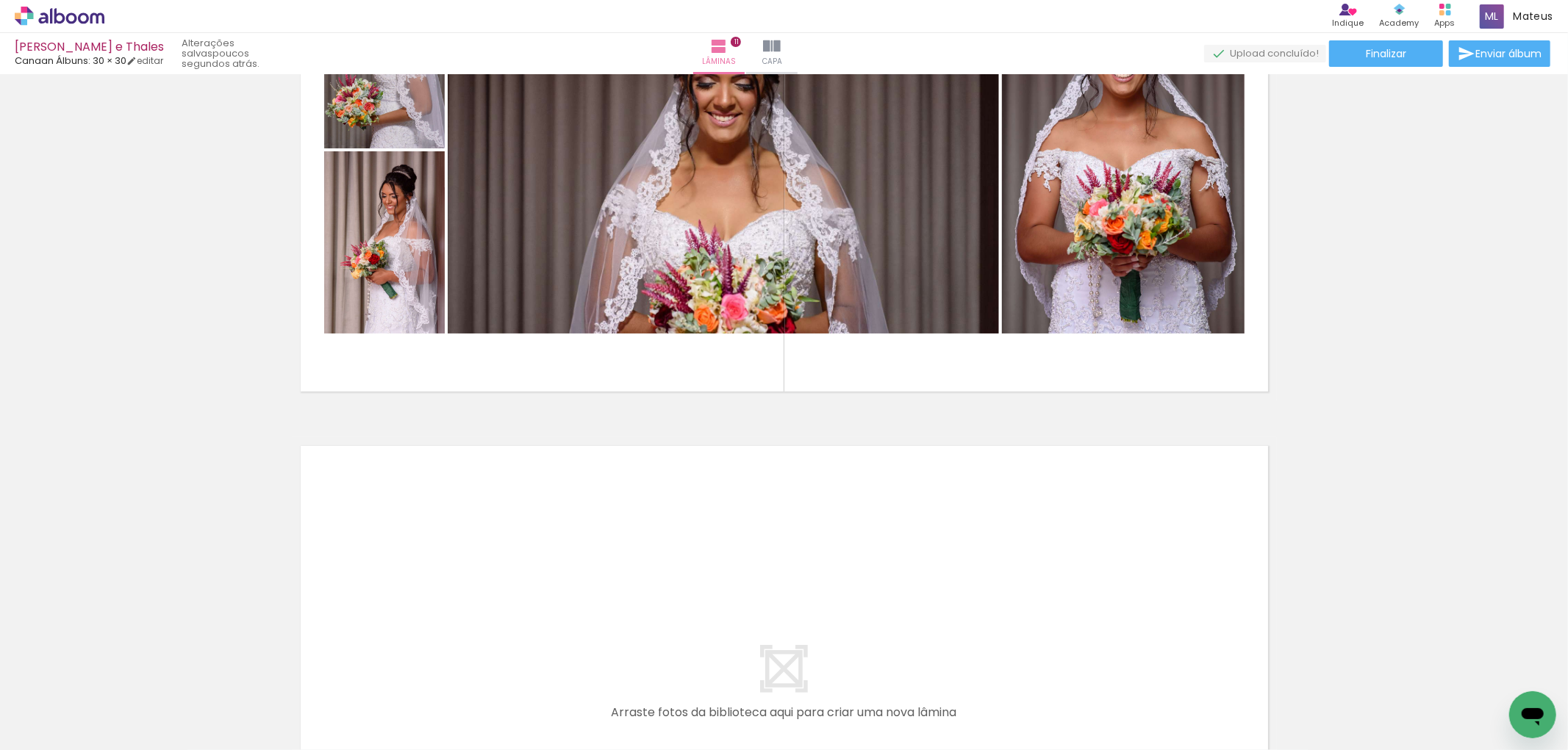
scroll to position [5612, 0]
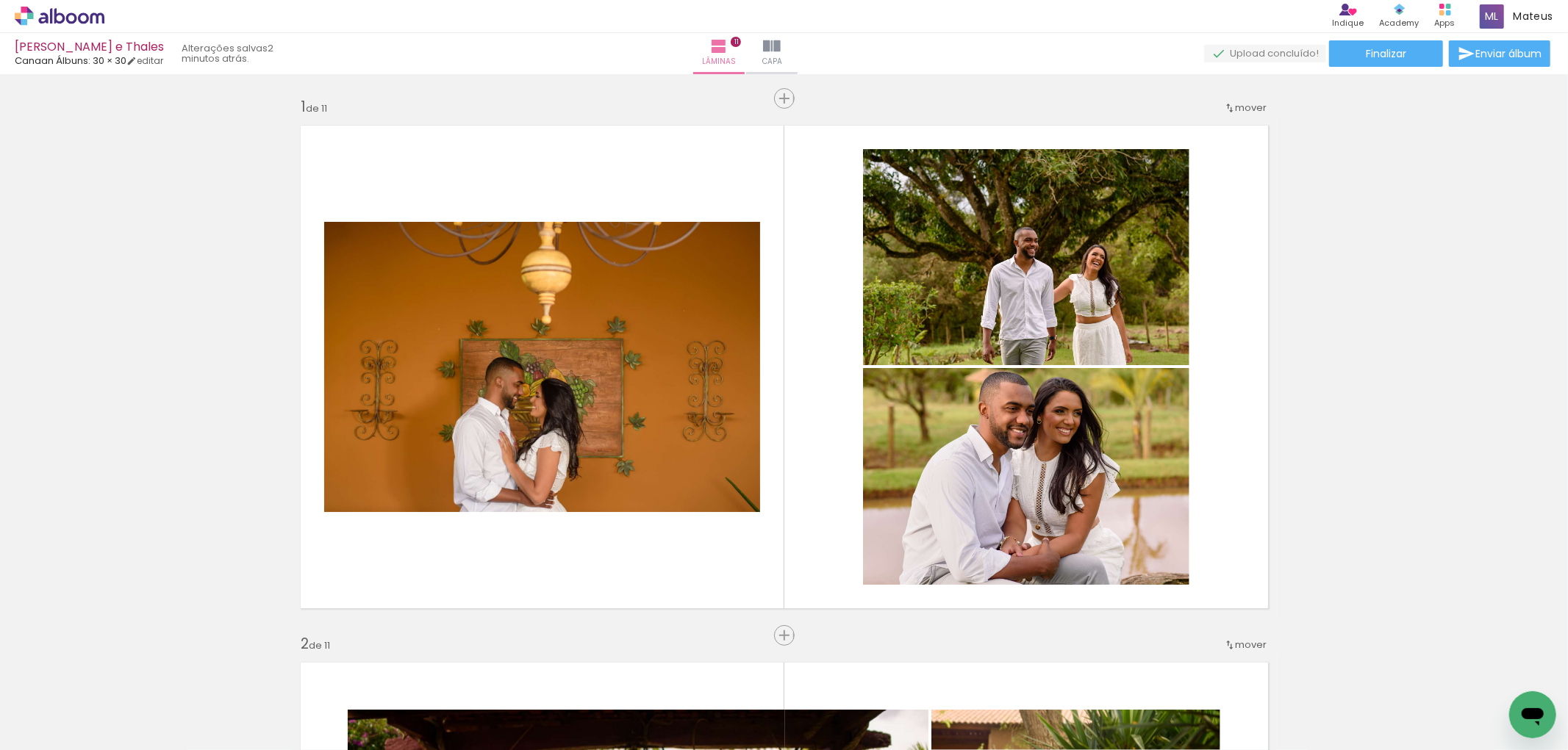
scroll to position [5612, 0]
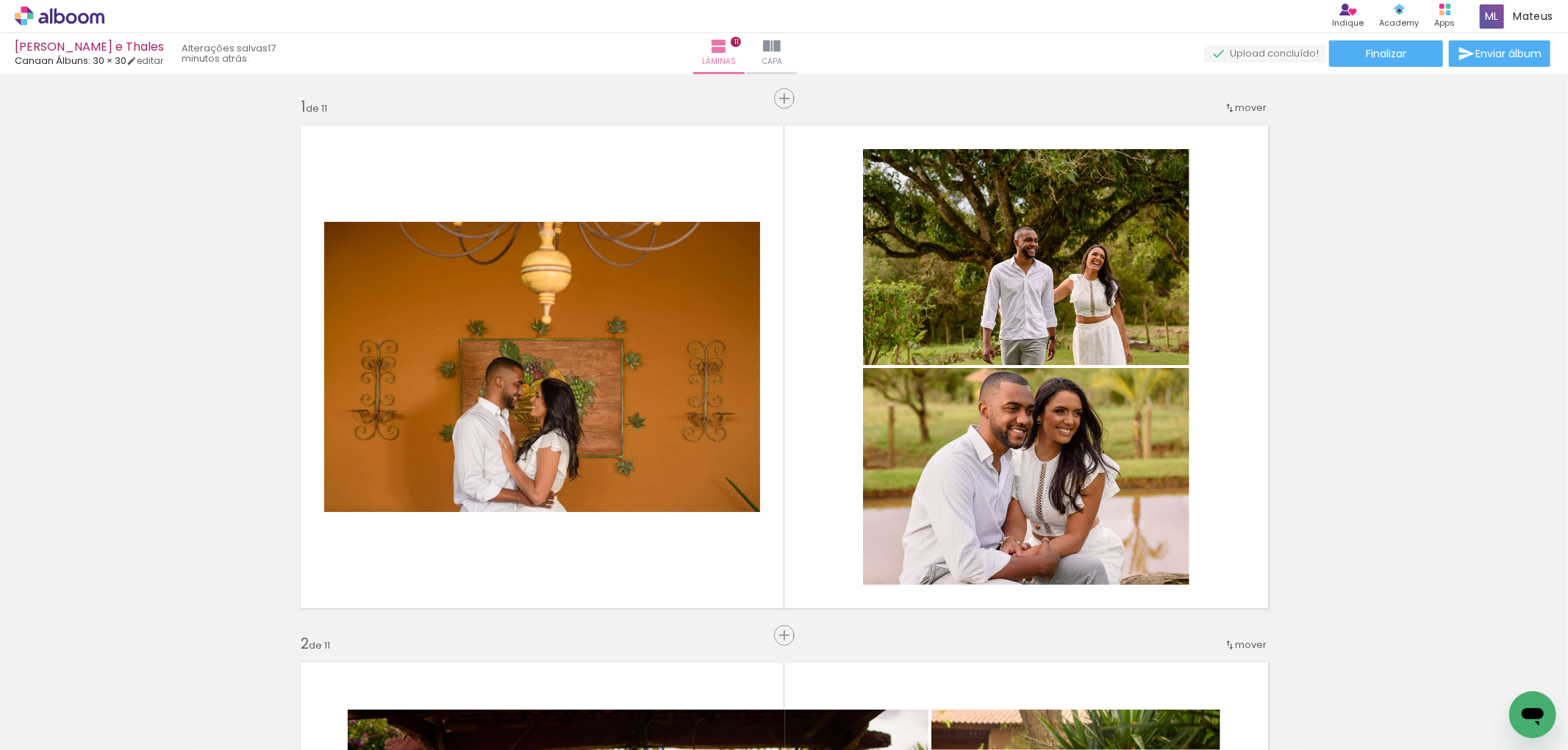
scroll to position [5612, 0]
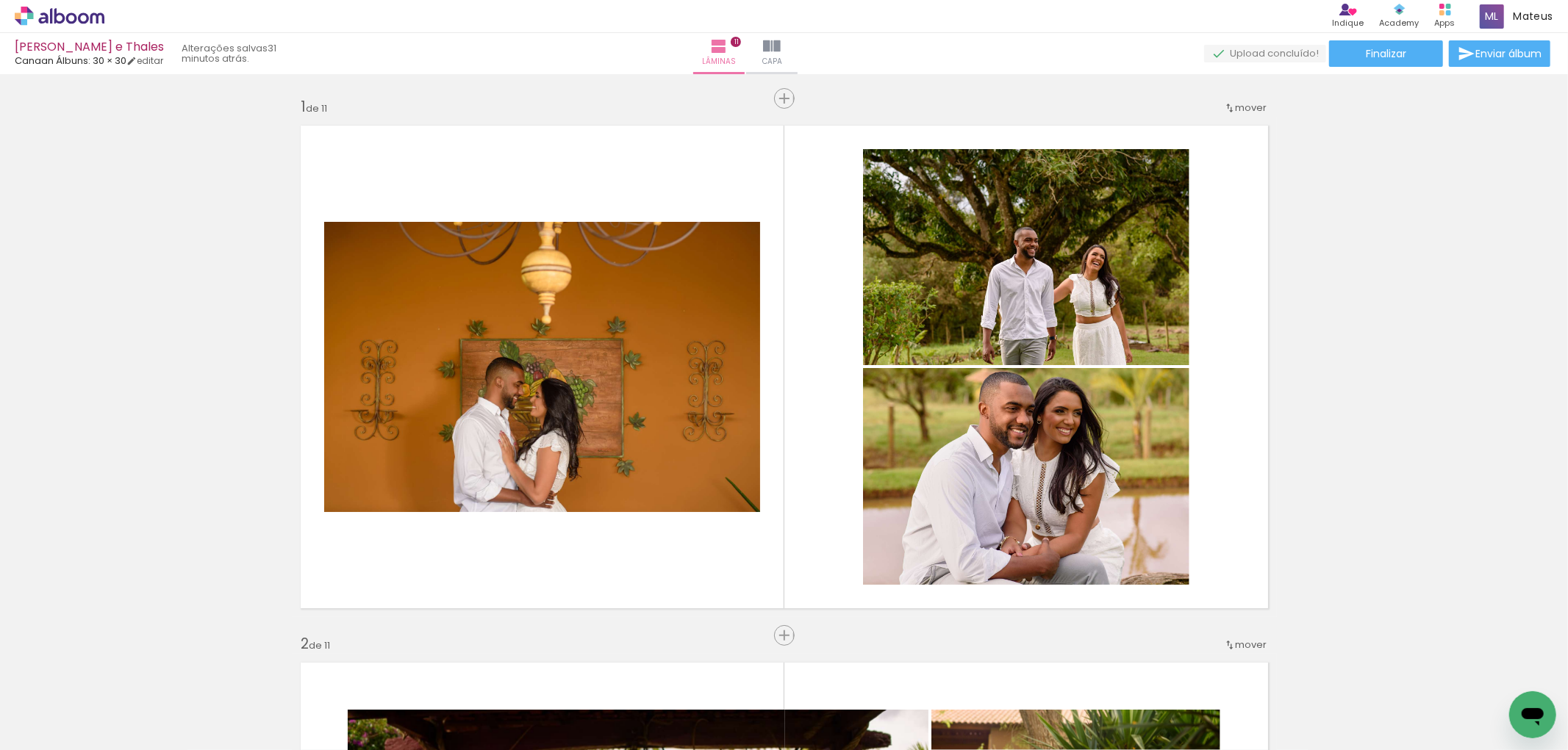
scroll to position [5612, 0]
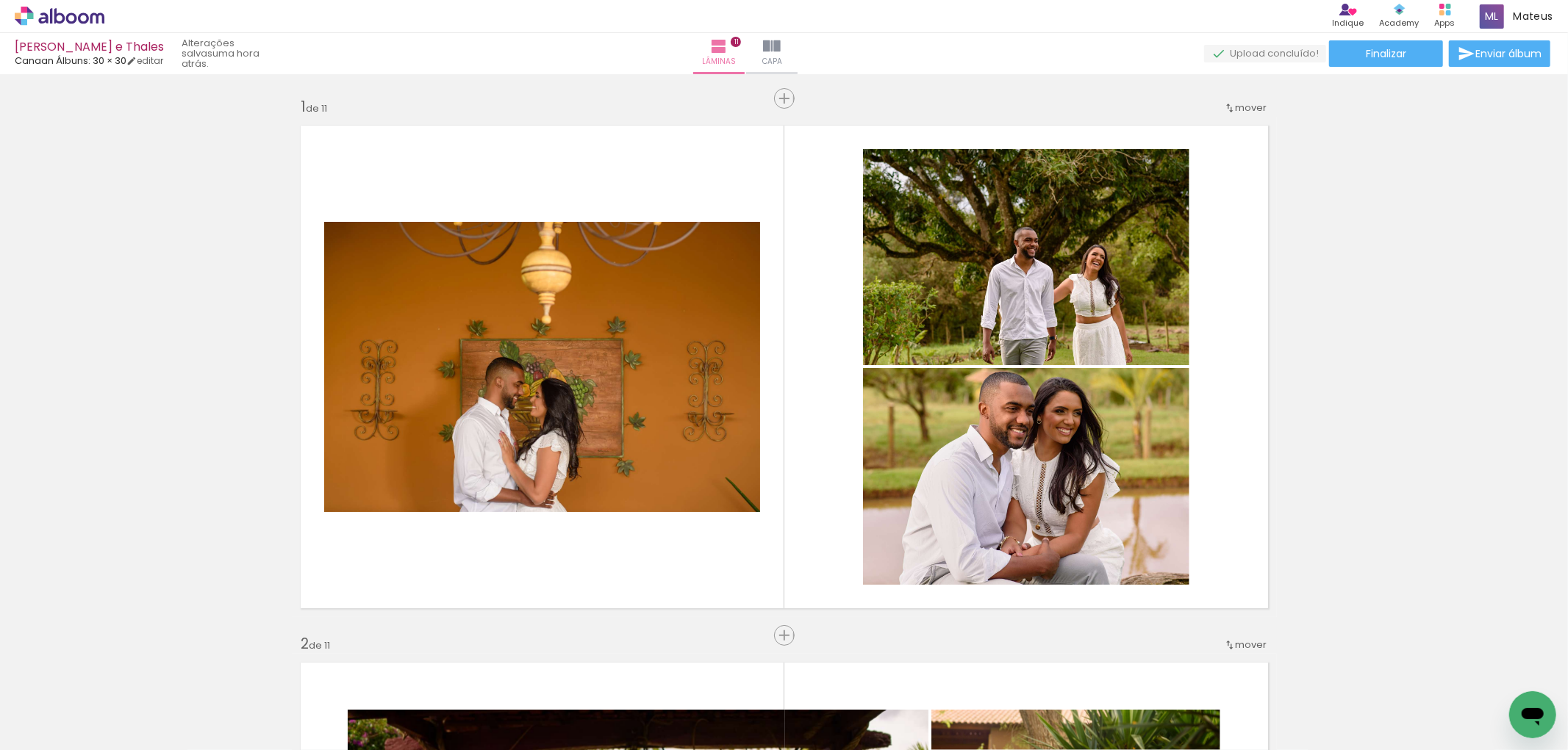
scroll to position [5612, 0]
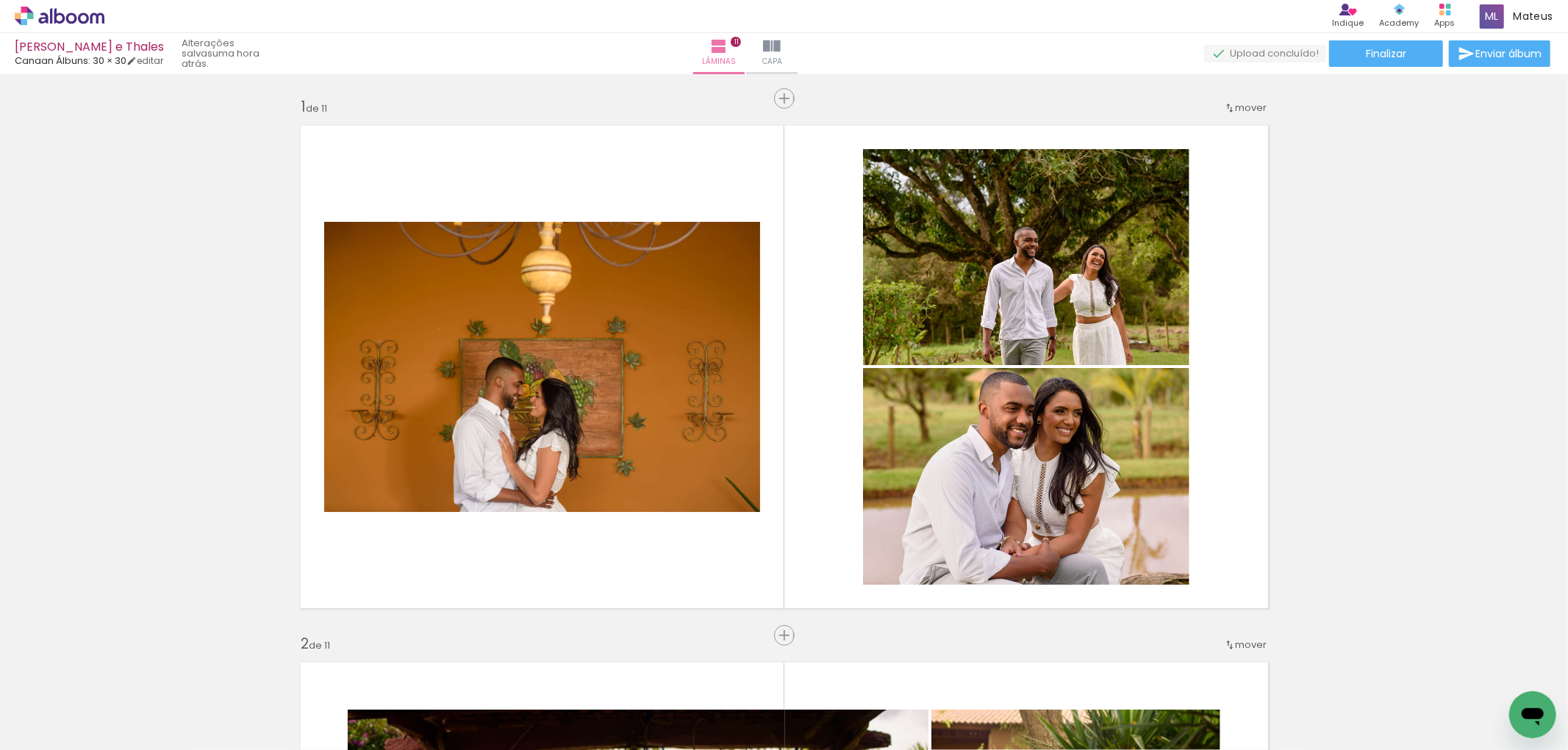
scroll to position [5612, 0]
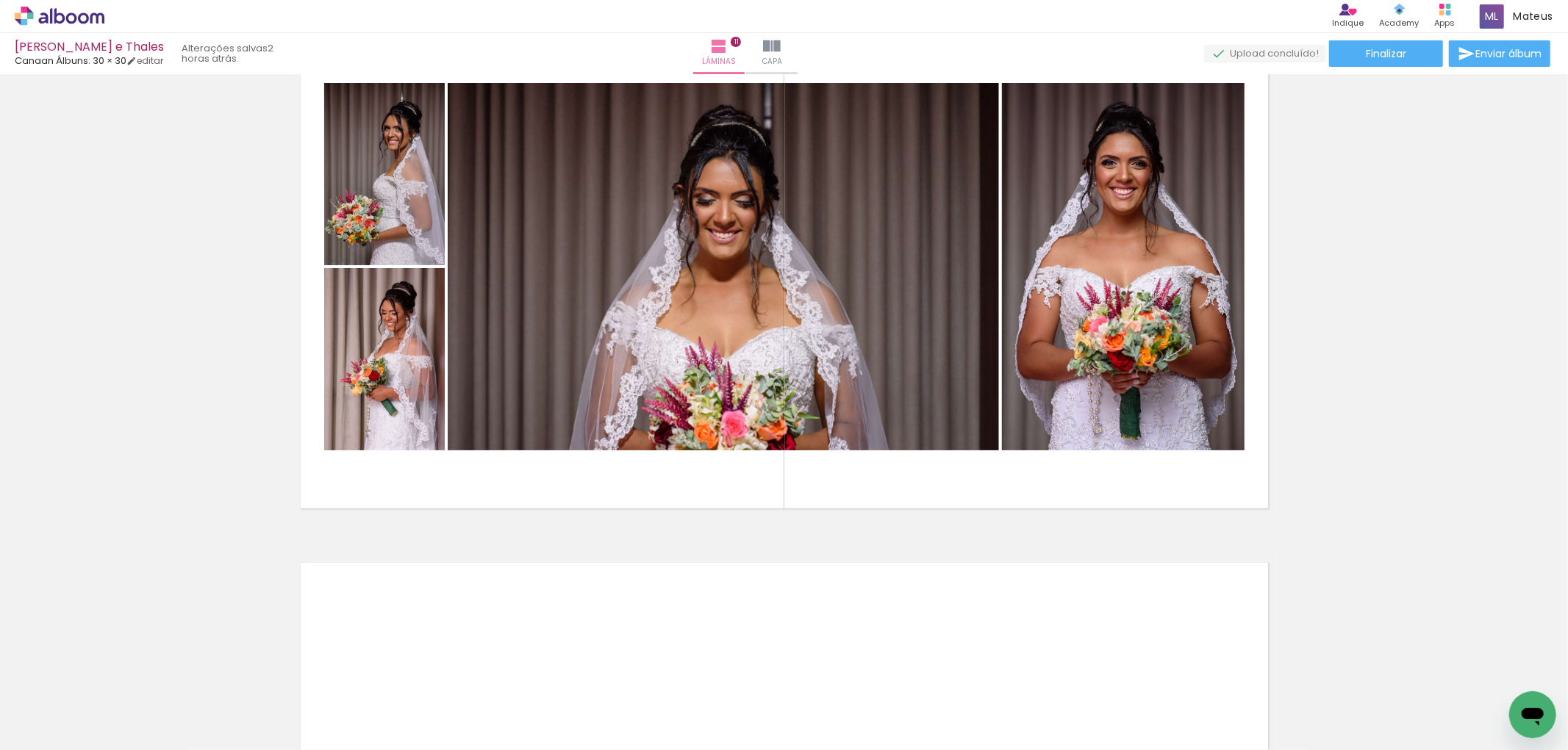
scroll to position [5437, 0]
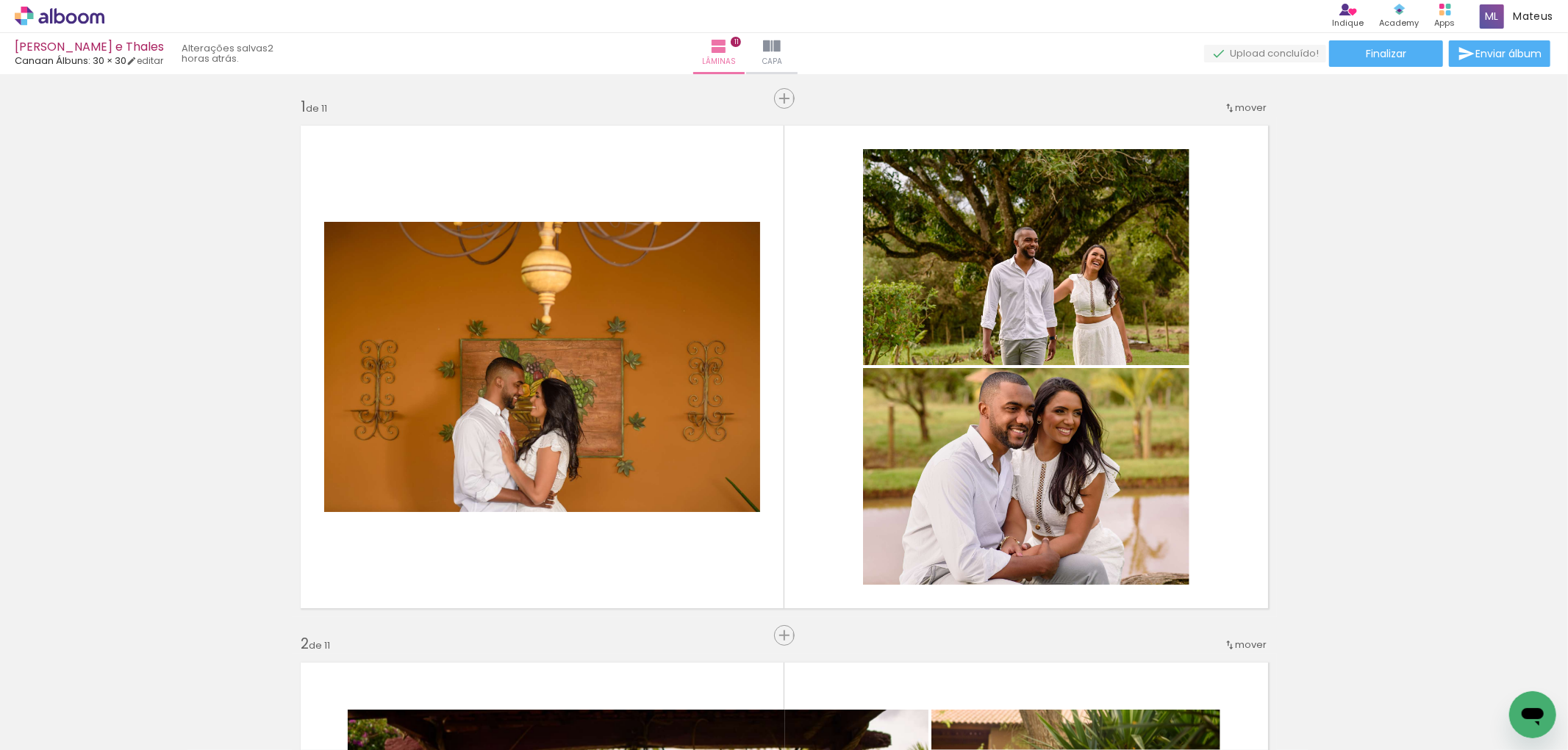
scroll to position [5437, 0]
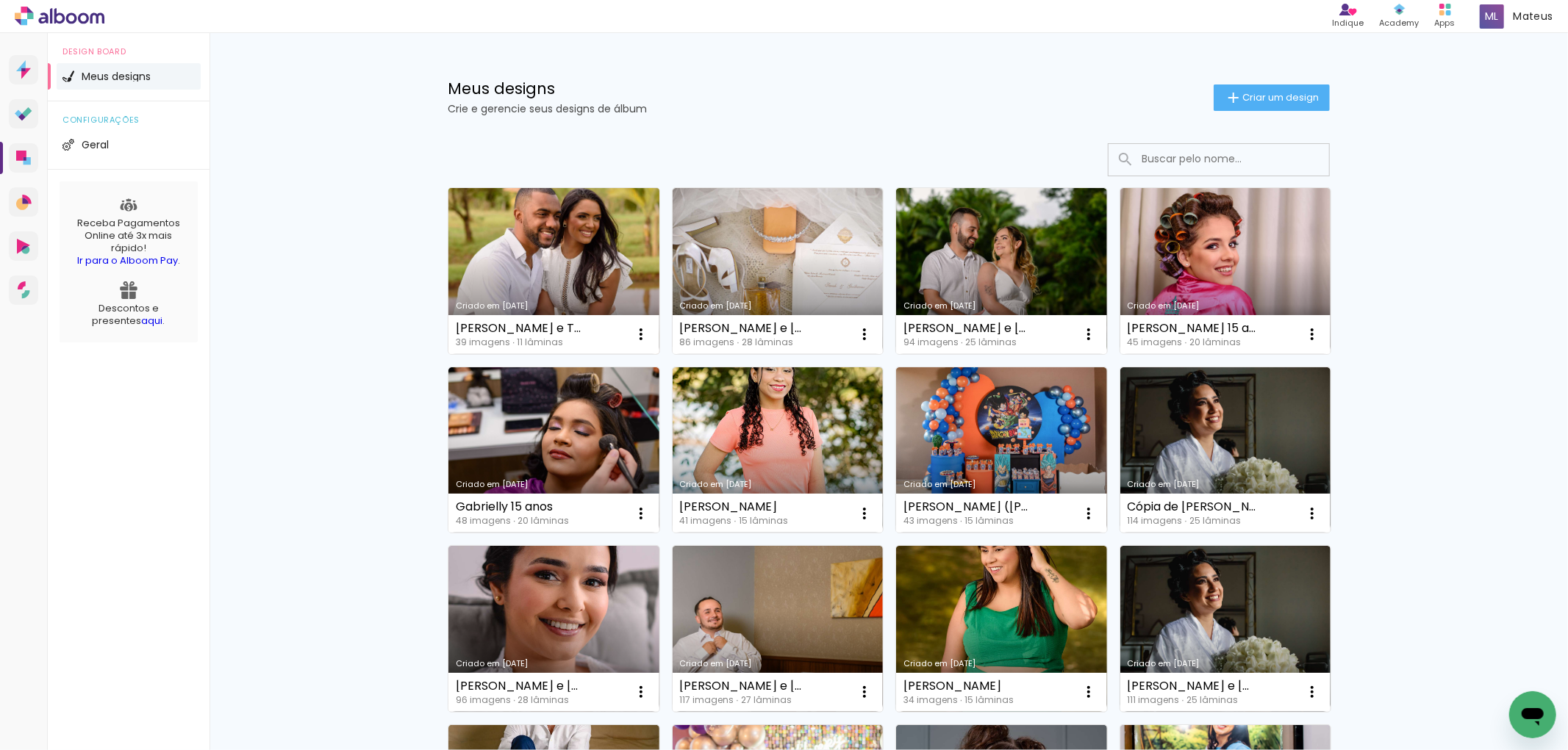
click at [518, 237] on link "Criado em [DATE]" at bounding box center [554, 271] width 211 height 166
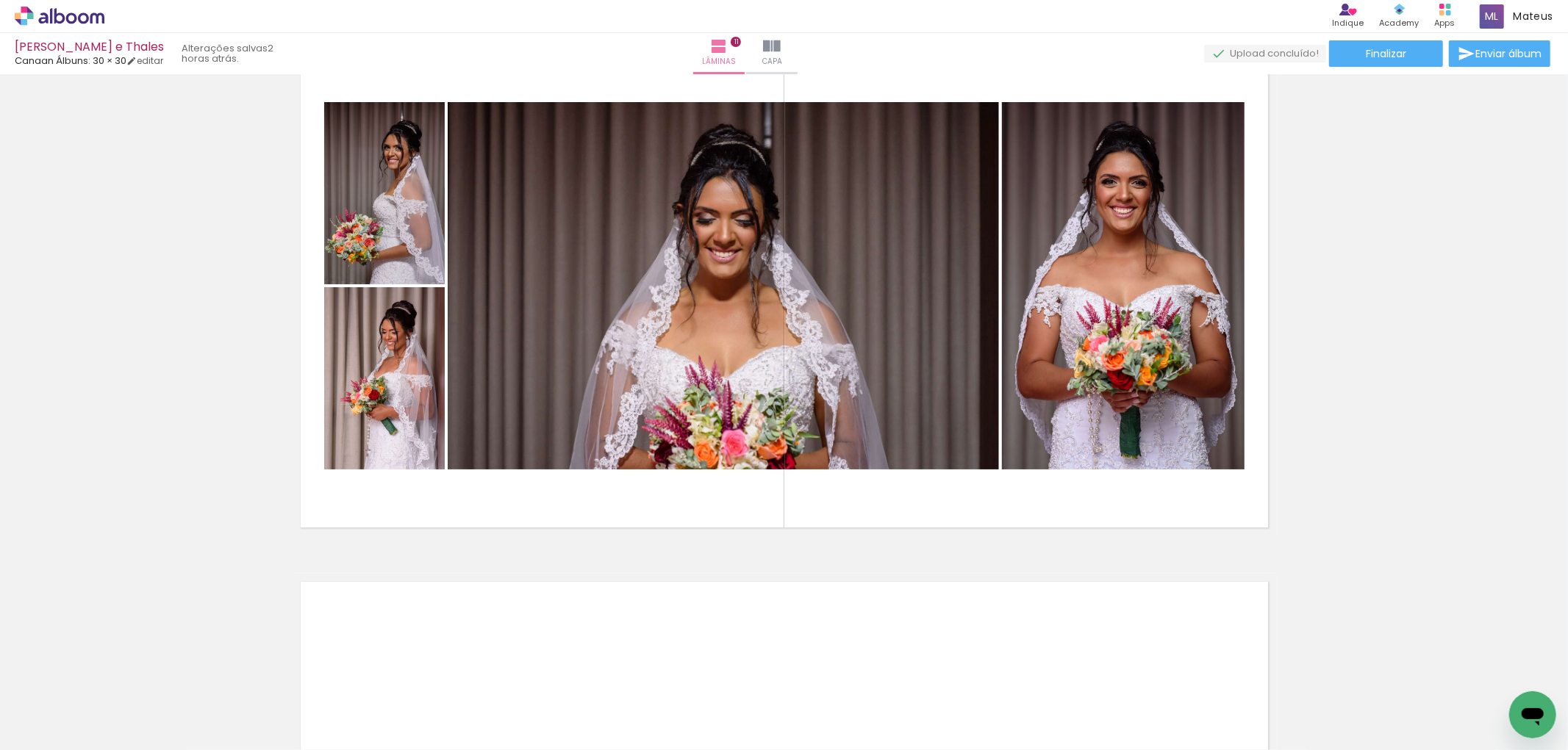
scroll to position [5491, 0]
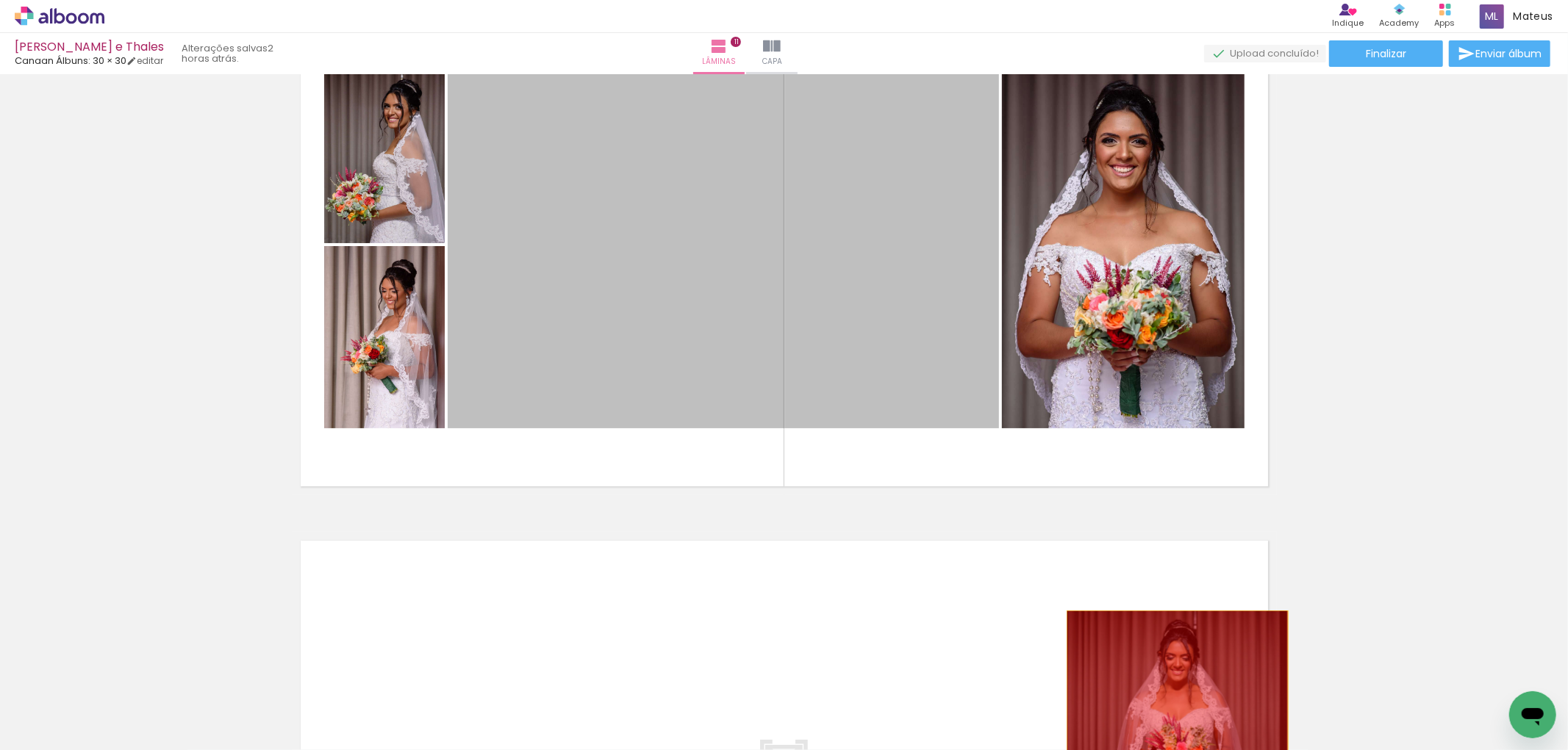
drag, startPoint x: 866, startPoint y: 335, endPoint x: 1175, endPoint y: 675, distance: 459.4
click at [1175, 686] on quentale-workspace at bounding box center [784, 375] width 1568 height 750
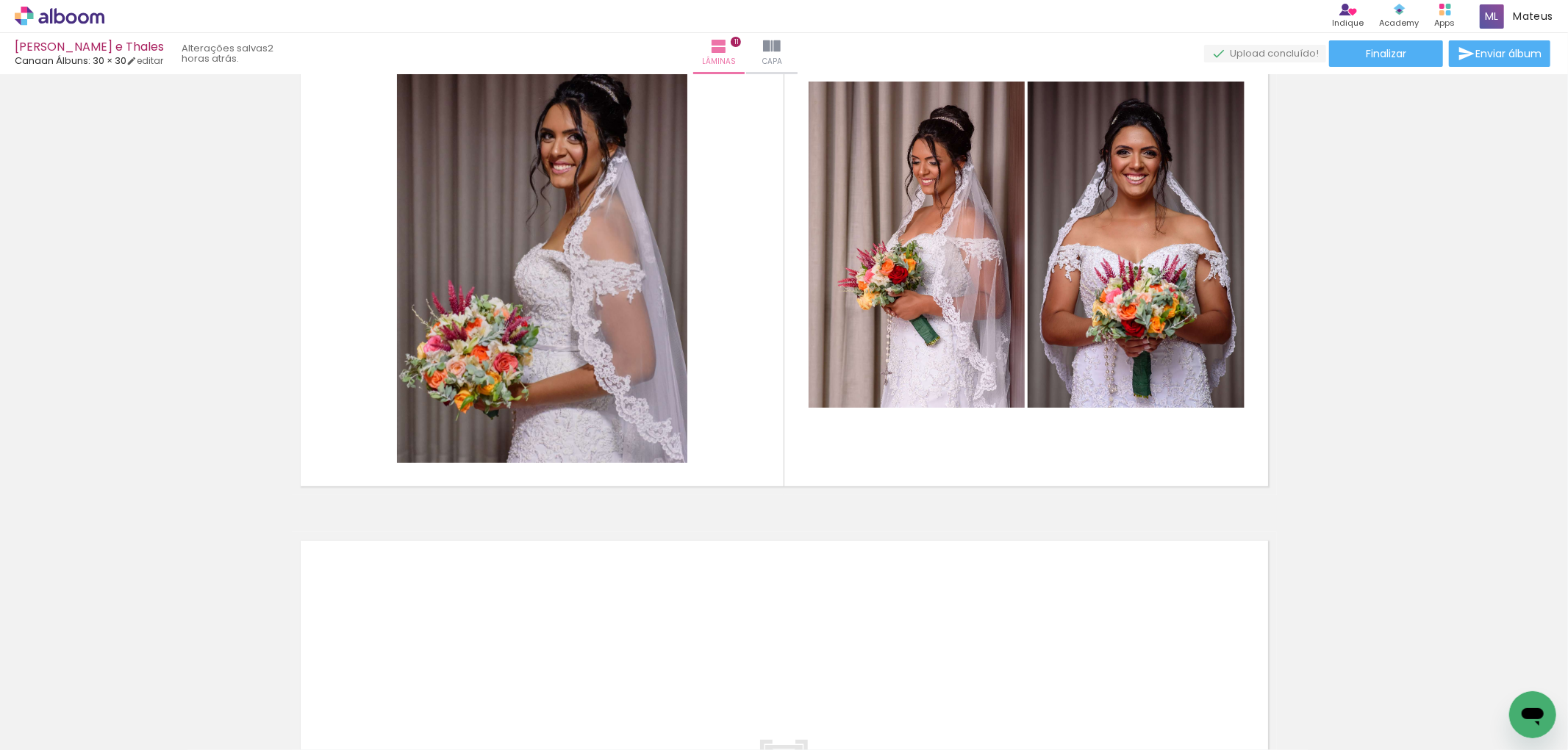
click at [738, 673] on iron-icon at bounding box center [736, 671] width 16 height 16
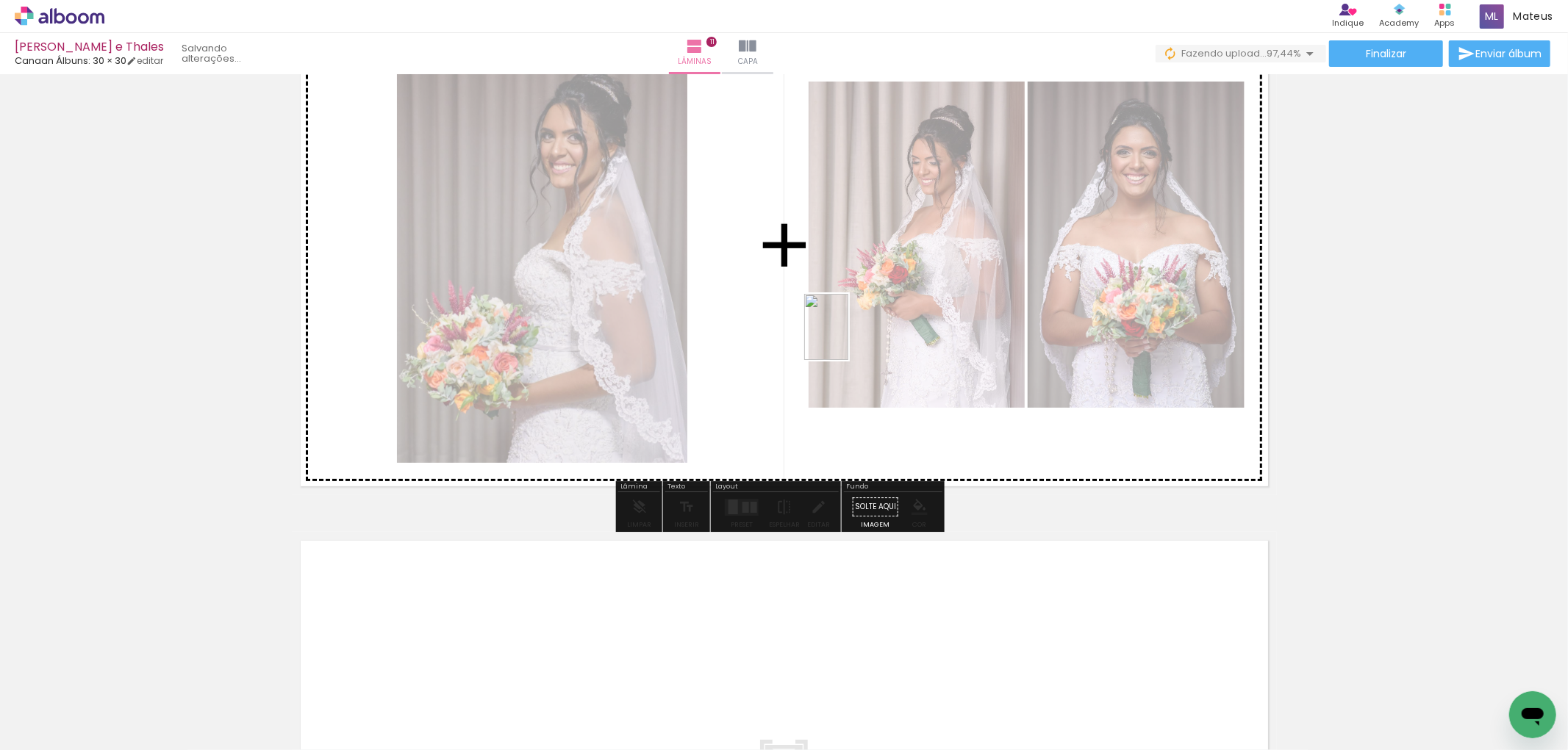
drag, startPoint x: 1498, startPoint y: 683, endPoint x: 889, endPoint y: 376, distance: 682.0
click at [839, 333] on quentale-workspace at bounding box center [784, 375] width 1568 height 750
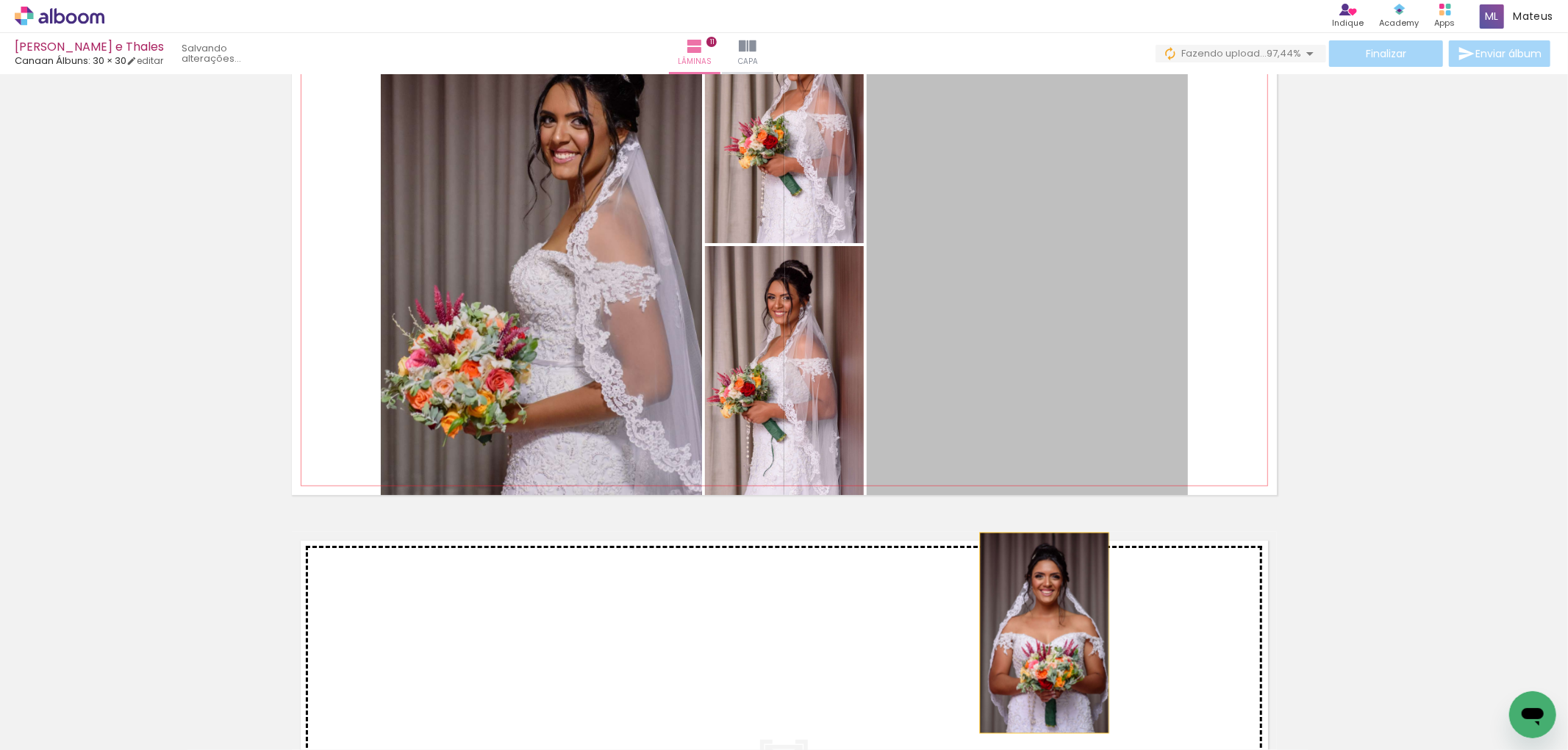
drag, startPoint x: 1050, startPoint y: 366, endPoint x: 1038, endPoint y: 633, distance: 267.3
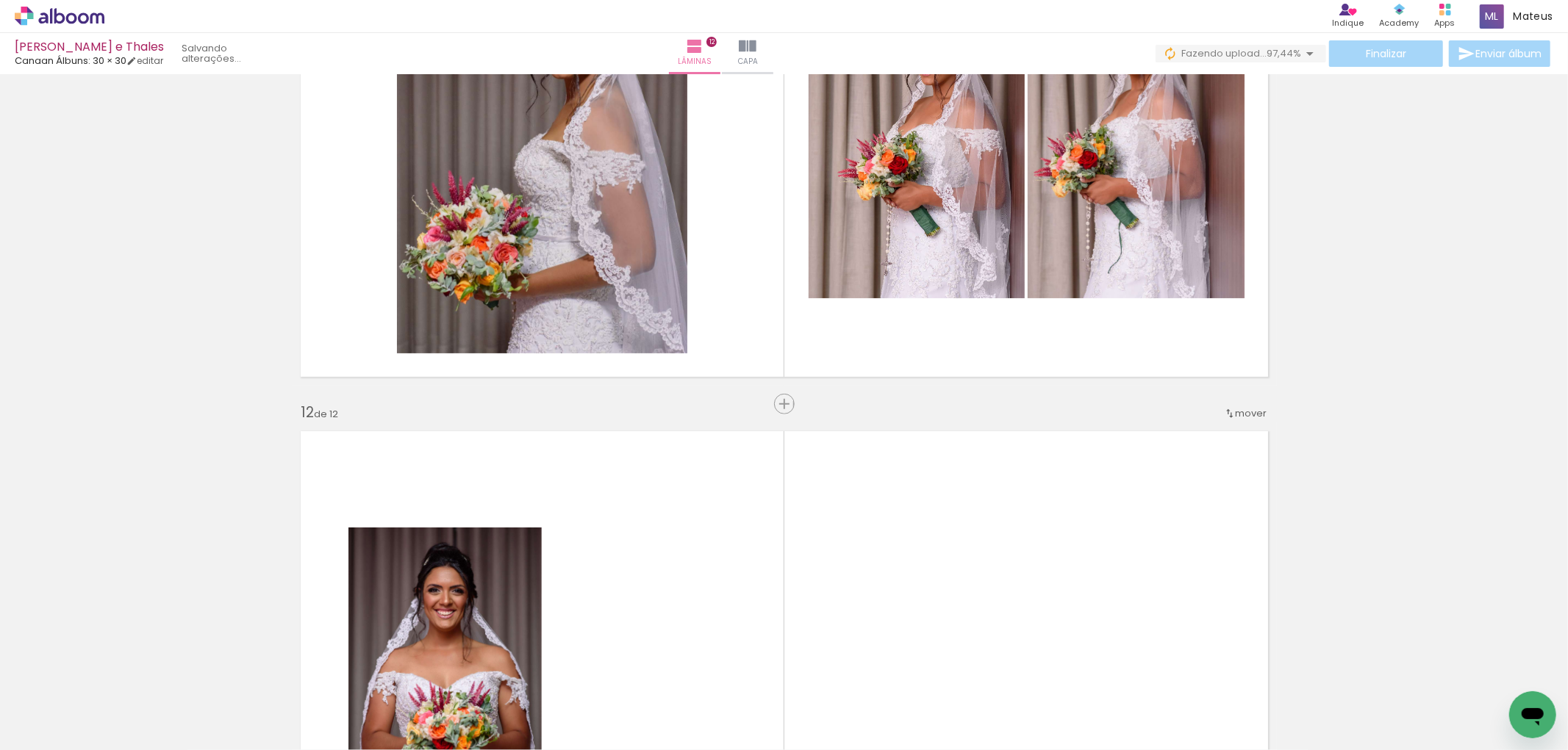
scroll to position [5502, 0]
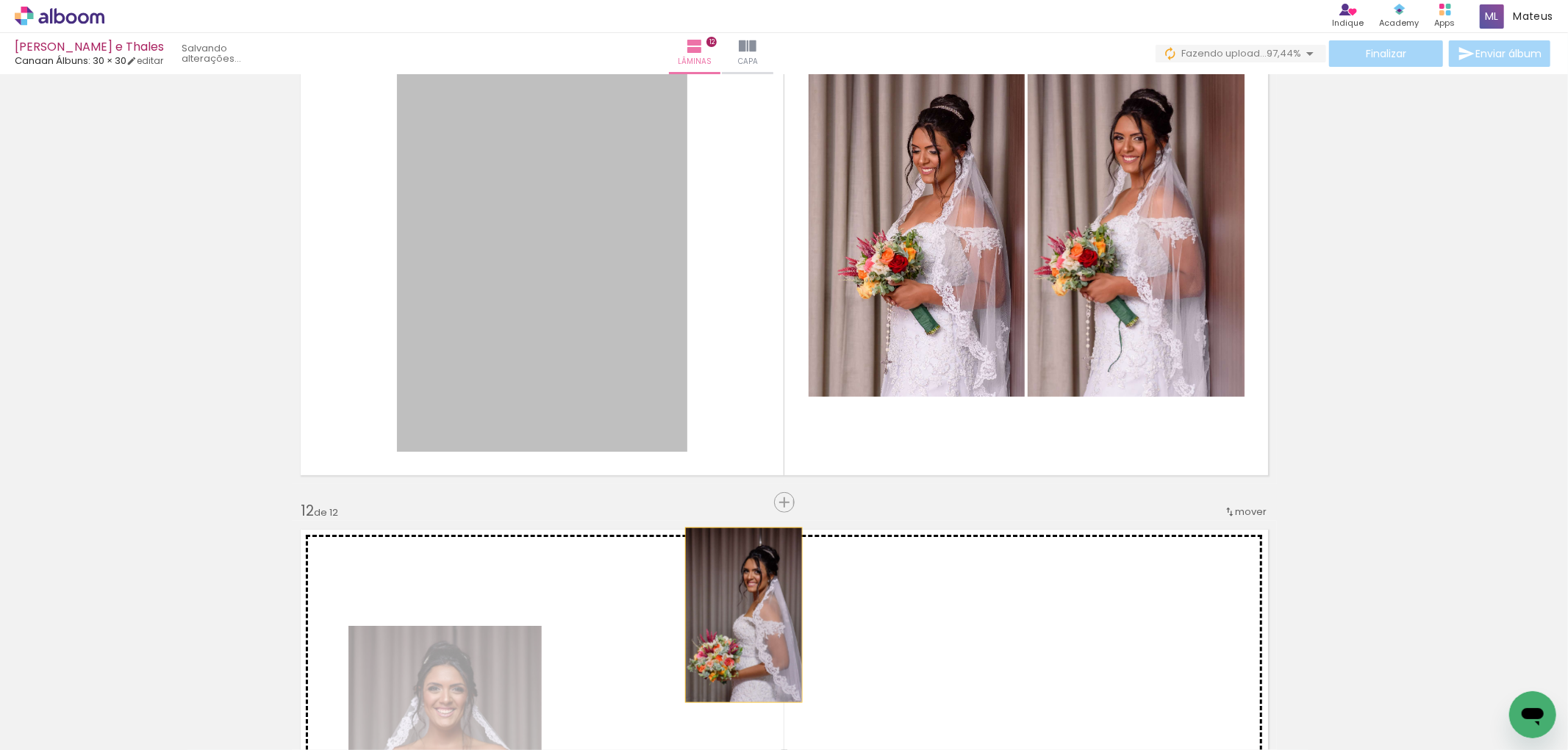
drag, startPoint x: 604, startPoint y: 349, endPoint x: 737, endPoint y: 615, distance: 297.4
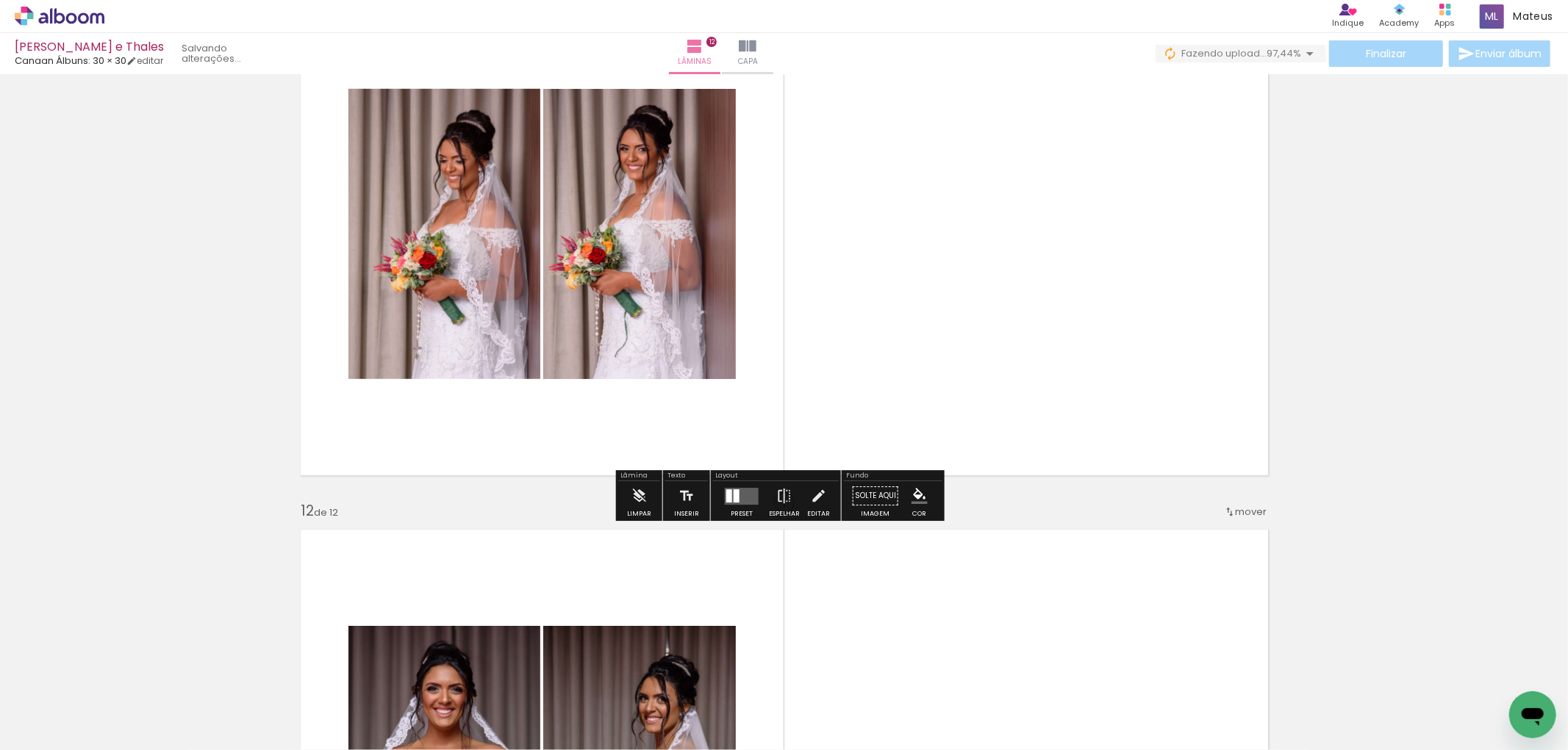
click at [737, 488] on quentale-layouter at bounding box center [741, 497] width 34 height 17
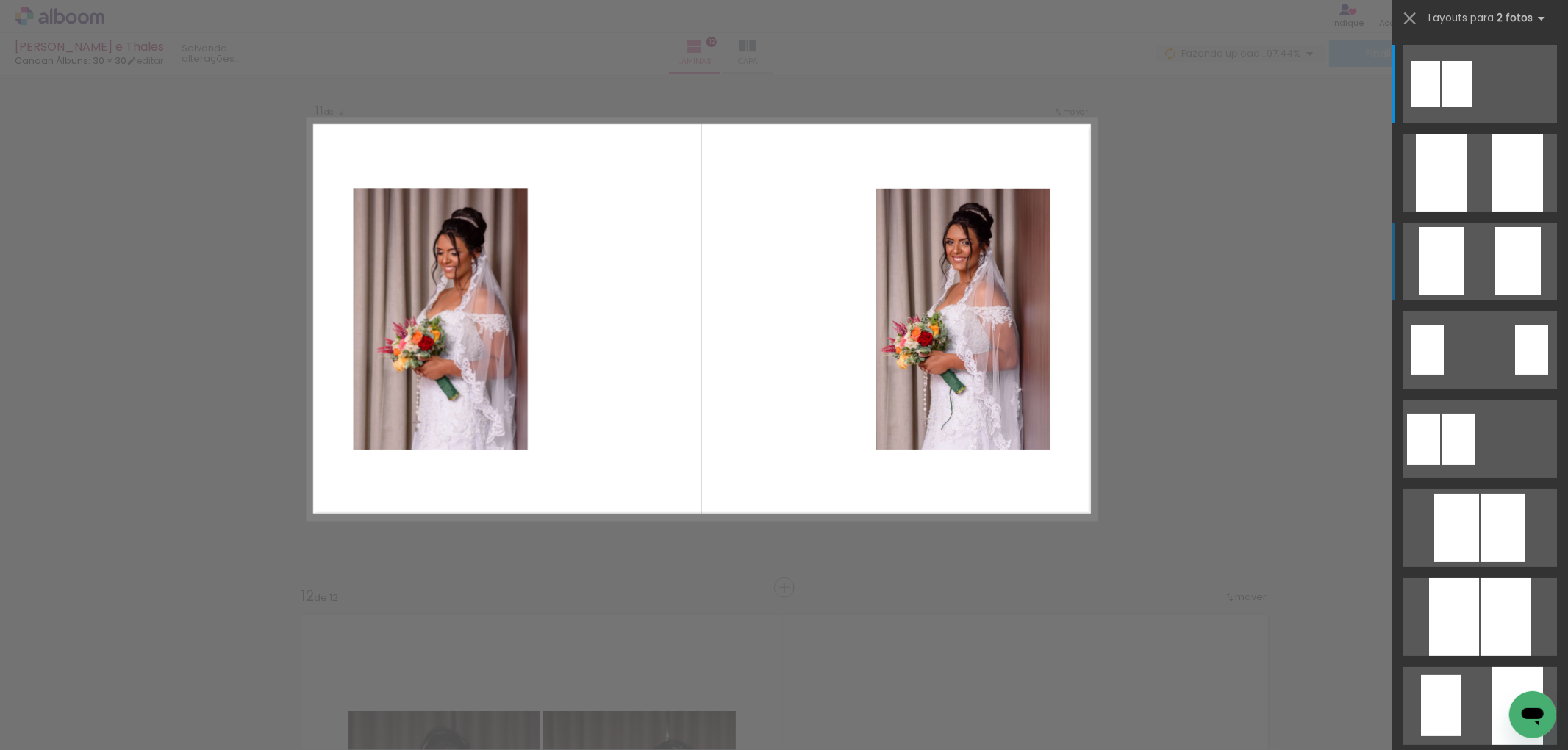
scroll to position [5370, 0]
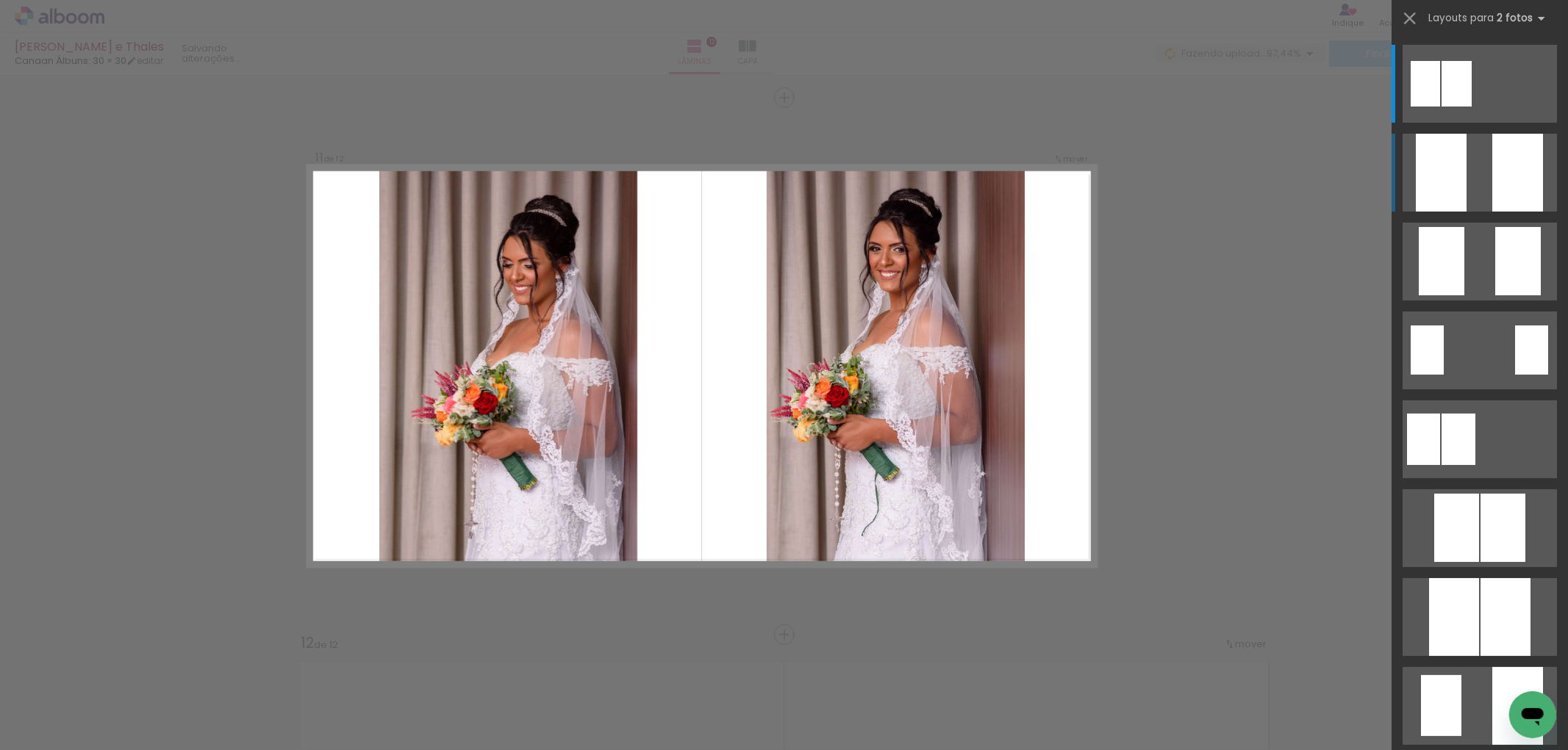
click at [1483, 158] on quentale-layouter at bounding box center [1479, 172] width 155 height 78
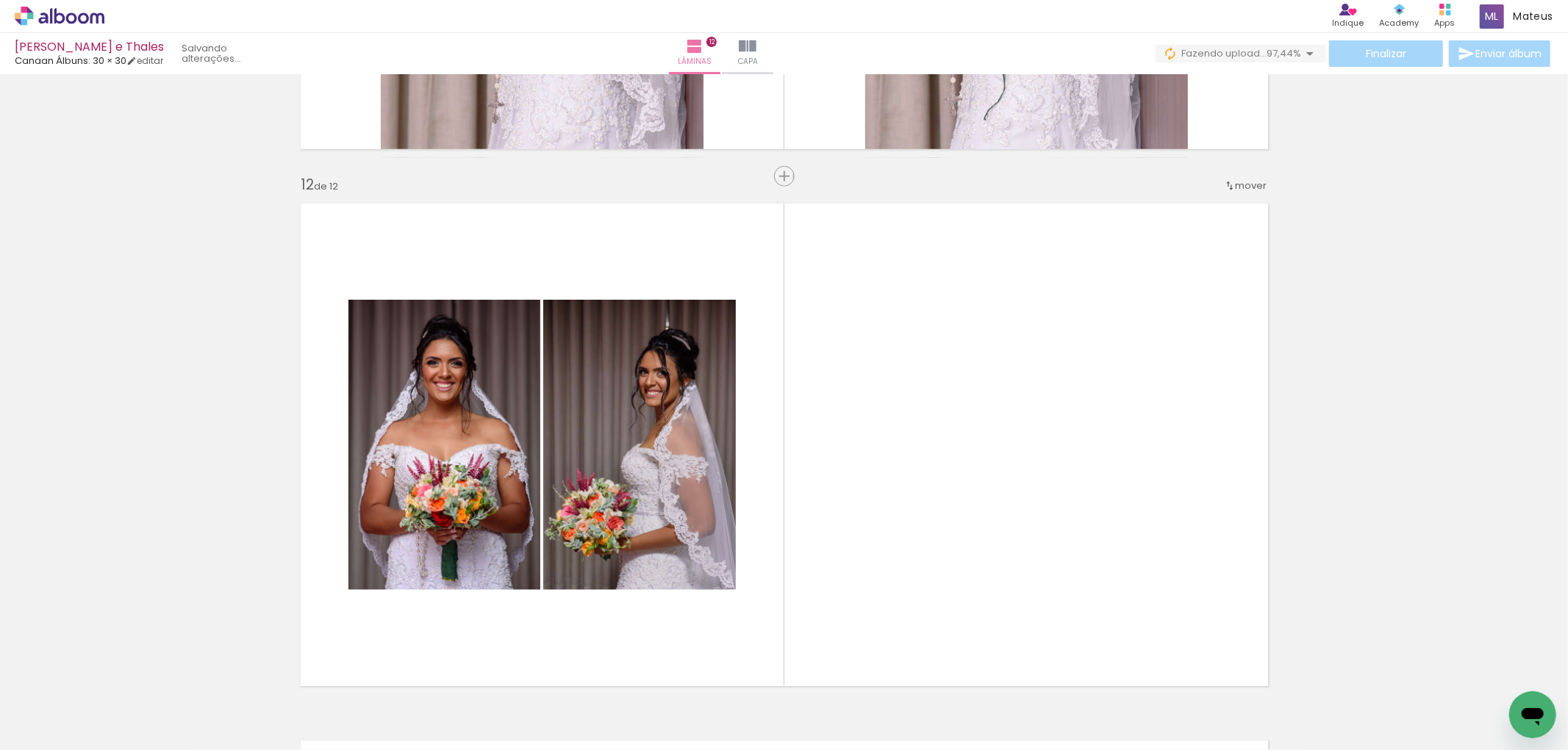
scroll to position [5847, 0]
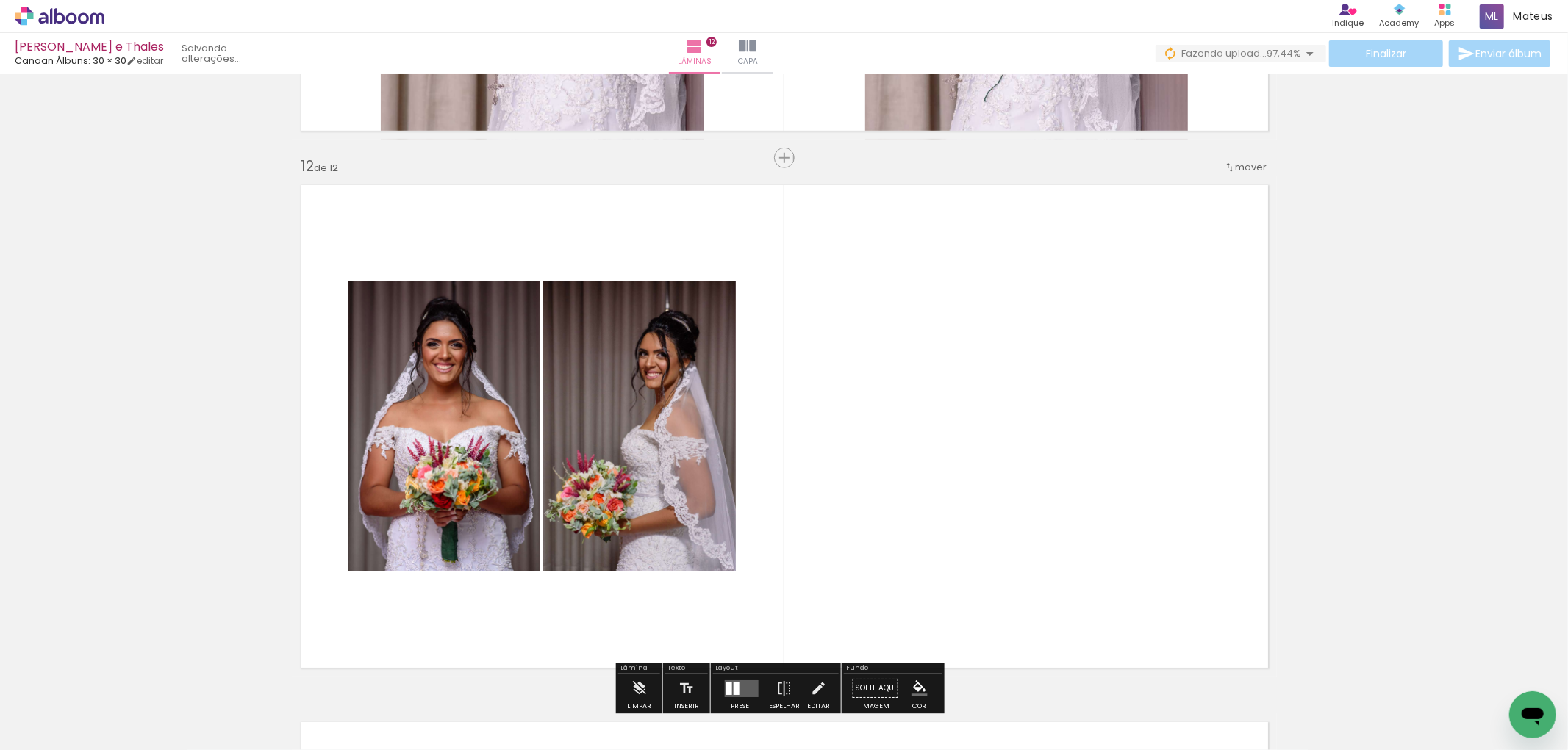
click at [944, 511] on quentale-layouter at bounding box center [784, 426] width 985 height 500
